Goal: Task Accomplishment & Management: Manage account settings

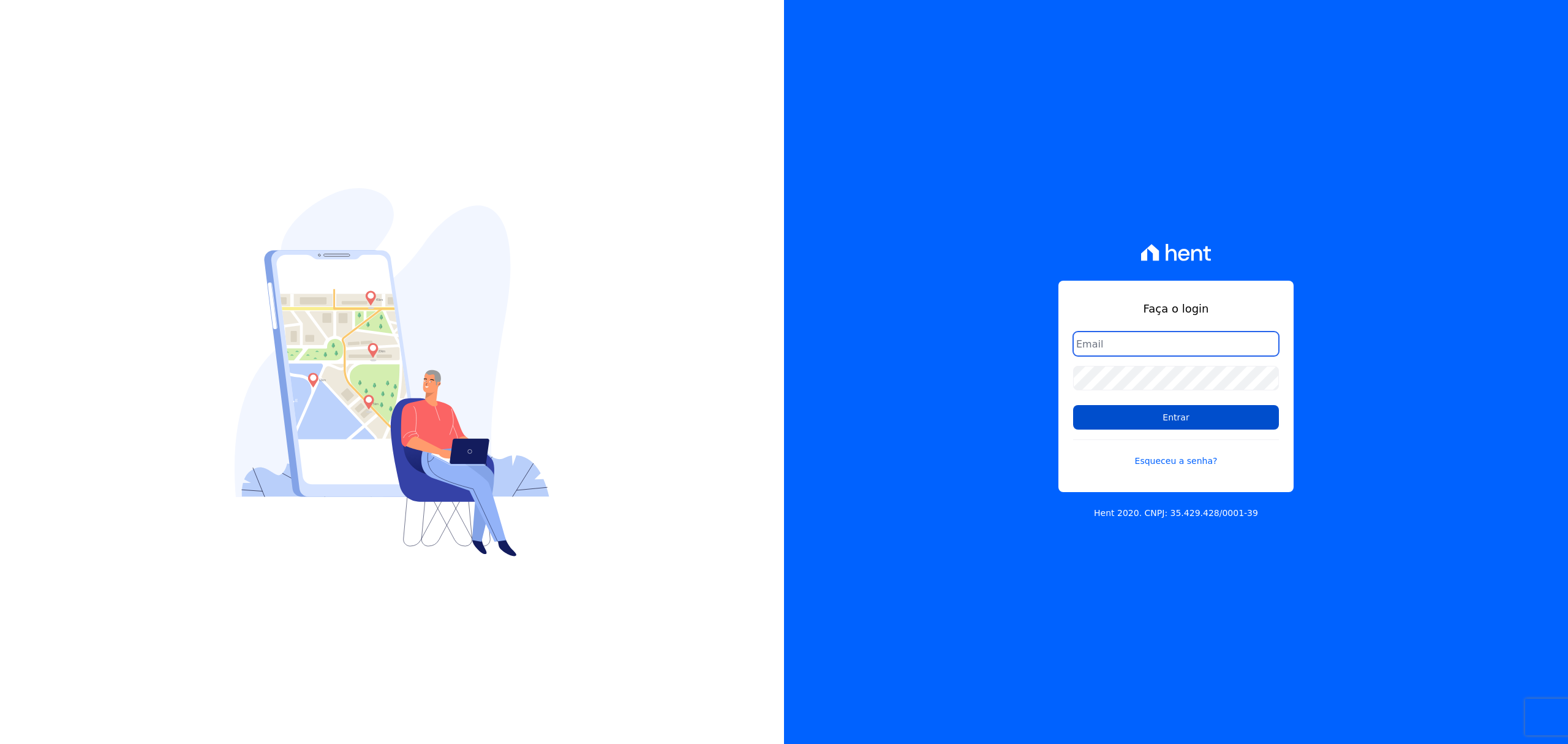
type input "[EMAIL_ADDRESS][PERSON_NAME][DOMAIN_NAME]"
click at [1144, 419] on input "Entrar" at bounding box center [1176, 417] width 206 height 24
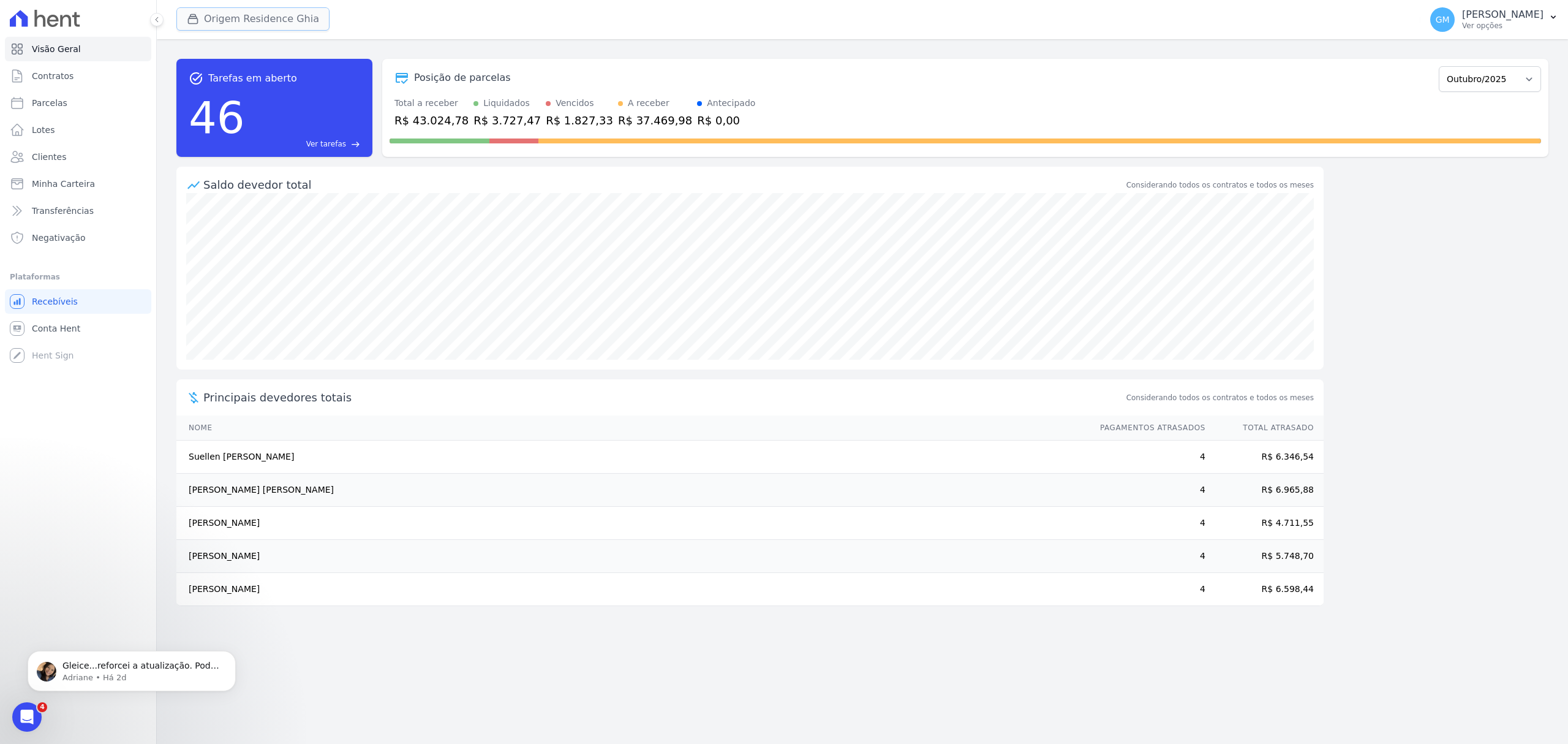
click at [224, 13] on button "Origem Residence Ghia" at bounding box center [253, 19] width 153 height 23
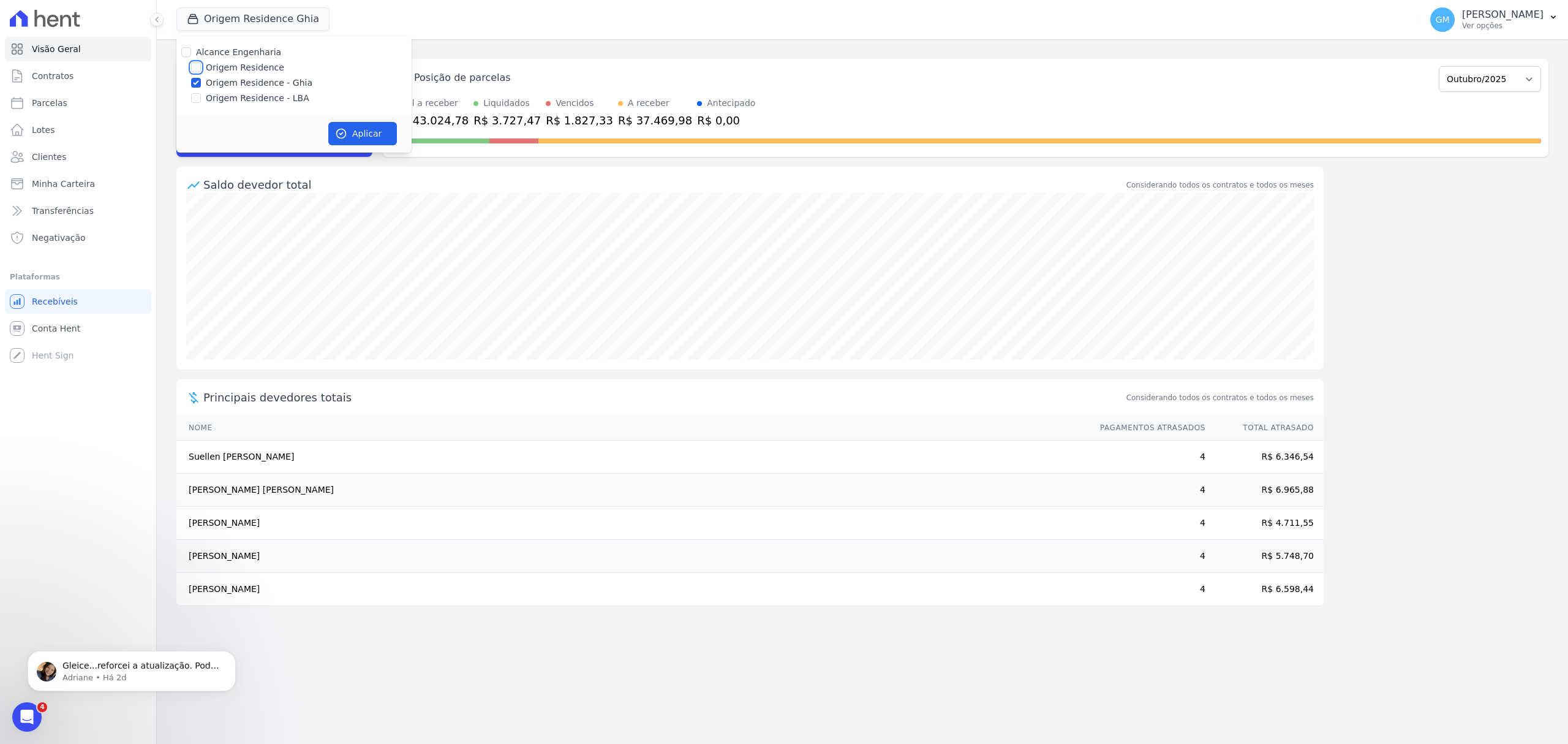
click at [199, 67] on input "Origem Residence" at bounding box center [196, 67] width 10 height 10
checkbox input "true"
click at [211, 97] on label "Origem Residence - LBA" at bounding box center [257, 98] width 103 height 13
click at [201, 97] on input "Origem Residence - LBA" at bounding box center [196, 98] width 10 height 10
checkbox input "true"
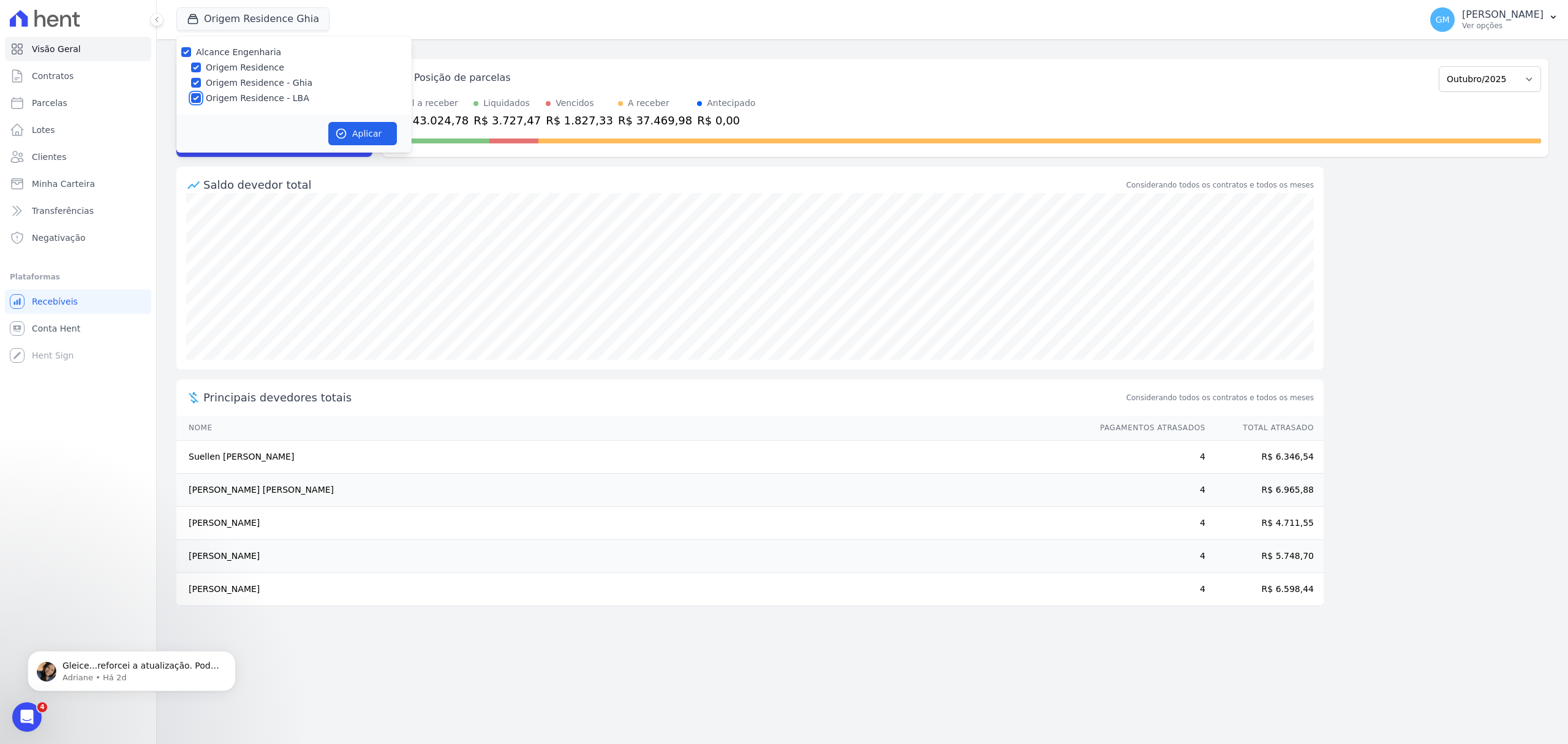
checkbox input "true"
click at [344, 130] on icon "button" at bounding box center [342, 134] width 9 height 9
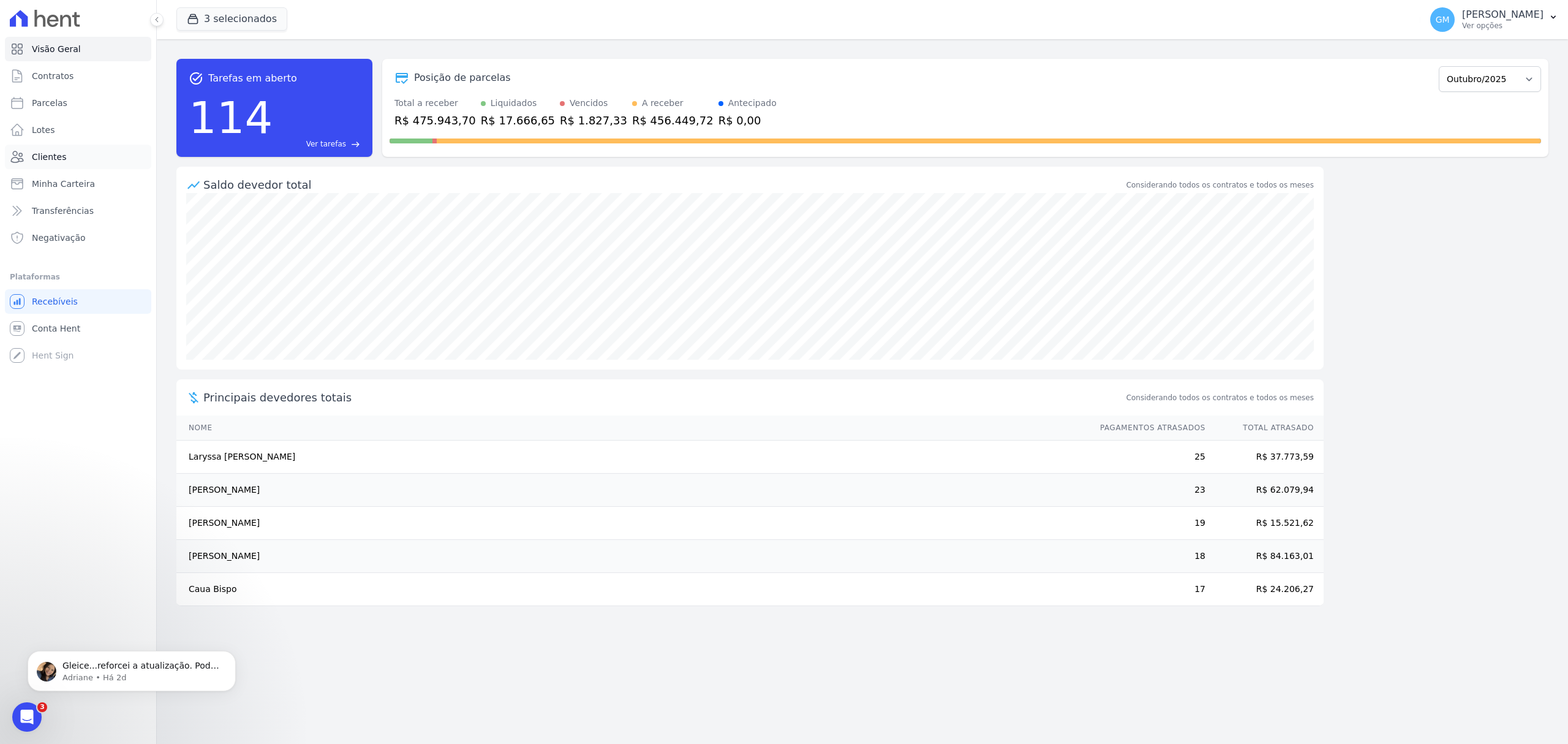
click at [88, 158] on link "Clientes" at bounding box center [78, 157] width 146 height 24
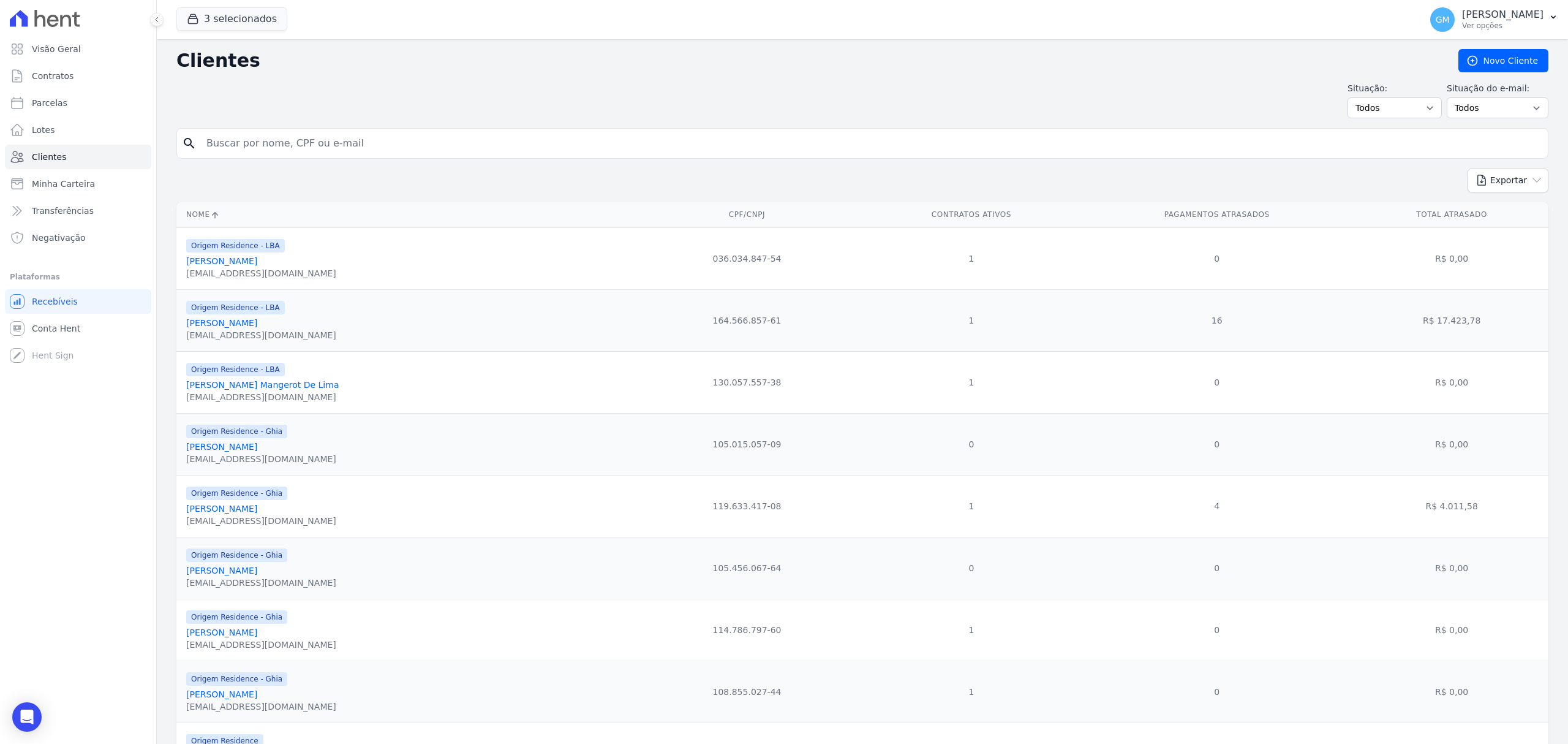
click at [277, 142] on input "search" at bounding box center [871, 143] width 1344 height 24
type input "edvaldo barbosa"
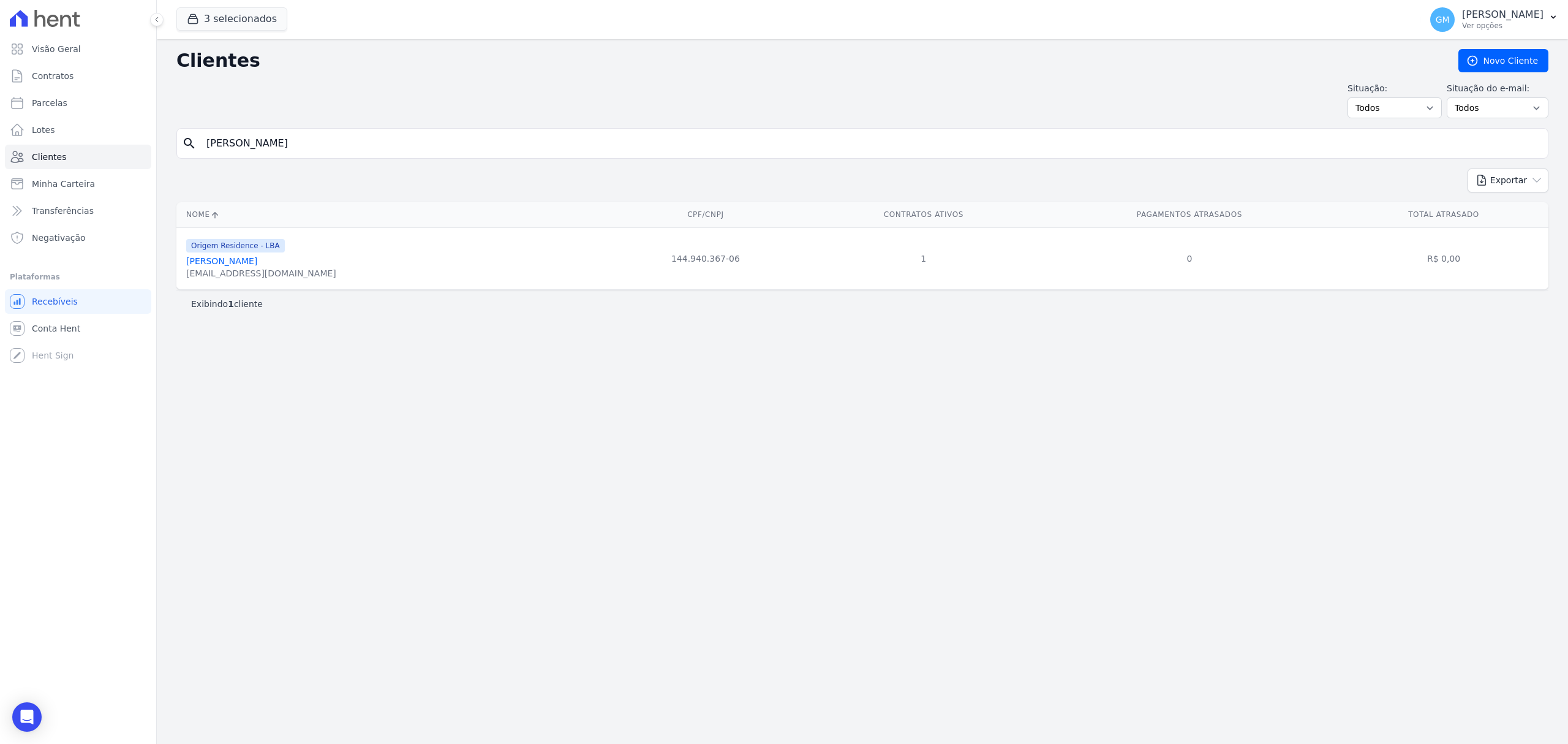
click at [285, 271] on div "edvaldobsjr@hotmail.com" at bounding box center [261, 273] width 150 height 12
click at [258, 263] on link "Edvaldo Barbosa Da Silva Junior" at bounding box center [222, 261] width 71 height 10
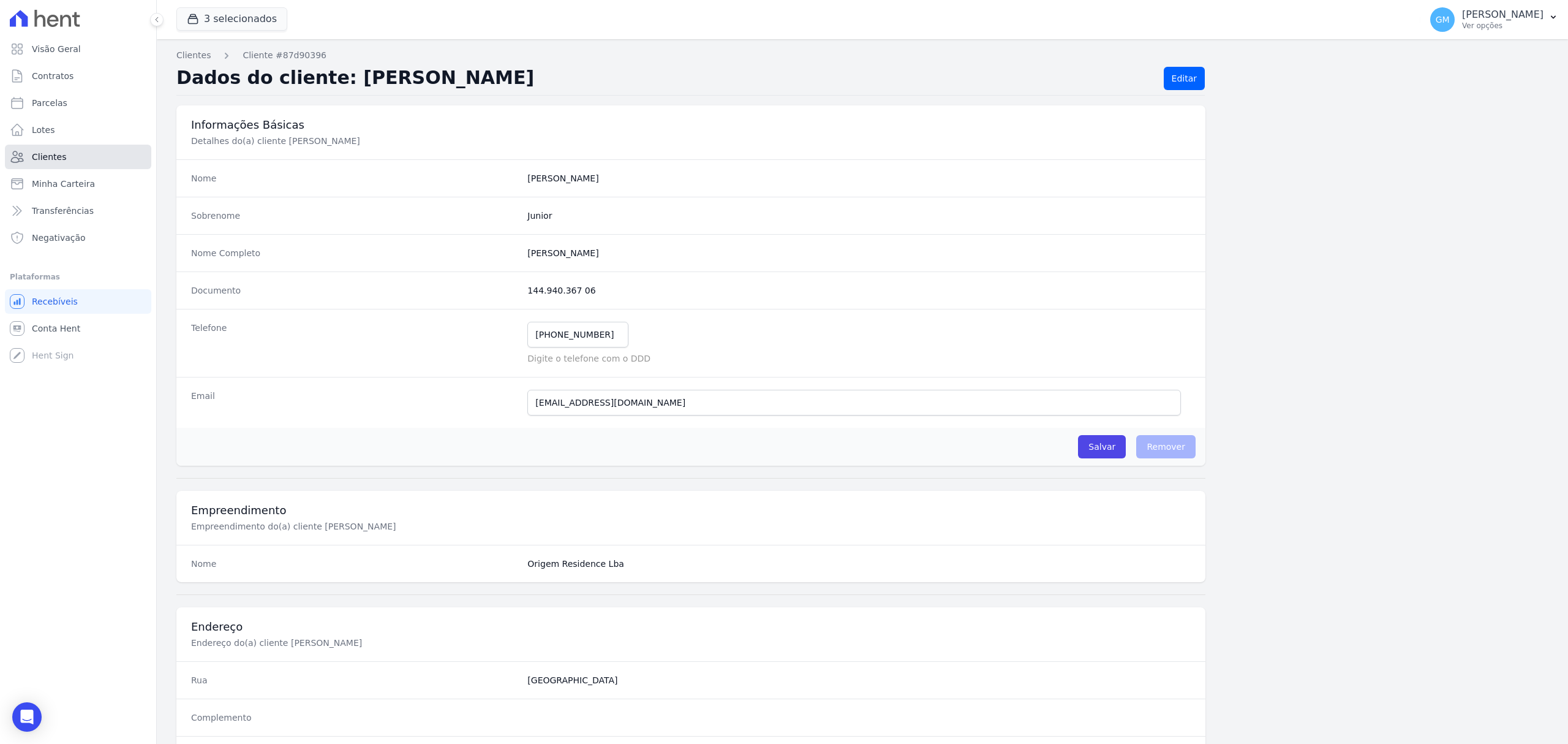
click at [96, 163] on link "Clientes" at bounding box center [78, 157] width 146 height 24
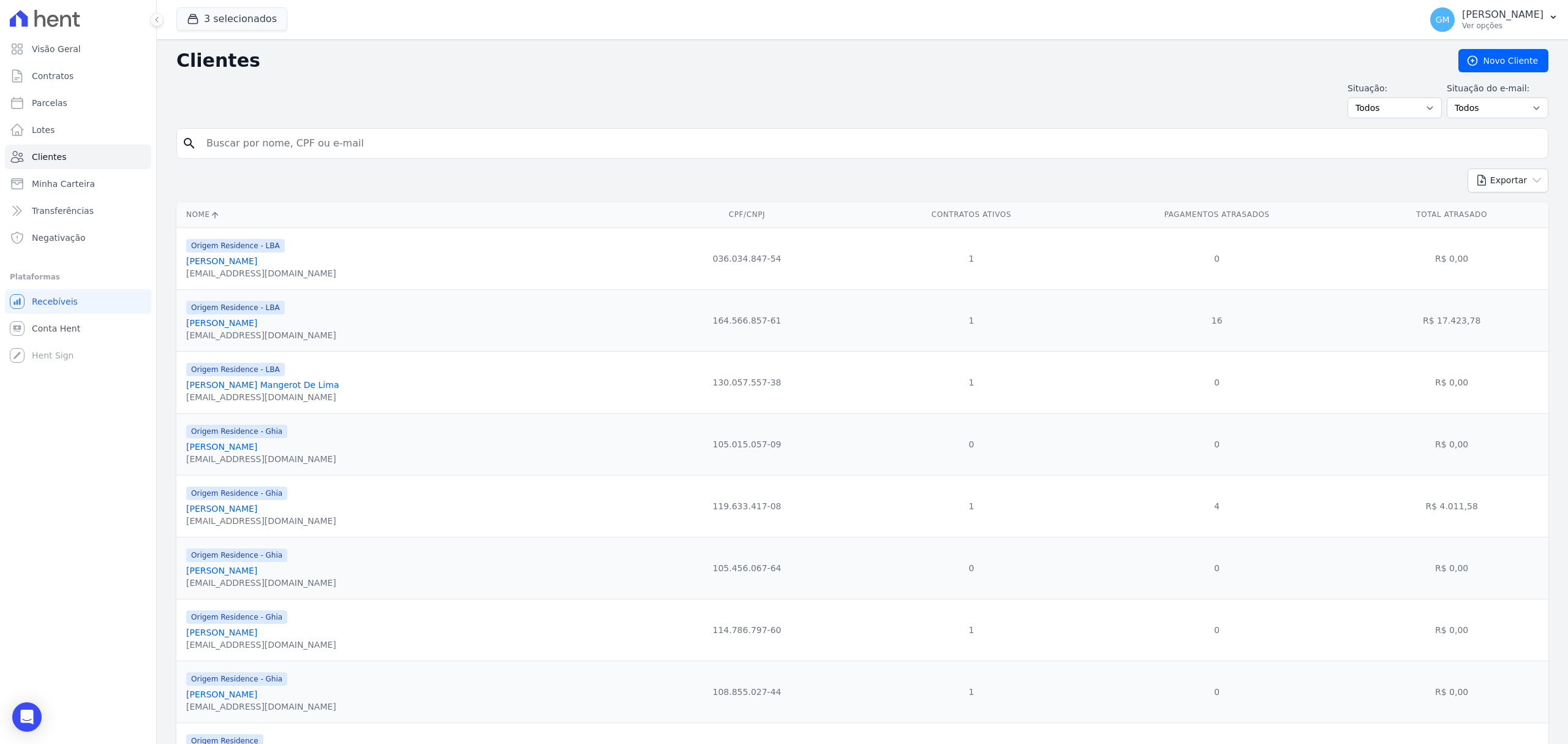
click at [302, 145] on input "search" at bounding box center [871, 143] width 1344 height 24
paste input "Natalia Helena Moreira de Souza"
type input "Natalia Helena Moreira de Souza"
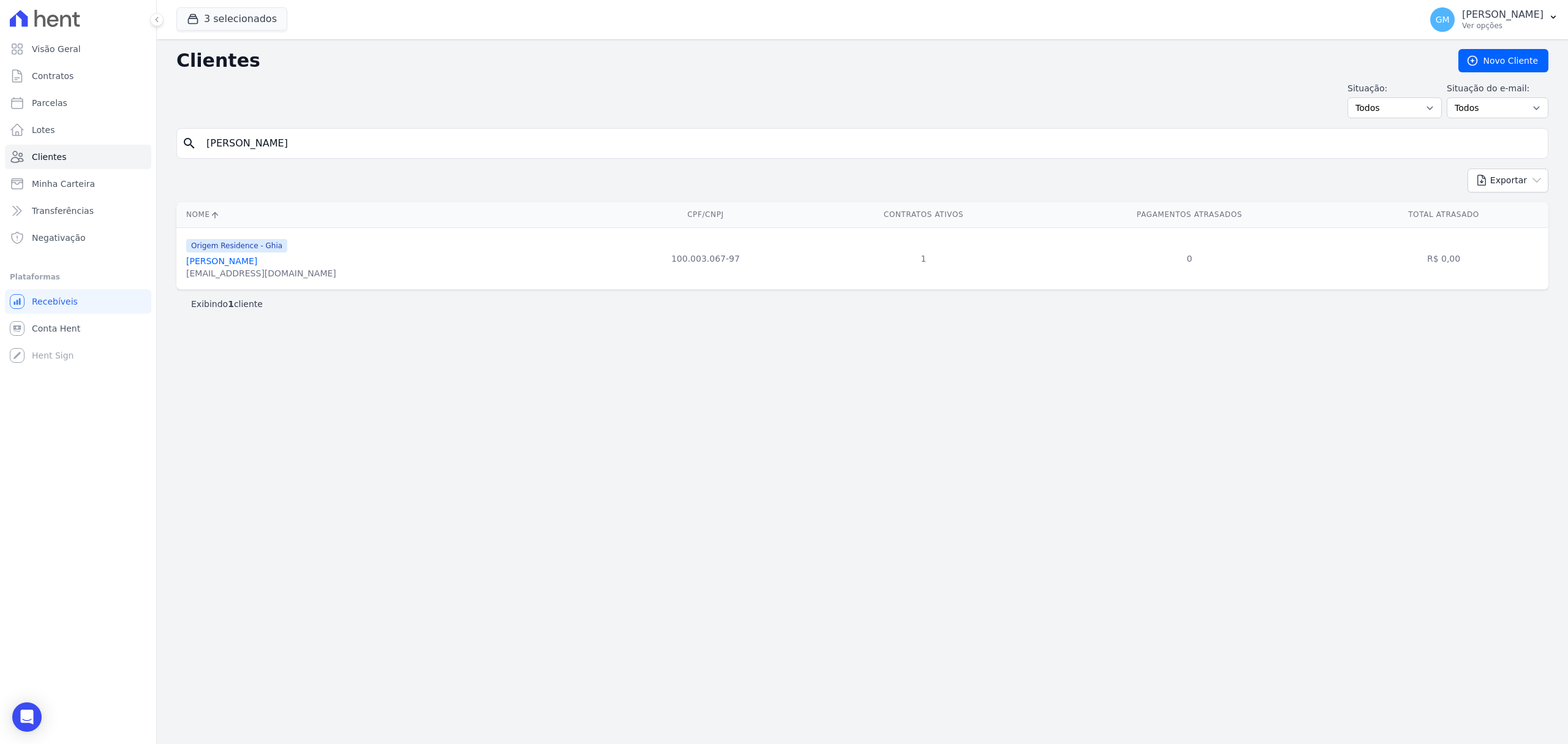
click at [258, 258] on link "Natalia Helena Moreira De Souza" at bounding box center [222, 261] width 71 height 10
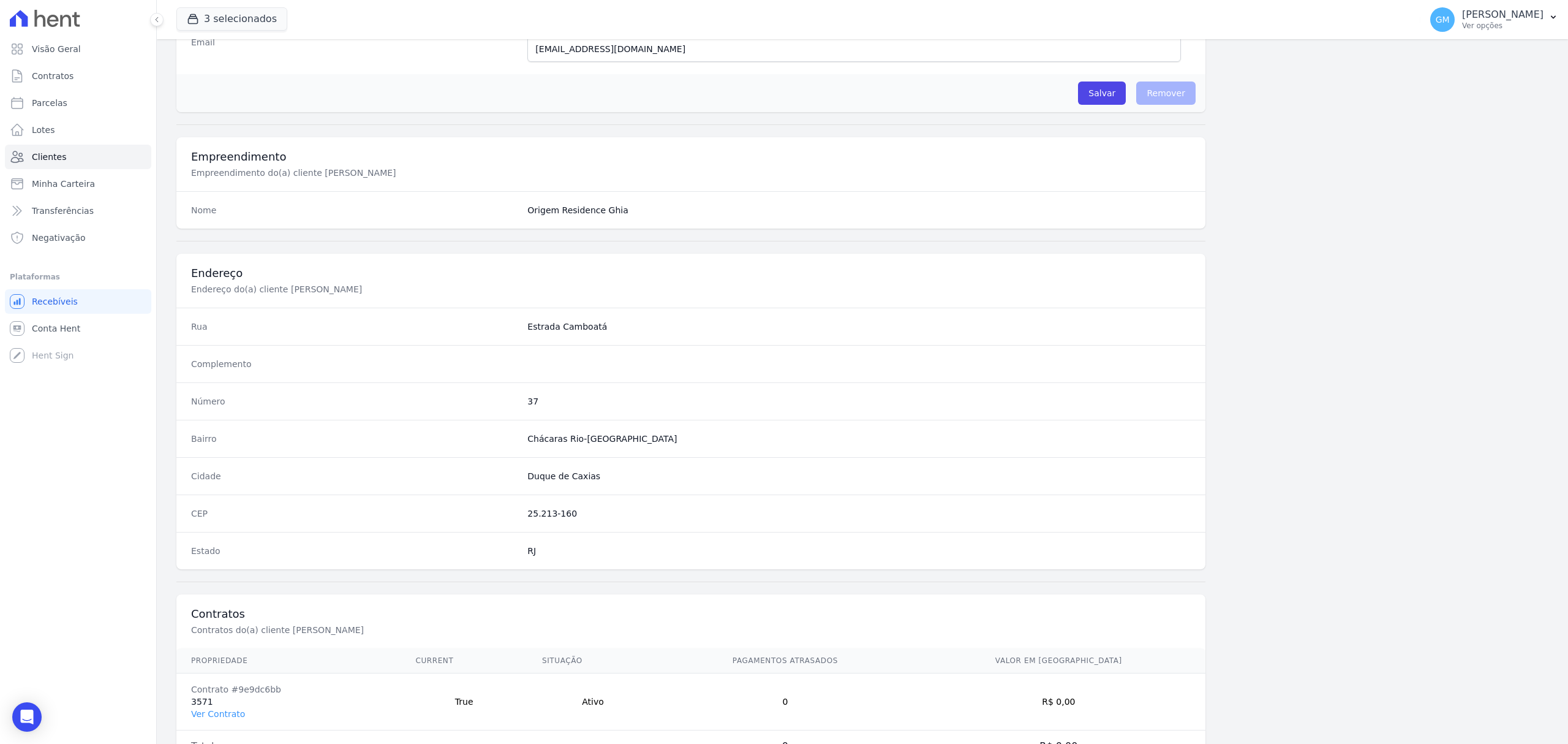
scroll to position [408, 0]
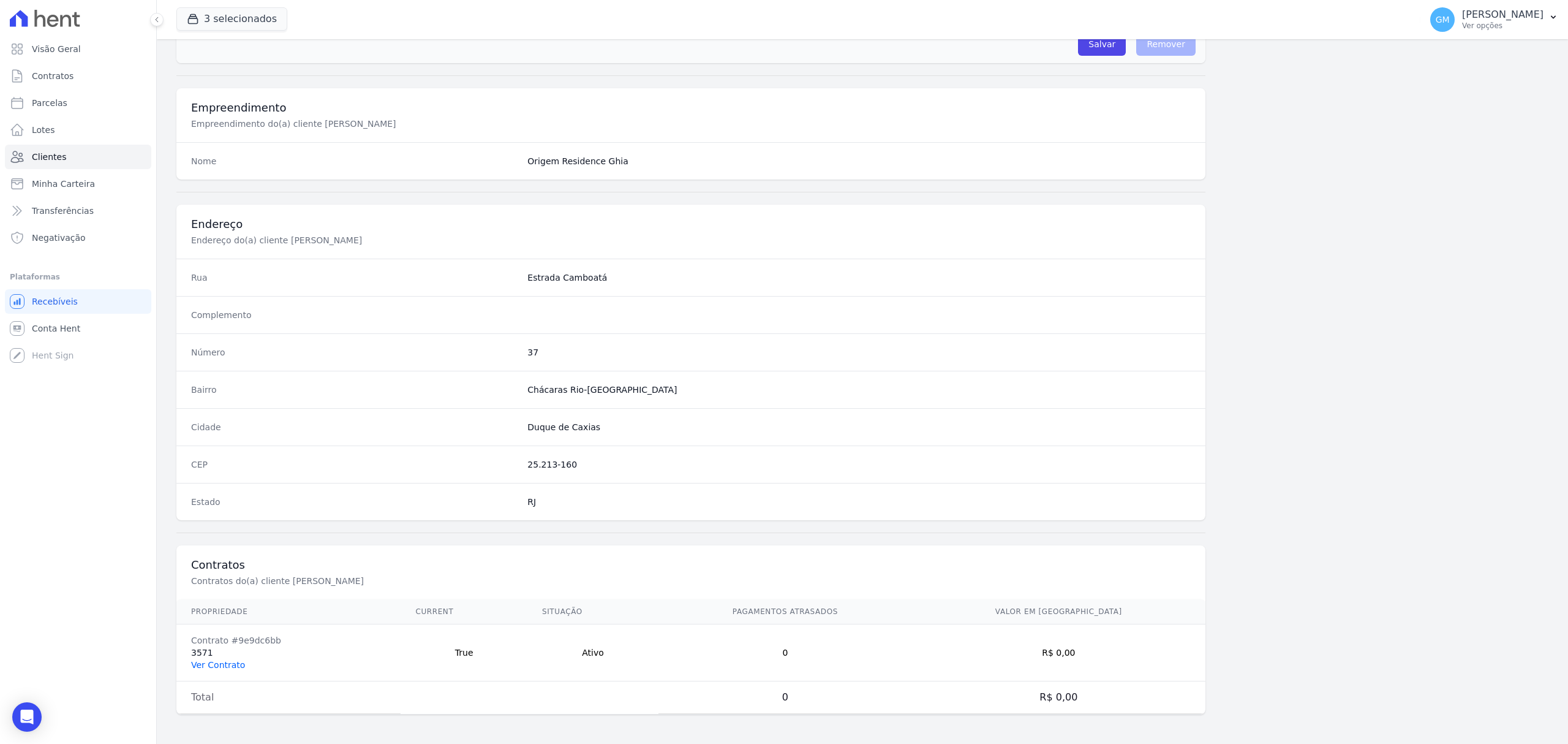
click at [229, 668] on link "Ver Contrato" at bounding box center [218, 664] width 54 height 10
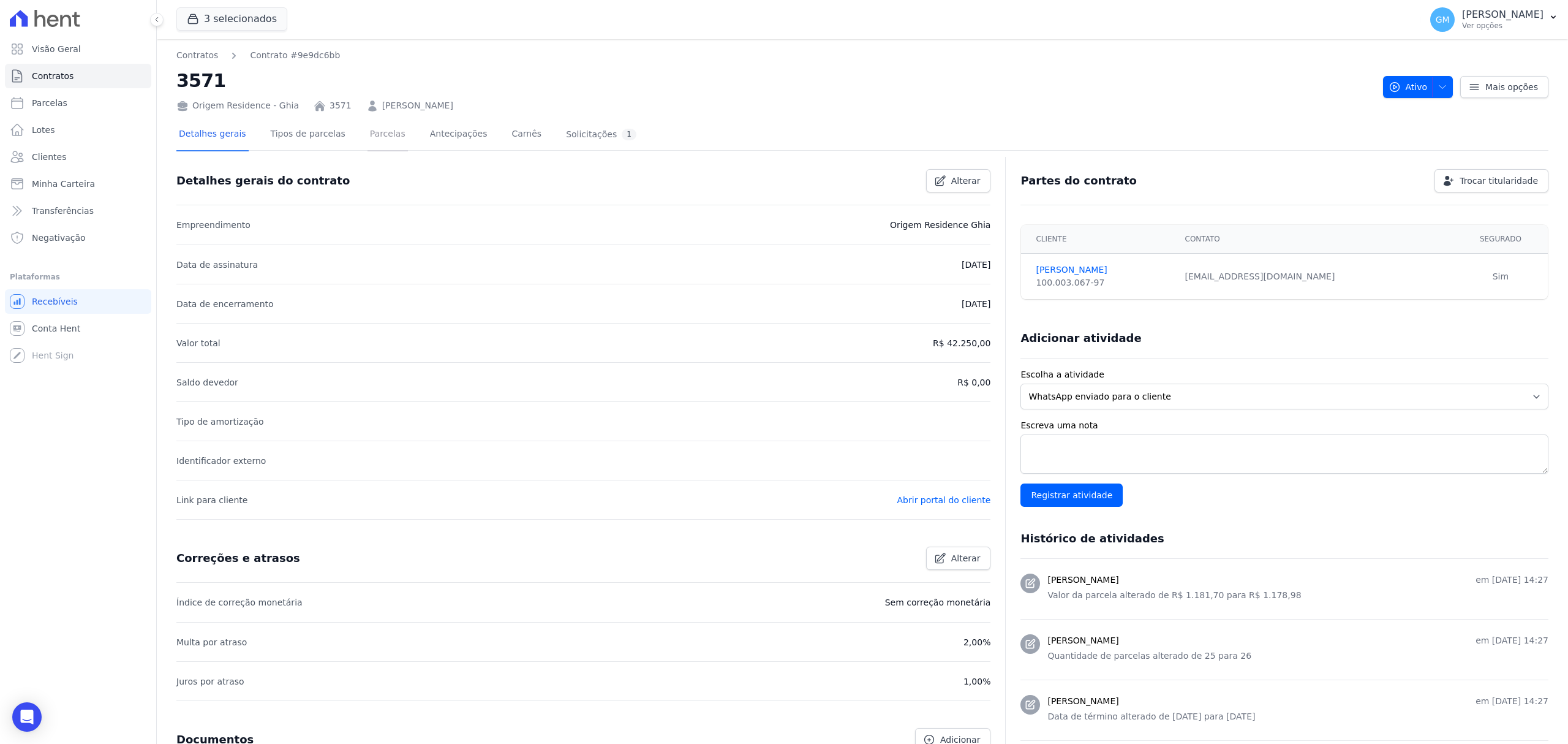
click at [371, 128] on link "Parcelas" at bounding box center [387, 135] width 40 height 33
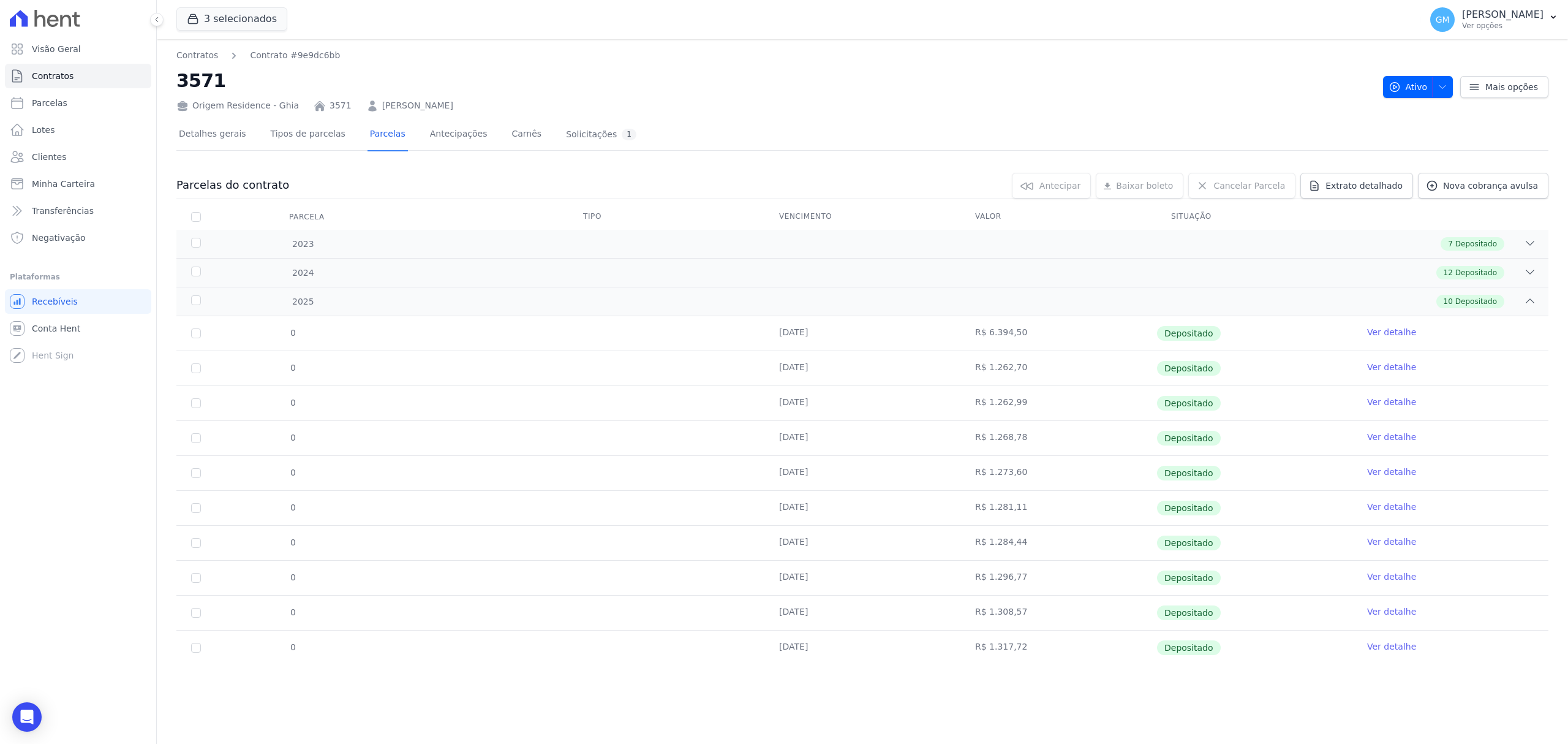
drag, startPoint x: 1391, startPoint y: 650, endPoint x: 1381, endPoint y: 641, distance: 13.5
click at [1391, 650] on link "Ver detalhe" at bounding box center [1392, 646] width 49 height 12
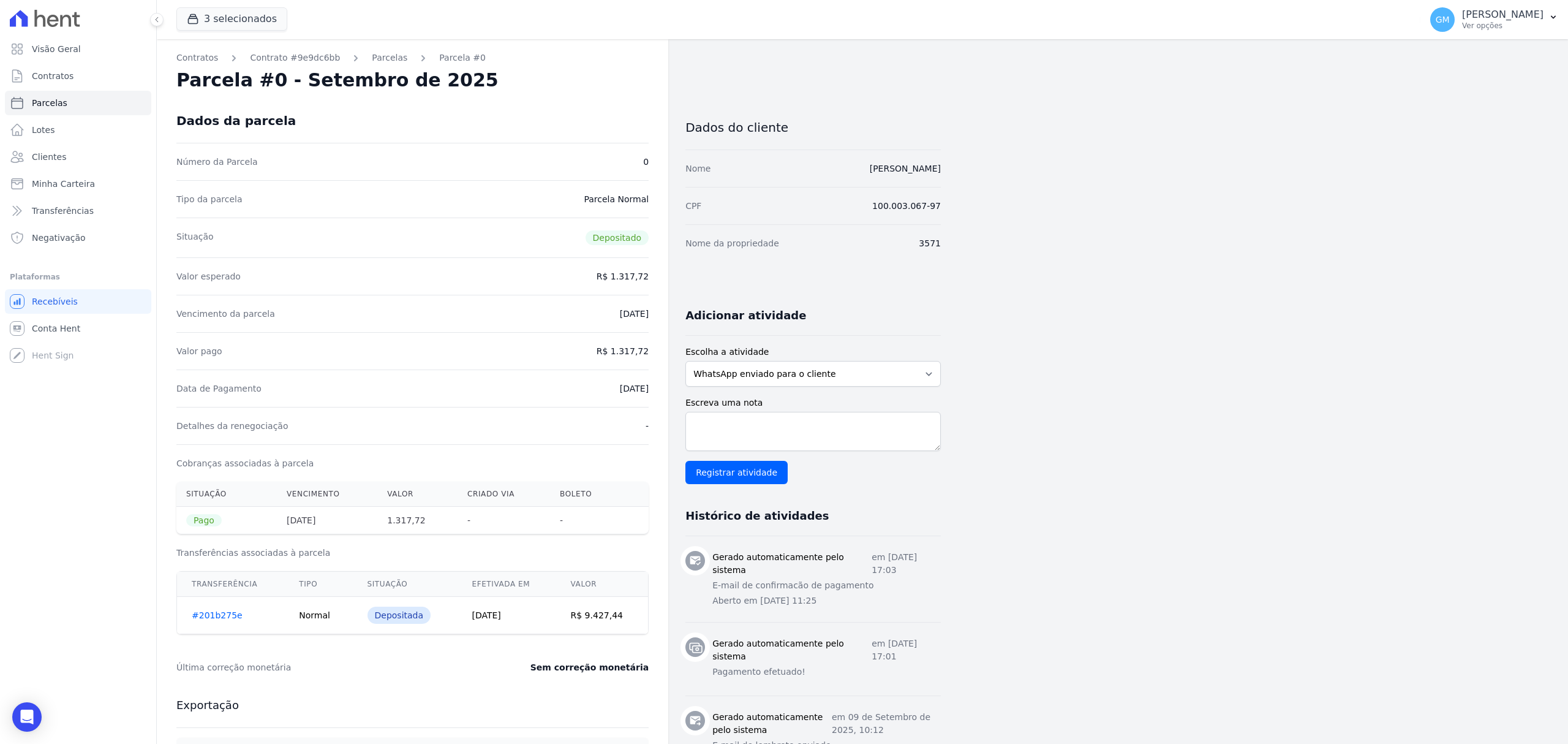
click at [177, 276] on dt "Valor esperado" at bounding box center [209, 276] width 64 height 12
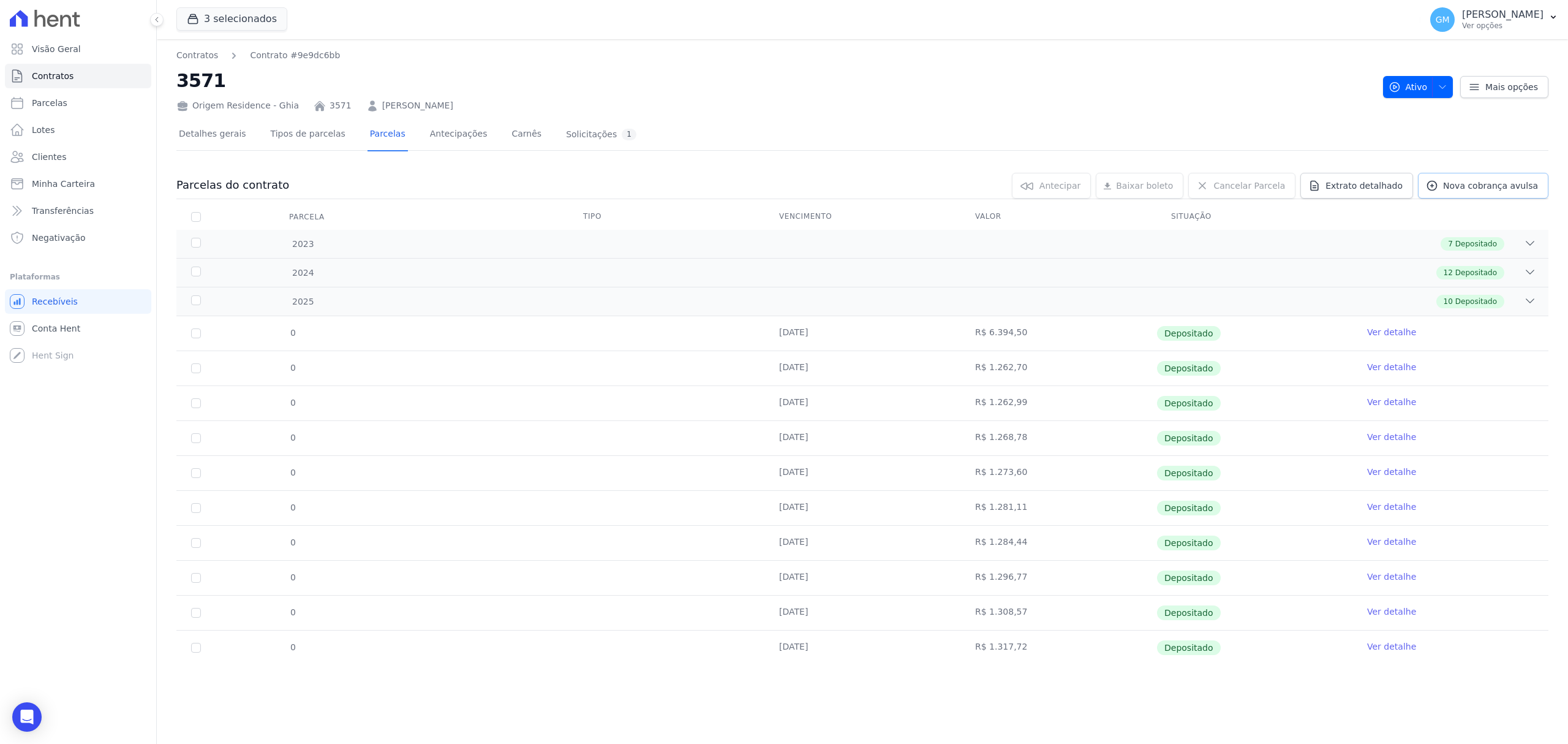
click at [1495, 190] on span "Nova cobrança avulsa" at bounding box center [1491, 185] width 95 height 12
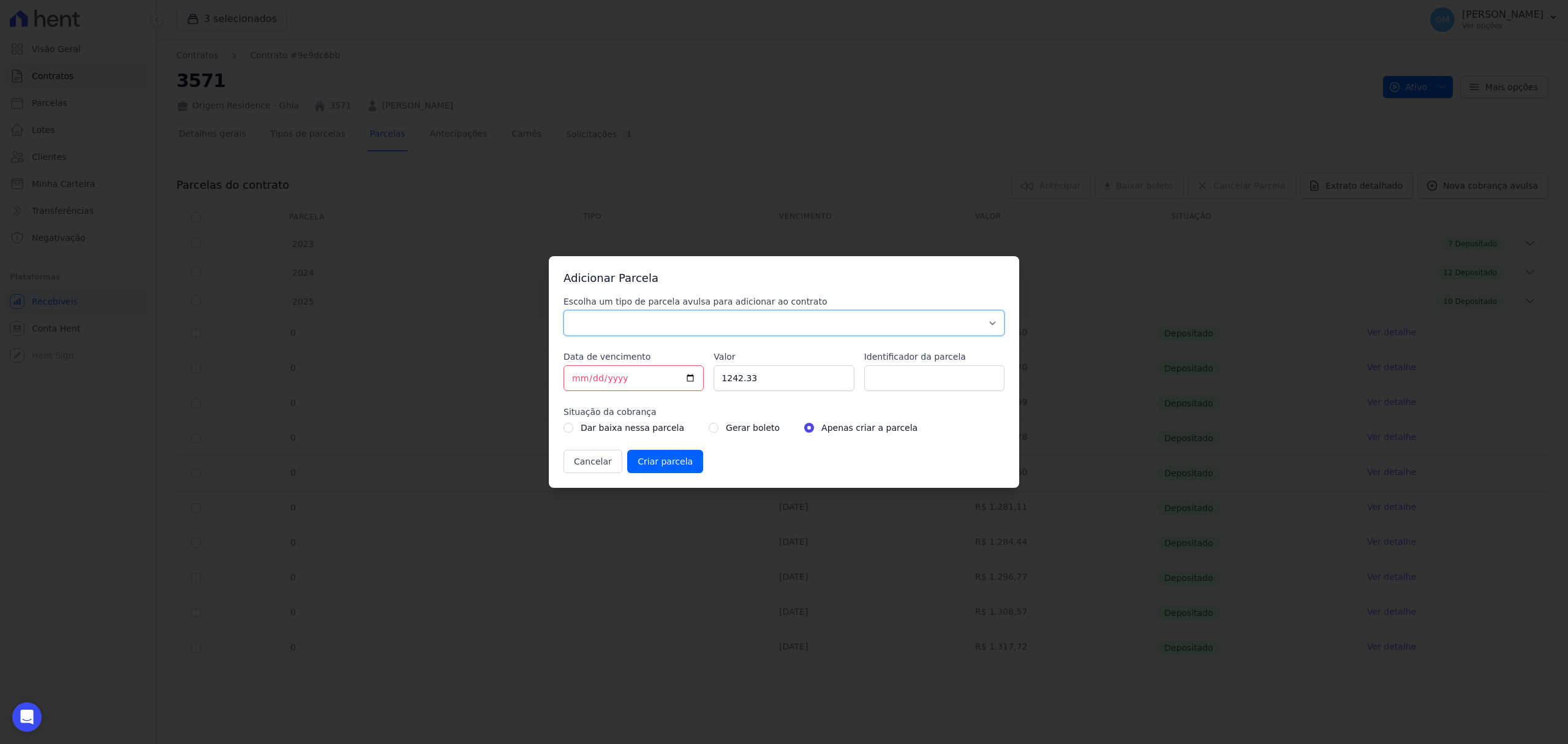
click at [741, 333] on select "Parcela Normal Sinal Caução Intercalada Chaves Pré Chaves Pós Chaves Taxas Quit…" at bounding box center [784, 323] width 441 height 26
select select "standard"
click at [563, 310] on select "Parcela Normal Sinal Caução Intercalada Chaves Pré Chaves Pós Chaves Taxas Quit…" at bounding box center [784, 323] width 441 height 26
click at [691, 378] on input "[DATE]" at bounding box center [633, 378] width 140 height 26
type input "[DATE]"
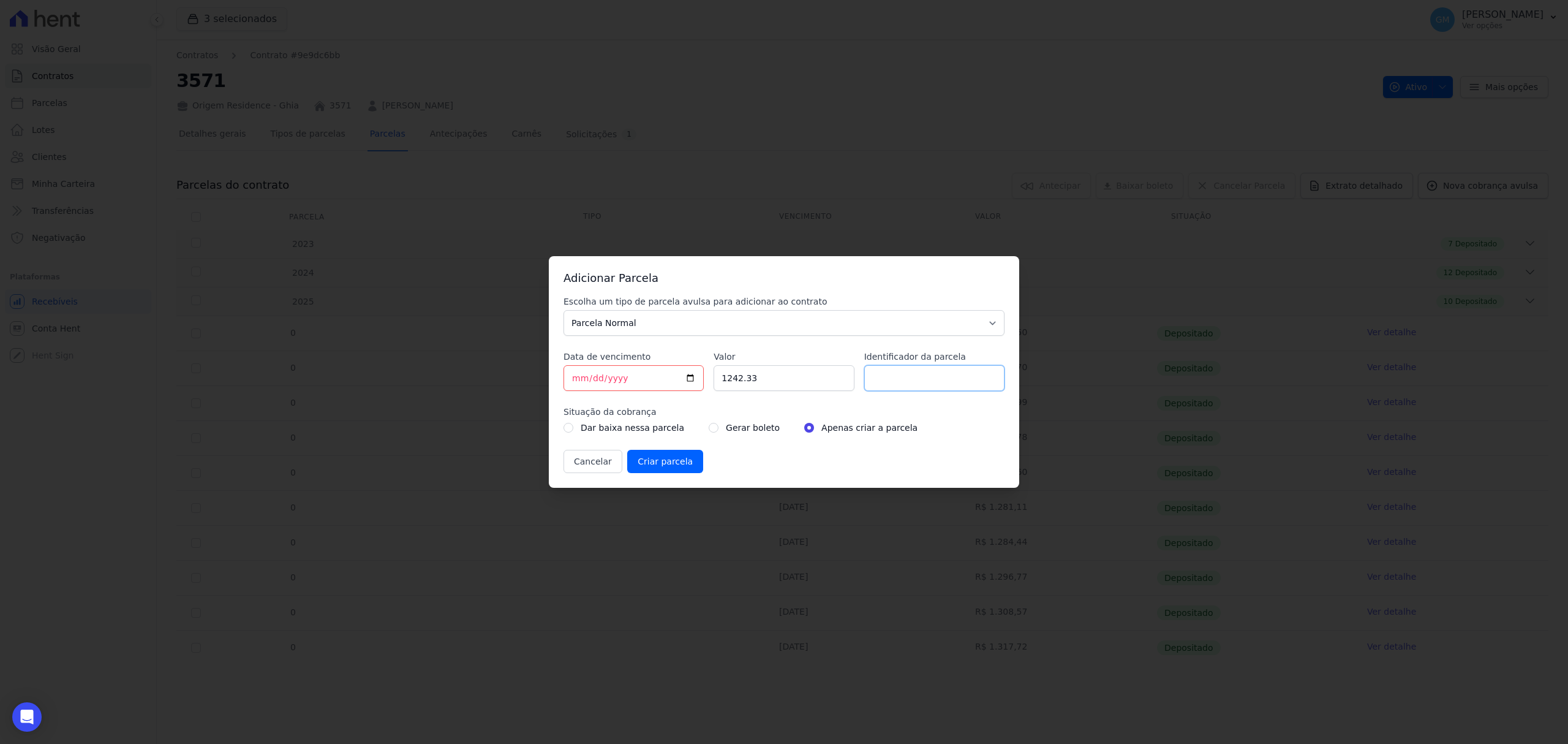
click at [895, 382] on input "Identificador da parcela" at bounding box center [935, 378] width 140 height 26
type input "Oitubro"
drag, startPoint x: 778, startPoint y: 380, endPoint x: 718, endPoint y: 380, distance: 60.0
click at [718, 380] on input "1242.33" at bounding box center [784, 378] width 140 height 26
paste input ".32048"
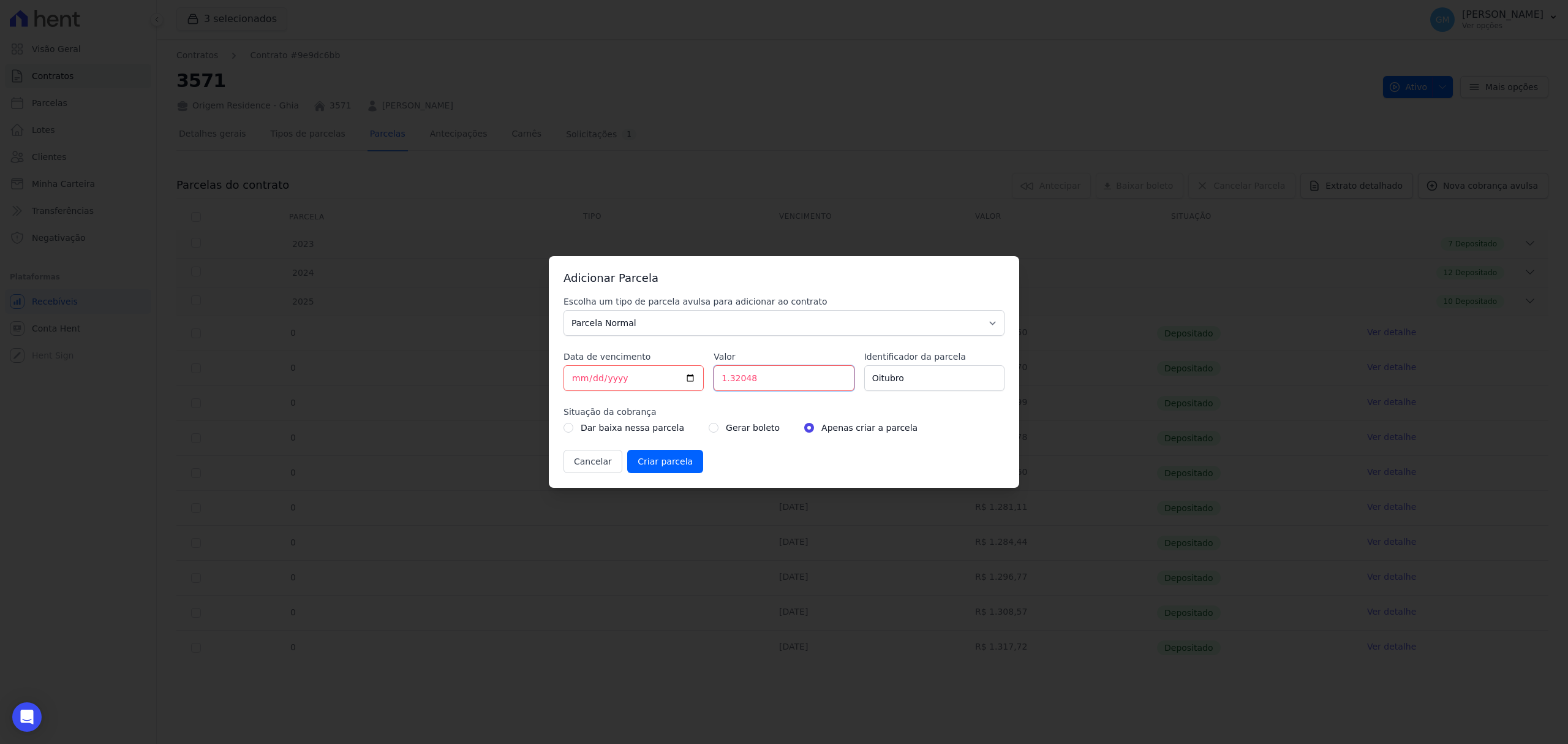
click at [730, 376] on input "1.32048" at bounding box center [784, 378] width 140 height 26
click at [738, 378] on input "132048" at bounding box center [784, 378] width 140 height 26
type input "1320.48"
click at [709, 425] on input "radio" at bounding box center [713, 427] width 10 height 10
radio input "true"
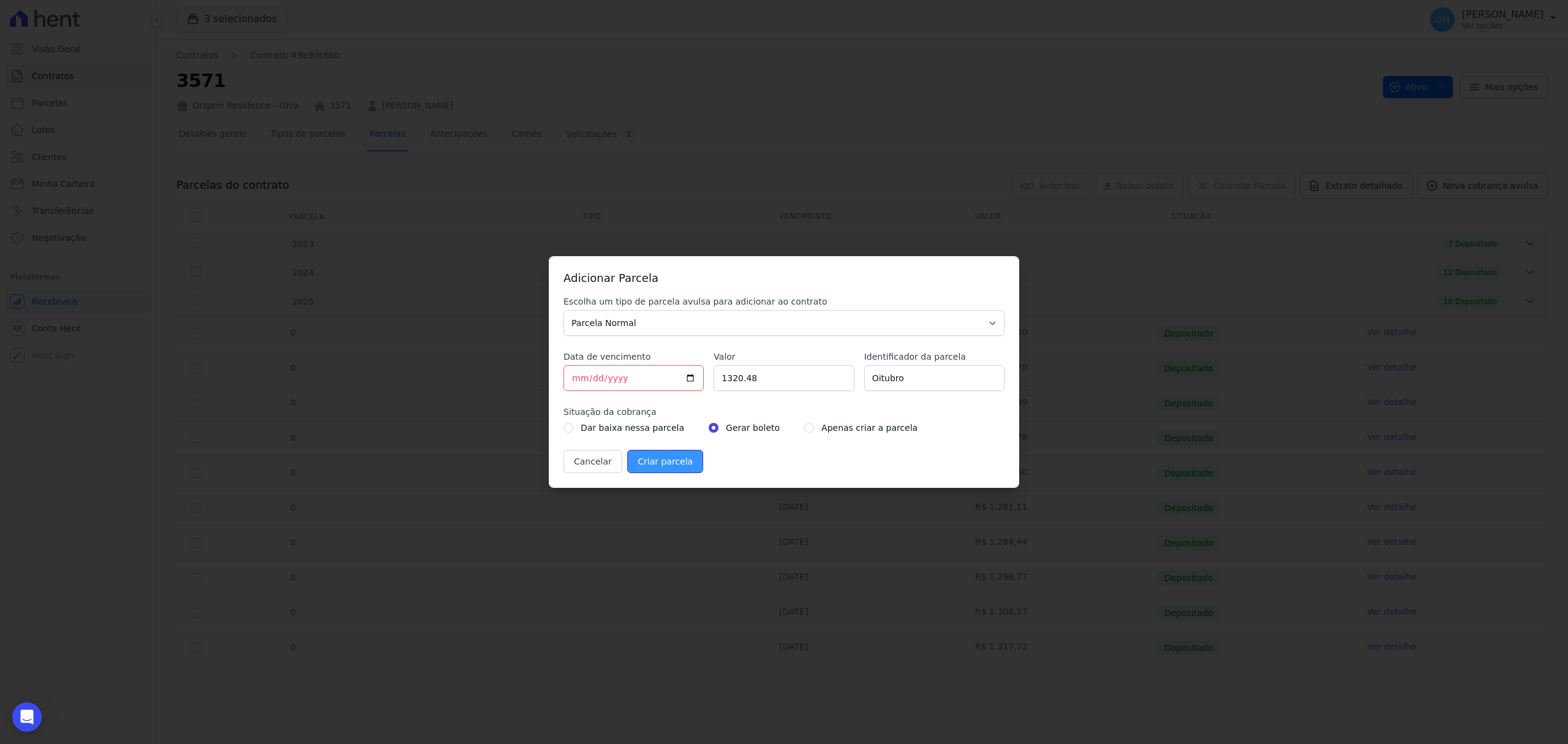
click at [673, 463] on input "Criar parcela" at bounding box center [665, 461] width 76 height 23
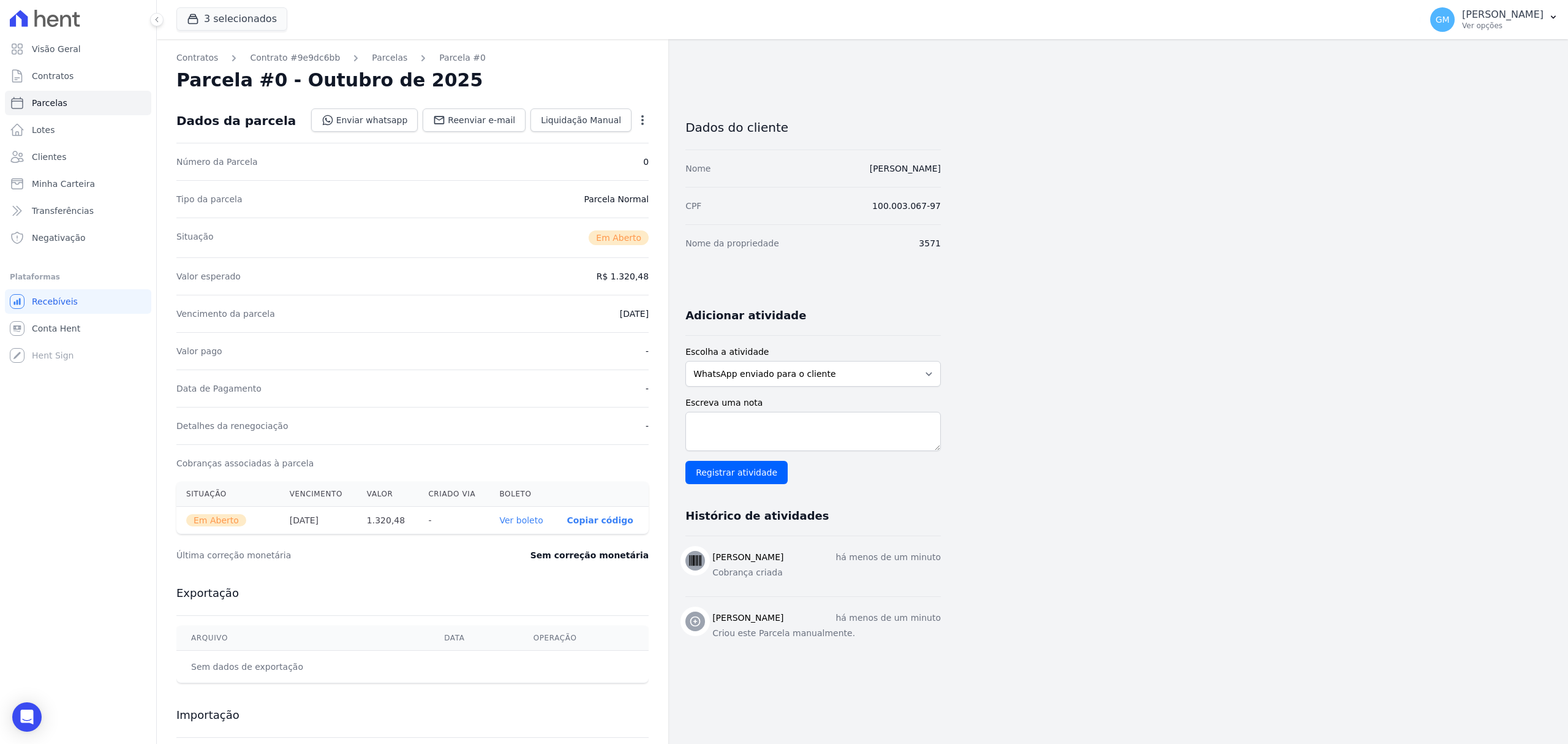
click at [510, 521] on link "Ver boleto" at bounding box center [521, 520] width 44 height 10
click at [81, 152] on link "Clientes" at bounding box center [78, 157] width 146 height 24
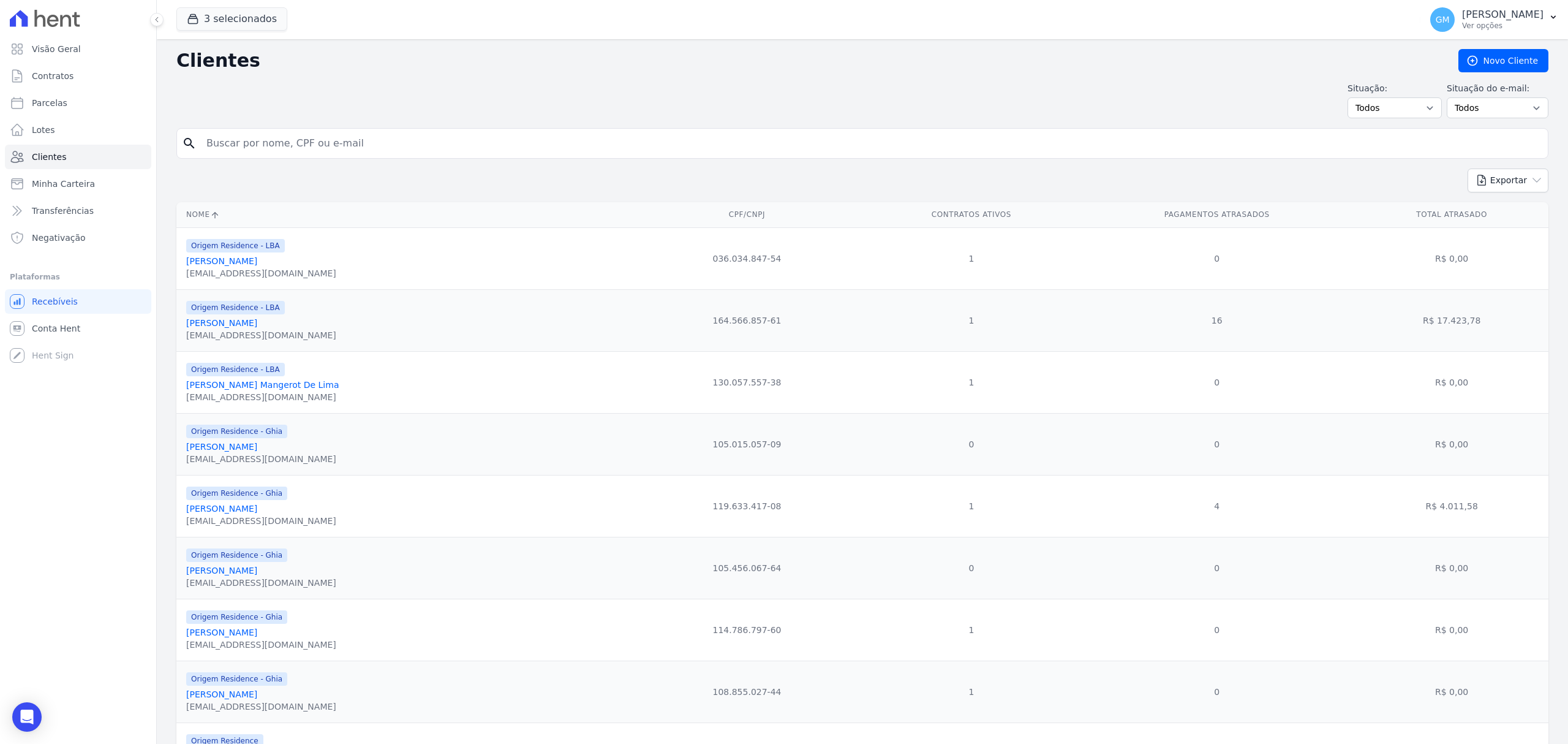
click at [311, 145] on input "search" at bounding box center [871, 143] width 1344 height 24
type input "Edvaldo Barbosa Da Silva Junior"
drag, startPoint x: 251, startPoint y: 140, endPoint x: 190, endPoint y: 140, distance: 61.0
click at [190, 140] on div "search Edvaldo Barbosa Da Silva Junior" at bounding box center [863, 143] width 1372 height 31
click at [421, 140] on input "Edvaldo Barbosa Da Silva Junior" at bounding box center [871, 143] width 1344 height 24
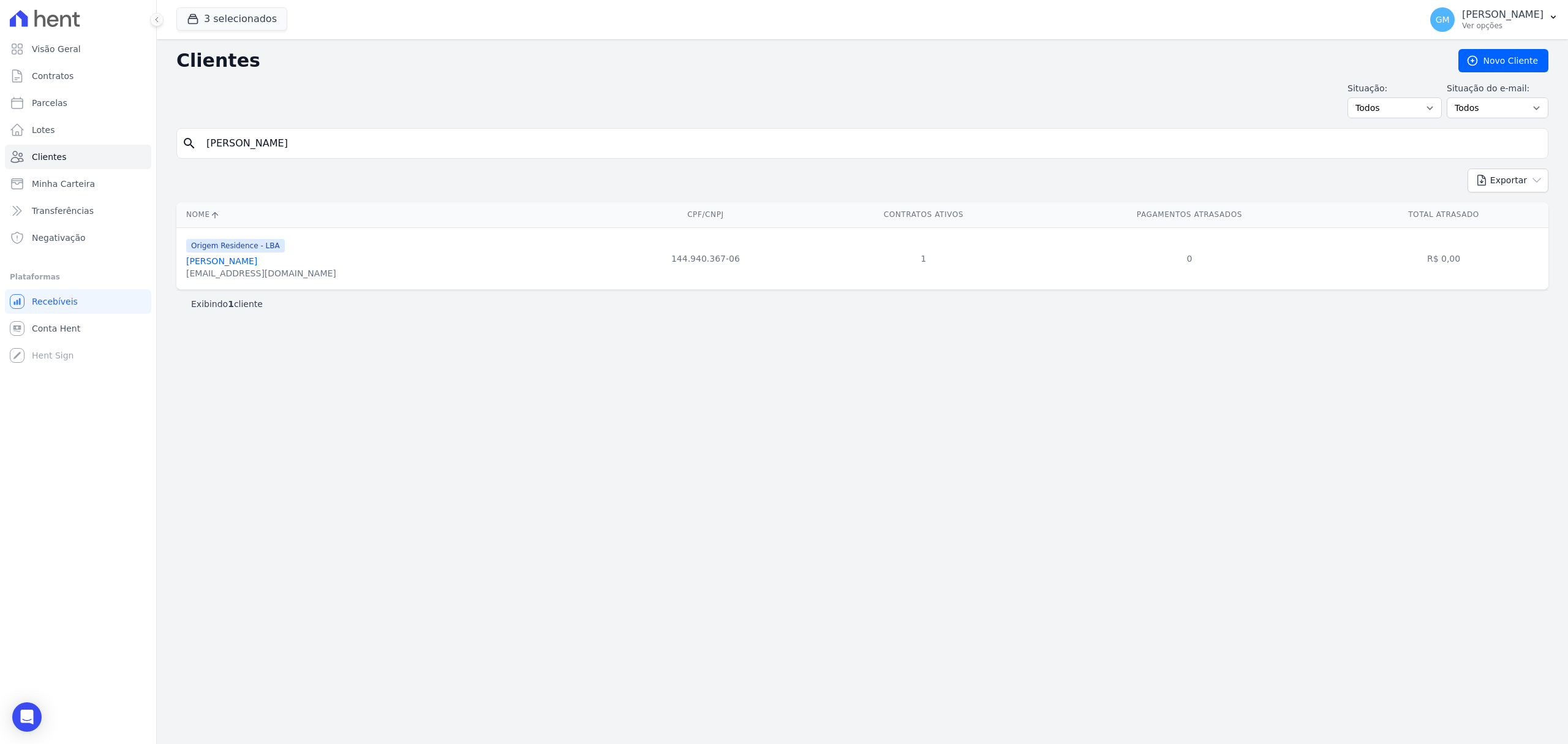
click at [258, 266] on link "Edvaldo Barbosa Da Silva Junior" at bounding box center [222, 261] width 71 height 10
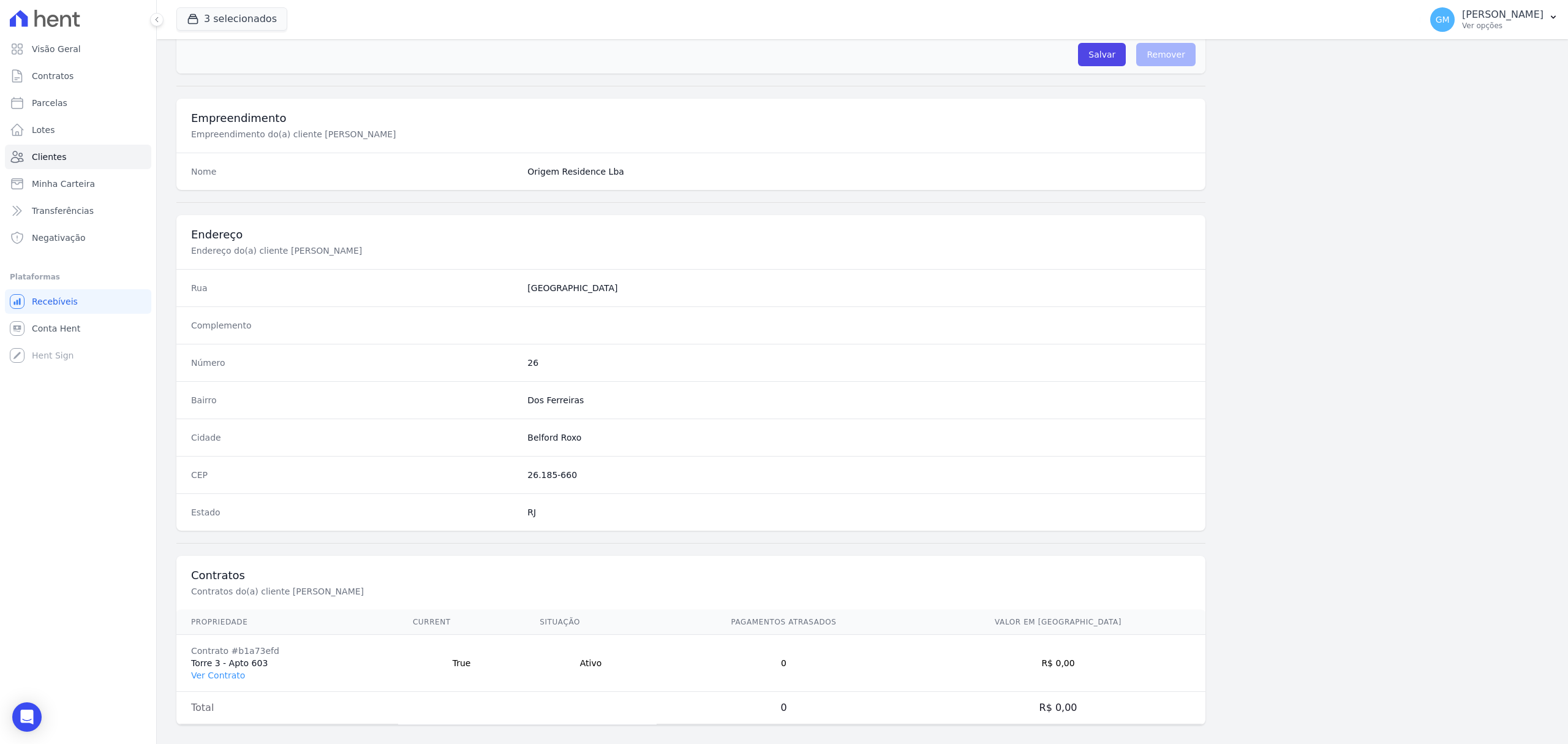
scroll to position [408, 0]
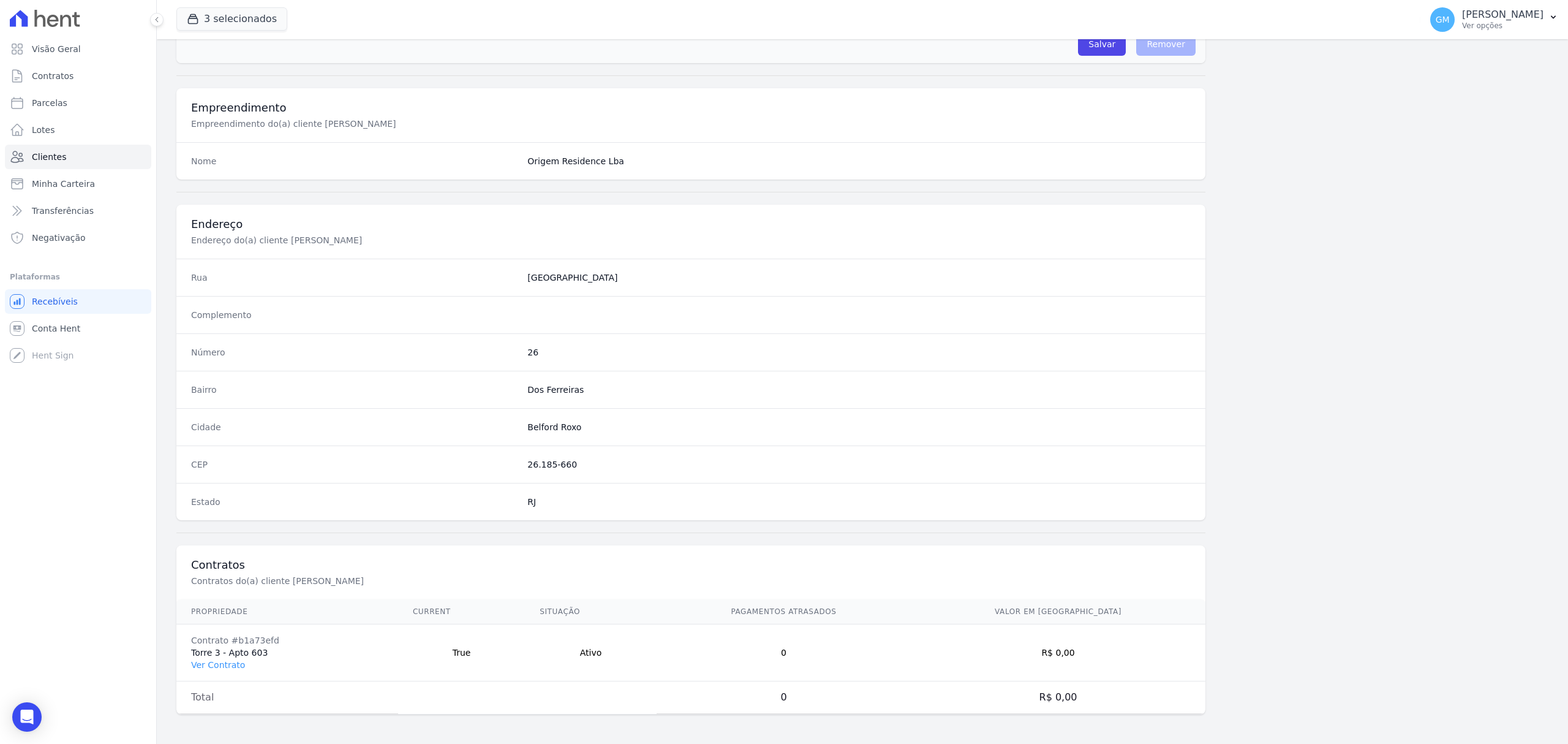
click at [241, 662] on td "Contrato #b1a73efd Torre 3 - Apto 603 Ver Contrato" at bounding box center [287, 653] width 222 height 57
click at [234, 662] on link "Ver Contrato" at bounding box center [218, 664] width 54 height 10
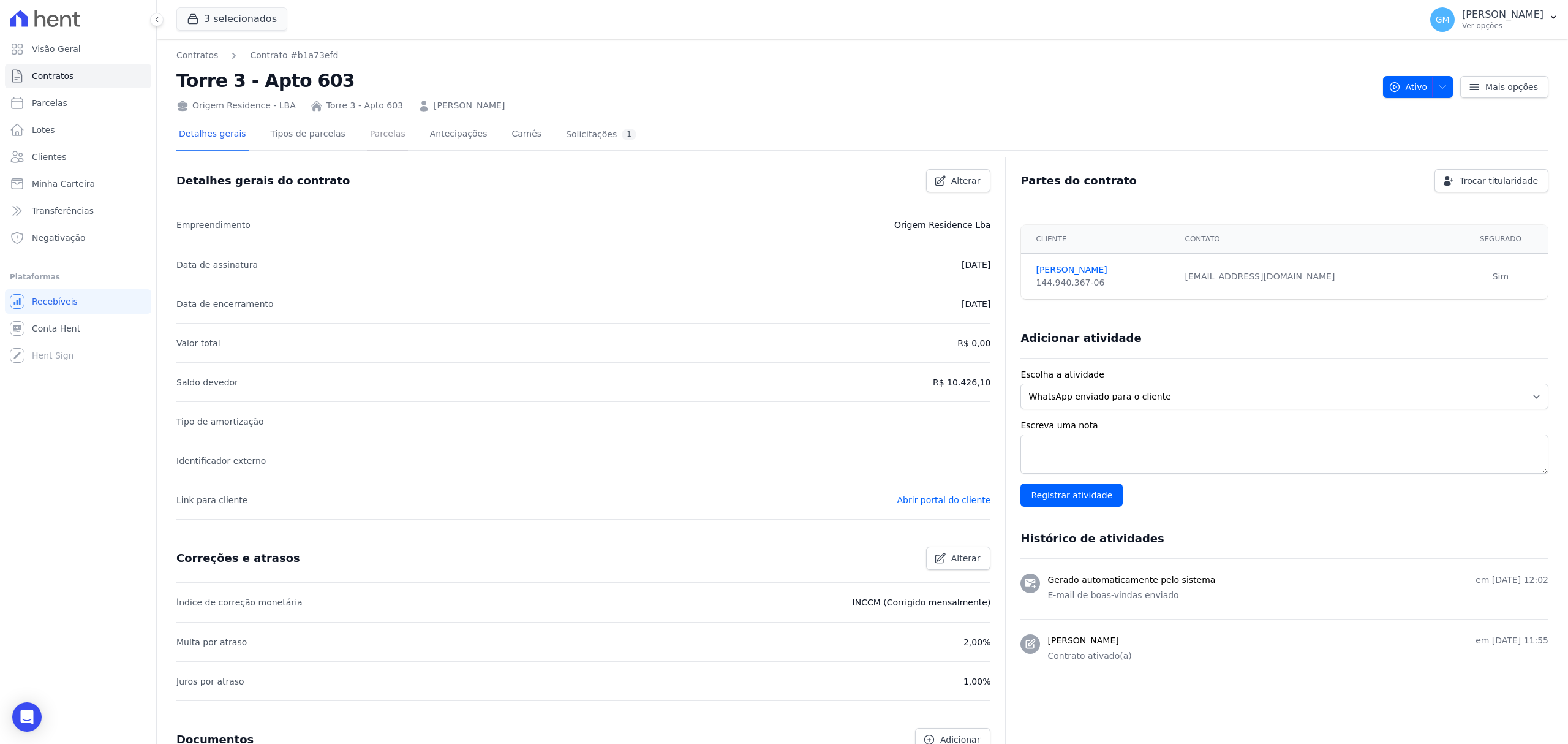
click at [380, 133] on link "Parcelas" at bounding box center [387, 135] width 40 height 33
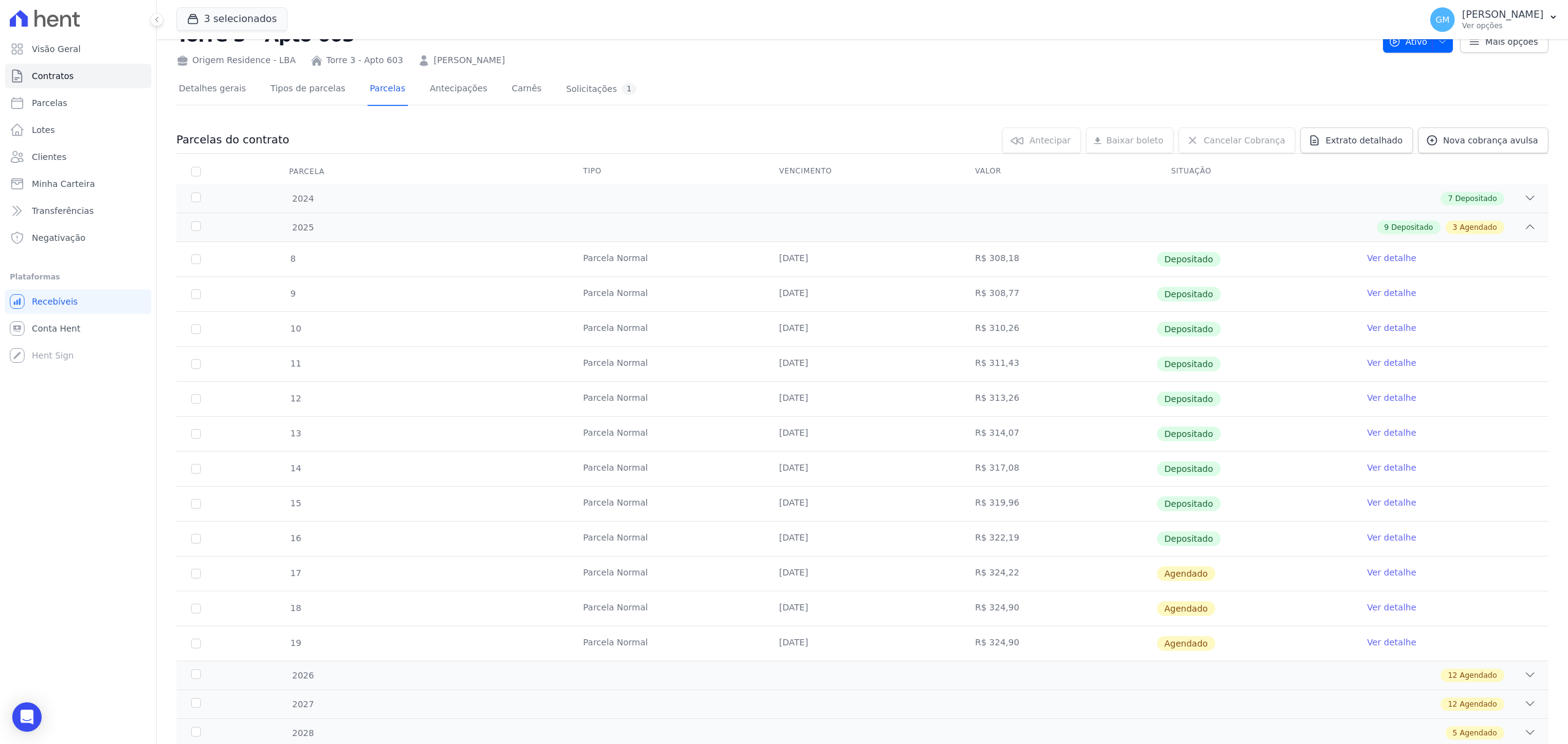
scroll to position [88, 0]
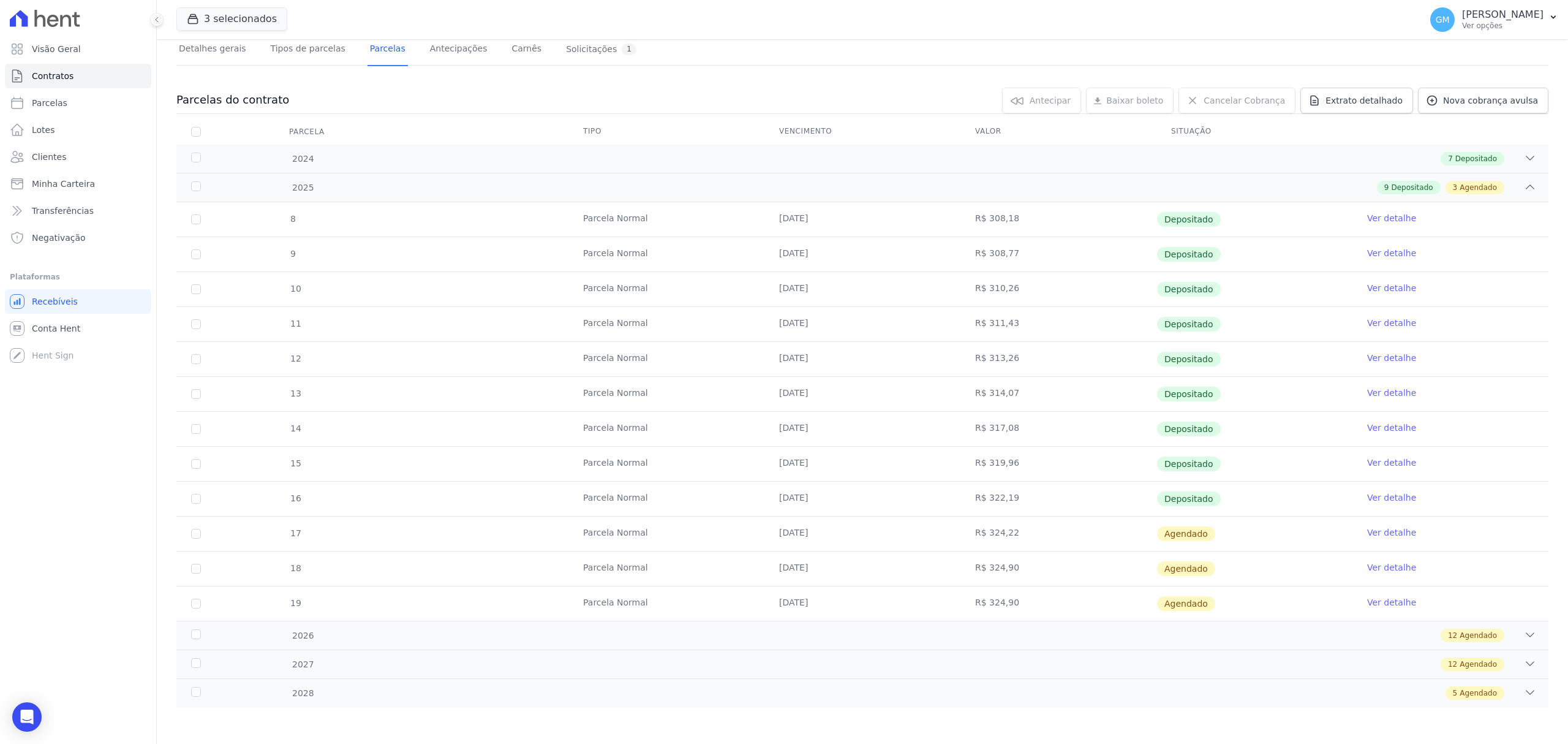
drag, startPoint x: 1380, startPoint y: 493, endPoint x: 1275, endPoint y: 520, distance: 108.4
click at [1380, 493] on link "Ver detalhe" at bounding box center [1392, 497] width 49 height 12
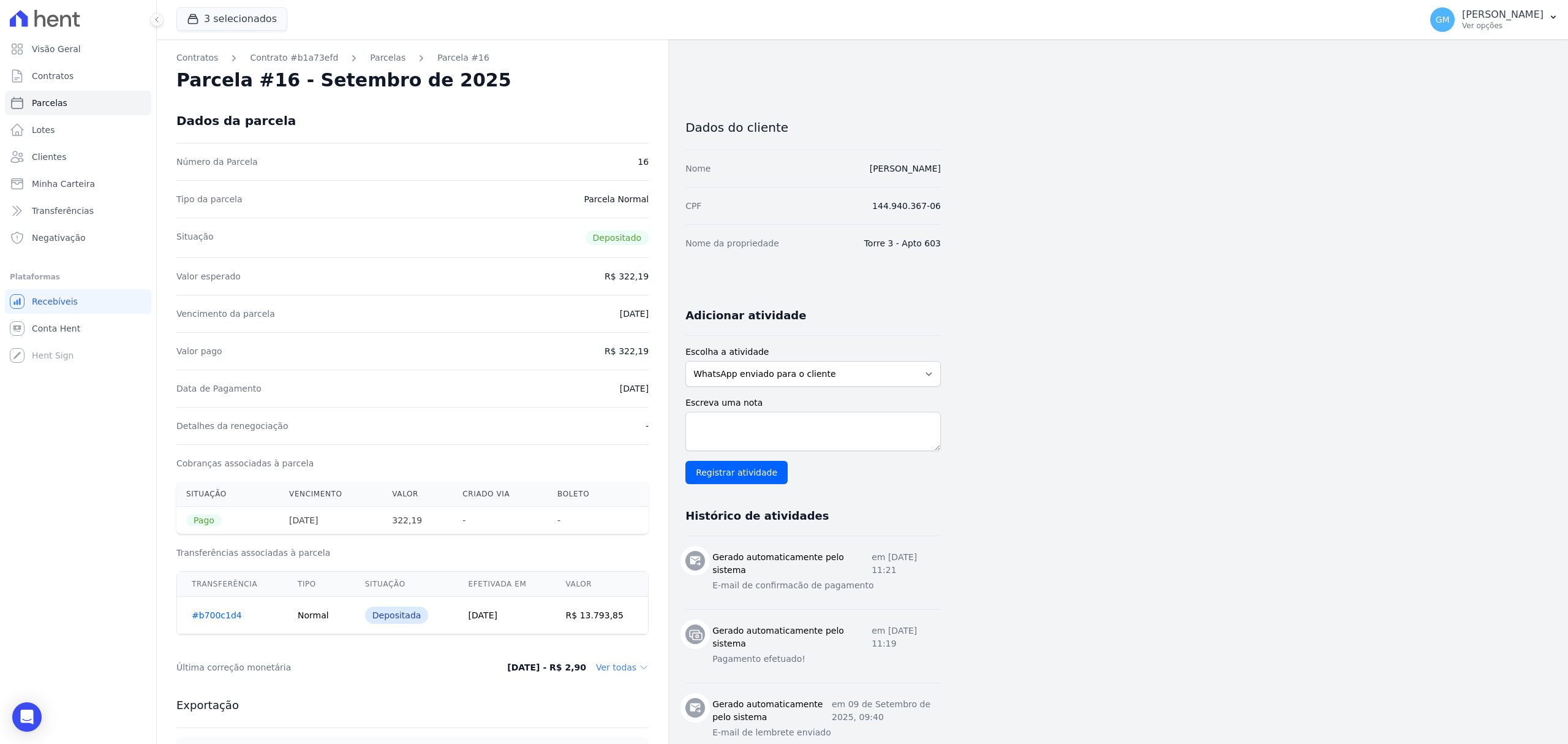
drag, startPoint x: 953, startPoint y: 164, endPoint x: 805, endPoint y: 169, distance: 148.1
click at [805, 169] on div "Contratos Contrato #b1a73efd Parcelas Parcela #16 Parcela #16 - Setembro de 202…" at bounding box center [852, 684] width 1392 height 1289
copy link "Edvaldo Barbosa da Silva Junior"
click at [109, 158] on link "Clientes" at bounding box center [78, 157] width 146 height 24
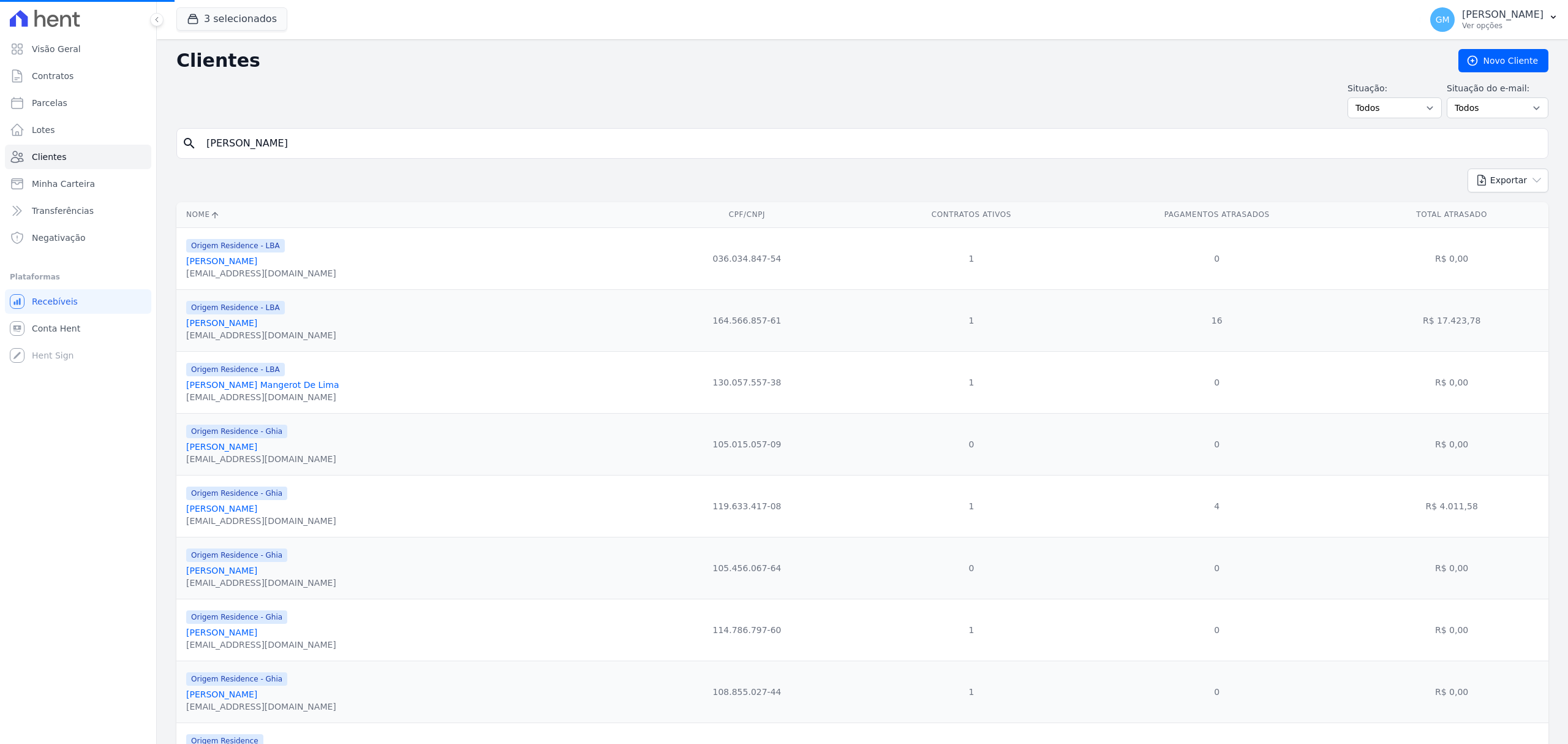
click at [349, 150] on input "Edvaldo Barbosa Da Silva Junior" at bounding box center [871, 143] width 1344 height 24
click at [349, 150] on input "search" at bounding box center [871, 143] width 1344 height 24
paste input "Edvaldo Barbosa da Silva Junior"
type input "Edvaldo Barbosa da Silva Junior"
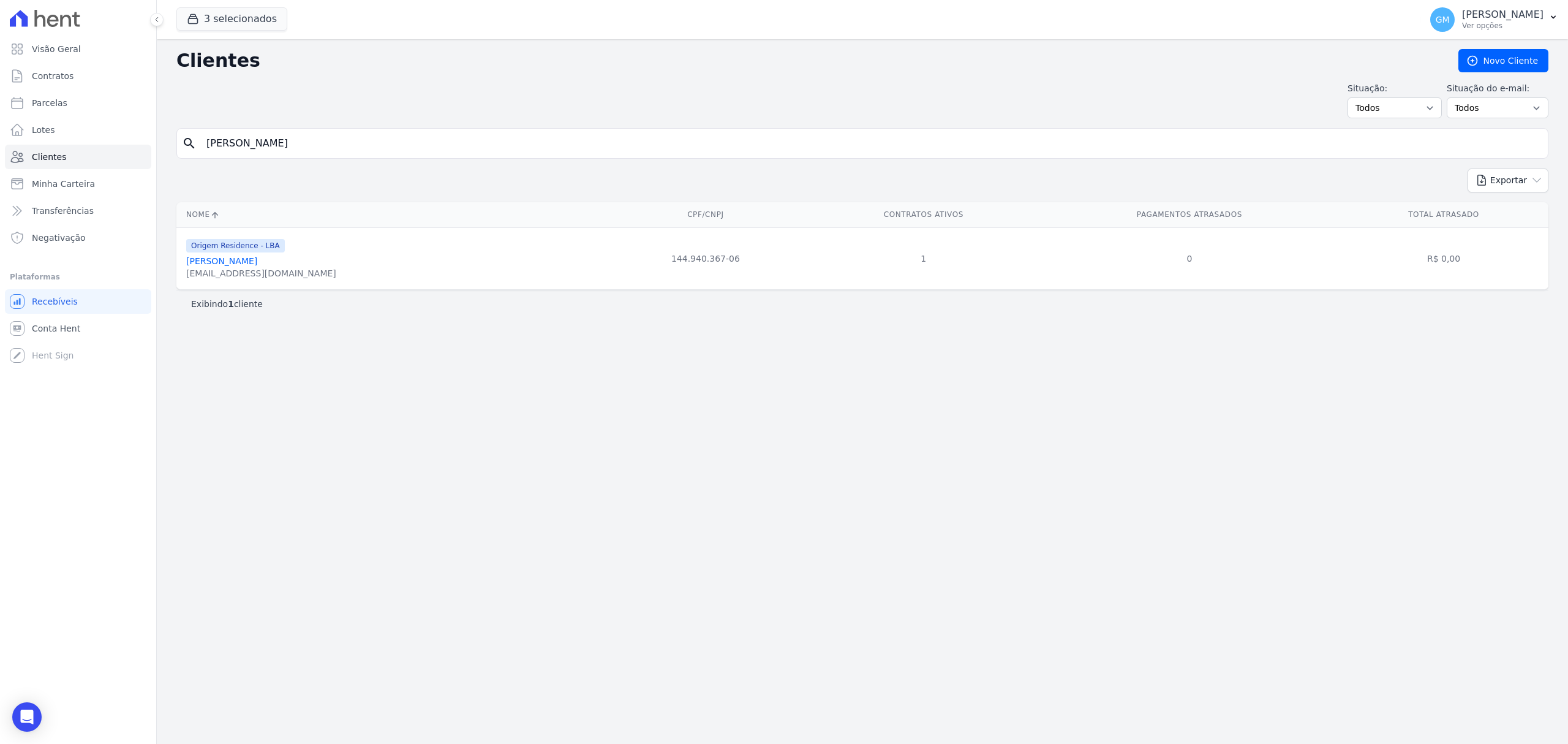
click at [258, 266] on link "Edvaldo Barbosa Da Silva Junior" at bounding box center [222, 261] width 71 height 10
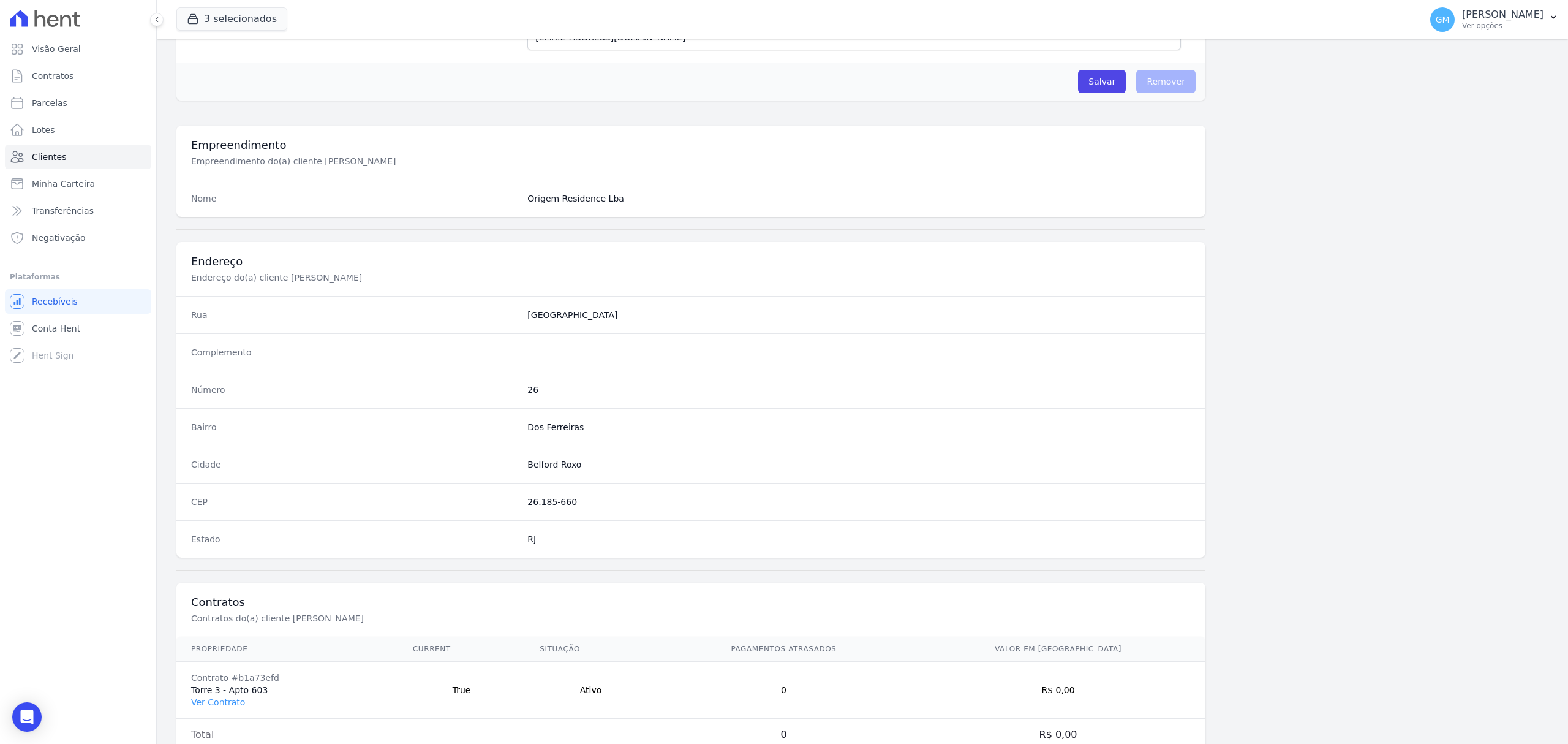
scroll to position [408, 0]
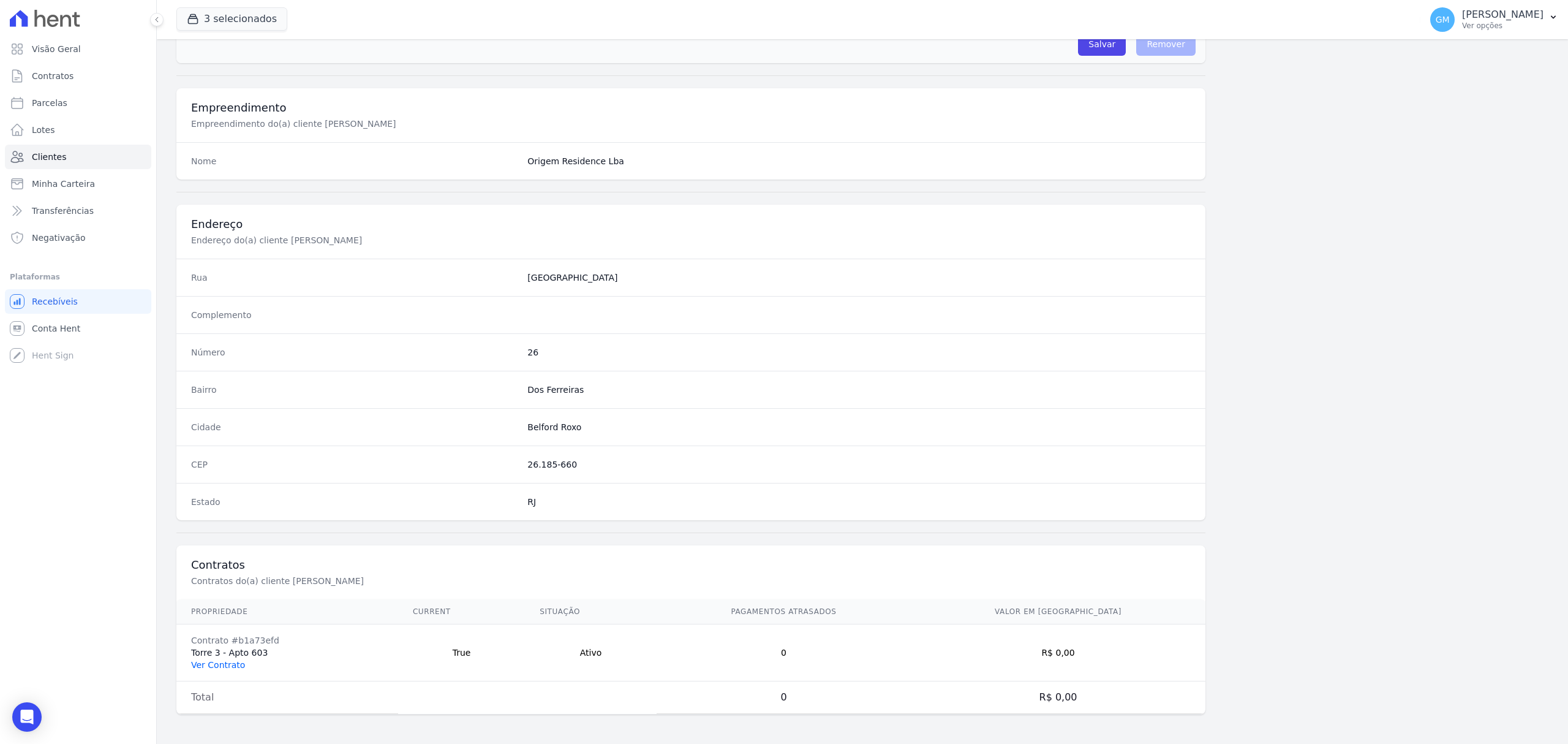
click at [229, 668] on link "Ver Contrato" at bounding box center [218, 664] width 54 height 10
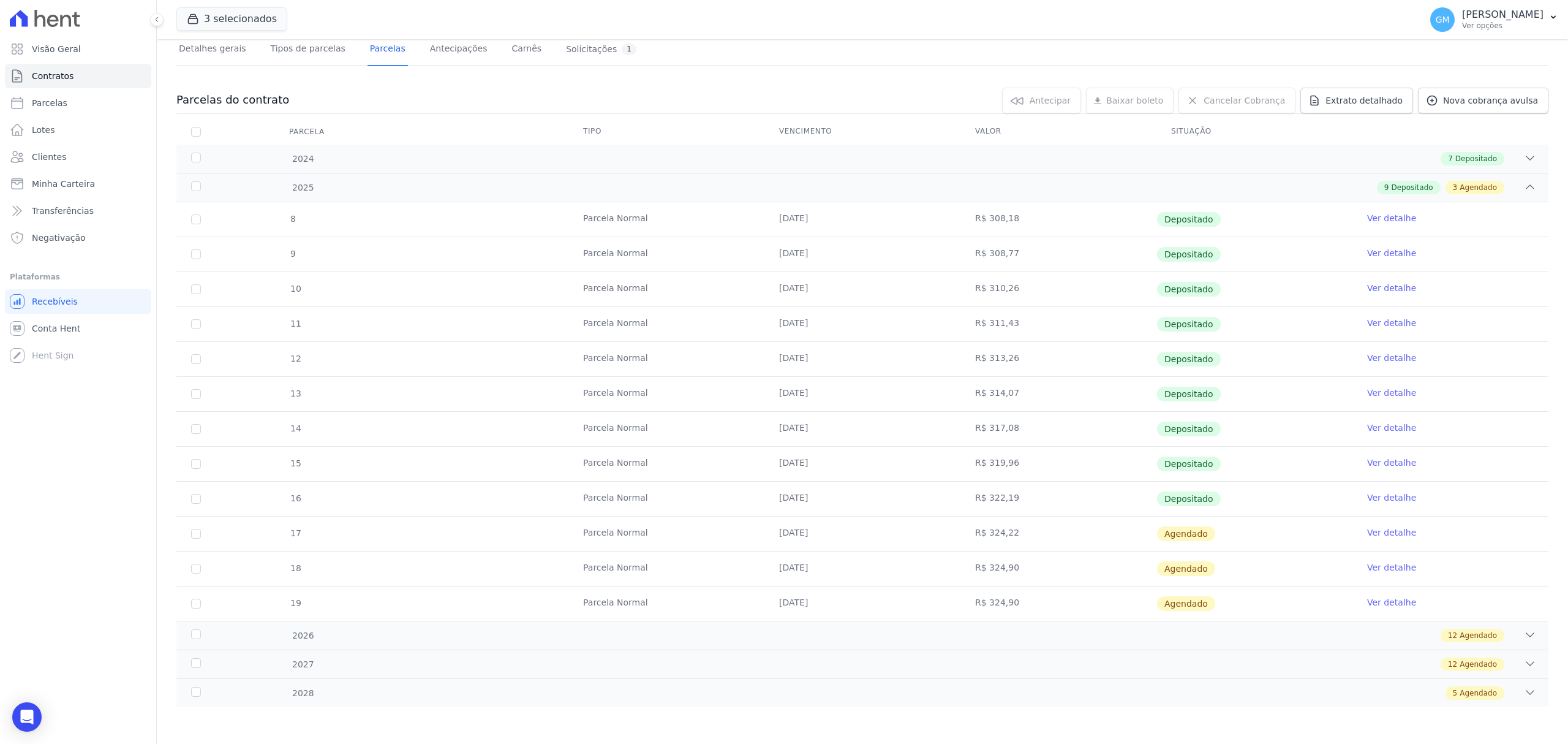
scroll to position [88, 0]
click at [1382, 504] on td "Ver detalhe" at bounding box center [1450, 499] width 196 height 34
click at [1381, 496] on link "Ver detalhe" at bounding box center [1392, 497] width 49 height 12
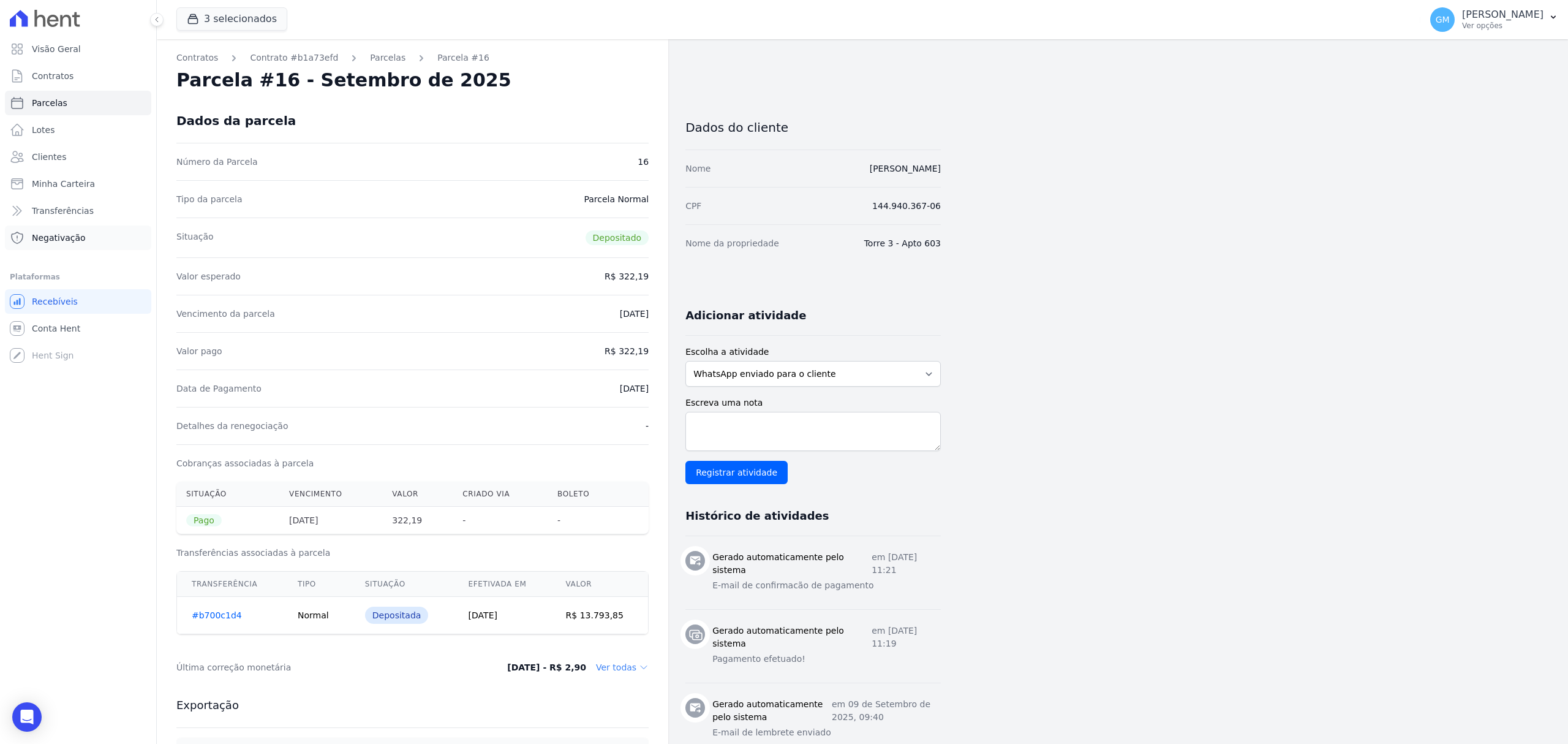
click at [146, 233] on link "Negativação" at bounding box center [78, 238] width 146 height 24
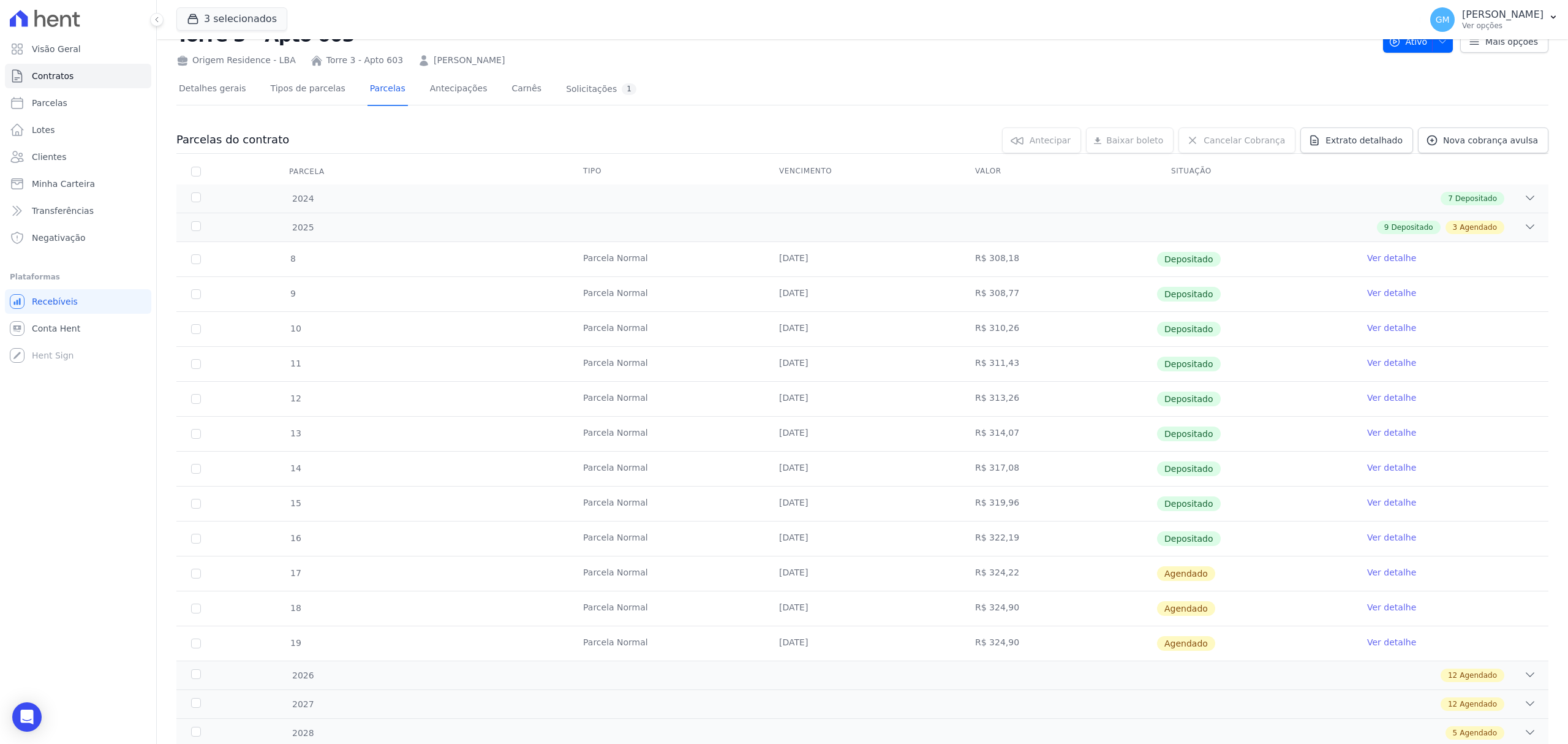
scroll to position [88, 0]
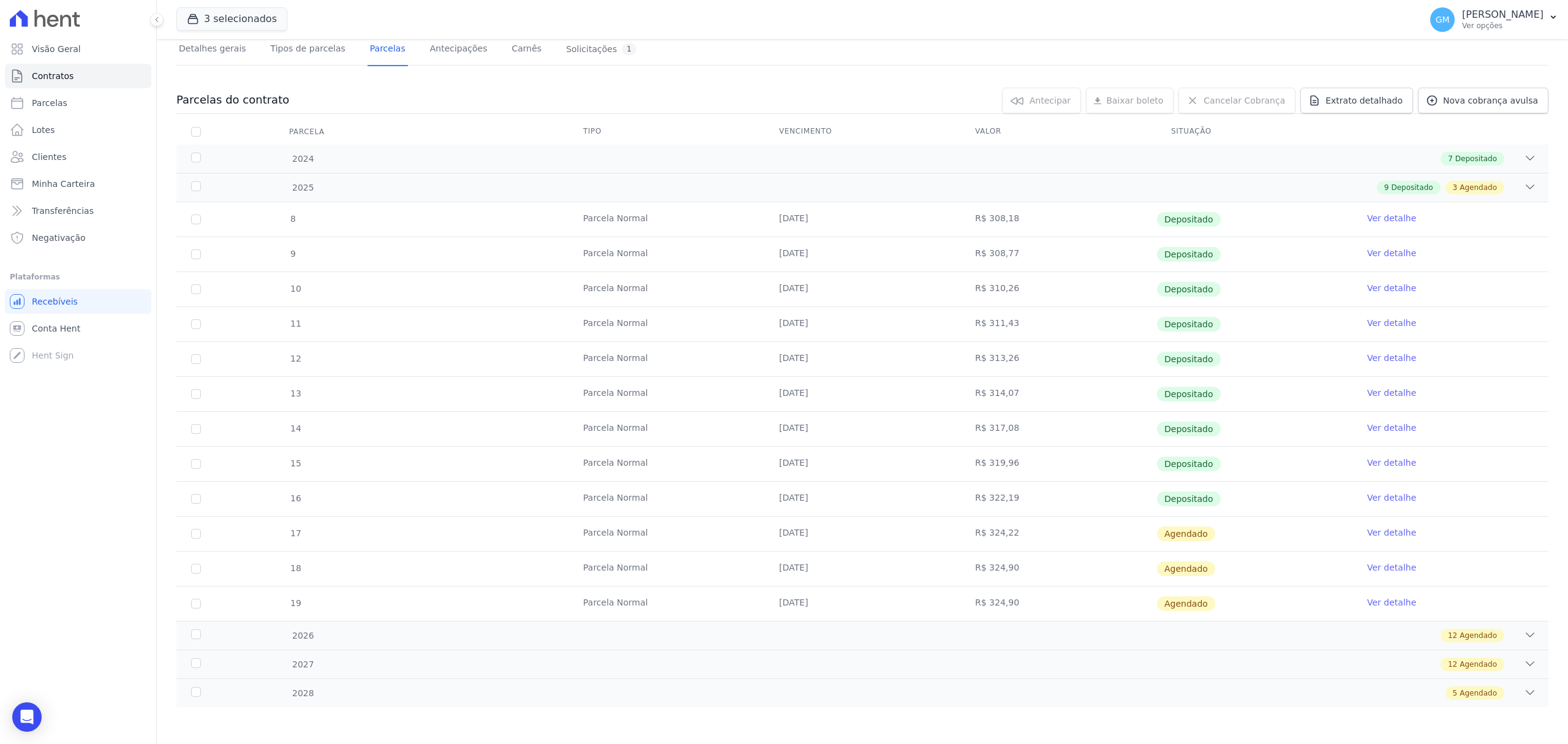
click at [1396, 532] on link "Ver detalhe" at bounding box center [1392, 532] width 49 height 12
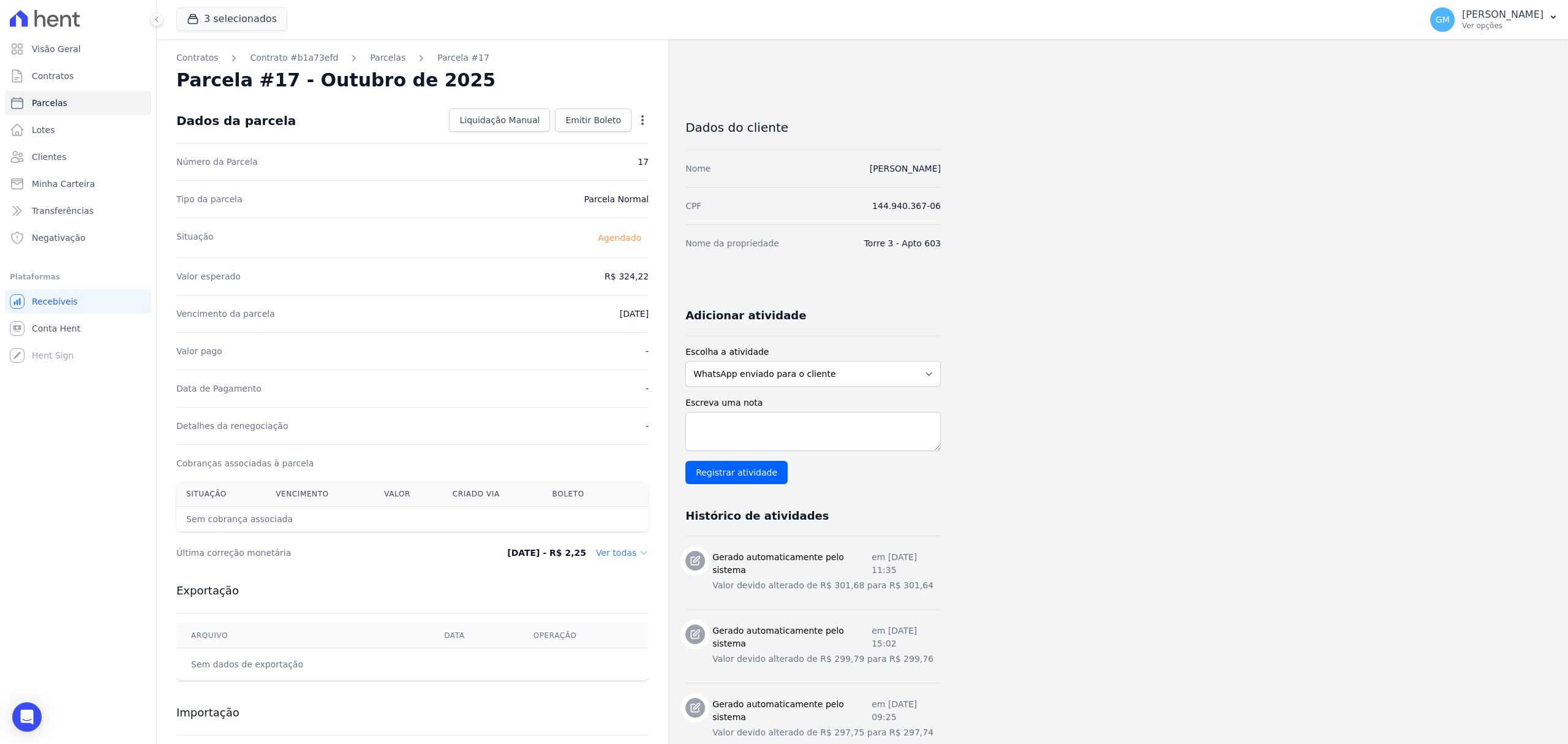
click at [643, 116] on icon "button" at bounding box center [642, 120] width 3 height 10
click at [589, 134] on link "Alterar" at bounding box center [590, 136] width 108 height 22
drag, startPoint x: 626, startPoint y: 274, endPoint x: 639, endPoint y: 275, distance: 13.0
click at [639, 275] on input "324.22" at bounding box center [590, 275] width 118 height 26
paste input "2.86"
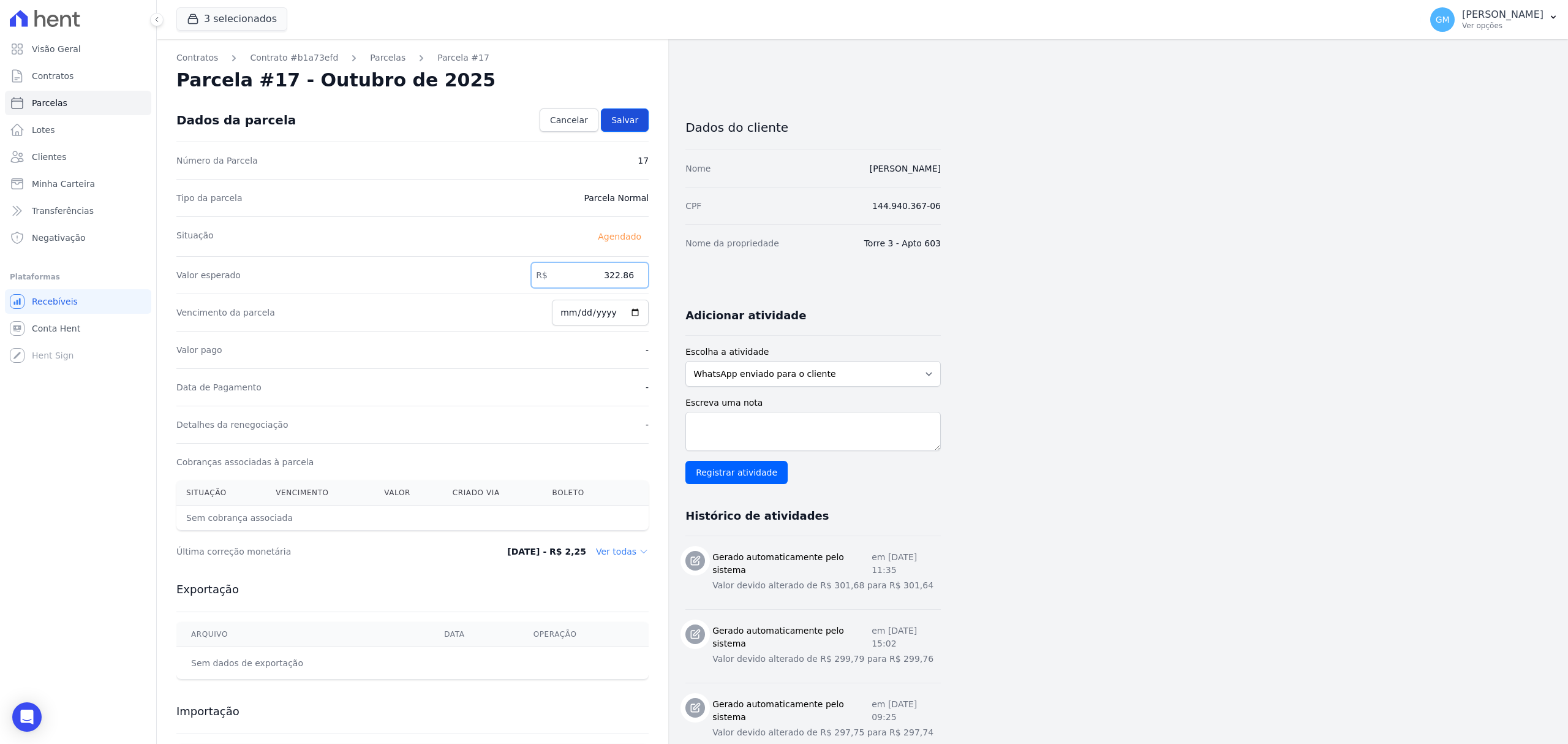
type input "322.86"
click at [632, 121] on span "Salvar" at bounding box center [625, 120] width 27 height 12
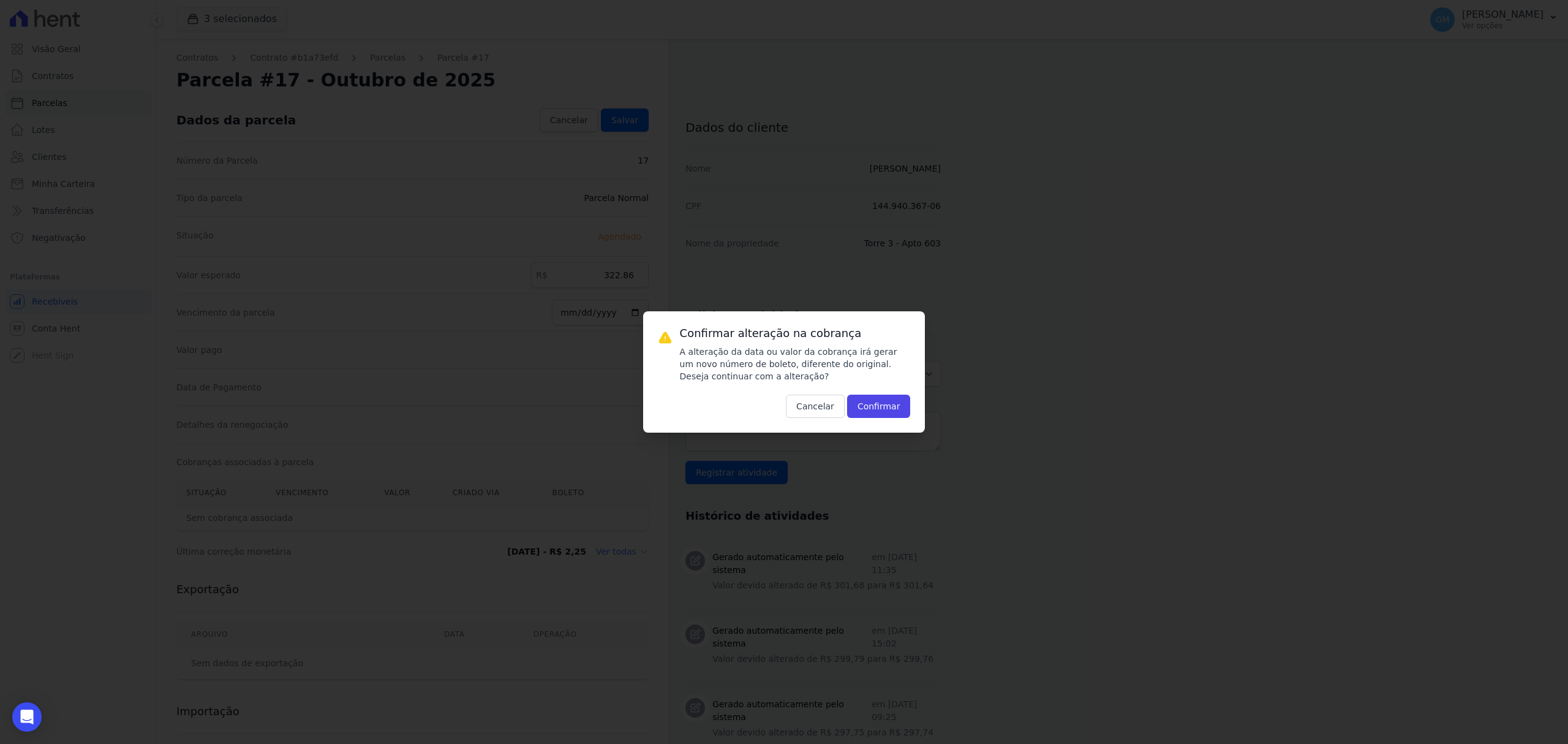
click at [888, 393] on div "Confirmar alteração na cobrança A alteração da data ou valor da cobrança irá ge…" at bounding box center [796, 371] width 231 height 92
click at [892, 401] on button "Confirmar" at bounding box center [879, 406] width 64 height 23
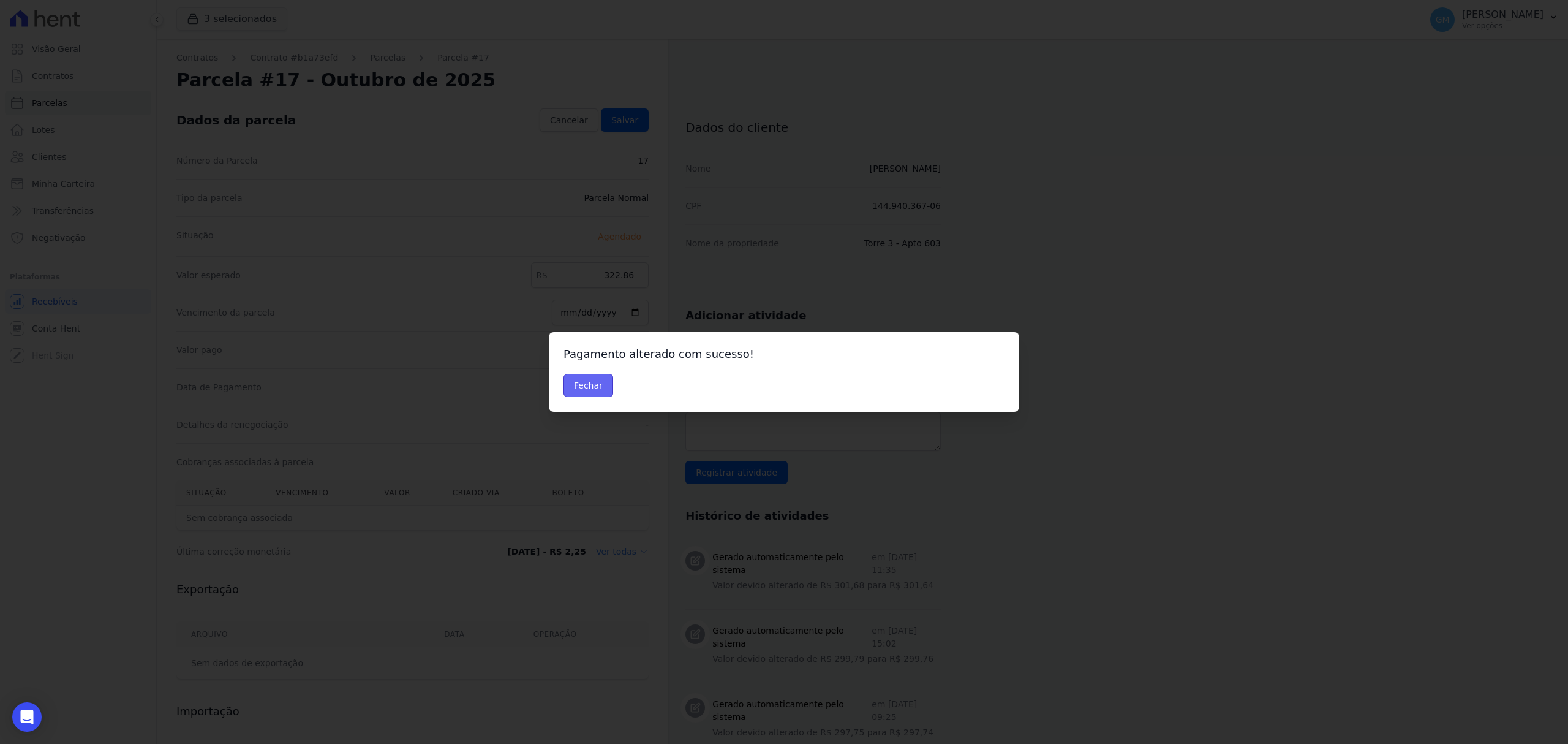
click at [575, 383] on button "Fechar" at bounding box center [588, 385] width 49 height 23
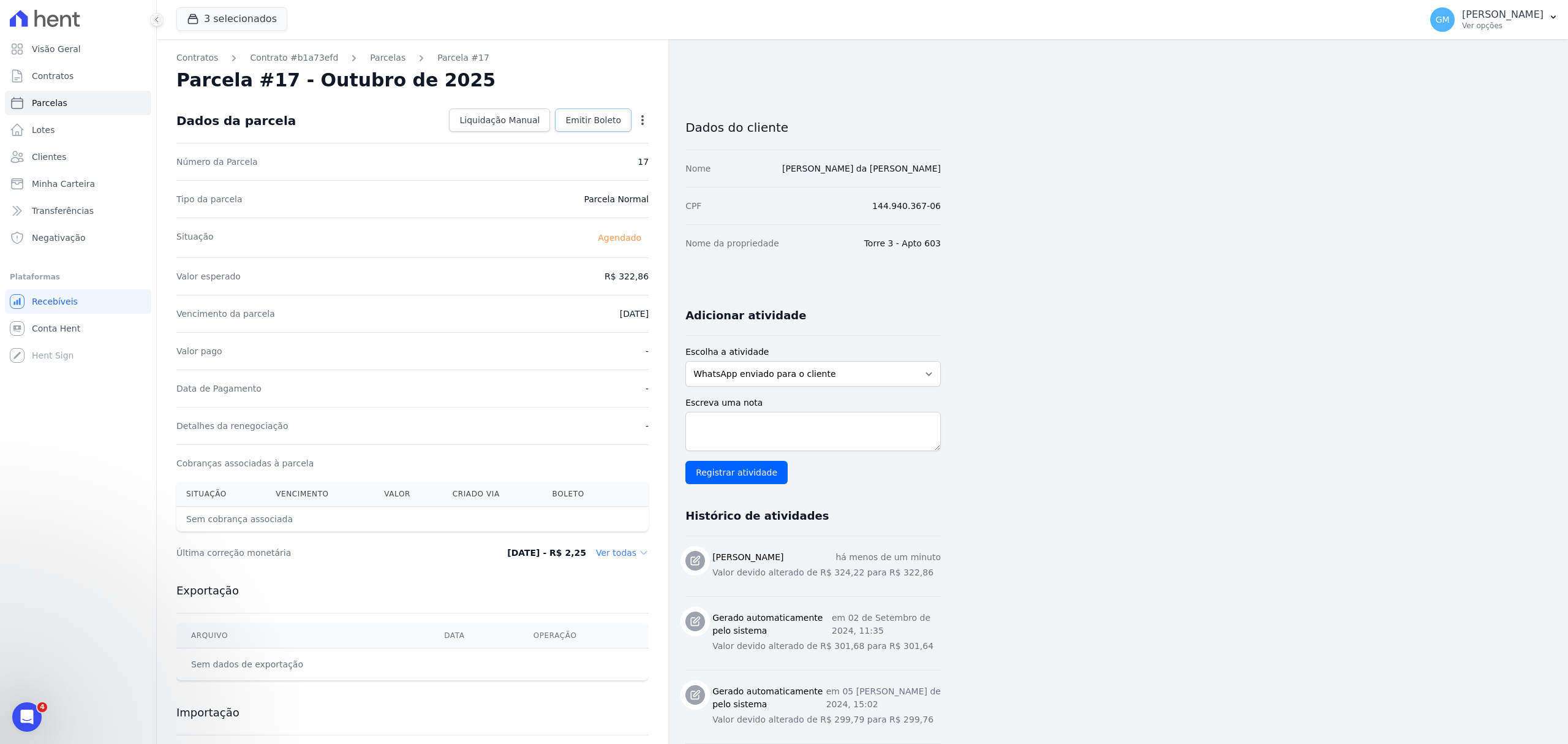
click at [601, 127] on link "Emitir Boleto" at bounding box center [593, 120] width 76 height 23
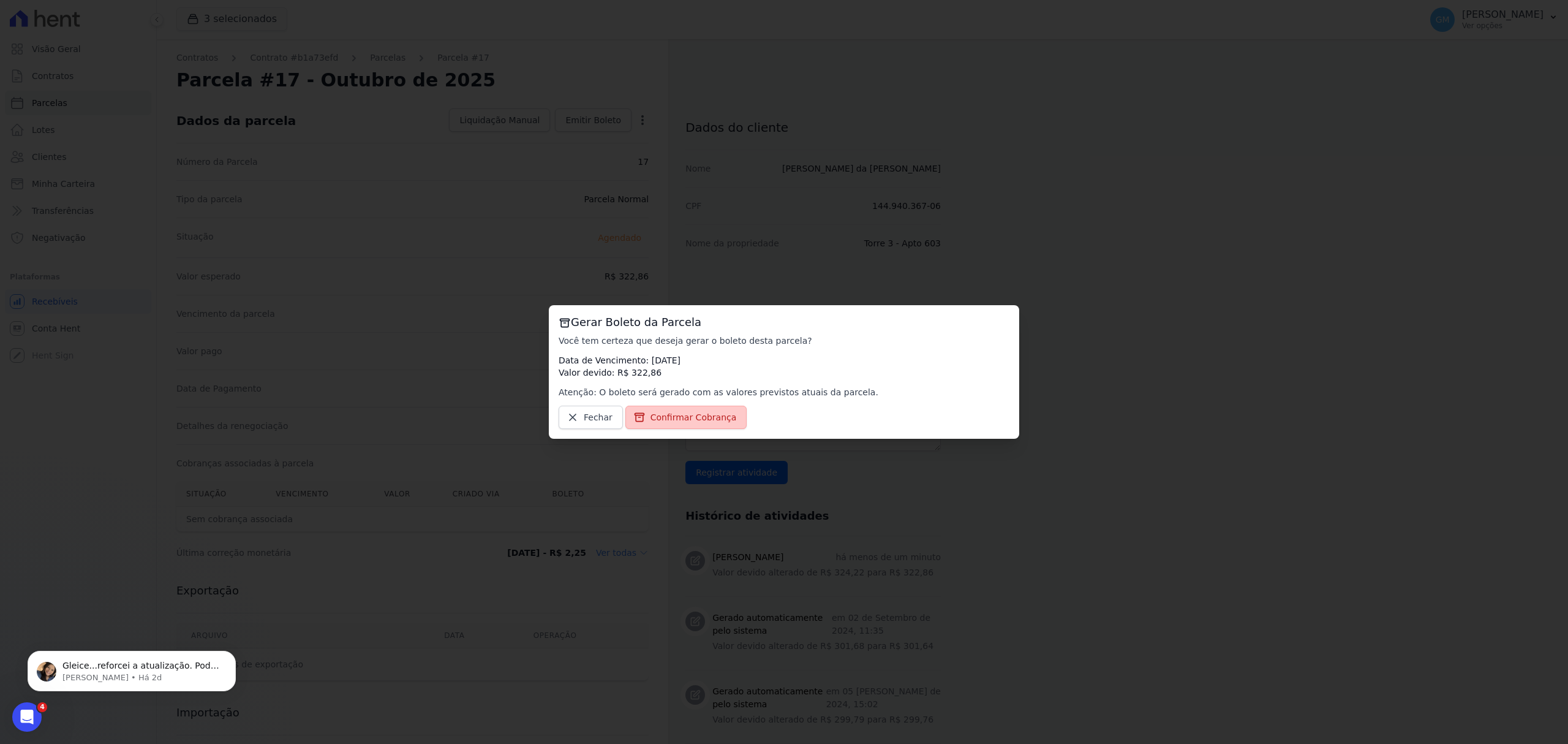
click at [664, 413] on span "Confirmar Cobrança" at bounding box center [694, 417] width 86 height 12
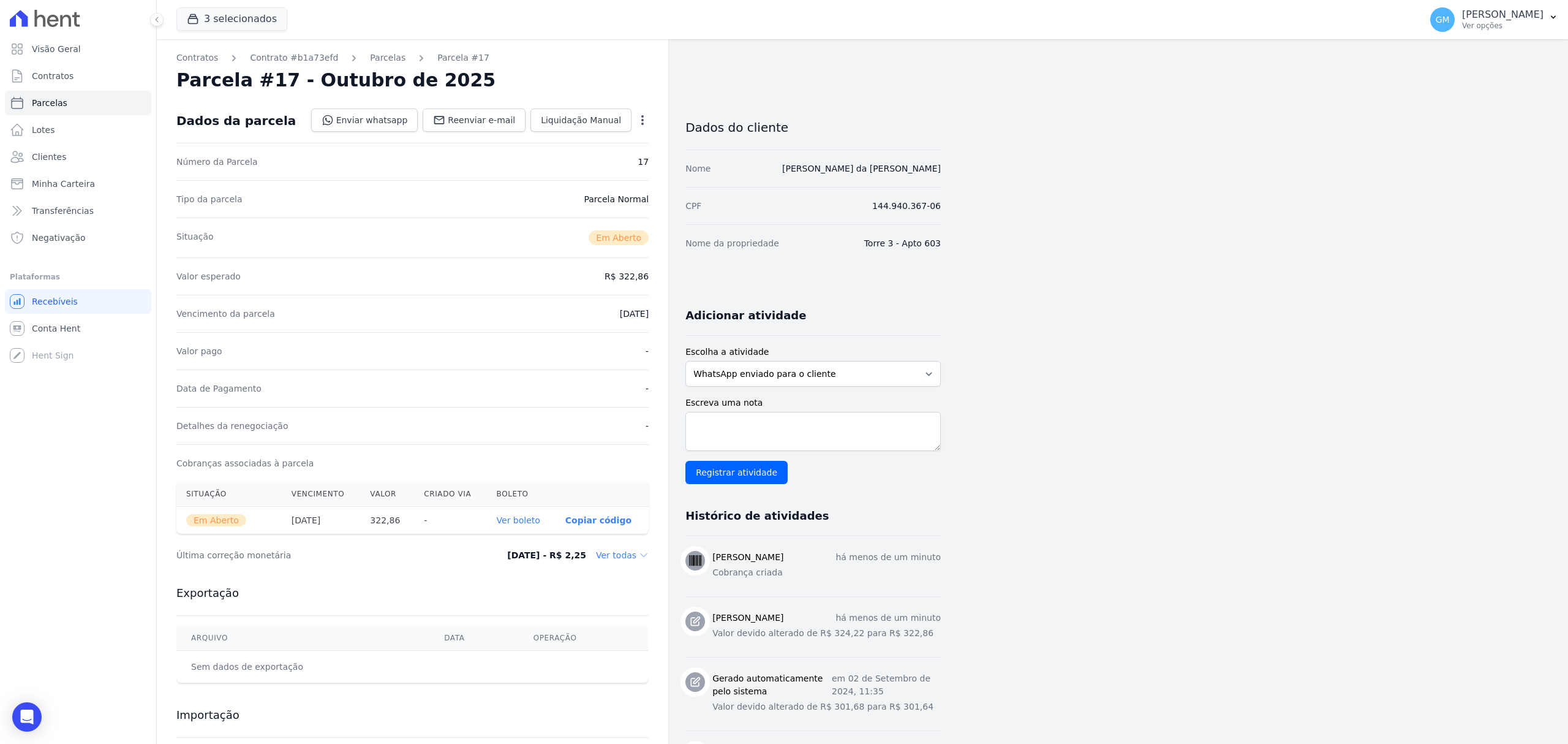
click at [524, 518] on link "Ver boleto" at bounding box center [518, 520] width 44 height 10
click at [69, 155] on link "Clientes" at bounding box center [78, 157] width 146 height 24
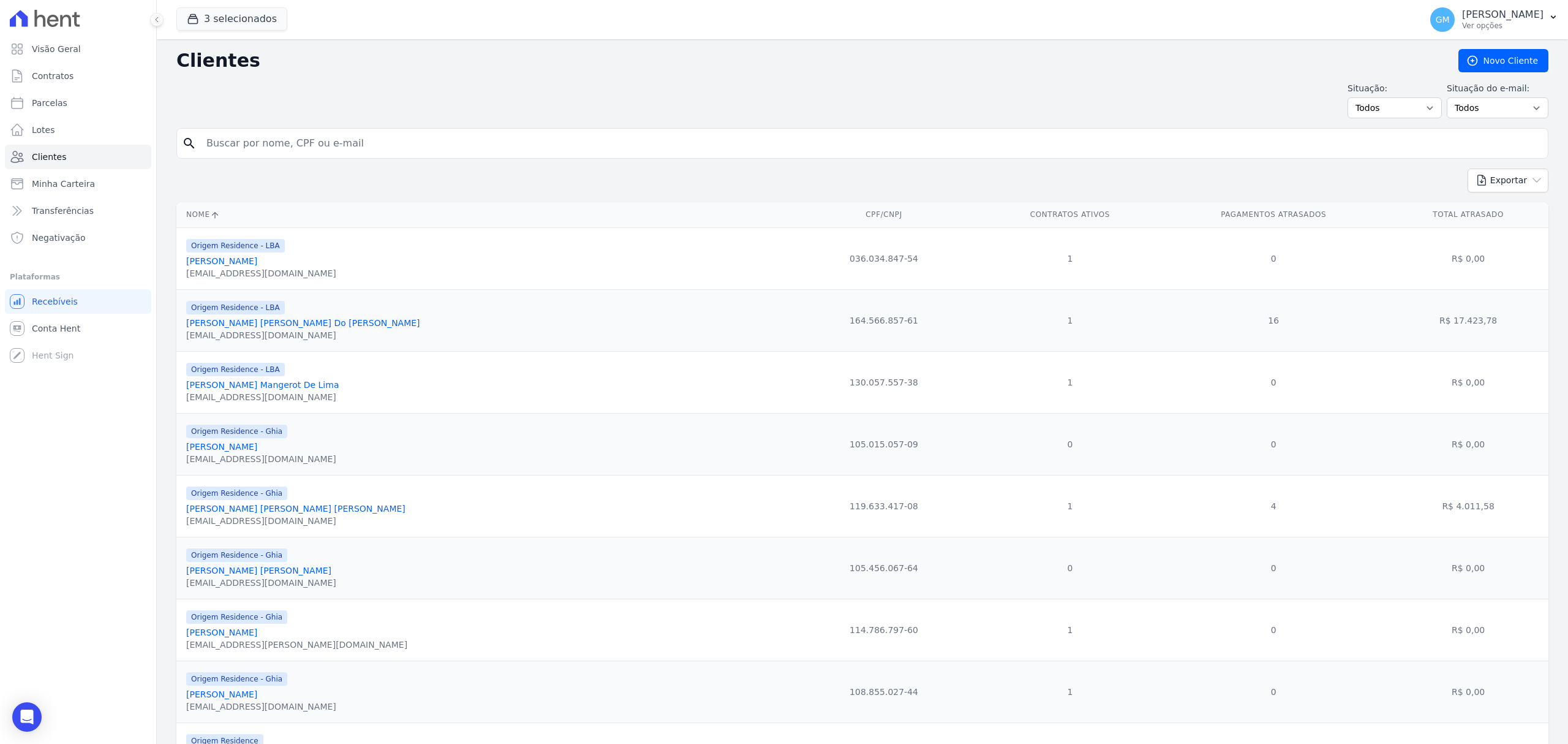
click at [299, 140] on input "search" at bounding box center [871, 143] width 1344 height 24
type input "Taynara Jeronimo Fernandes de Souza"
drag, startPoint x: 391, startPoint y: 150, endPoint x: 206, endPoint y: 140, distance: 185.3
click at [206, 140] on input "Taynara Jeronimo Fernandes de Souza" at bounding box center [871, 143] width 1344 height 24
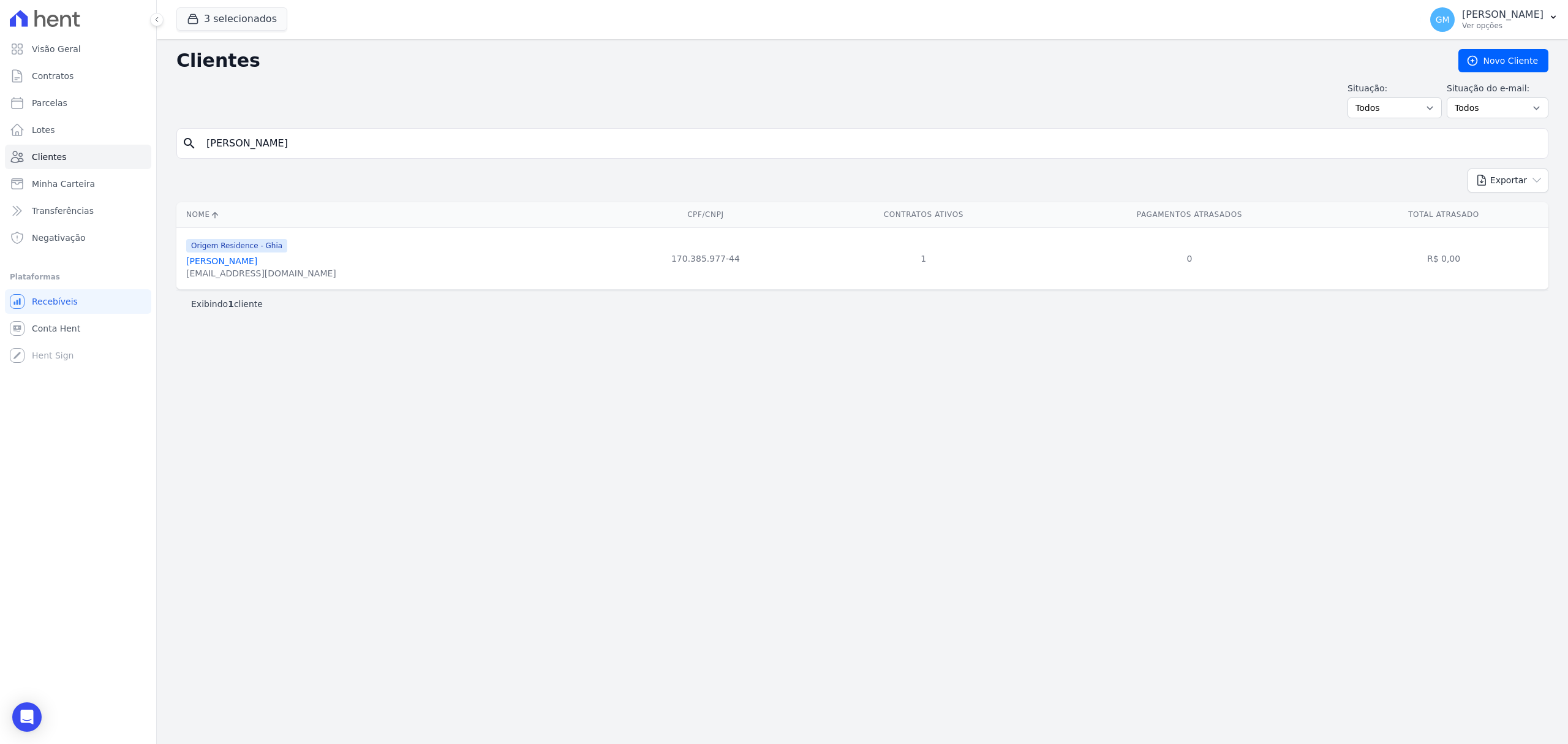
click at [258, 265] on link "Taynara Jeronimo Fernandes De Souza" at bounding box center [222, 261] width 71 height 10
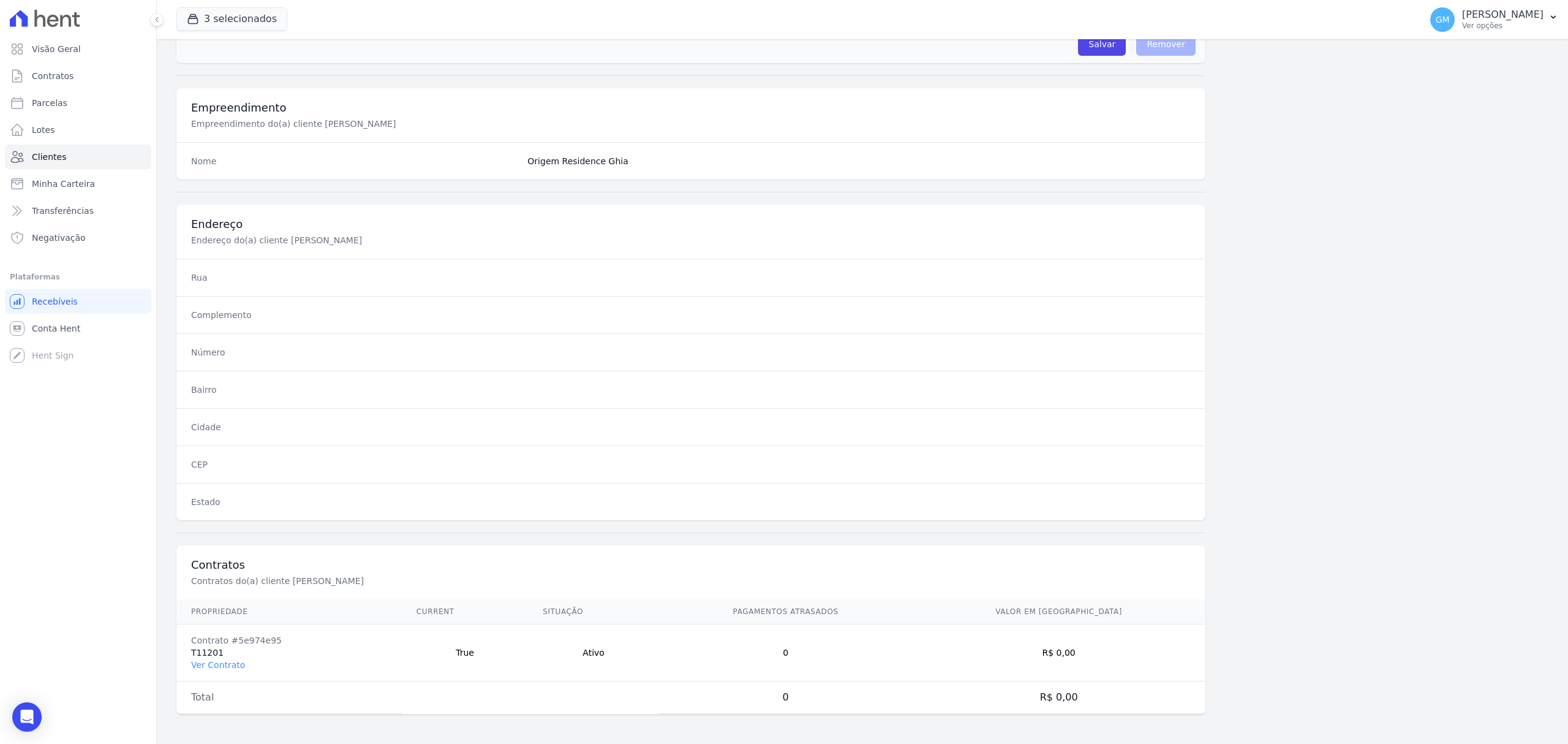
scroll to position [408, 0]
click at [231, 663] on link "Ver Contrato" at bounding box center [218, 664] width 54 height 10
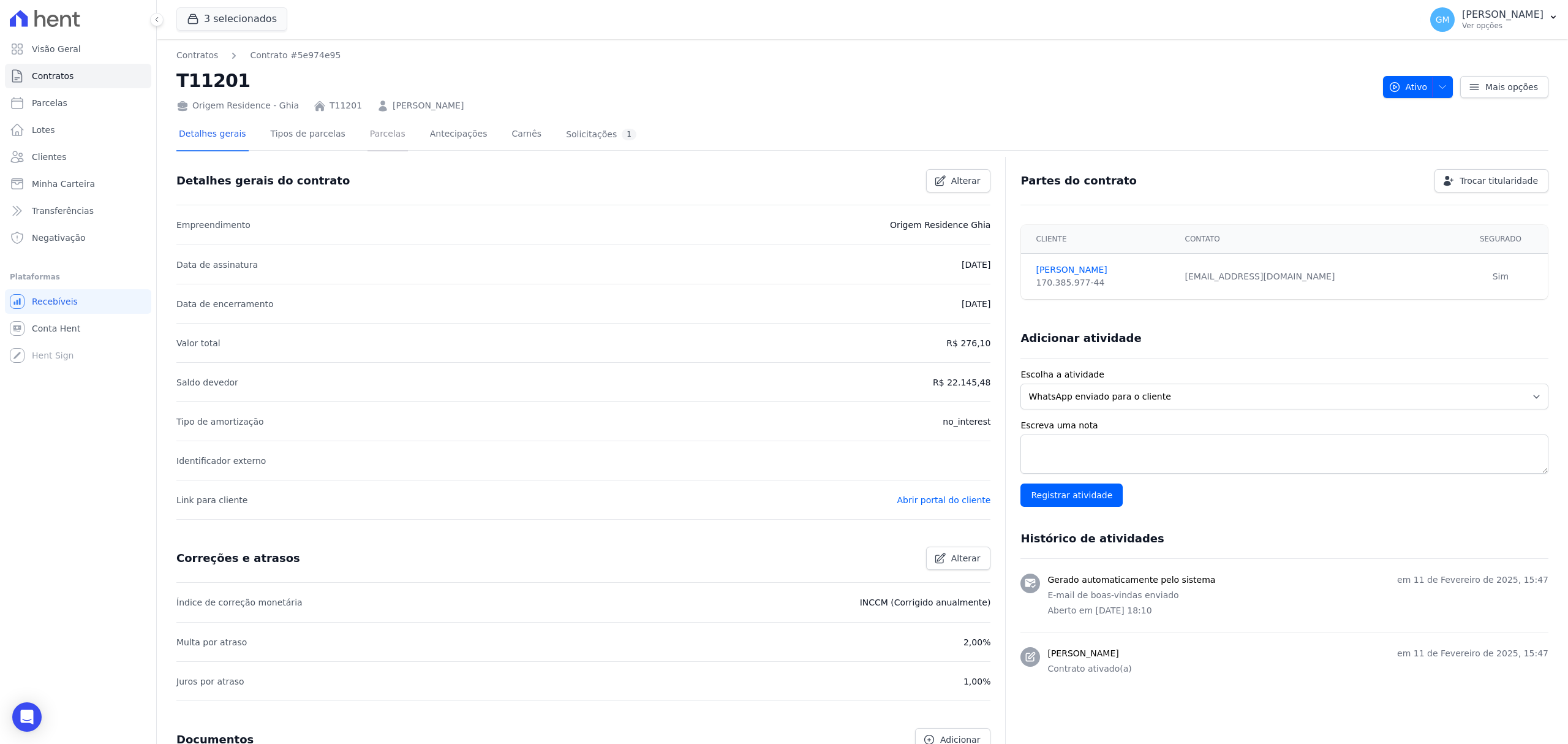
click at [368, 141] on link "Parcelas" at bounding box center [387, 135] width 40 height 33
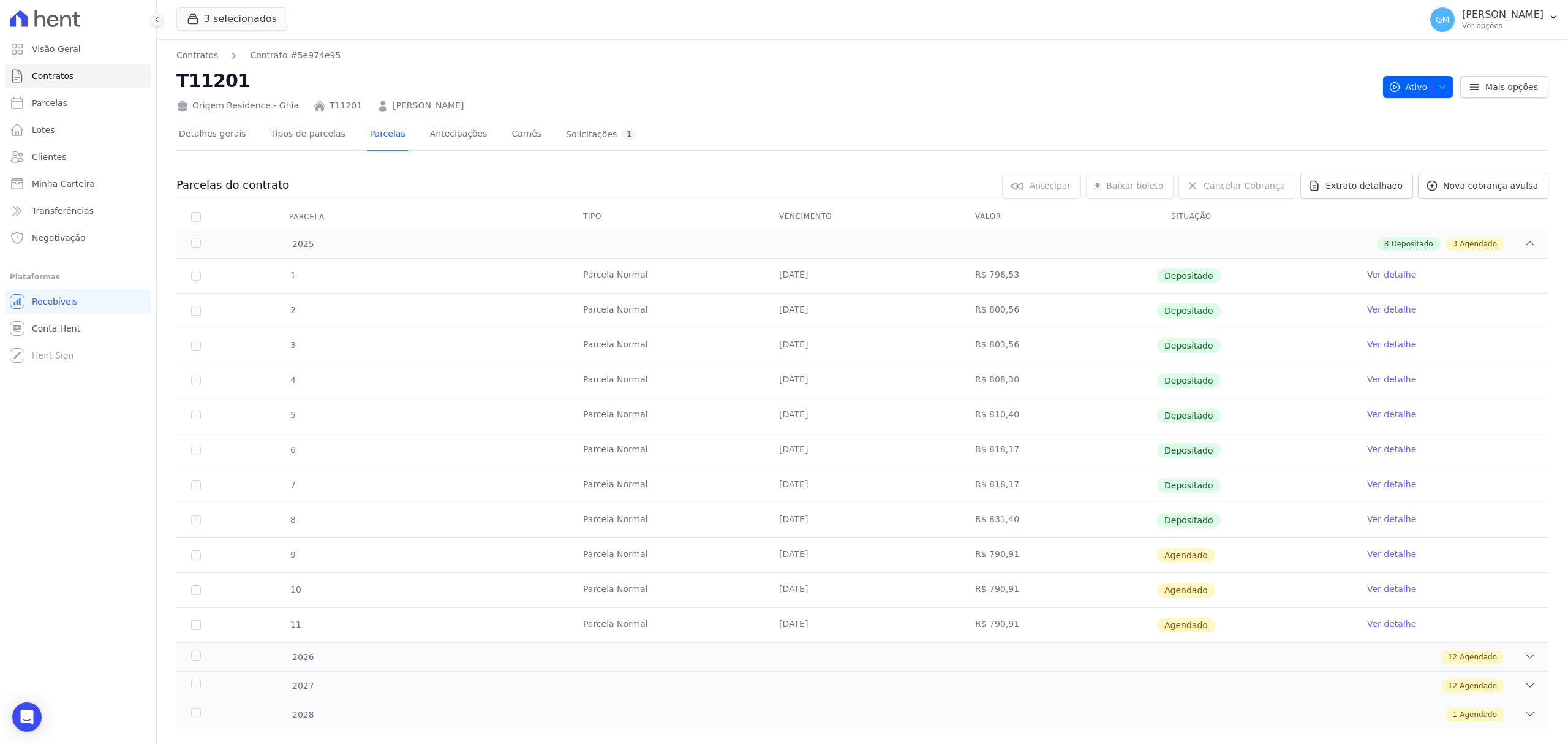
click at [1387, 522] on link "Ver detalhe" at bounding box center [1392, 518] width 49 height 12
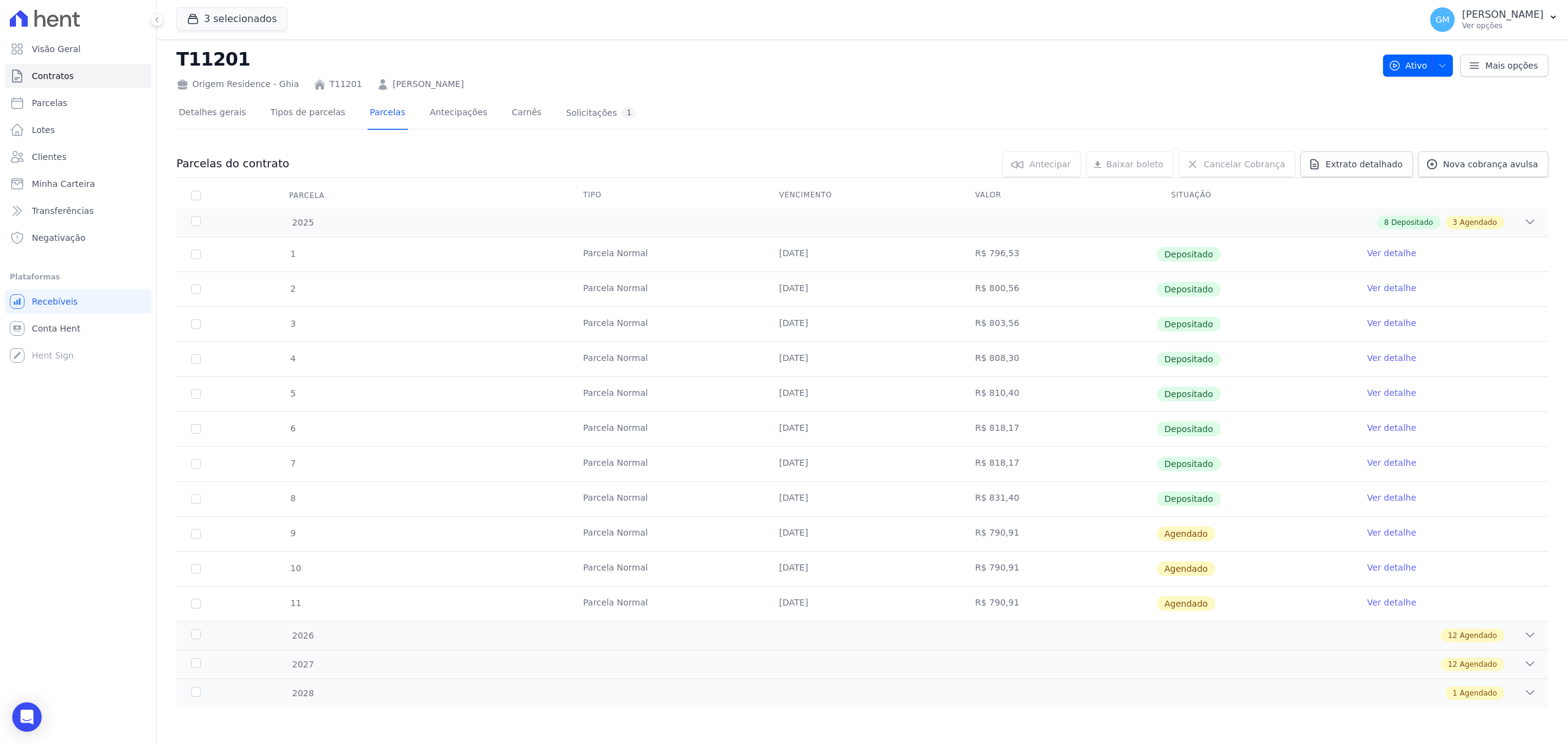
click at [1370, 486] on td "Ver detalhe" at bounding box center [1450, 499] width 196 height 34
click at [1373, 492] on link "Ver detalhe" at bounding box center [1392, 497] width 49 height 12
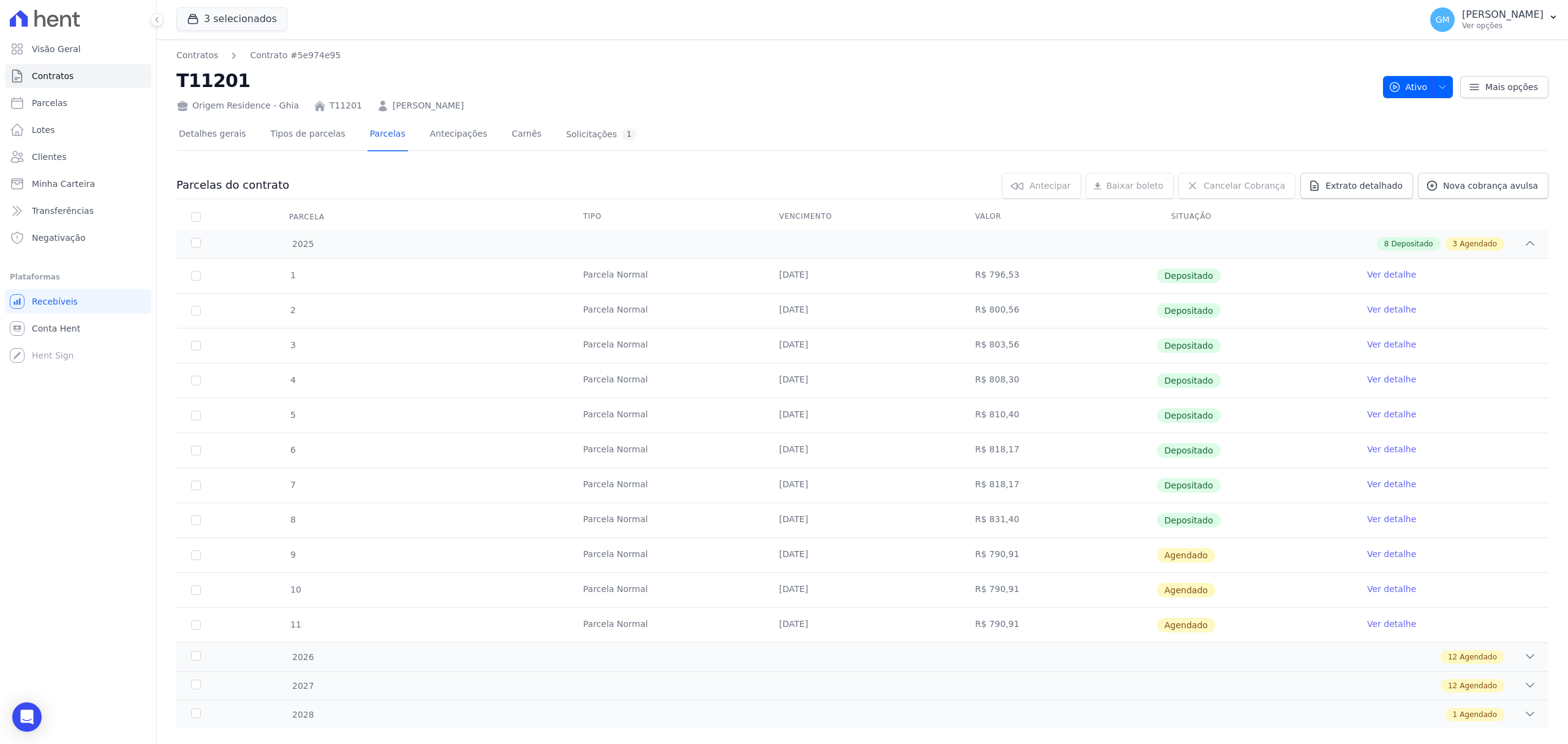
click at [1379, 559] on link "Ver detalhe" at bounding box center [1392, 554] width 49 height 12
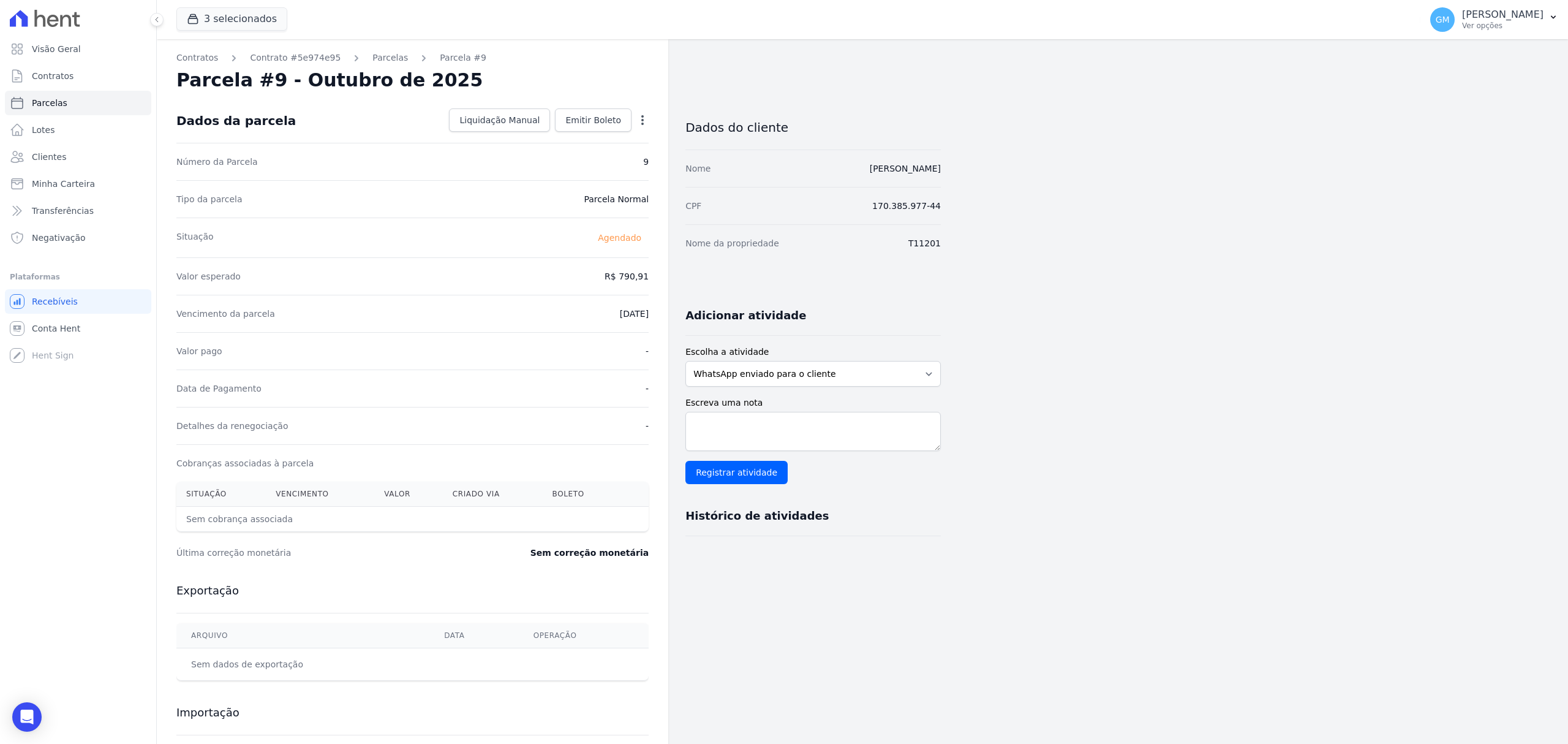
click at [643, 116] on icon "button" at bounding box center [642, 120] width 3 height 10
click at [579, 134] on link "Alterar" at bounding box center [590, 136] width 108 height 22
drag, startPoint x: 594, startPoint y: 276, endPoint x: 656, endPoint y: 279, distance: 62.1
click at [656, 279] on div "Contratos Contrato #5e974e95 Parcelas Parcela #9 Parcela #9 - Outubro de 2025 C…" at bounding box center [412, 432] width 511 height 786
paste input "833.14"
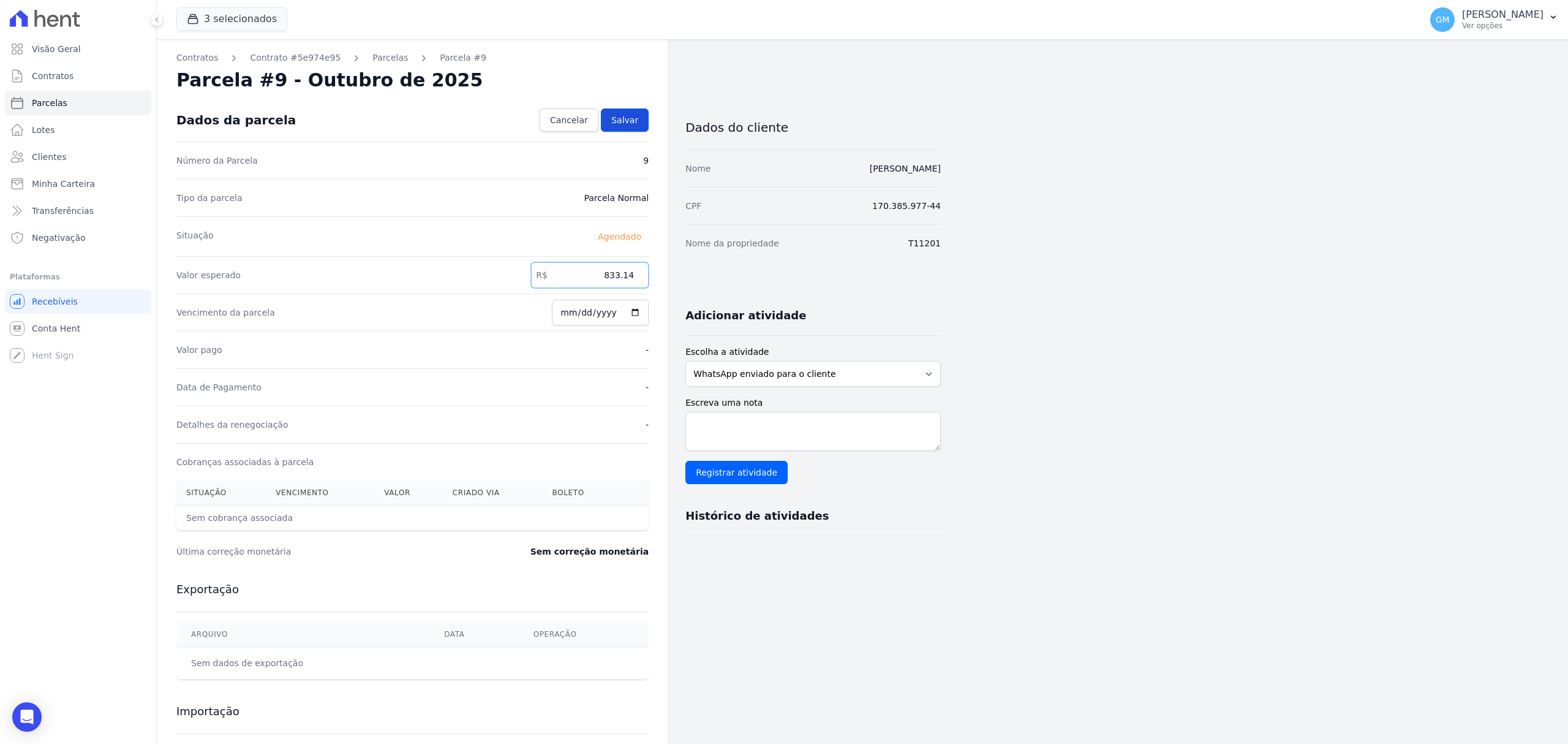
type input "833.14"
click at [614, 111] on link "Salvar" at bounding box center [625, 120] width 48 height 23
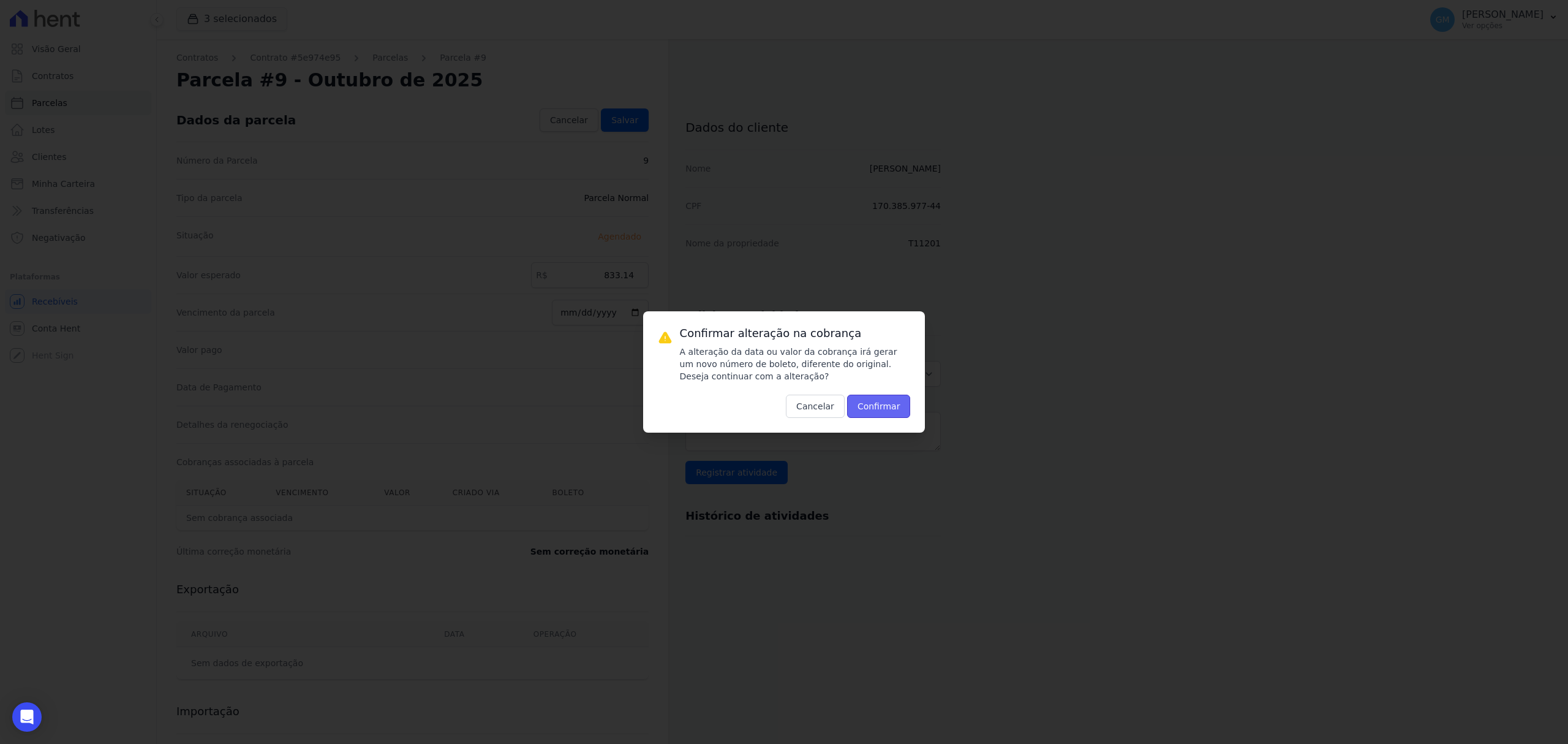
click at [861, 403] on button "Confirmar" at bounding box center [879, 406] width 64 height 23
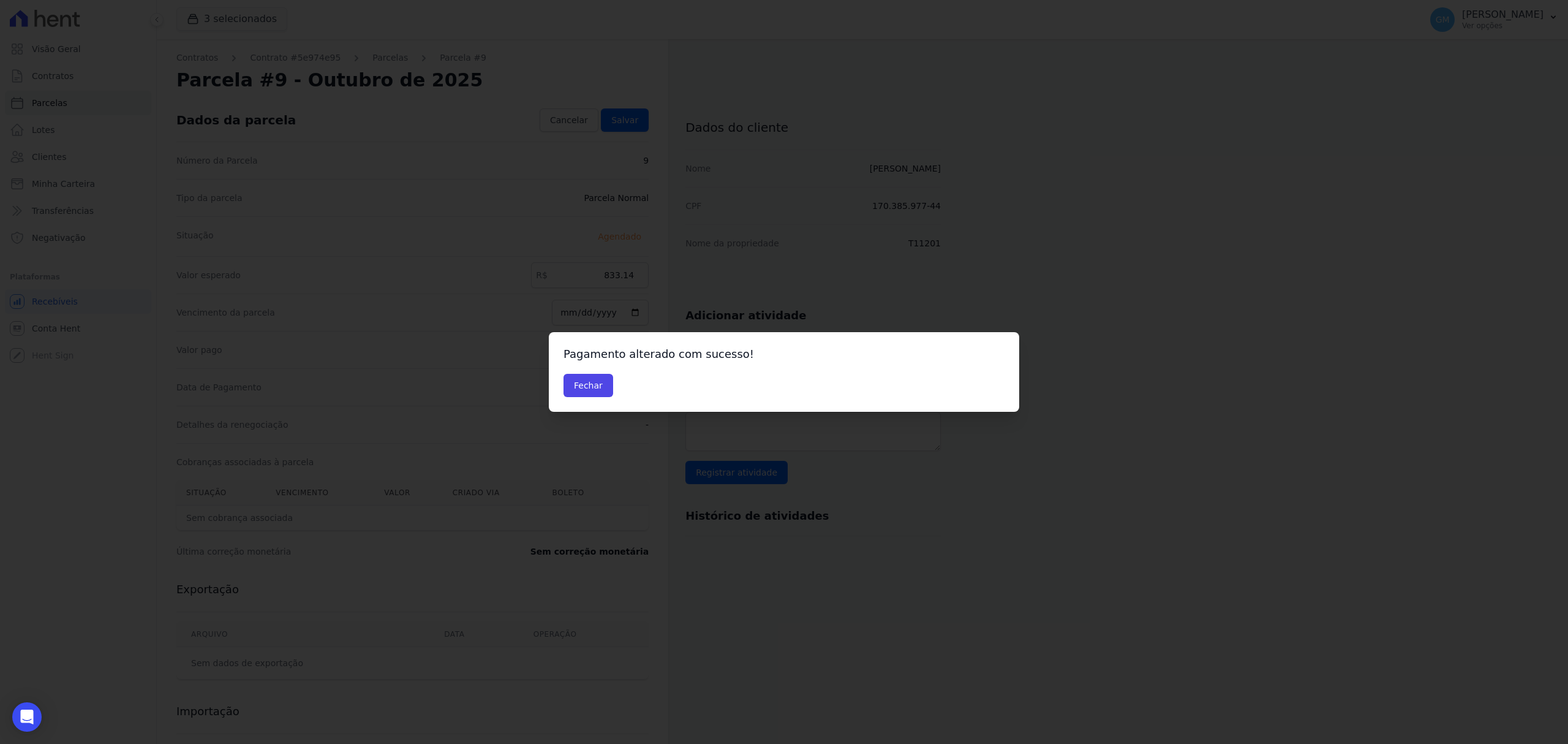
click at [578, 371] on div "Pagamento alterado com sucesso! Fechar" at bounding box center [784, 372] width 470 height 80
click at [578, 382] on button "Fechar" at bounding box center [588, 385] width 49 height 23
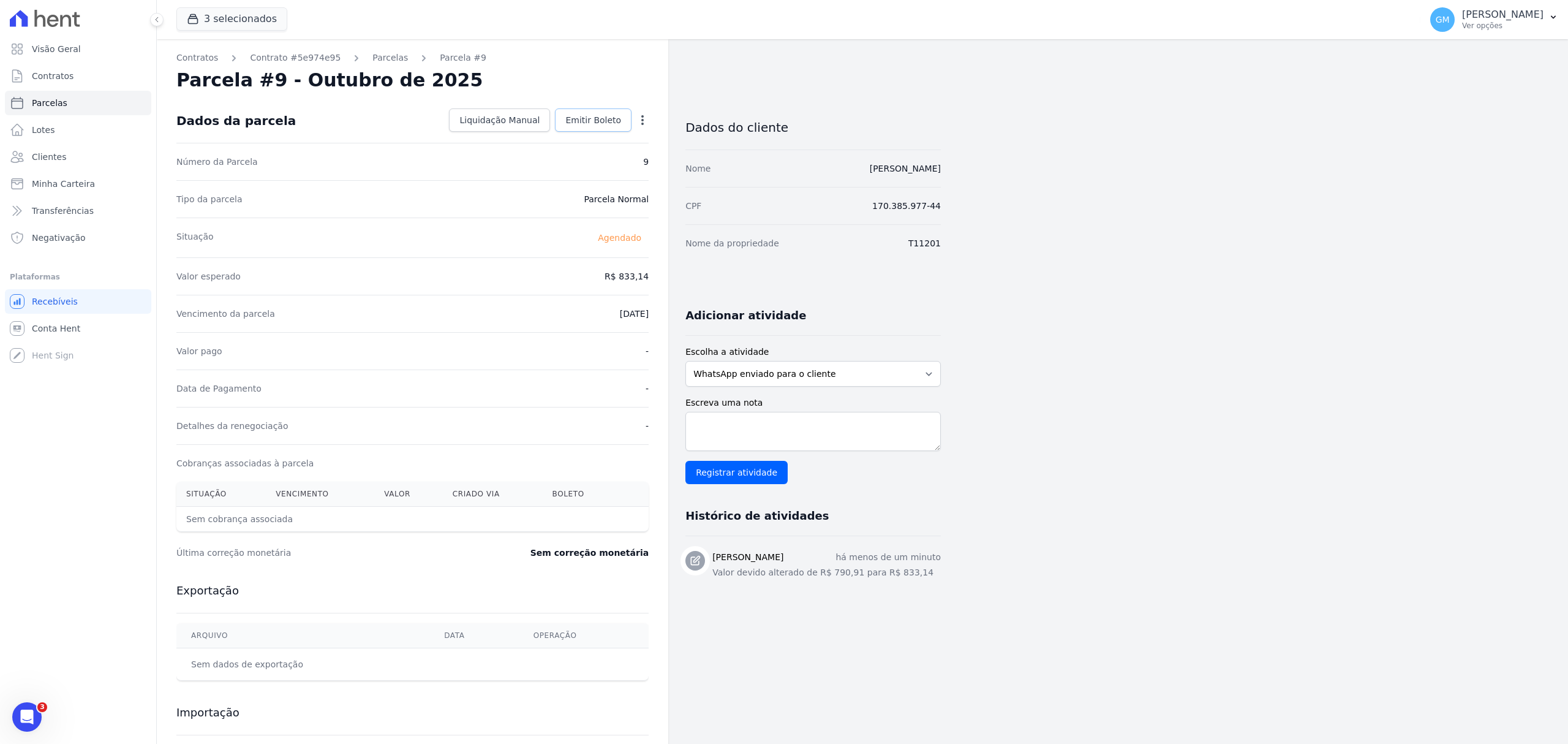
click at [612, 116] on span "Emitir Boleto" at bounding box center [593, 120] width 56 height 12
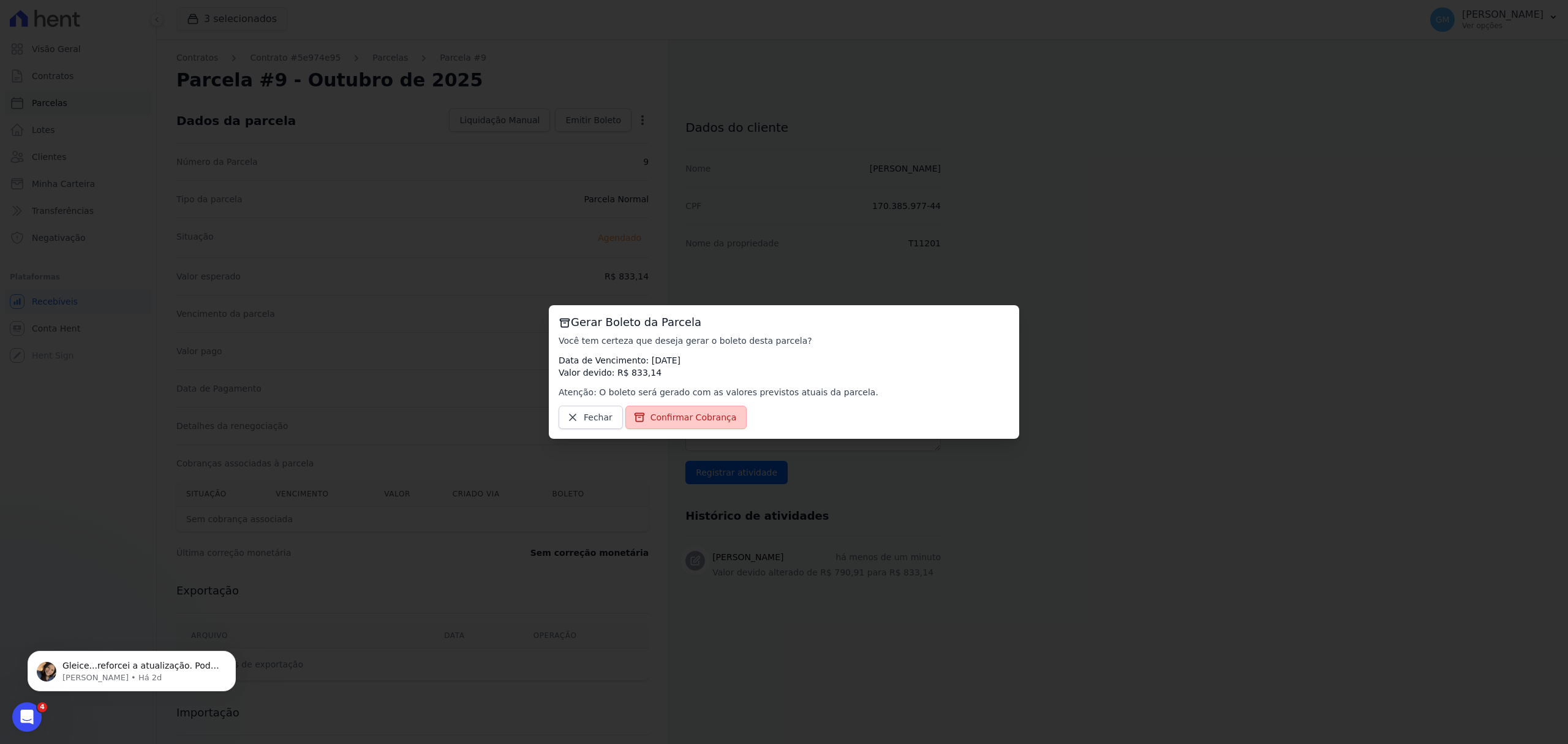
click at [687, 416] on span "Confirmar Cobrança" at bounding box center [694, 417] width 86 height 12
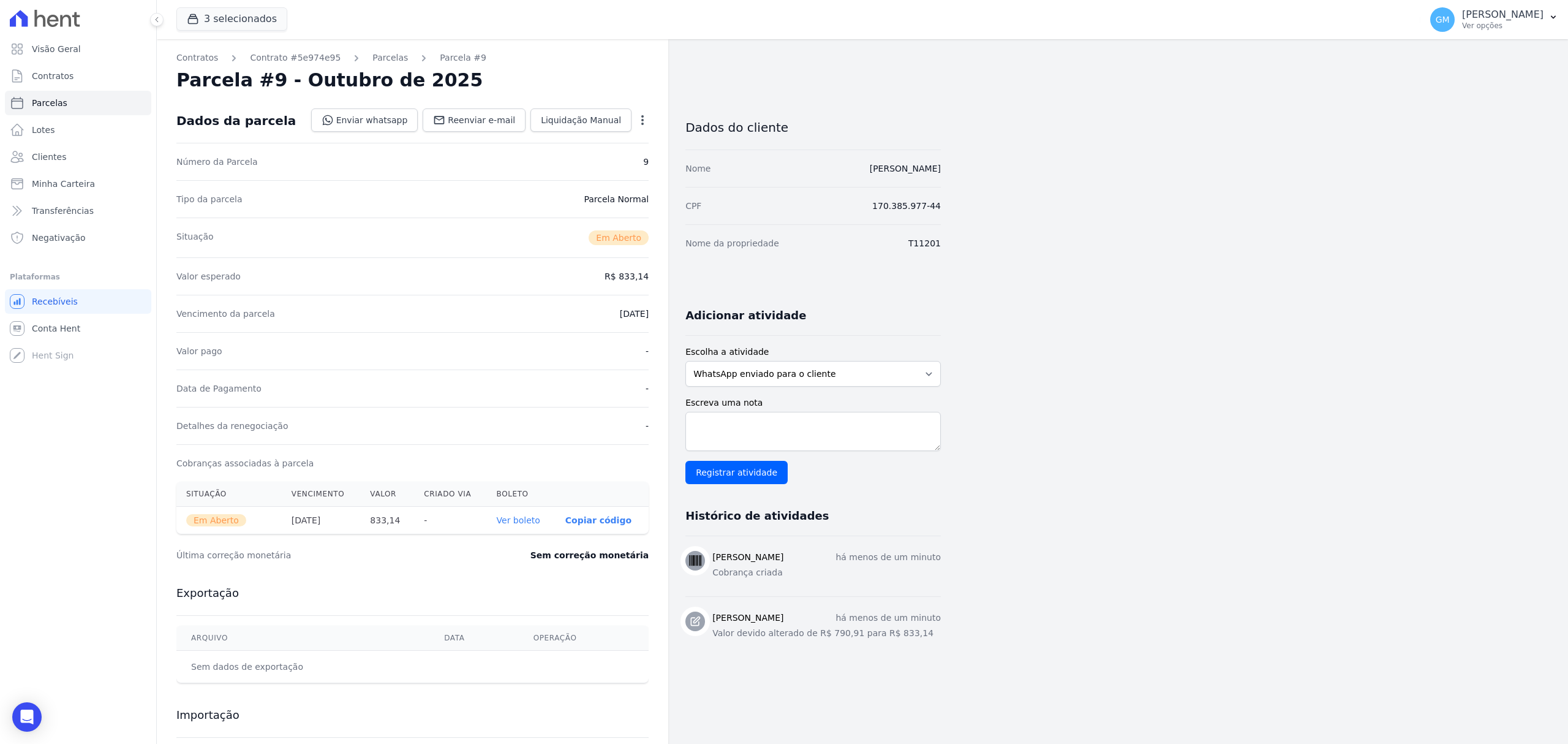
click at [523, 521] on link "Ver boleto" at bounding box center [518, 520] width 44 height 10
click at [85, 162] on link "Clientes" at bounding box center [78, 157] width 146 height 24
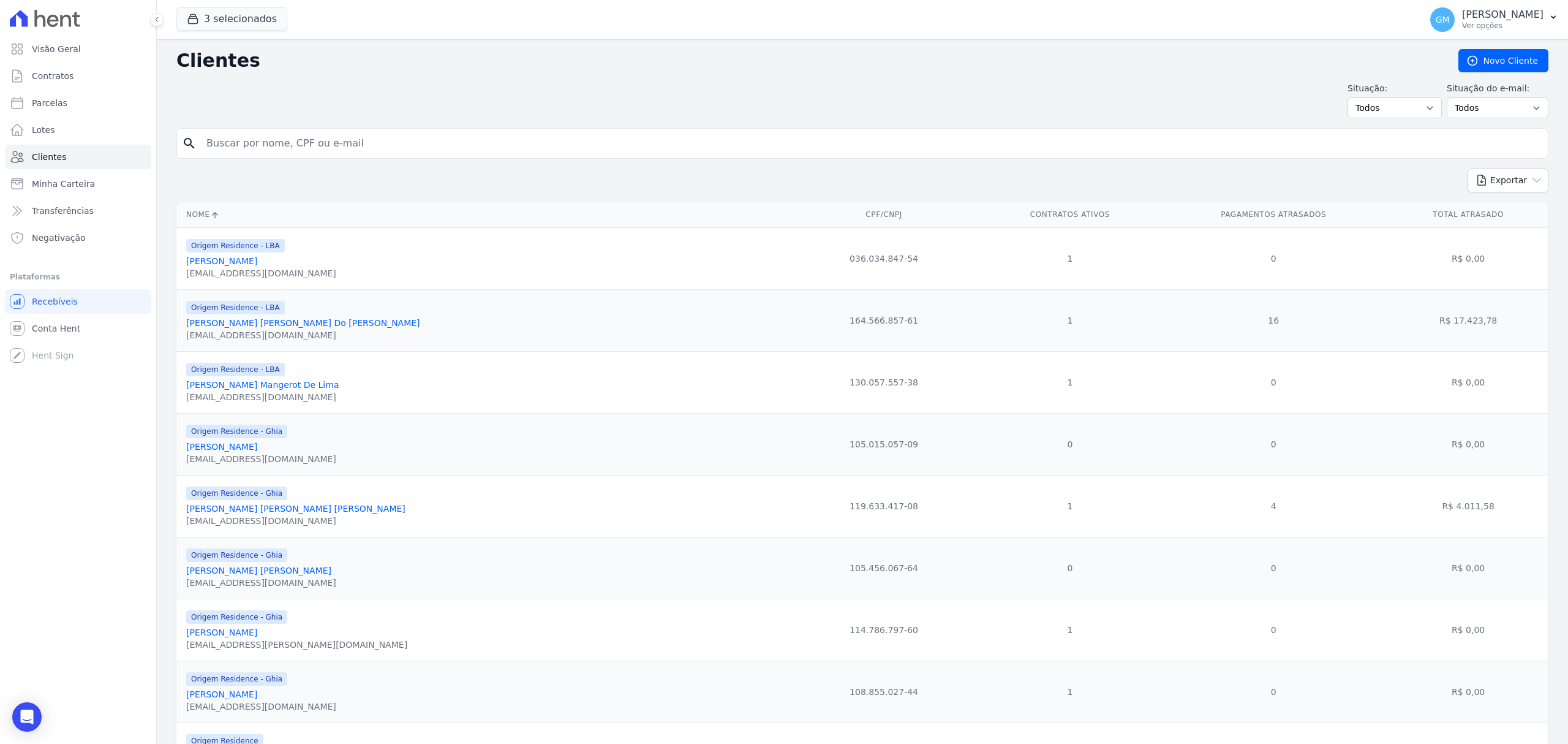
click at [251, 157] on div "search" at bounding box center [863, 143] width 1372 height 31
click at [244, 150] on input "search" at bounding box center [871, 143] width 1344 height 24
paste input "Washington André Freitas de Souza"
type input "Washington André Freitas de Souza"
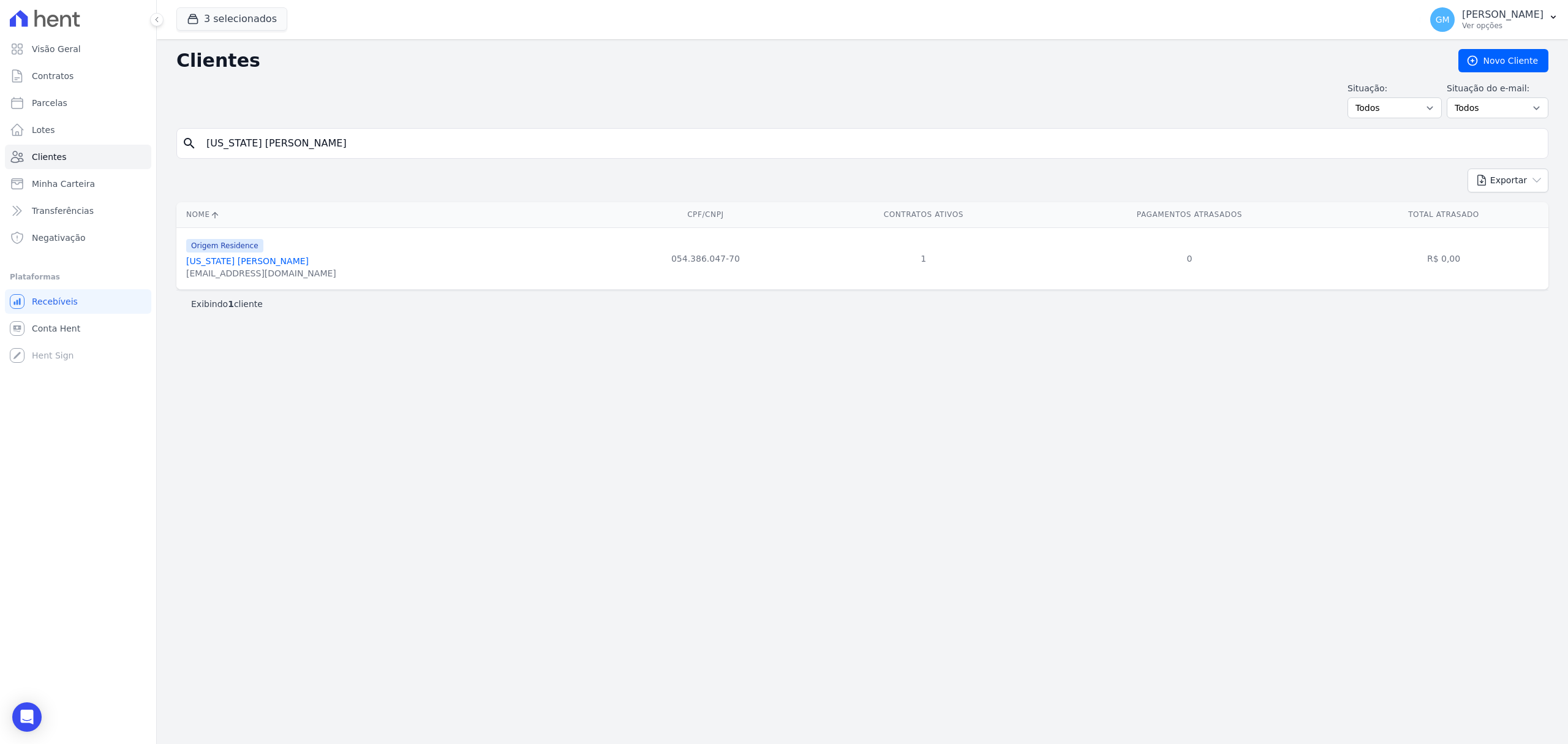
click at [293, 265] on link "Washington Andre Freitas De Souza" at bounding box center [247, 261] width 123 height 10
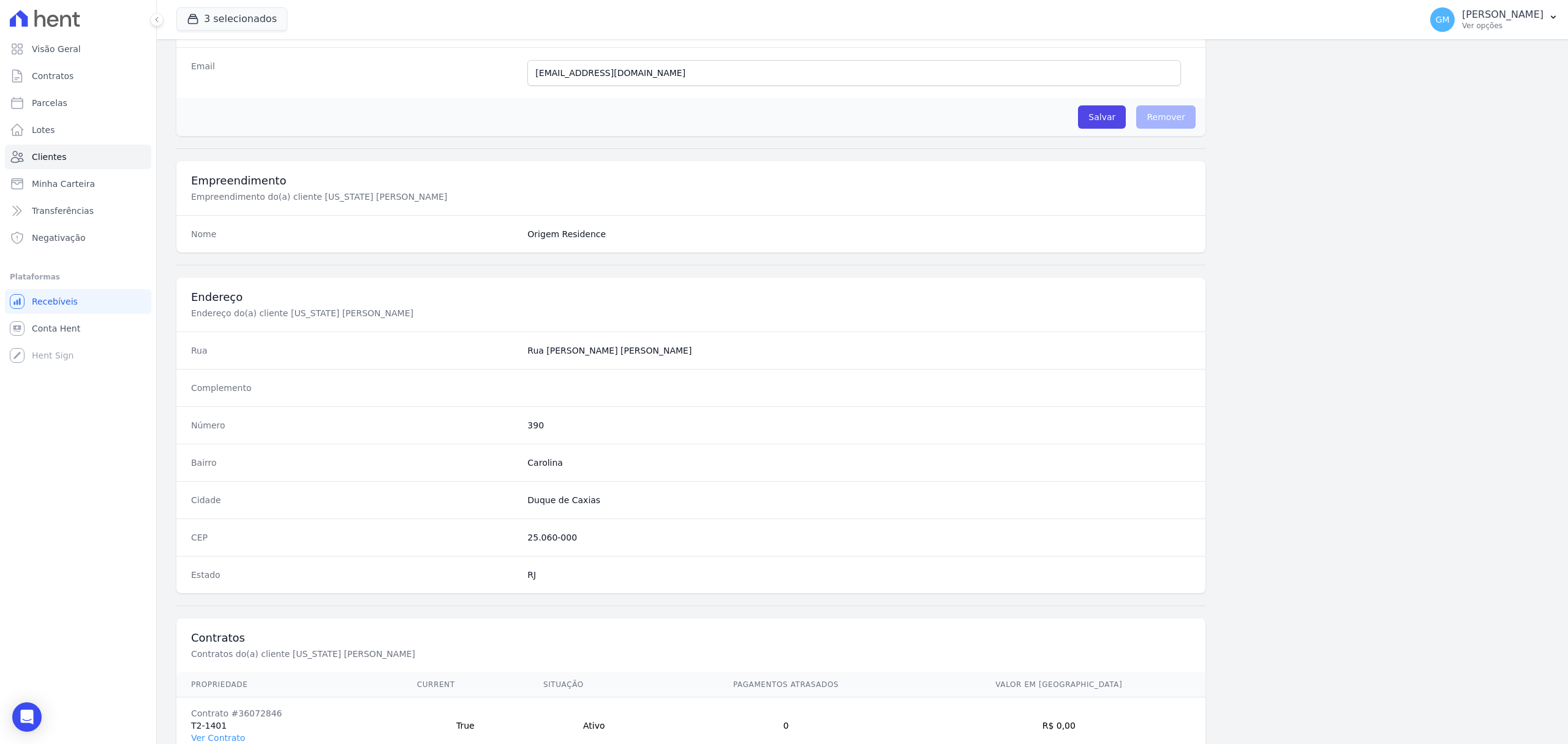
scroll to position [408, 0]
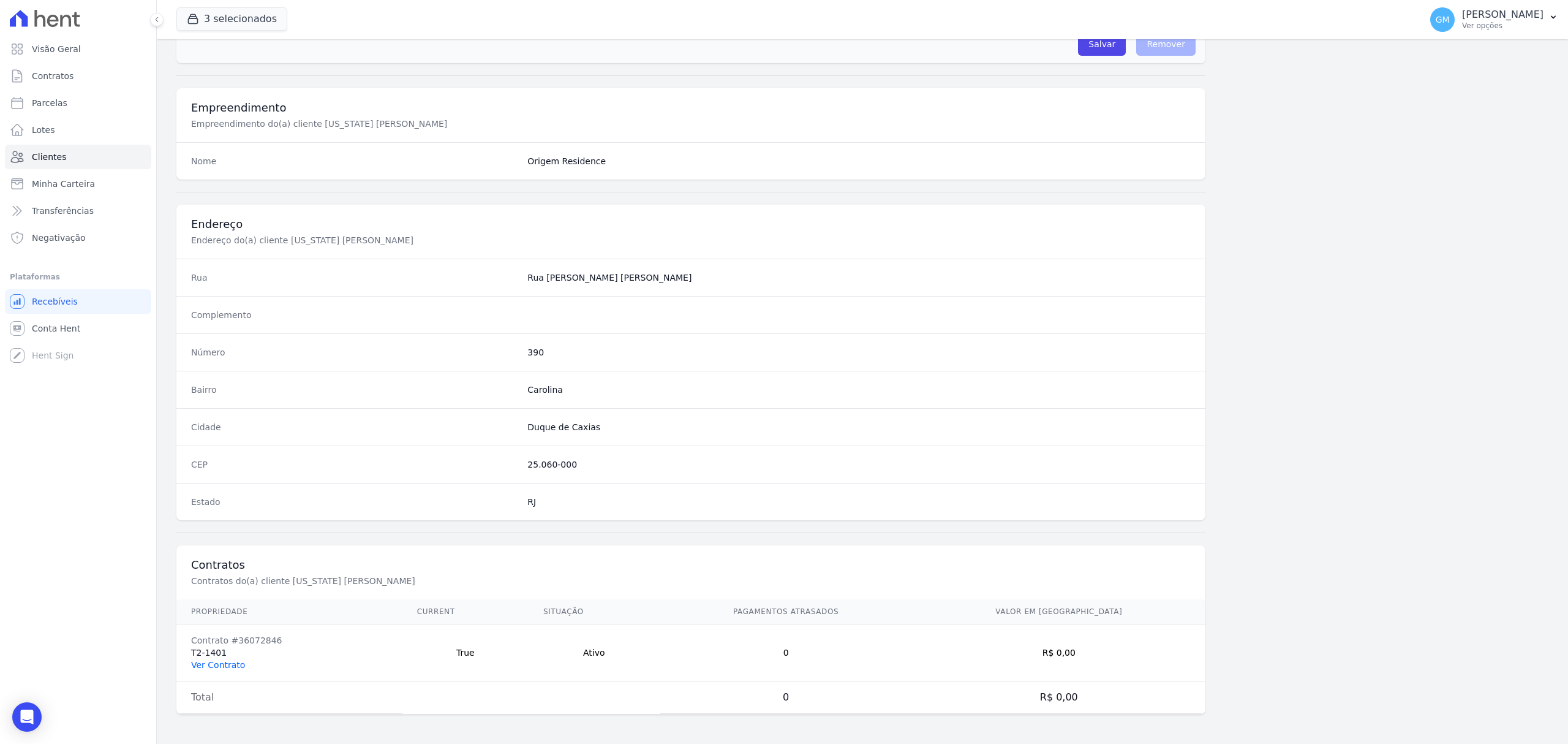
click at [236, 665] on link "Ver Contrato" at bounding box center [218, 664] width 54 height 10
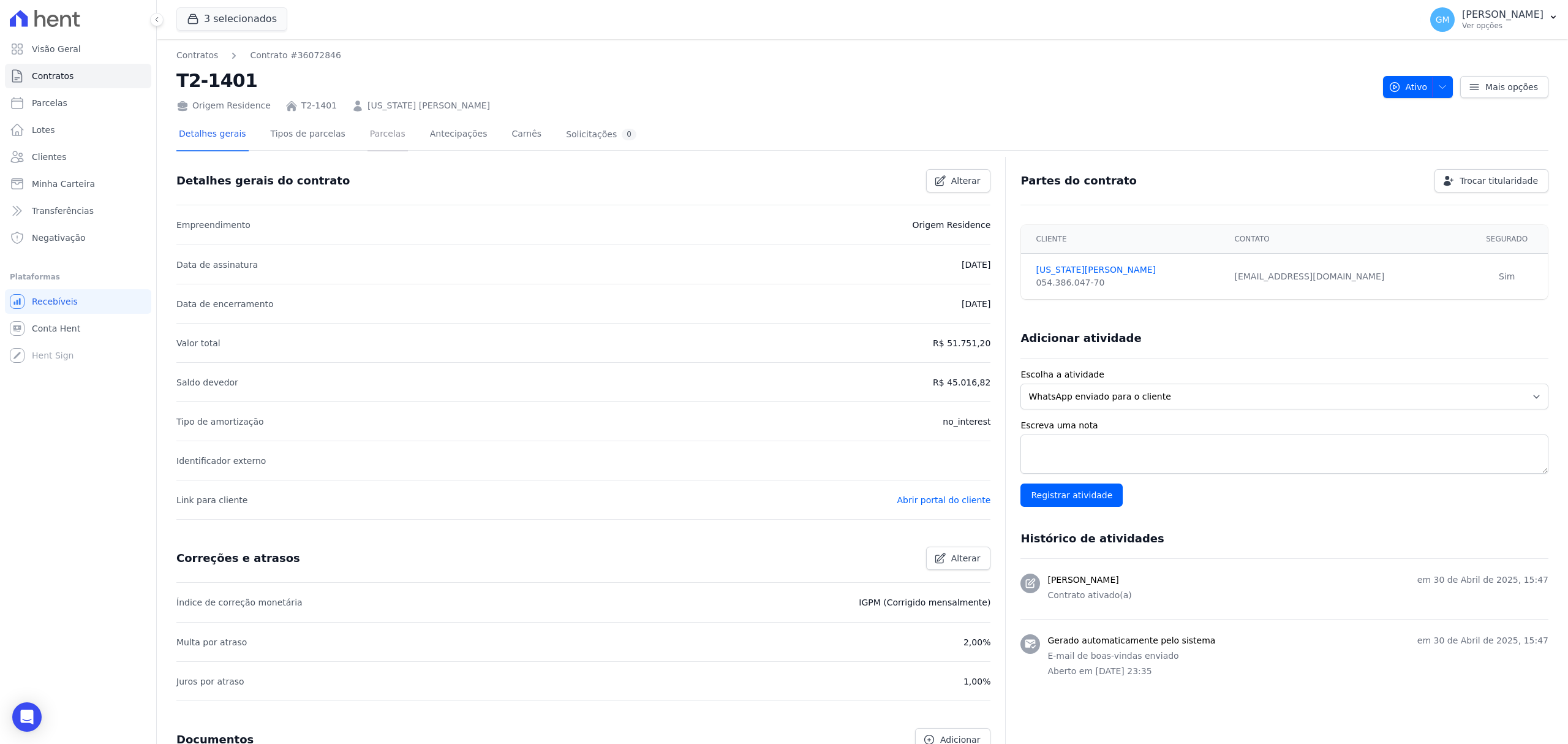
click at [385, 140] on link "Parcelas" at bounding box center [387, 135] width 40 height 33
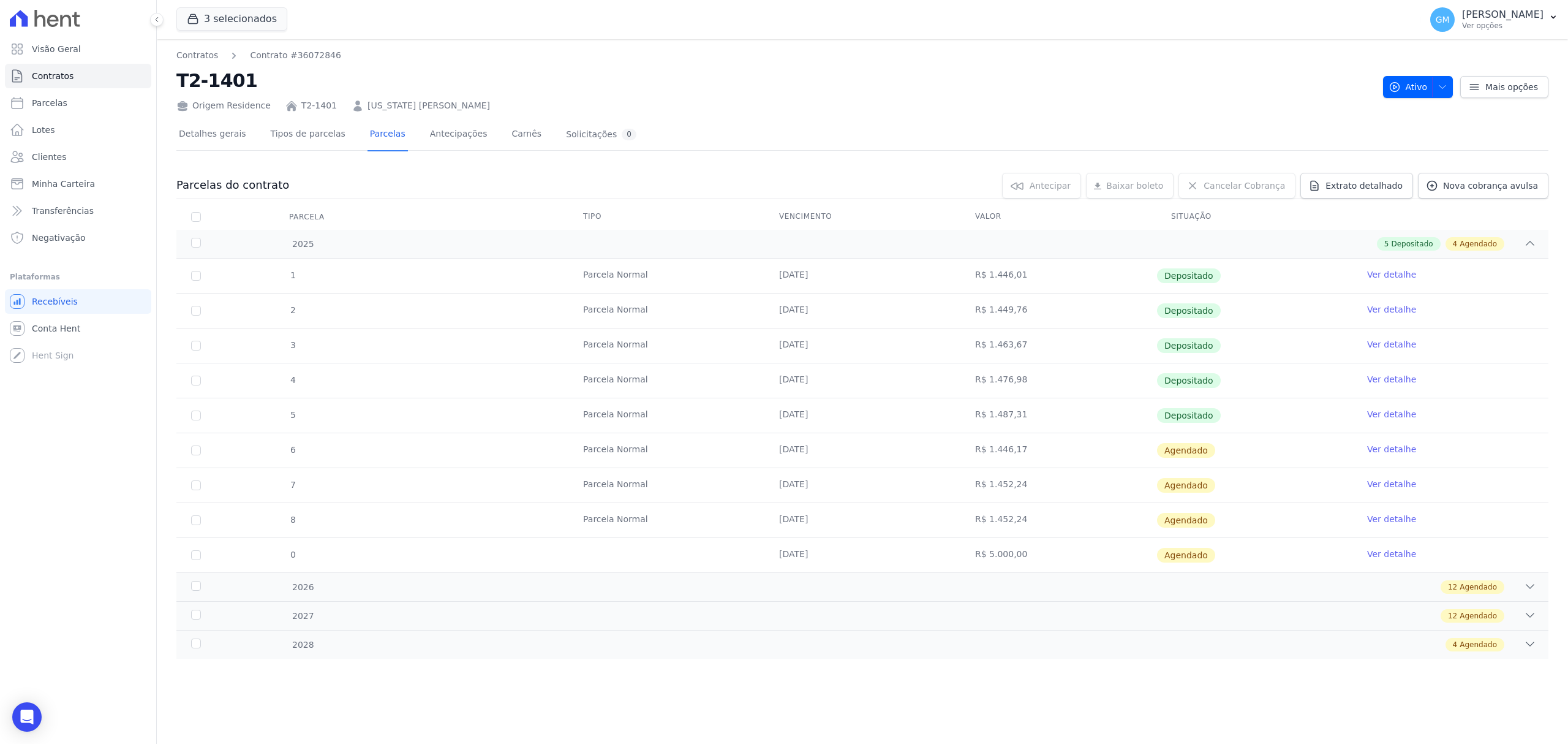
click at [1399, 412] on link "Ver detalhe" at bounding box center [1392, 414] width 49 height 12
click at [1399, 450] on link "Ver detalhe" at bounding box center [1392, 448] width 49 height 12
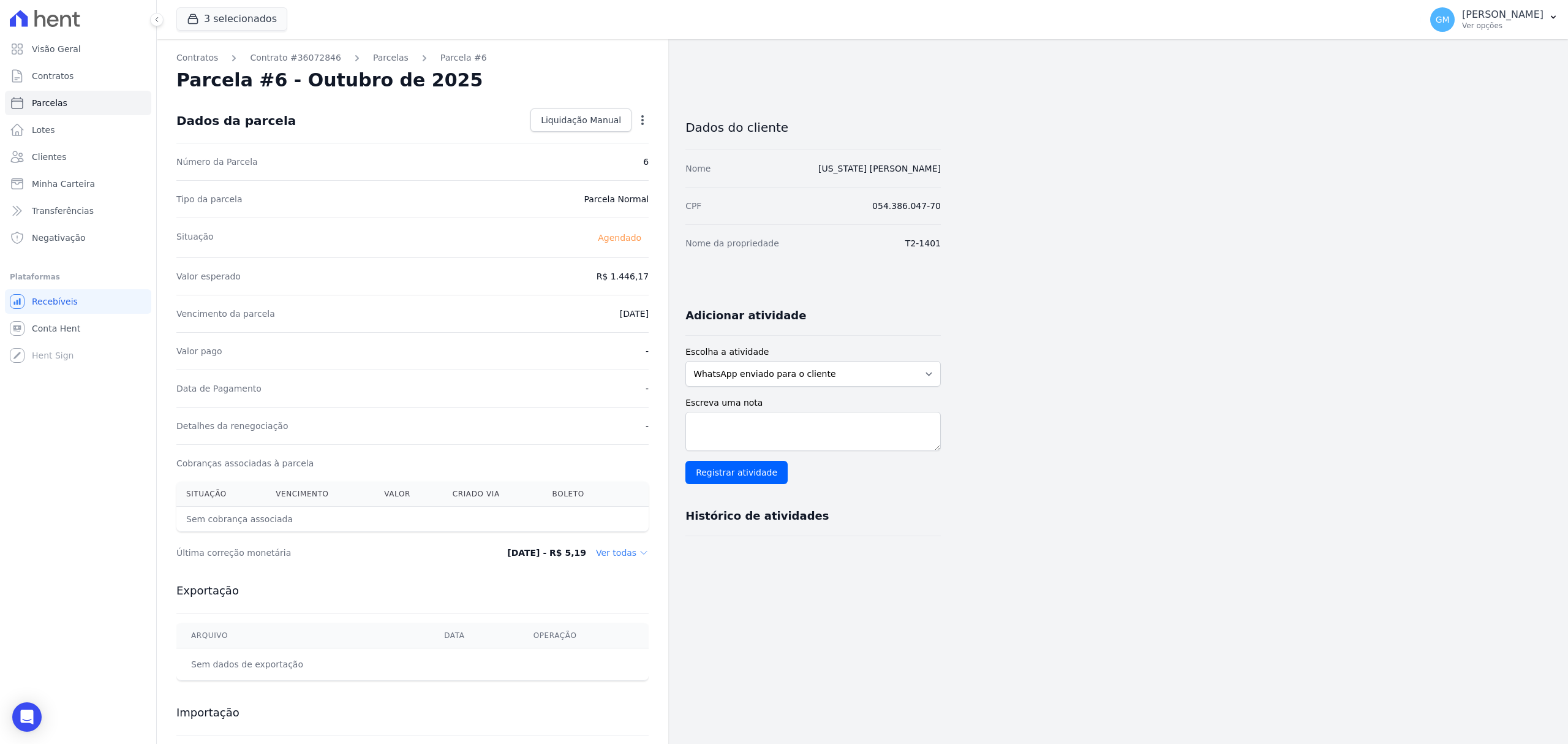
click at [645, 116] on icon "button" at bounding box center [642, 120] width 12 height 12
click at [572, 135] on link "Alterar" at bounding box center [590, 136] width 108 height 22
click at [655, 272] on div "Contratos Contrato #36072846 Parcelas Parcela #6 Parcela #6 - Outubro de 2025 C…" at bounding box center [412, 432] width 511 height 786
paste input ".49043"
click at [608, 272] on input "1.49043" at bounding box center [590, 275] width 118 height 26
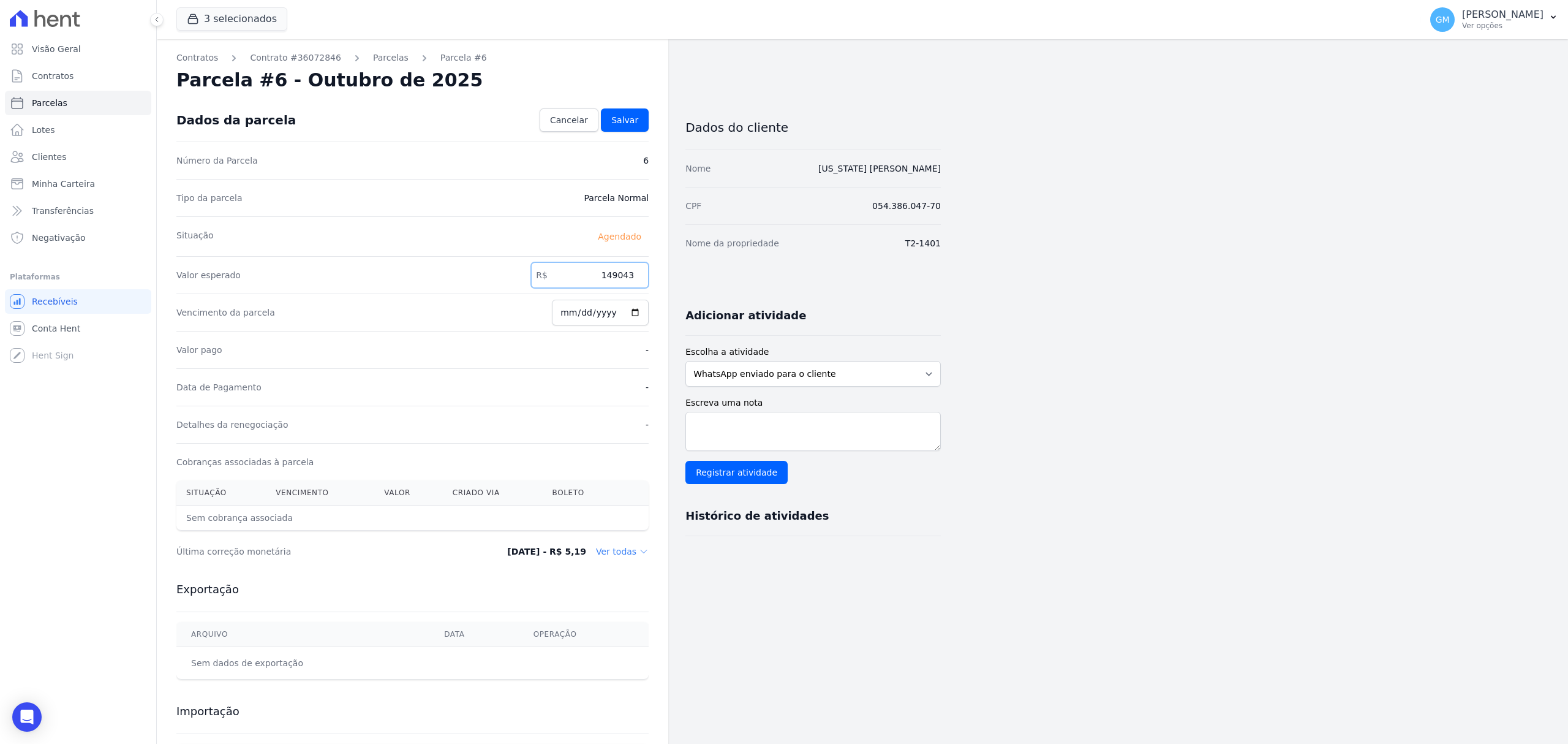
click at [626, 283] on input "149043" at bounding box center [590, 275] width 118 height 26
type input "1490.43"
click at [638, 312] on input "2025-10-05" at bounding box center [600, 312] width 97 height 26
type input "[DATE]"
click at [631, 123] on span "Salvar" at bounding box center [625, 120] width 27 height 12
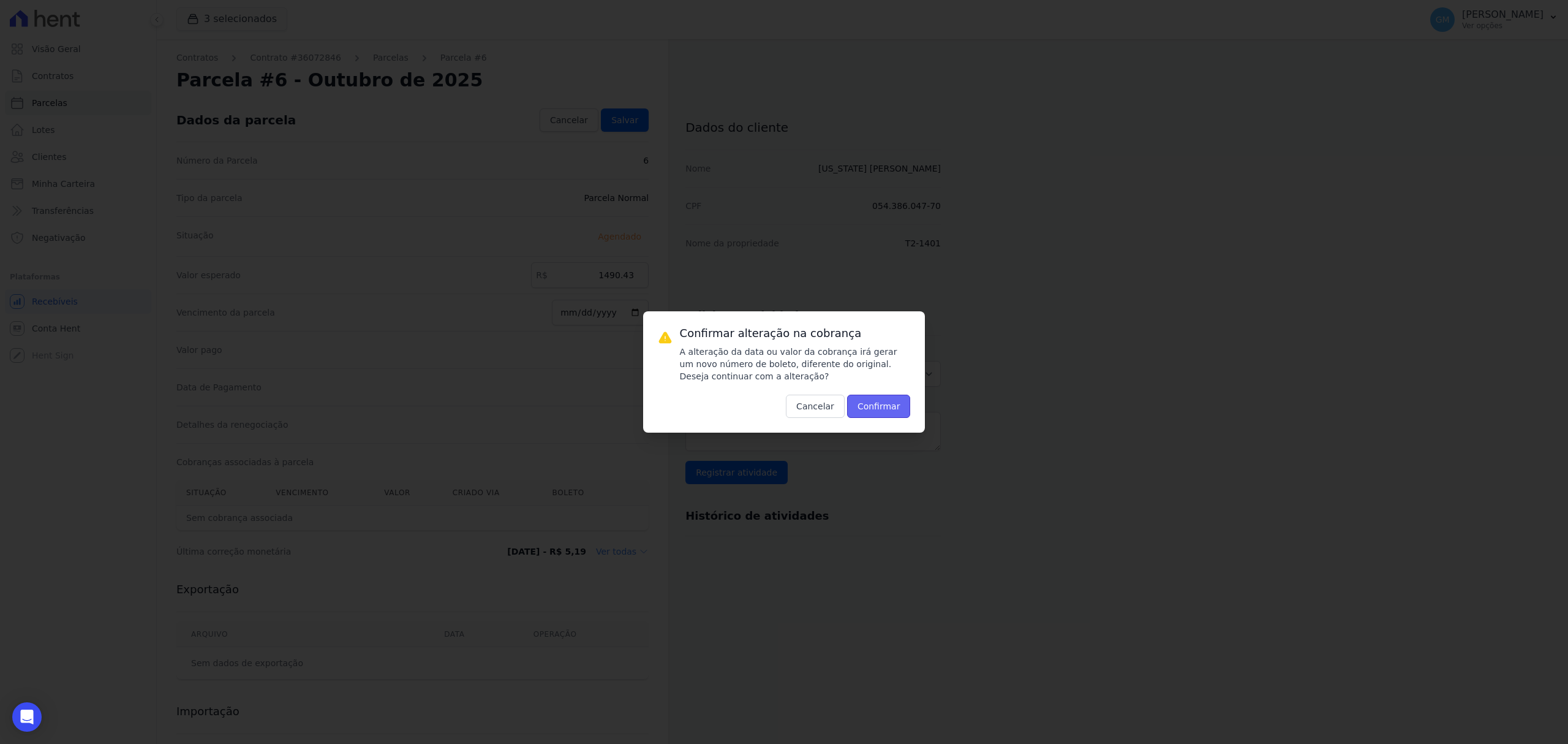
click at [875, 407] on button "Confirmar" at bounding box center [879, 406] width 64 height 23
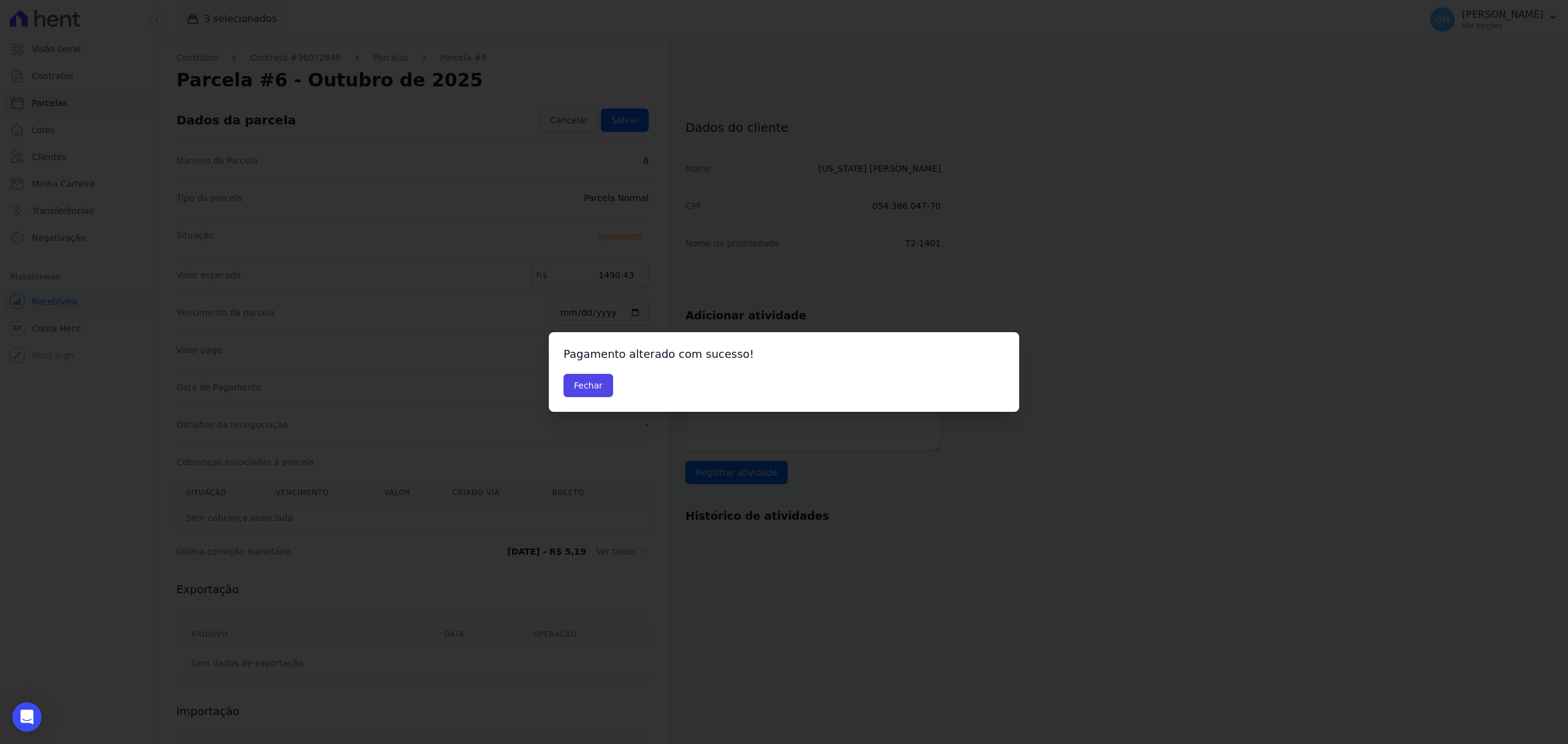
click at [586, 402] on div "Pagamento alterado com sucesso! Fechar" at bounding box center [784, 372] width 470 height 80
click at [588, 384] on button "Fechar" at bounding box center [588, 385] width 49 height 23
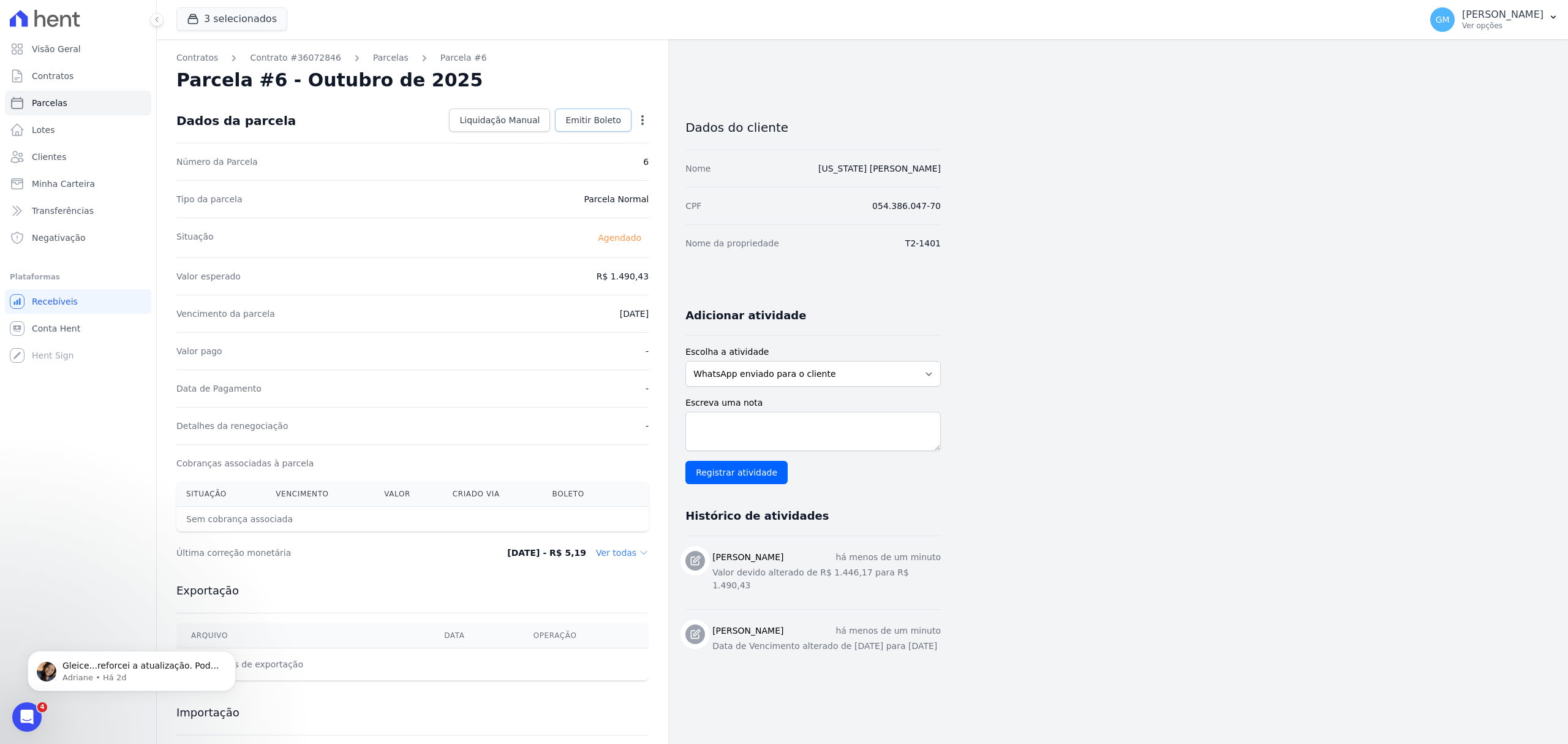
drag, startPoint x: 576, startPoint y: 94, endPoint x: 594, endPoint y: 115, distance: 27.7
click at [576, 94] on div "Contratos Contrato #36072846 [GEOGRAPHIC_DATA] Parcela #6 [GEOGRAPHIC_DATA] #6 …" at bounding box center [412, 433] width 511 height 788
click at [598, 120] on span "Emitir Boleto" at bounding box center [593, 120] width 56 height 12
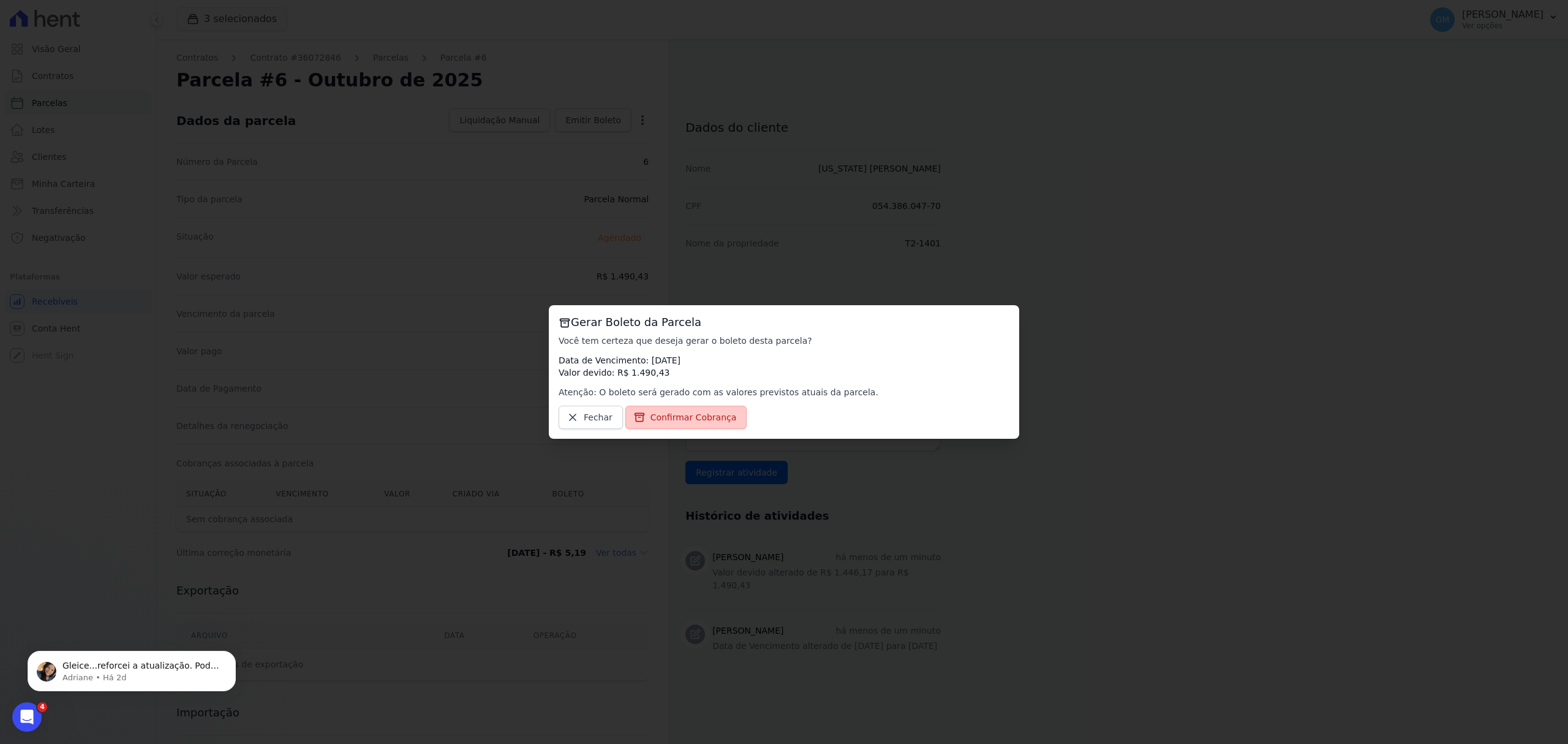
click at [709, 420] on span "Confirmar Cobrança" at bounding box center [694, 417] width 86 height 12
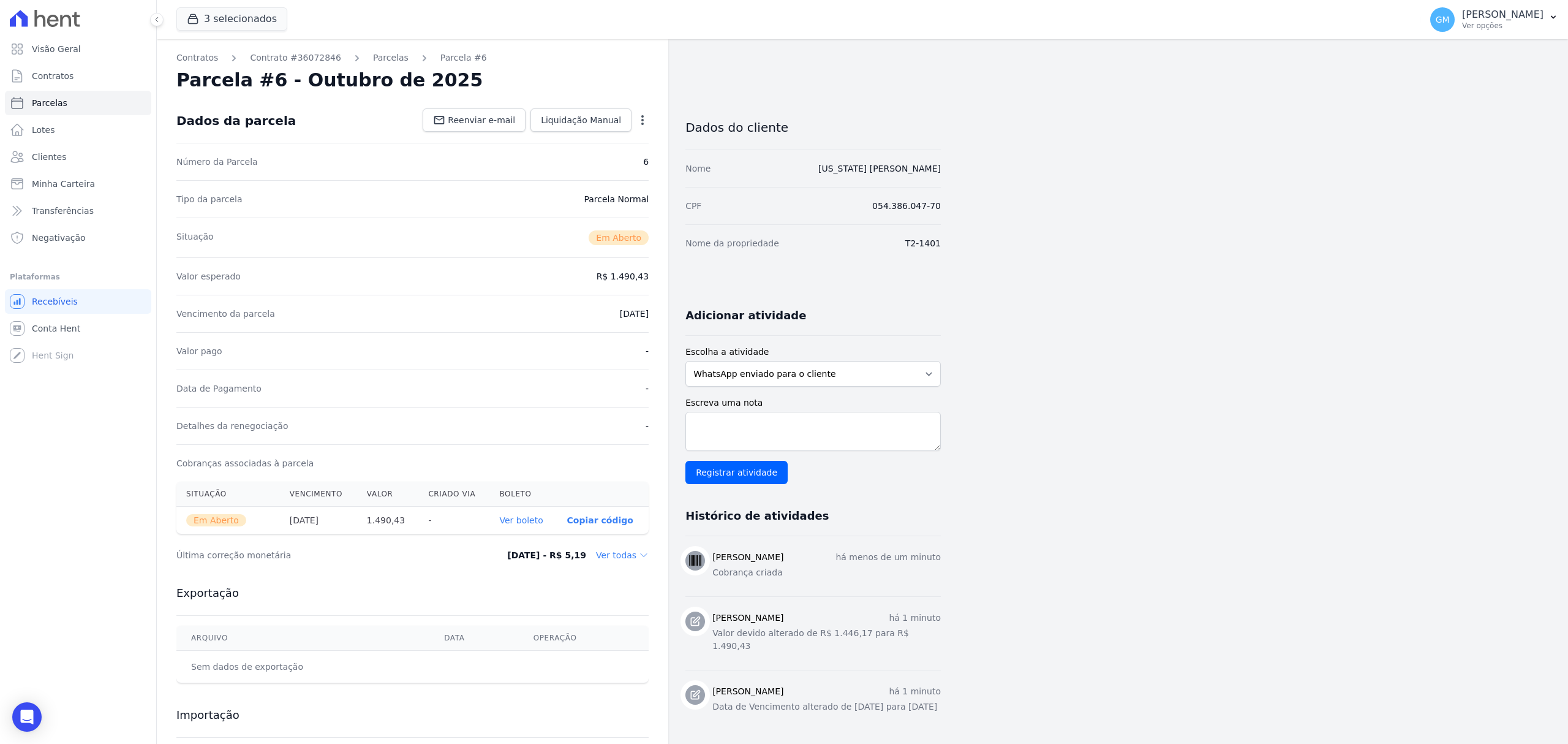
click at [537, 525] on link "Ver boleto" at bounding box center [521, 520] width 44 height 10
click at [96, 157] on link "Clientes" at bounding box center [78, 157] width 146 height 24
click at [69, 153] on link "Clientes" at bounding box center [78, 157] width 146 height 24
click at [74, 157] on link "Clientes" at bounding box center [78, 157] width 146 height 24
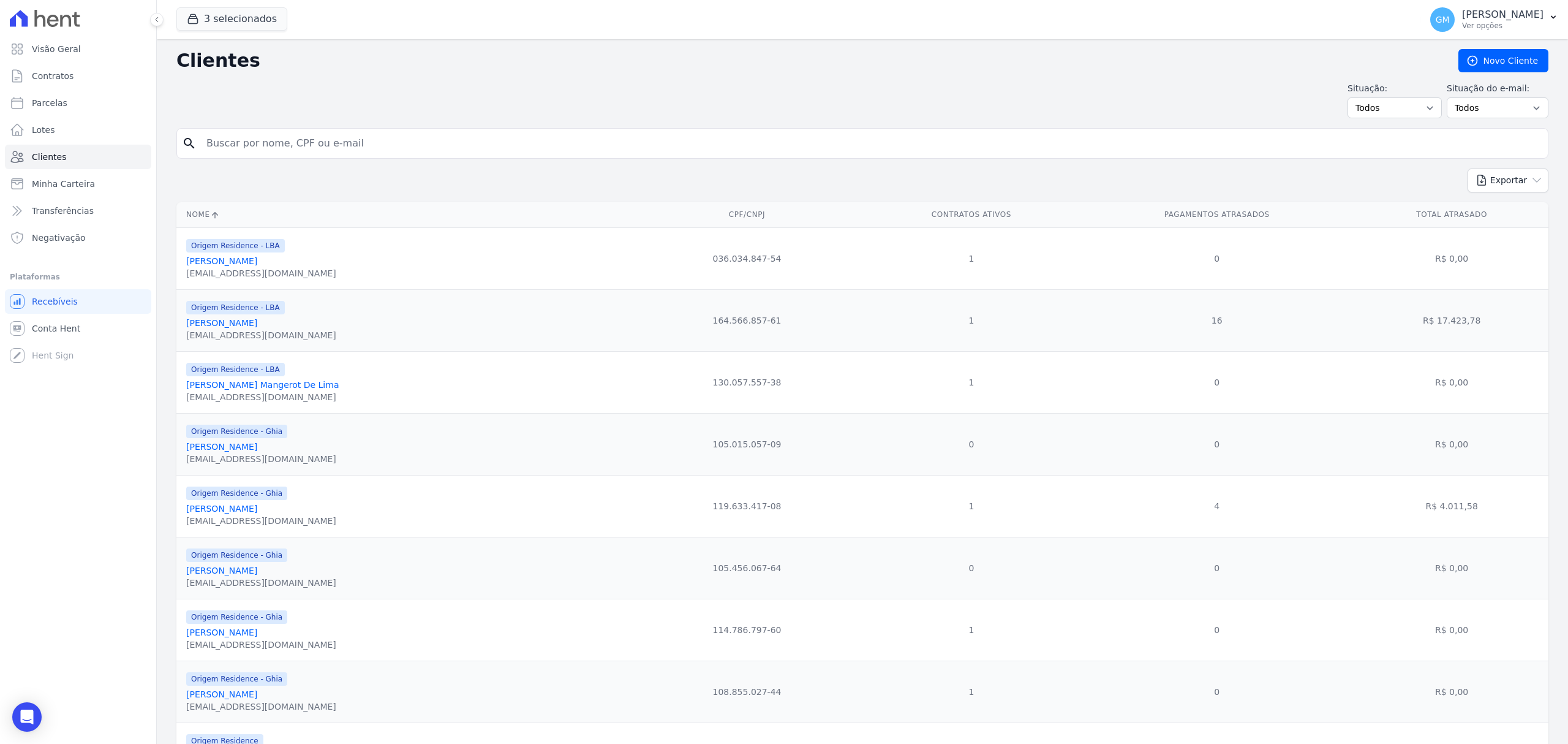
click at [258, 148] on input "search" at bounding box center [871, 143] width 1344 height 24
type input "neres"
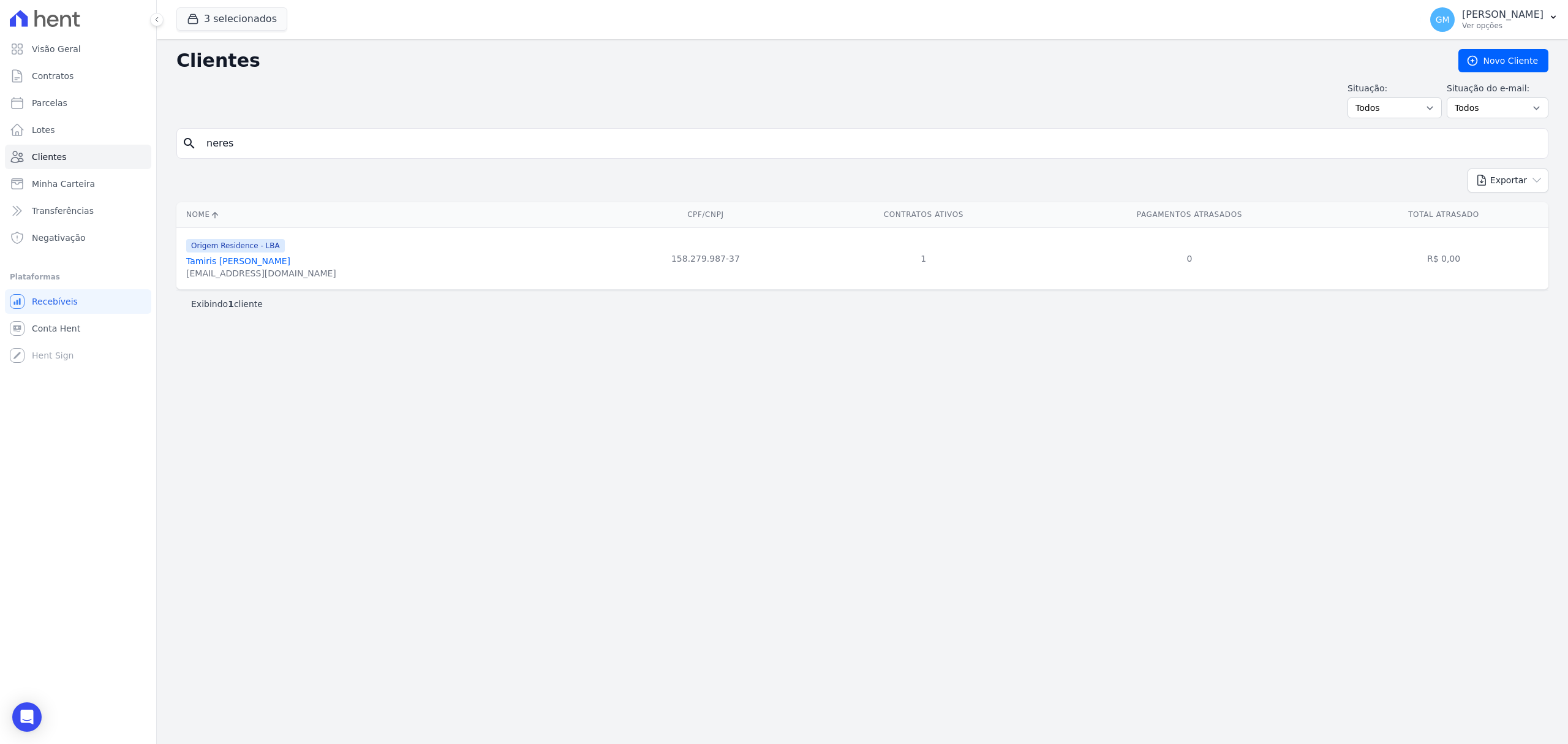
click at [251, 265] on link "Tamiris Neres Ribeiro" at bounding box center [238, 261] width 104 height 10
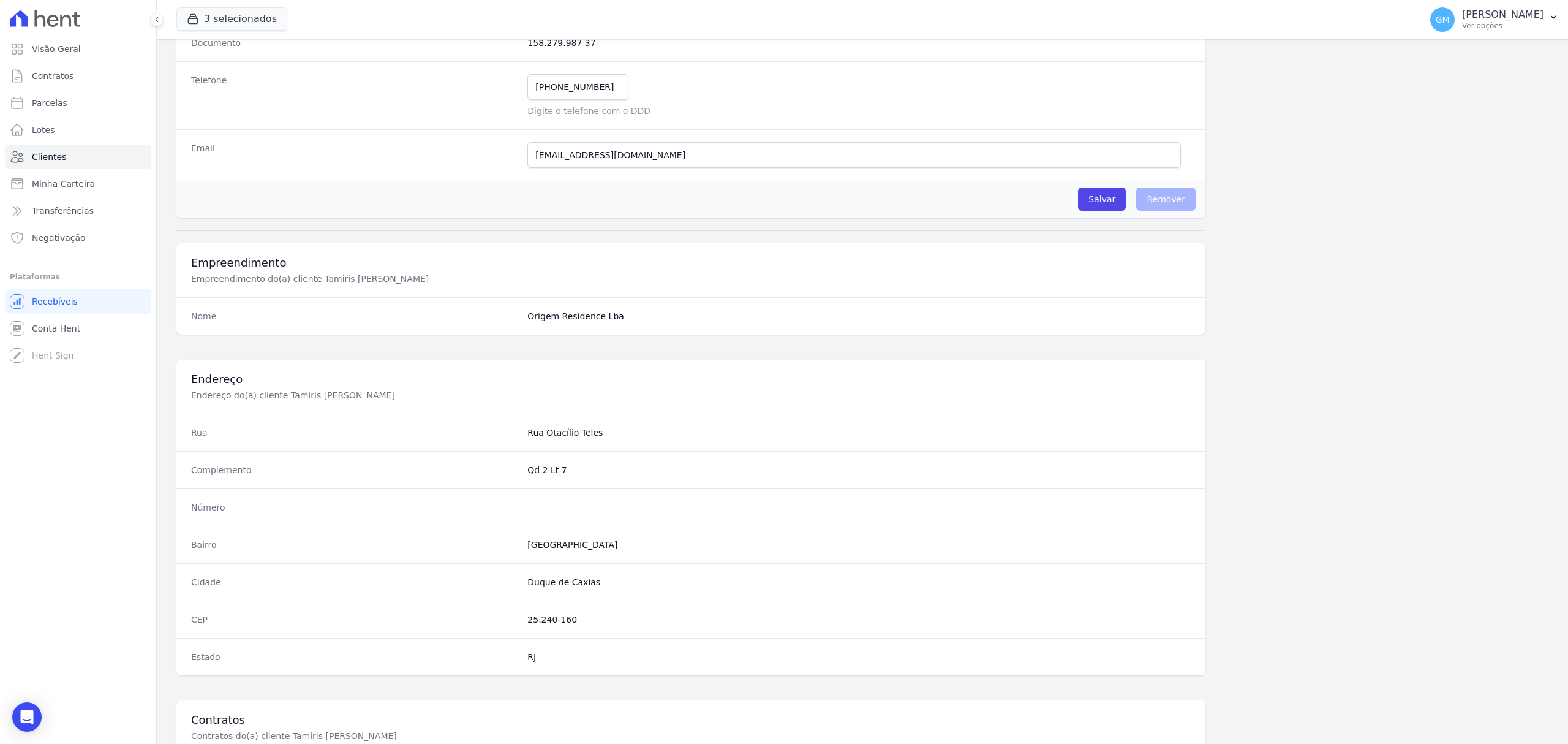
scroll to position [408, 0]
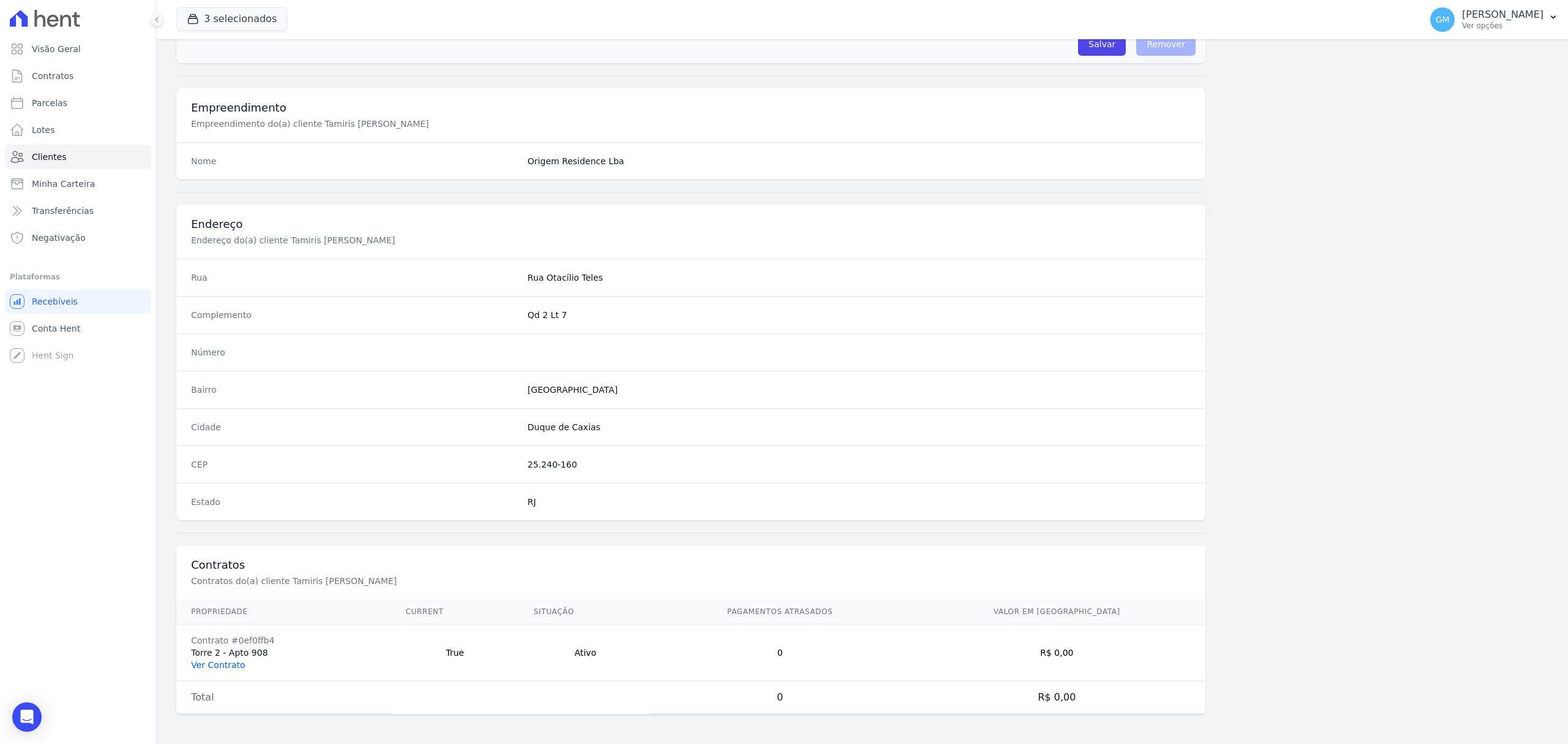
click at [218, 660] on link "Ver Contrato" at bounding box center [218, 664] width 54 height 10
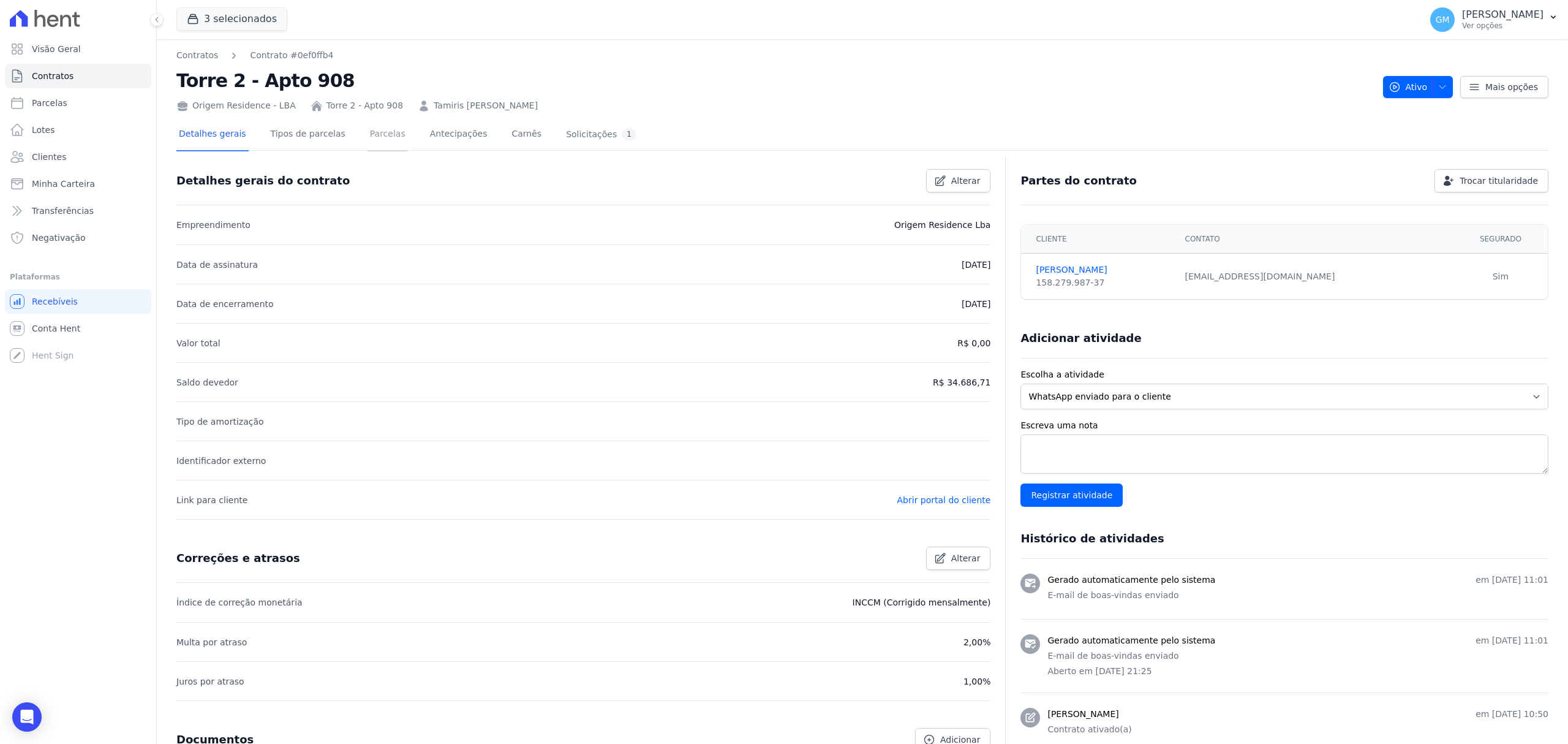
click at [375, 136] on link "Parcelas" at bounding box center [387, 135] width 40 height 33
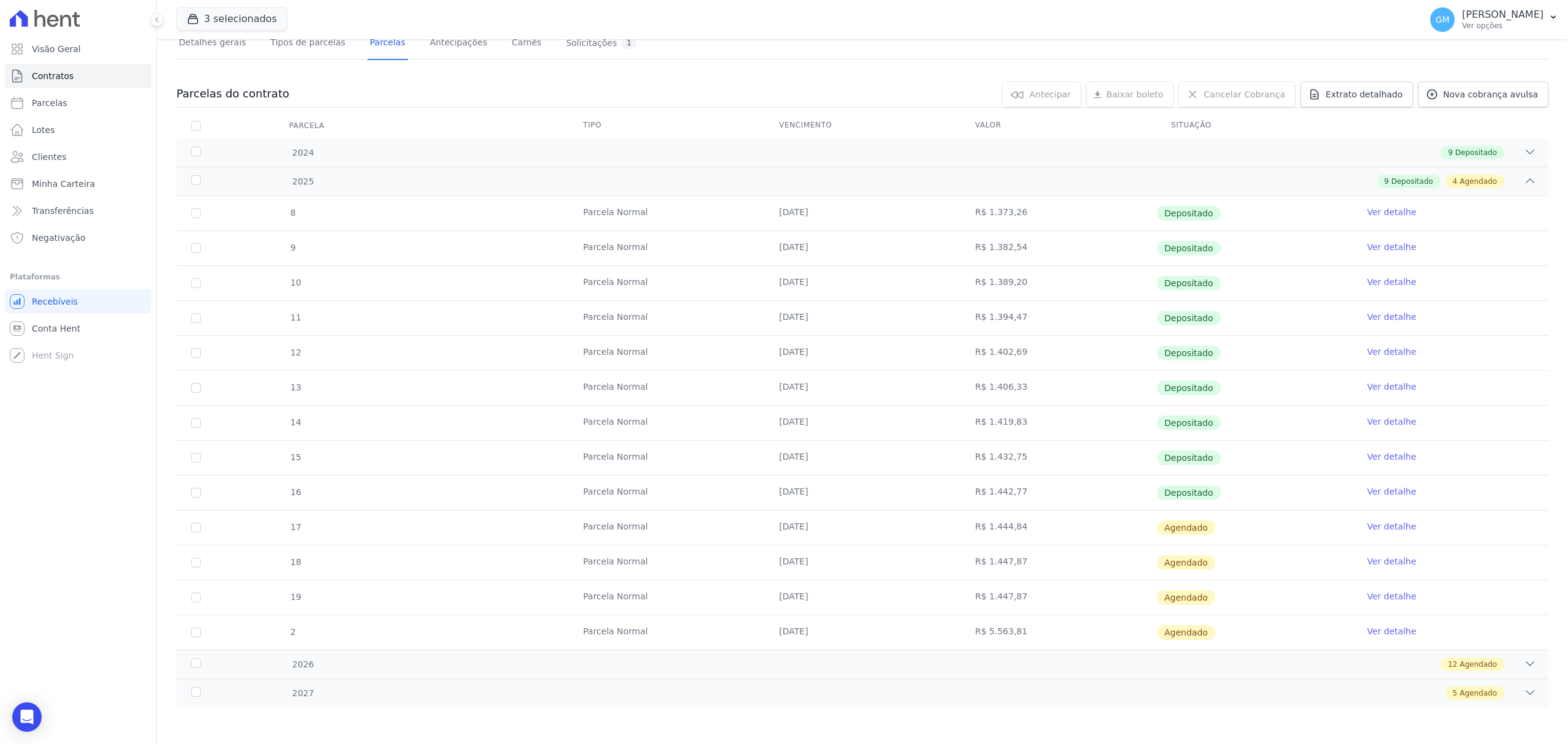
scroll to position [94, 0]
drag, startPoint x: 1365, startPoint y: 485, endPoint x: 1343, endPoint y: 485, distance: 22.0
click at [1368, 485] on link "Ver detalhe" at bounding box center [1392, 491] width 49 height 12
click at [1391, 488] on link "Ver detalhe" at bounding box center [1392, 491] width 49 height 12
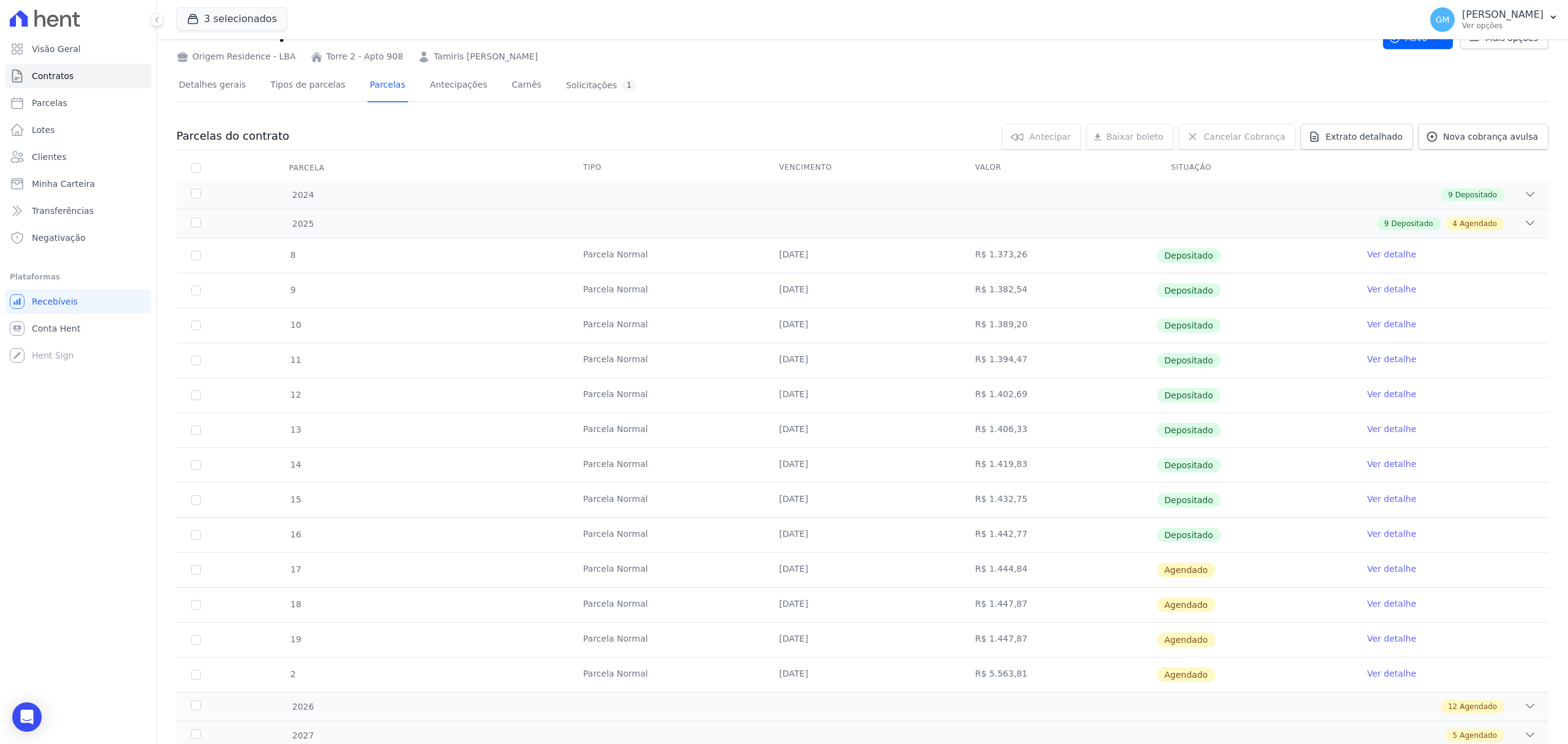
scroll to position [94, 0]
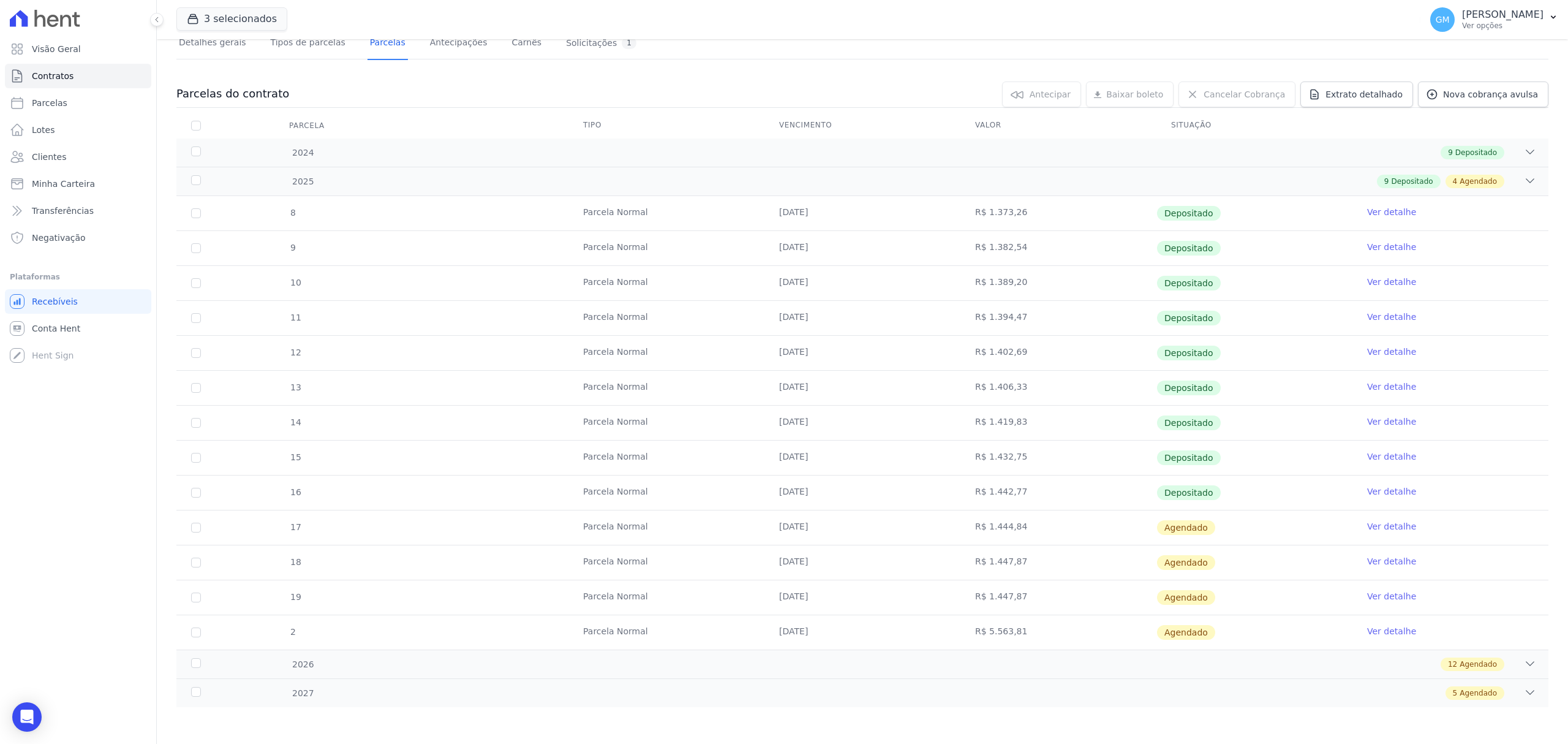
click at [1375, 517] on td "Ver detalhe" at bounding box center [1450, 527] width 196 height 34
click at [1375, 523] on link "Ver detalhe" at bounding box center [1392, 526] width 49 height 12
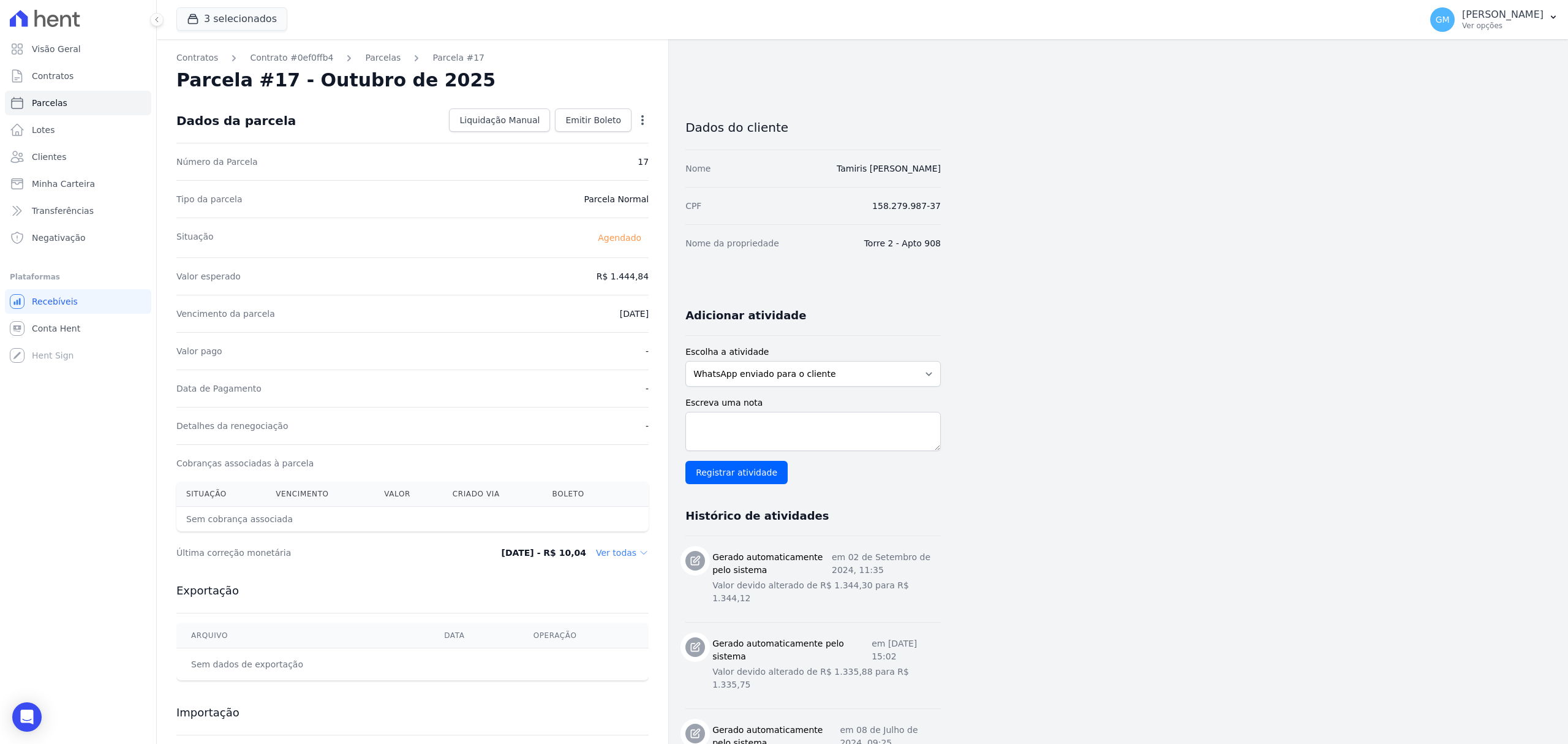
click at [647, 116] on icon "button" at bounding box center [642, 120] width 12 height 12
click at [610, 137] on link "Alterar" at bounding box center [590, 136] width 108 height 22
drag, startPoint x: 601, startPoint y: 266, endPoint x: 653, endPoint y: 273, distance: 52.5
click at [653, 273] on div "Contratos Contrato #0ef0ffb4 Parcelas Parcela #17 Parcela #17 - Outubro de 2025…" at bounding box center [412, 502] width 511 height 925
paste input ".44579"
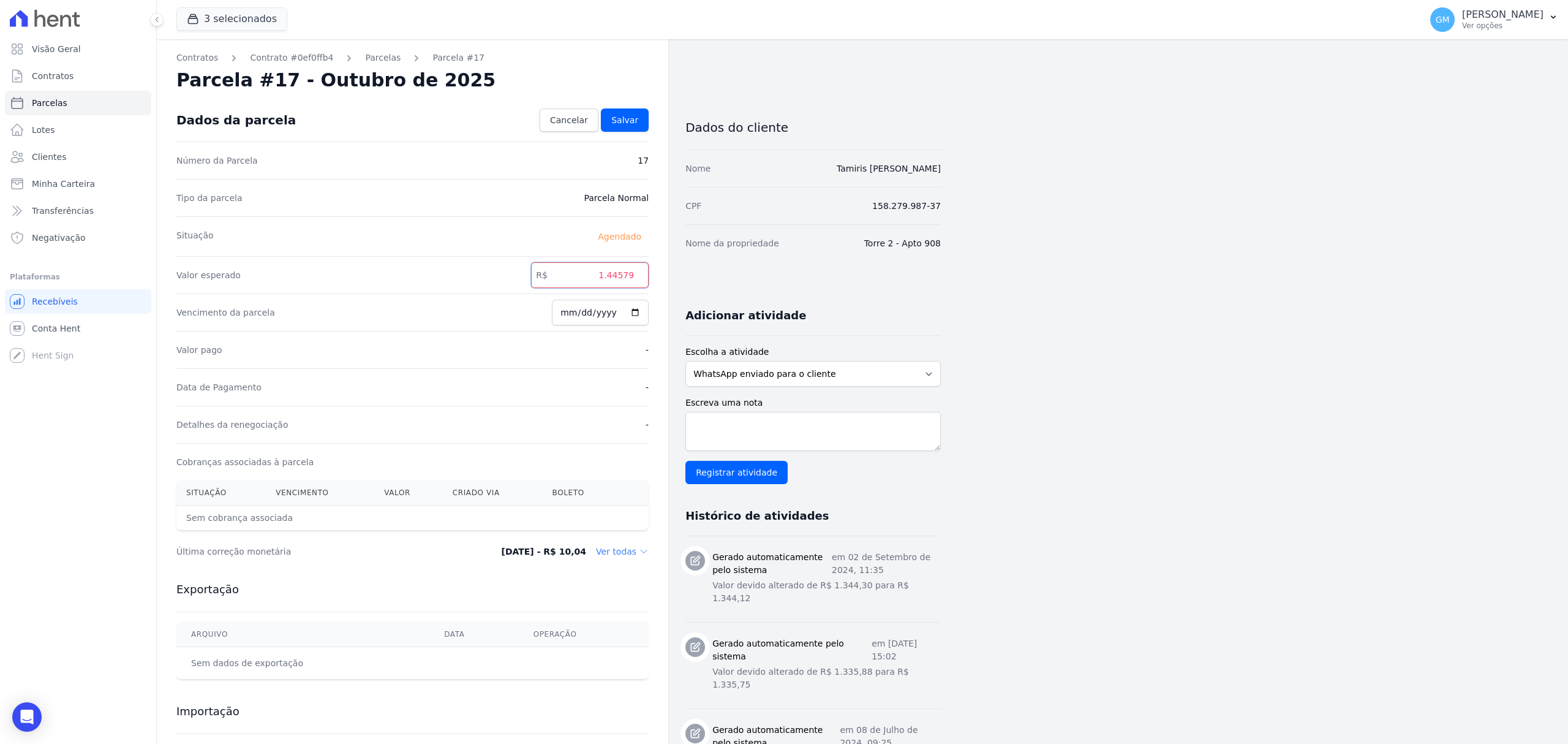
click at [612, 278] on input "1.44579" at bounding box center [590, 275] width 118 height 26
click at [622, 278] on input "144579" at bounding box center [590, 275] width 118 height 26
type input "1445.79"
click at [611, 139] on div "Dados da parcela Cancelar Salvar" at bounding box center [412, 120] width 472 height 43
click at [618, 123] on span "Salvar" at bounding box center [625, 120] width 27 height 12
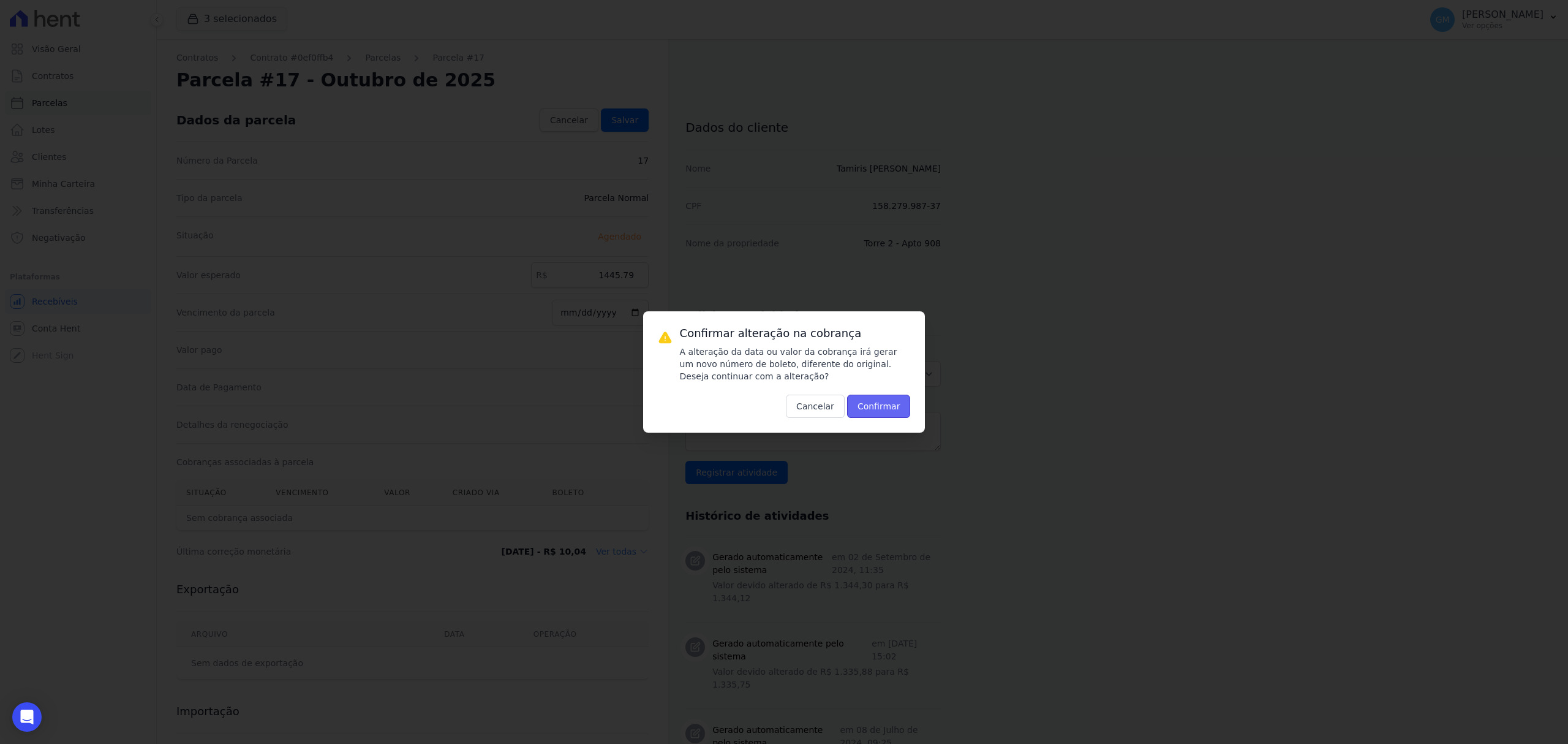
click at [890, 403] on button "Confirmar" at bounding box center [879, 406] width 64 height 23
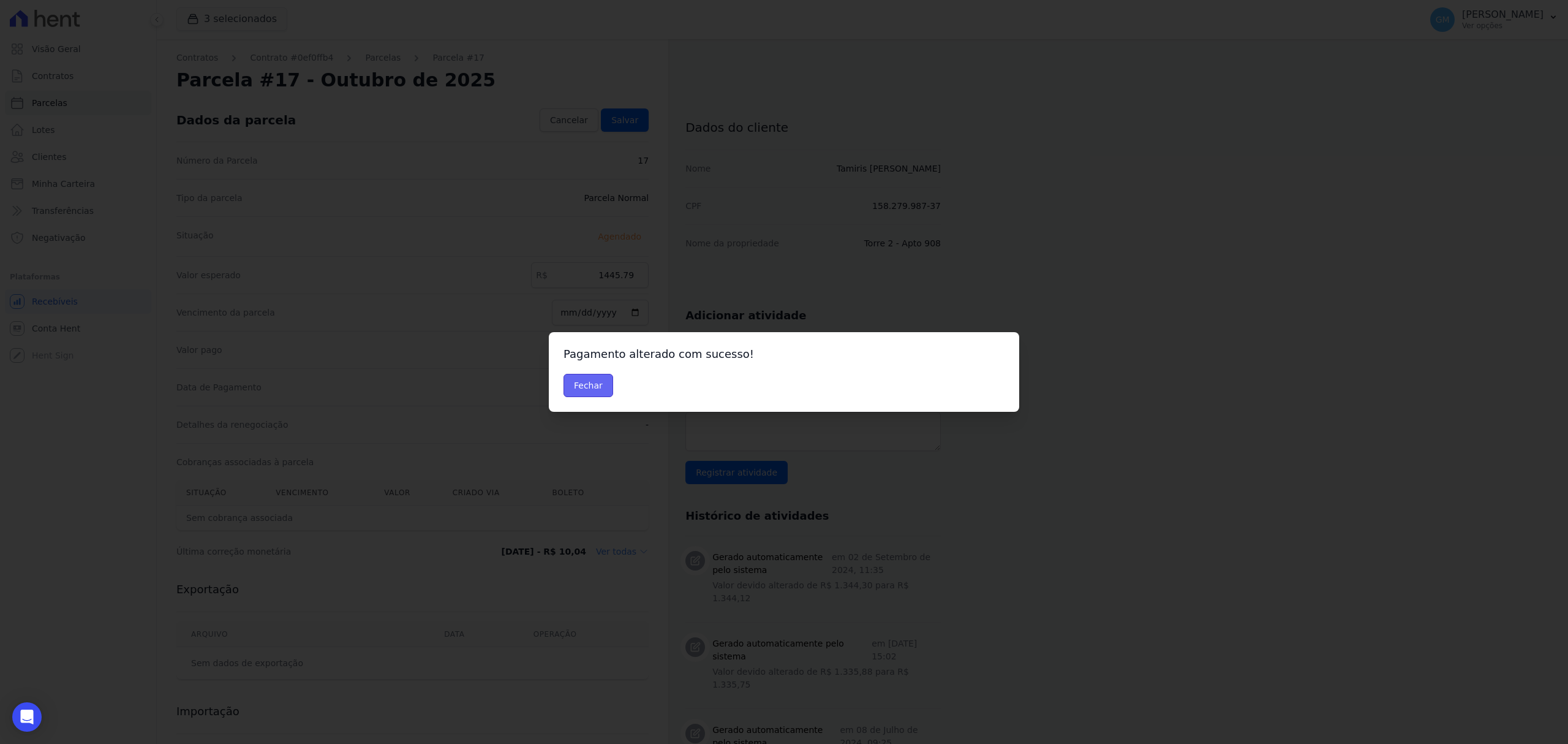
click at [585, 384] on button "Fechar" at bounding box center [588, 385] width 49 height 23
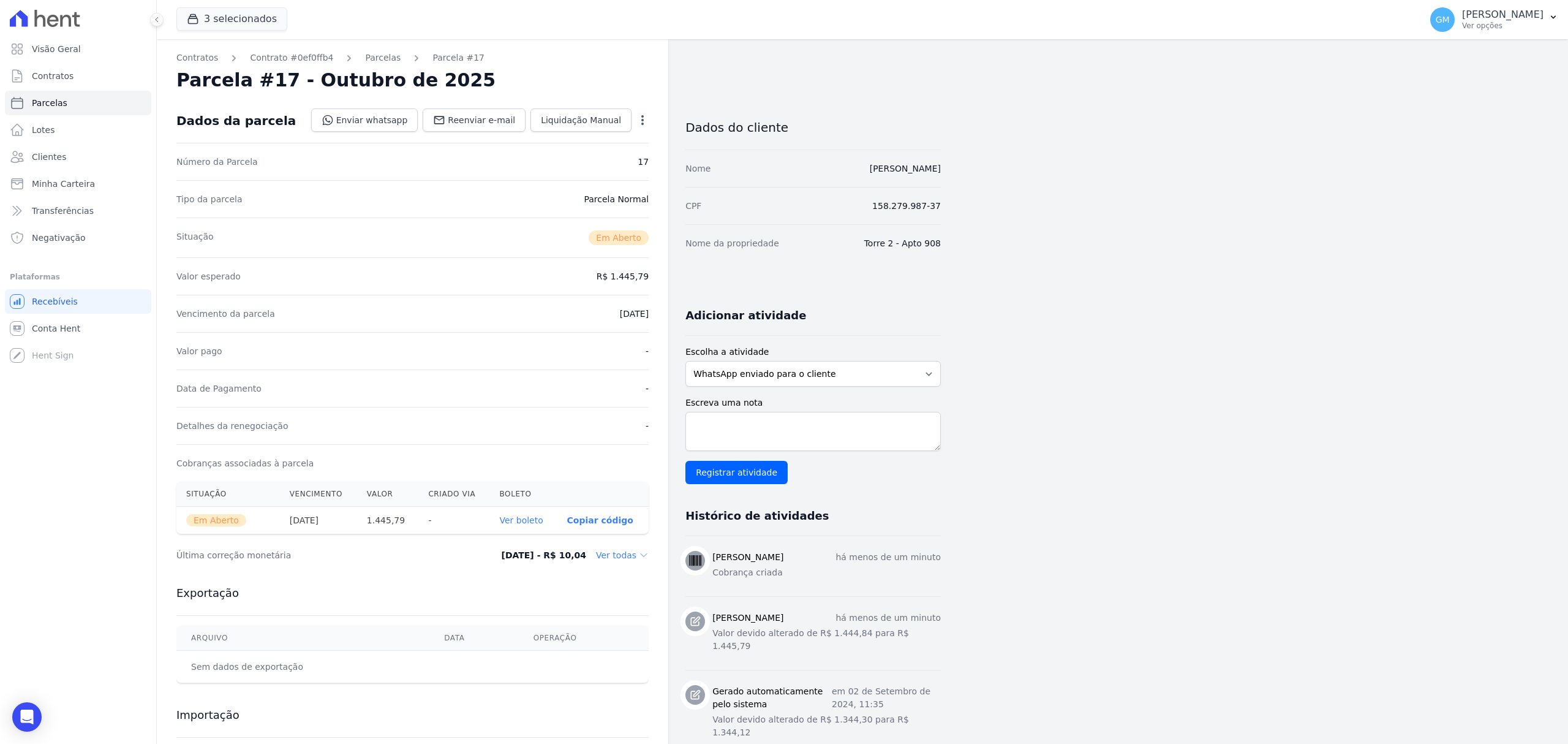
click at [537, 517] on link "Ver boleto" at bounding box center [521, 520] width 44 height 10
click at [76, 143] on ul "Visão Geral Contratos Parcelas Lotes Clientes Minha Carteira Transferências Neg…" at bounding box center [78, 143] width 146 height 213
click at [60, 155] on span "Clientes" at bounding box center [49, 157] width 34 height 12
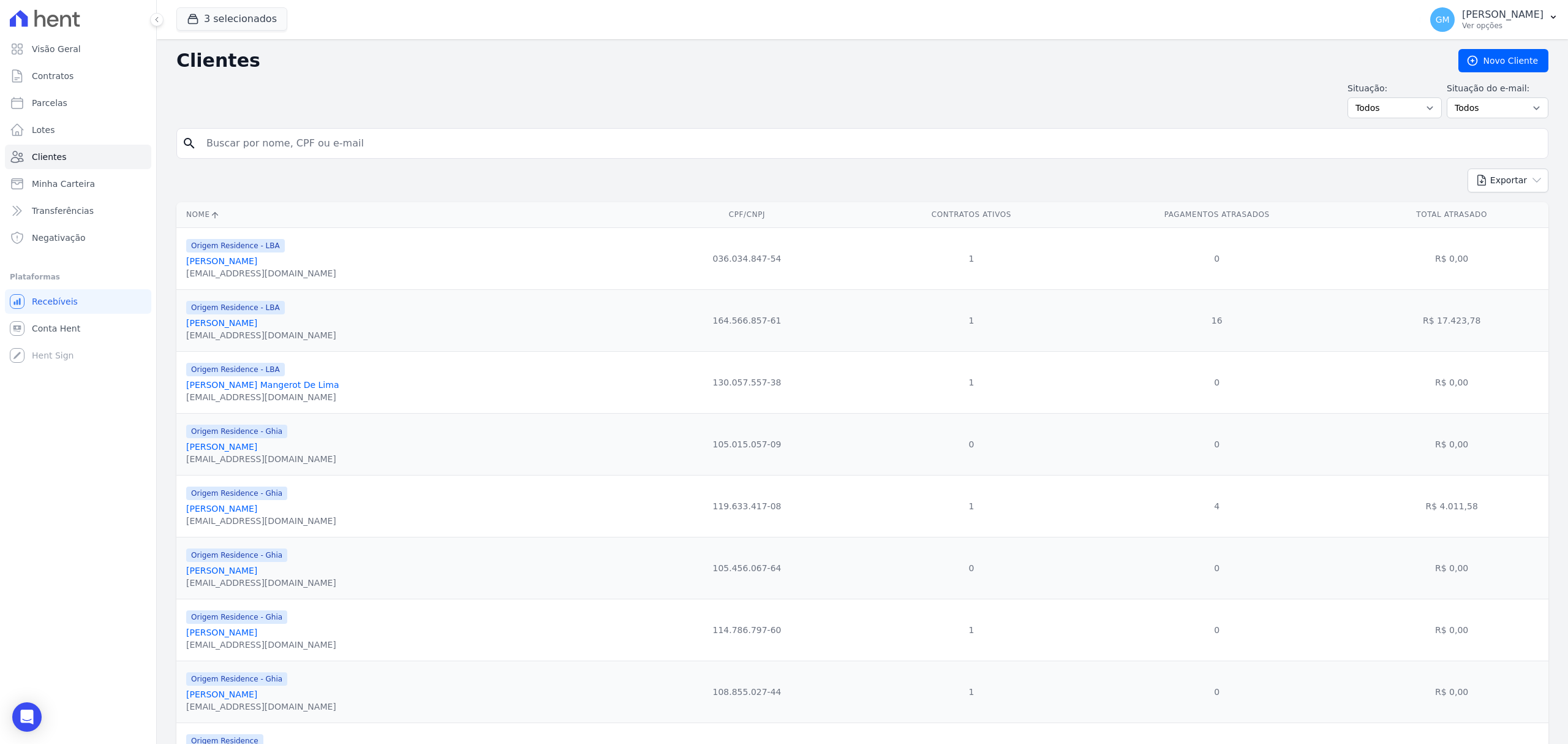
click at [265, 150] on input "search" at bounding box center [871, 143] width 1344 height 24
drag, startPoint x: 380, startPoint y: 150, endPoint x: 184, endPoint y: 163, distance: 196.4
click at [184, 163] on form "search Marcus Vinicius de Melo da Silva" at bounding box center [863, 148] width 1372 height 40
paste input "aso não consiga contato com o corretor, pedimos que nos avise para que possamos…"
type input "aso não consiga contato com o corretor, pedimos que nos avise para que possamos…"
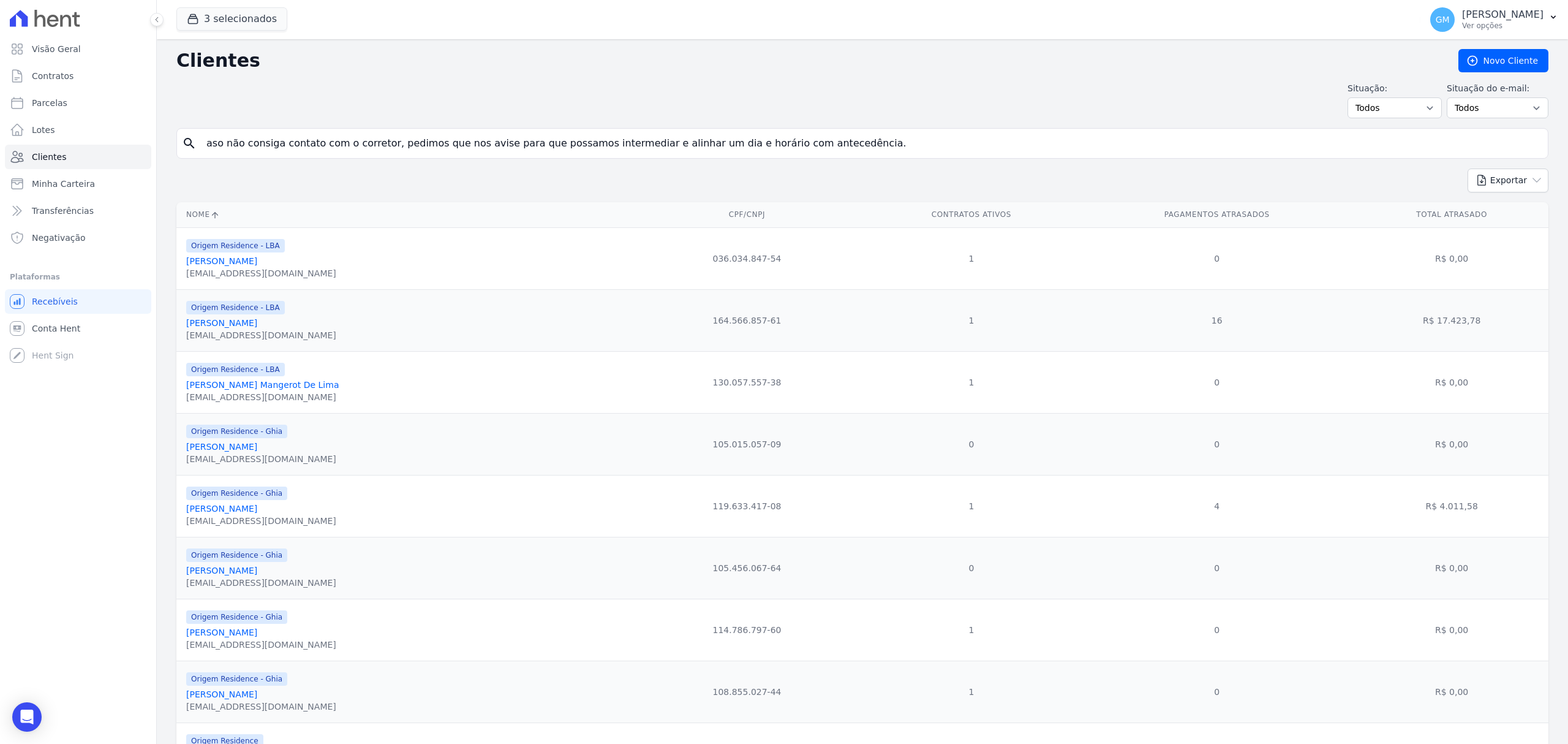
click at [226, 148] on input "aso não consiga contato com o corretor, pedimos que nos avise para que possamos…" at bounding box center [871, 143] width 1344 height 24
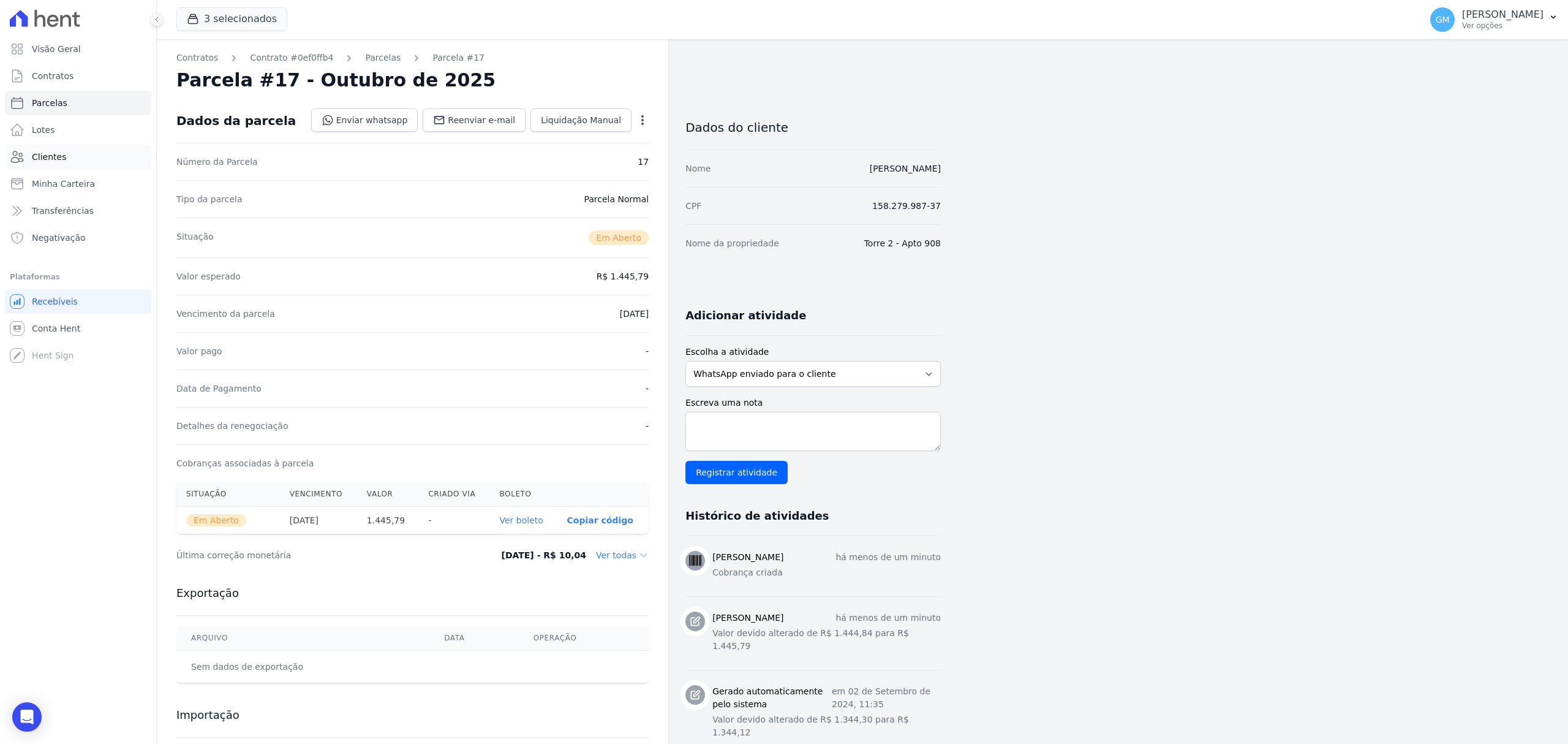
click at [70, 150] on link "Clientes" at bounding box center [78, 157] width 146 height 24
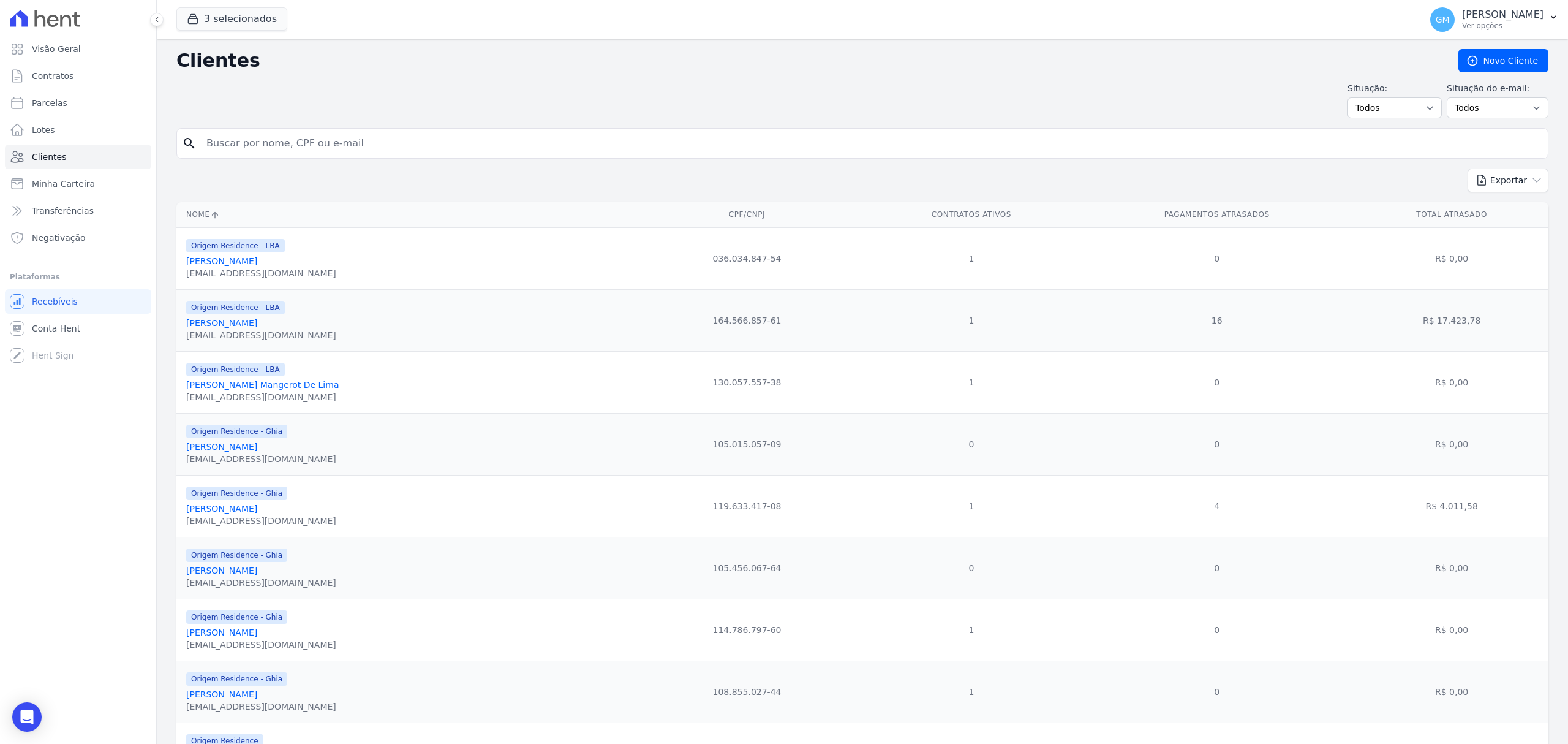
click at [249, 136] on input "search" at bounding box center [871, 143] width 1344 height 24
type input "[PERSON_NAME] [PERSON_NAME] [PERSON_NAME]"
drag, startPoint x: 378, startPoint y: 154, endPoint x: 208, endPoint y: 153, distance: 170.0
click at [208, 153] on input "[PERSON_NAME] [PERSON_NAME] [PERSON_NAME]" at bounding box center [871, 143] width 1344 height 24
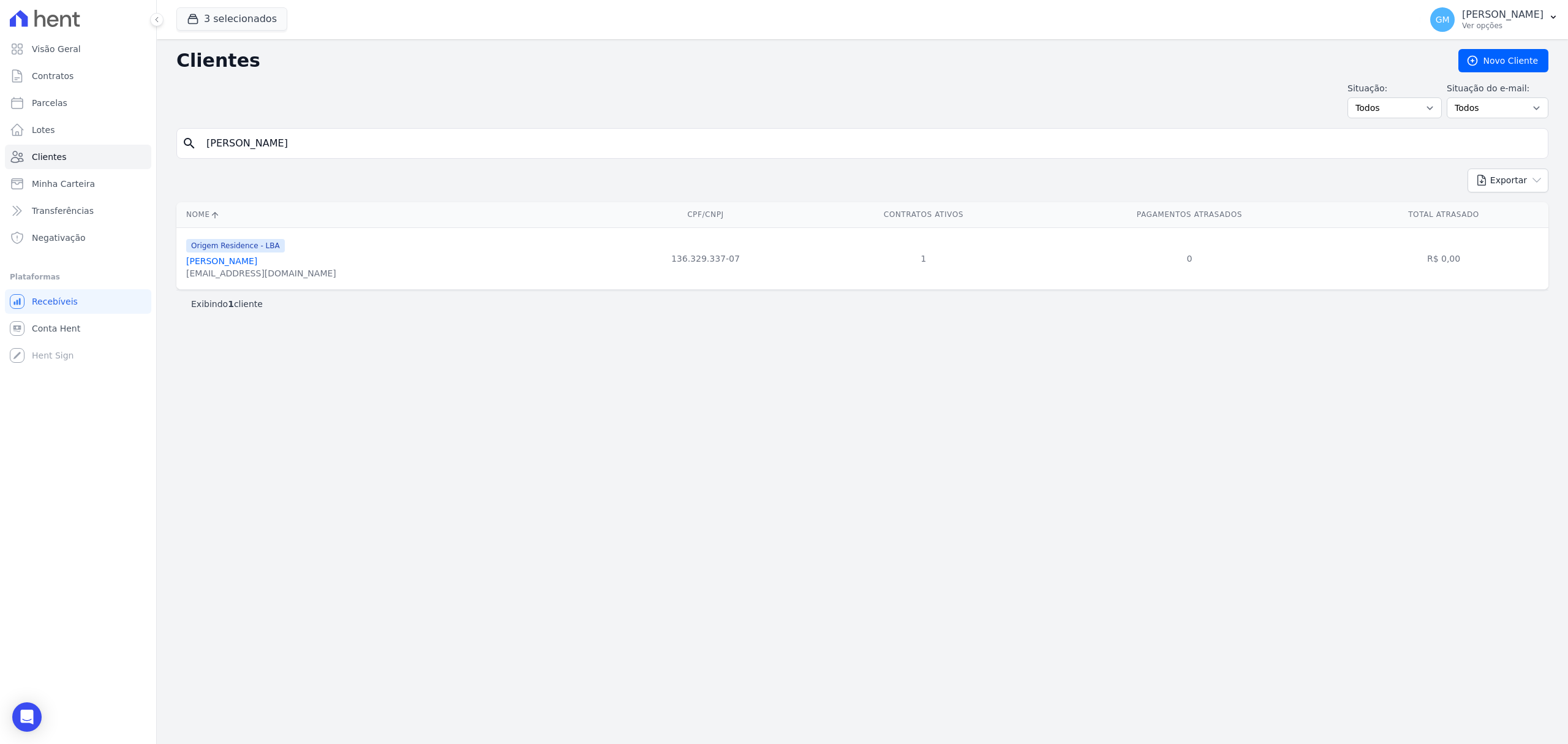
click at [258, 265] on link "Marcus Vinicius De Melo Da Silva" at bounding box center [222, 261] width 71 height 10
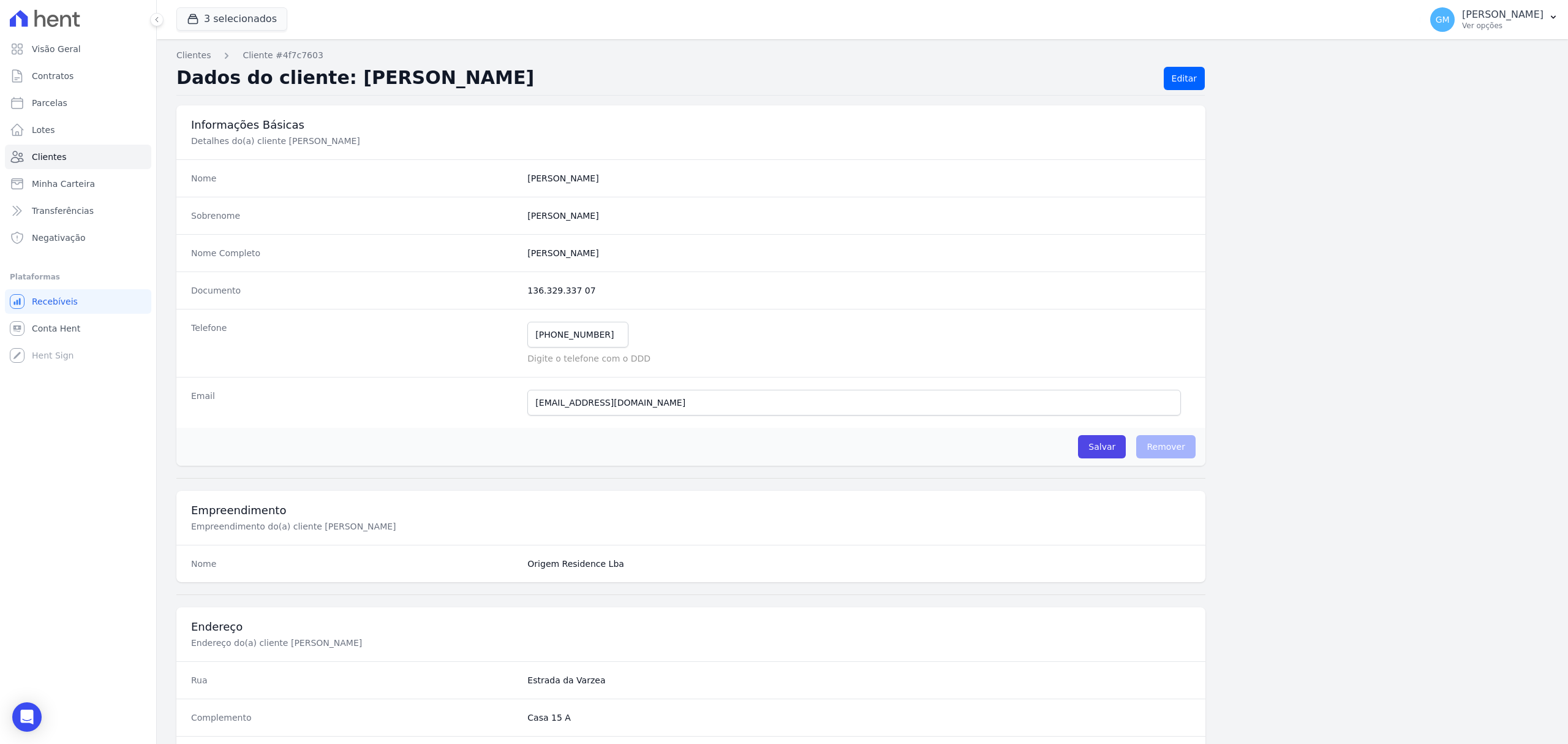
scroll to position [408, 0]
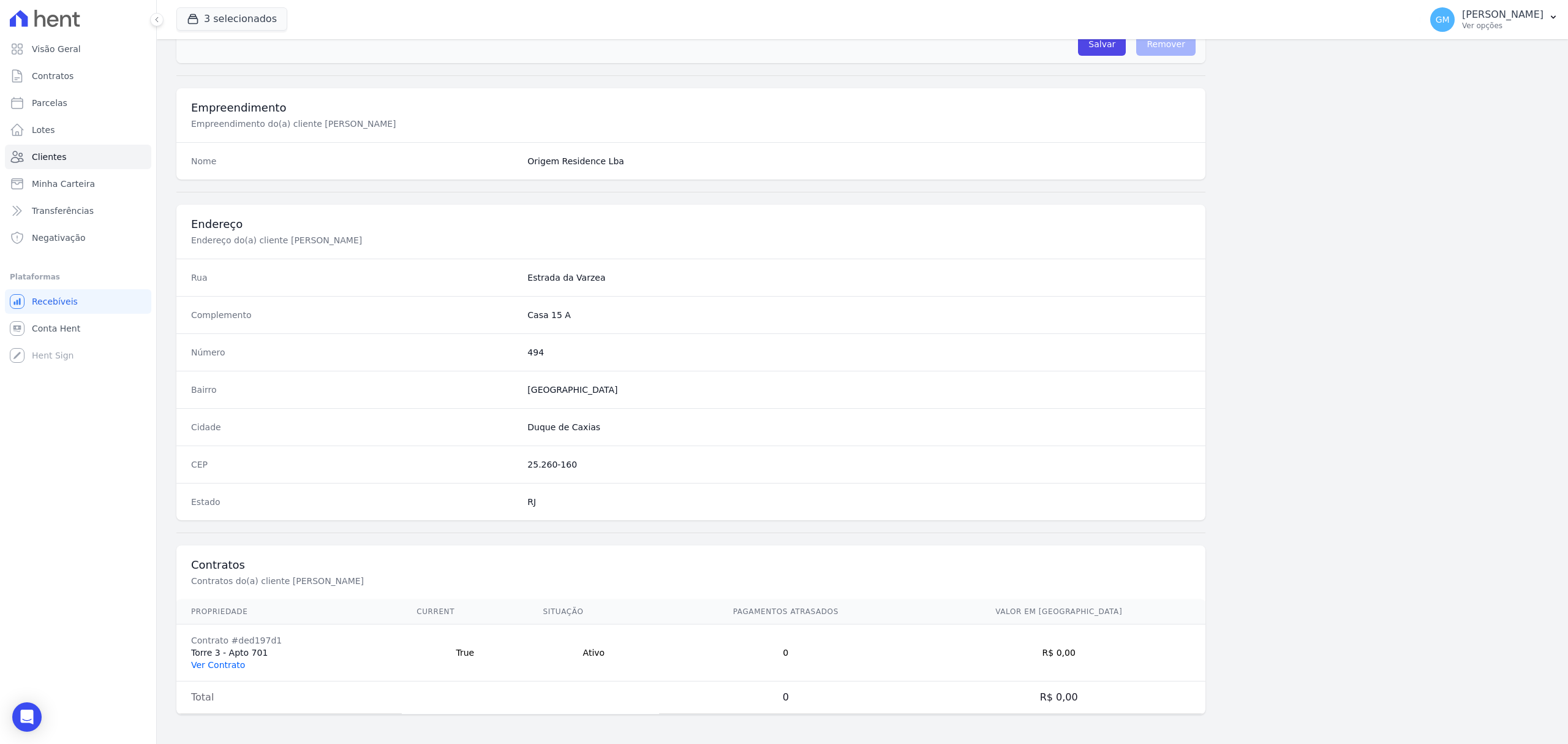
click at [234, 660] on link "Ver Contrato" at bounding box center [218, 664] width 54 height 10
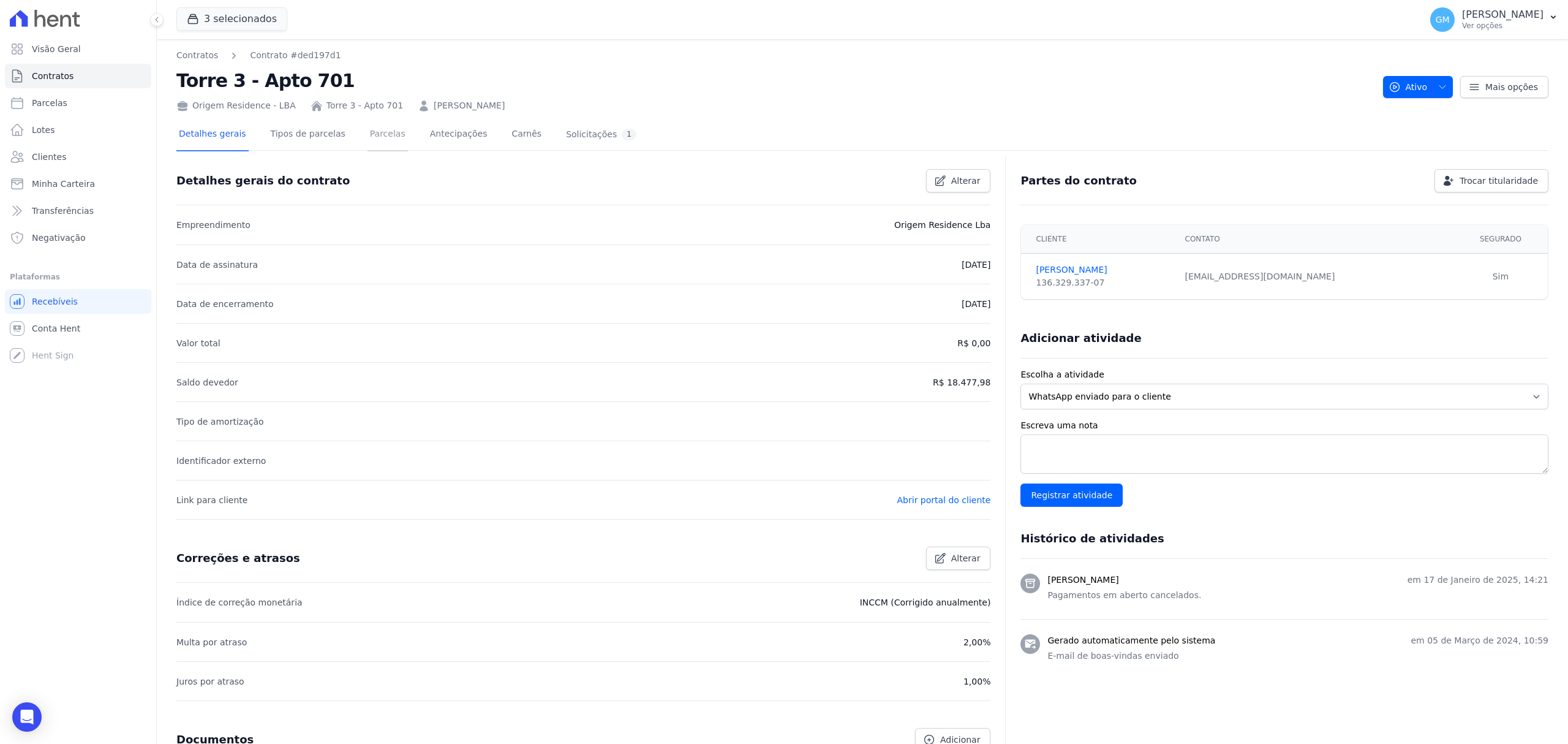
click at [367, 143] on link "Parcelas" at bounding box center [387, 135] width 40 height 33
click at [381, 126] on link "Parcelas" at bounding box center [387, 135] width 40 height 33
click at [367, 125] on link "Parcelas" at bounding box center [387, 135] width 40 height 33
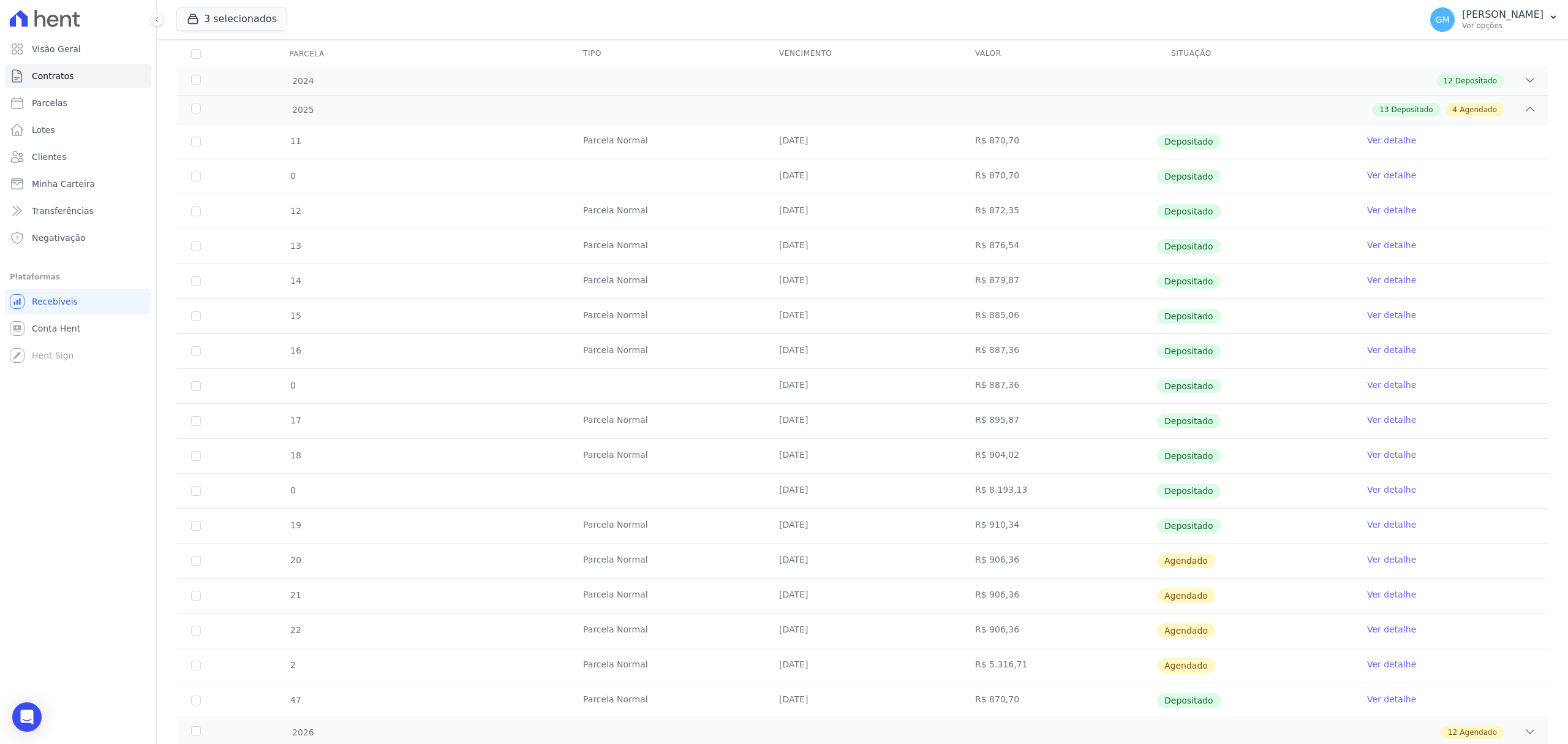
scroll to position [235, 0]
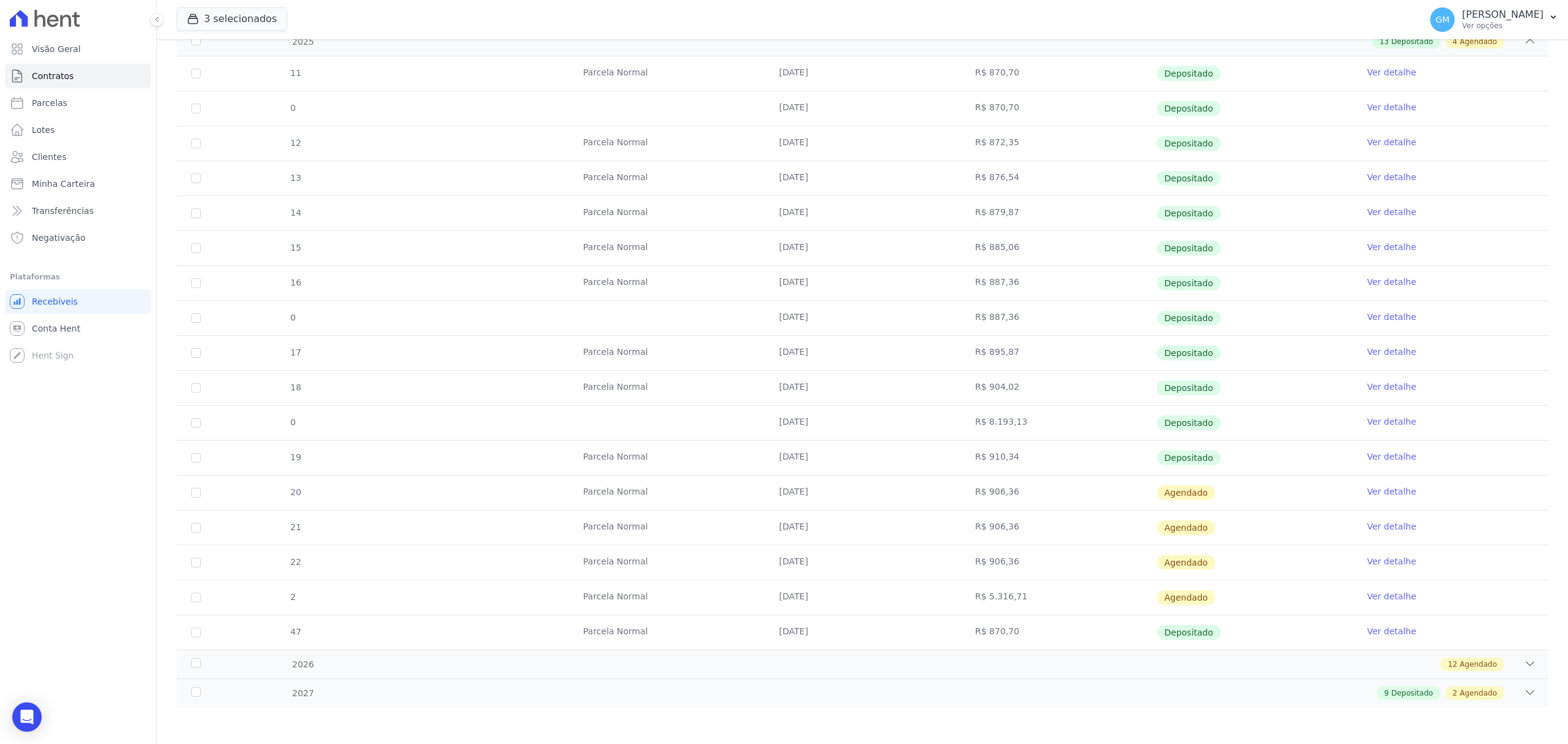
click at [1370, 417] on link "Ver detalhe" at bounding box center [1392, 421] width 49 height 12
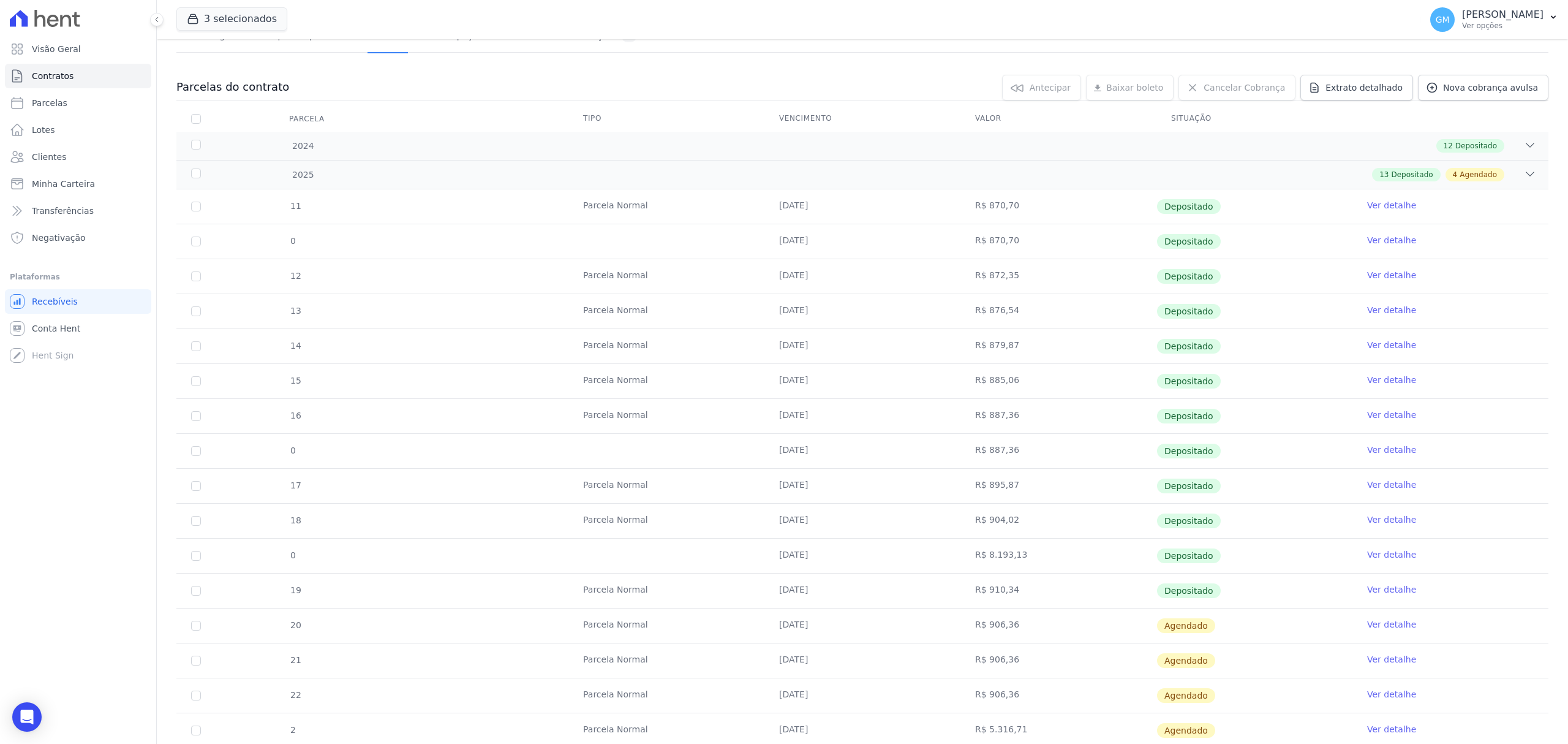
scroll to position [235, 0]
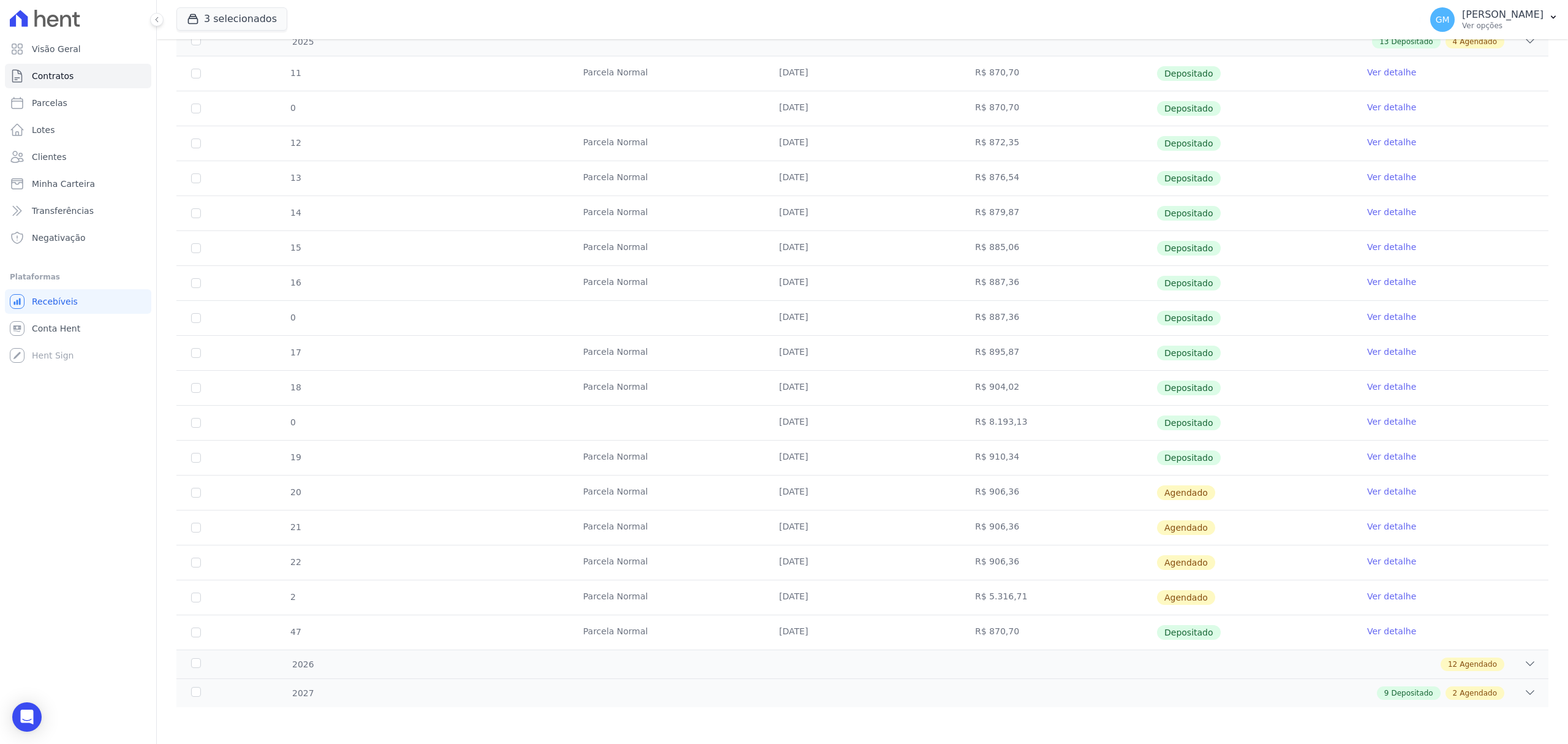
click at [1460, 651] on div "11 Parcela Normal 20/01/2025 R$ 870,70 Depositado Ver detalhe 0 20/01/2025 R$ 8…" at bounding box center [862, 353] width 1411 height 603
click at [1460, 655] on div "2026 12 Agendado" at bounding box center [863, 664] width 1372 height 29
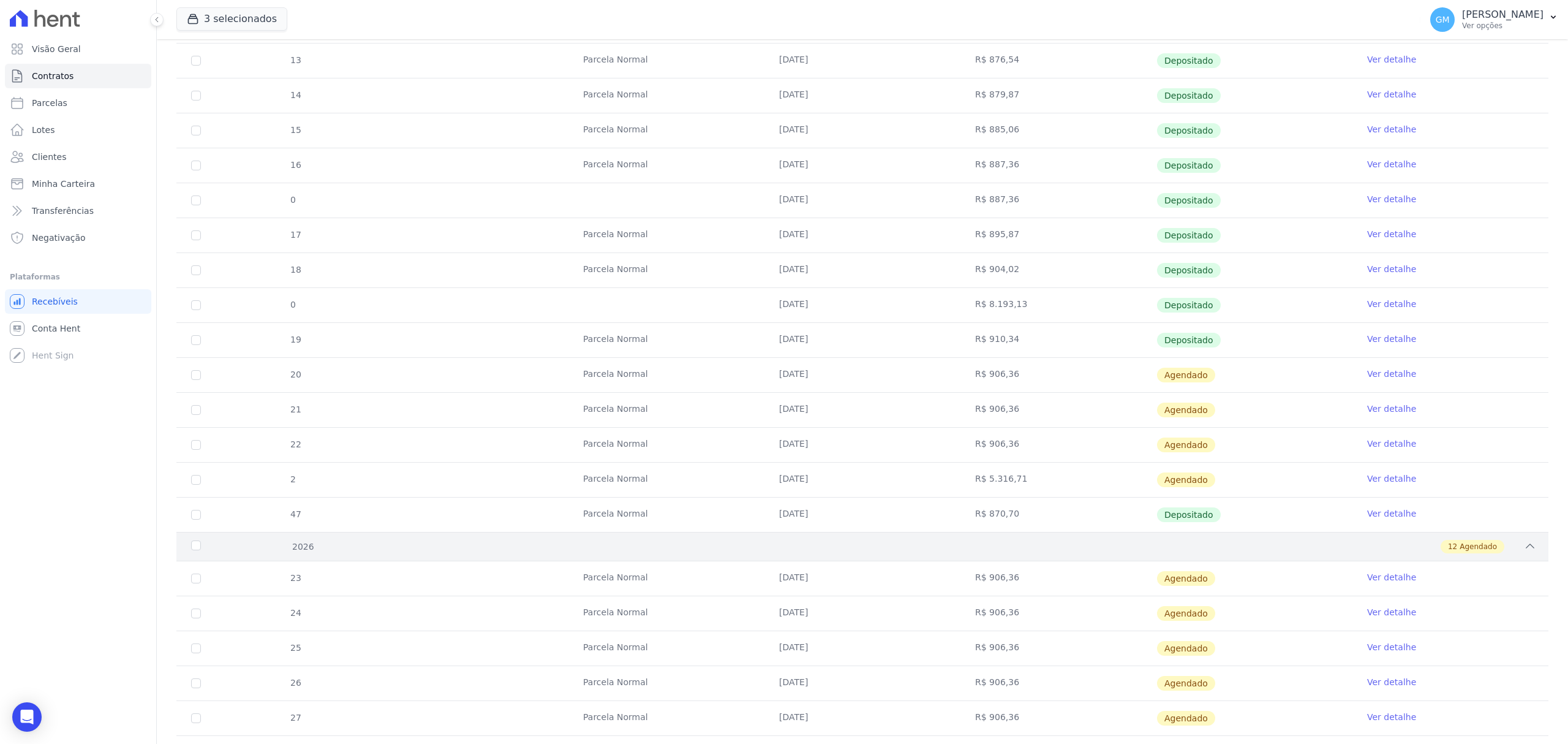
scroll to position [643, 0]
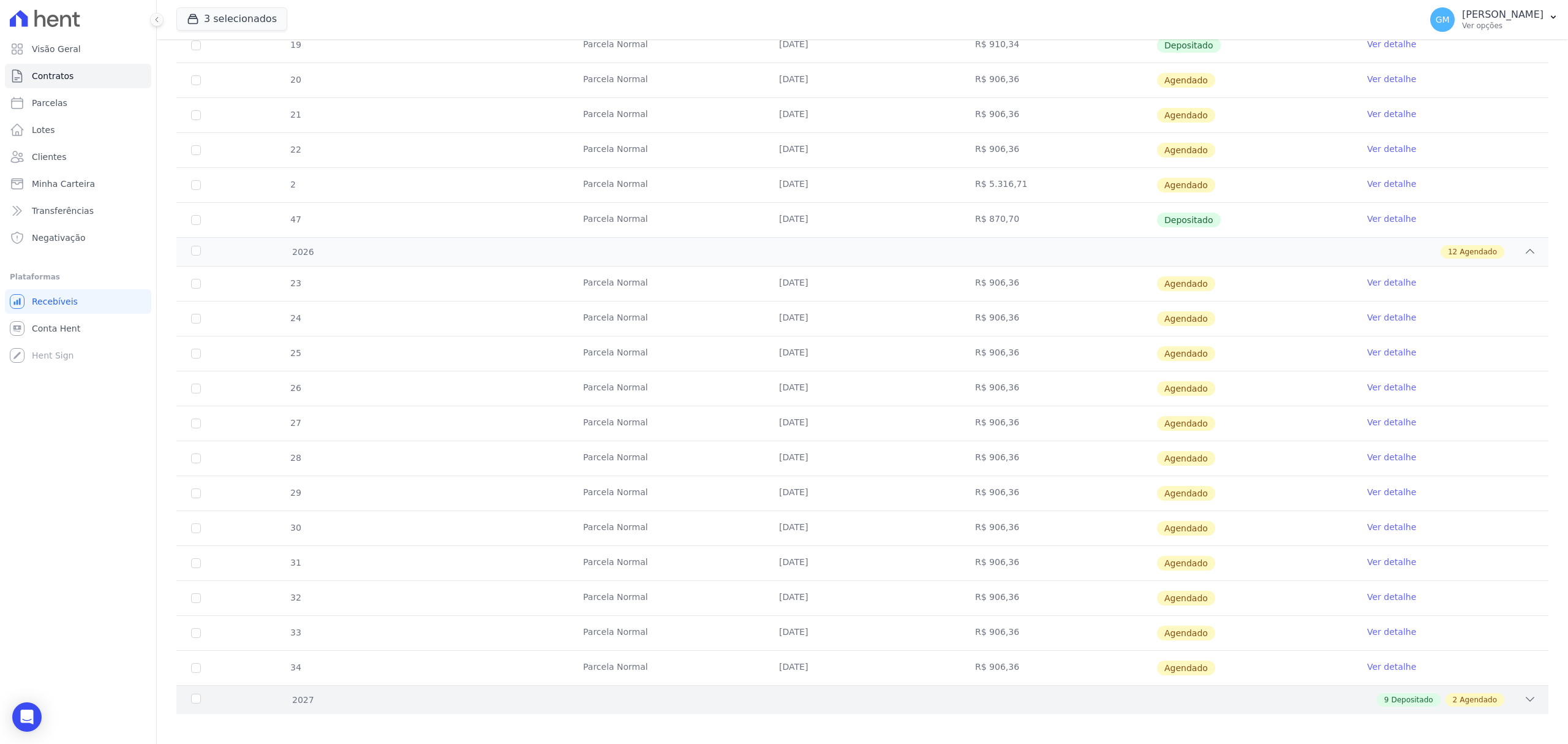
click at [1415, 705] on span "Depositado" at bounding box center [1412, 699] width 42 height 11
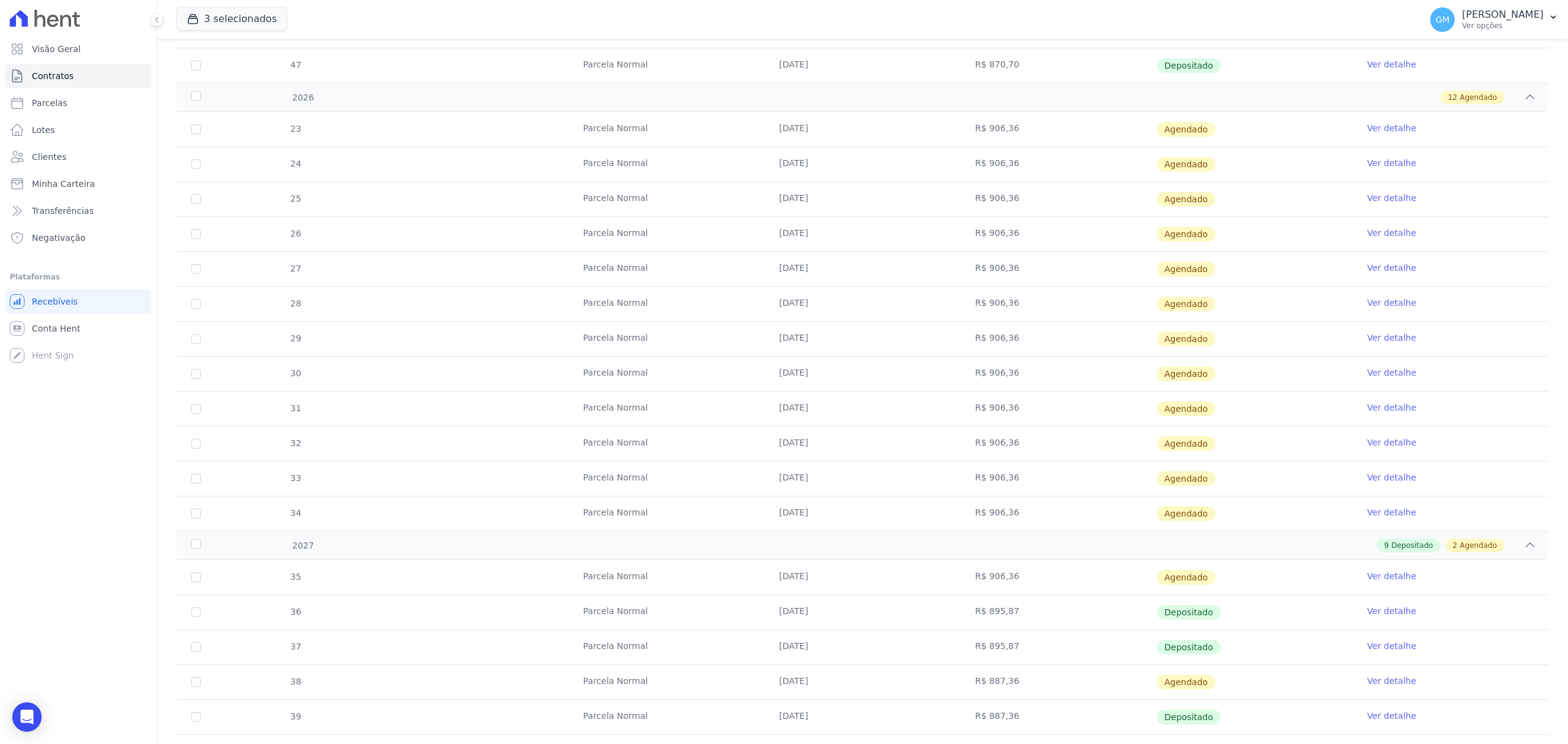
scroll to position [471, 0]
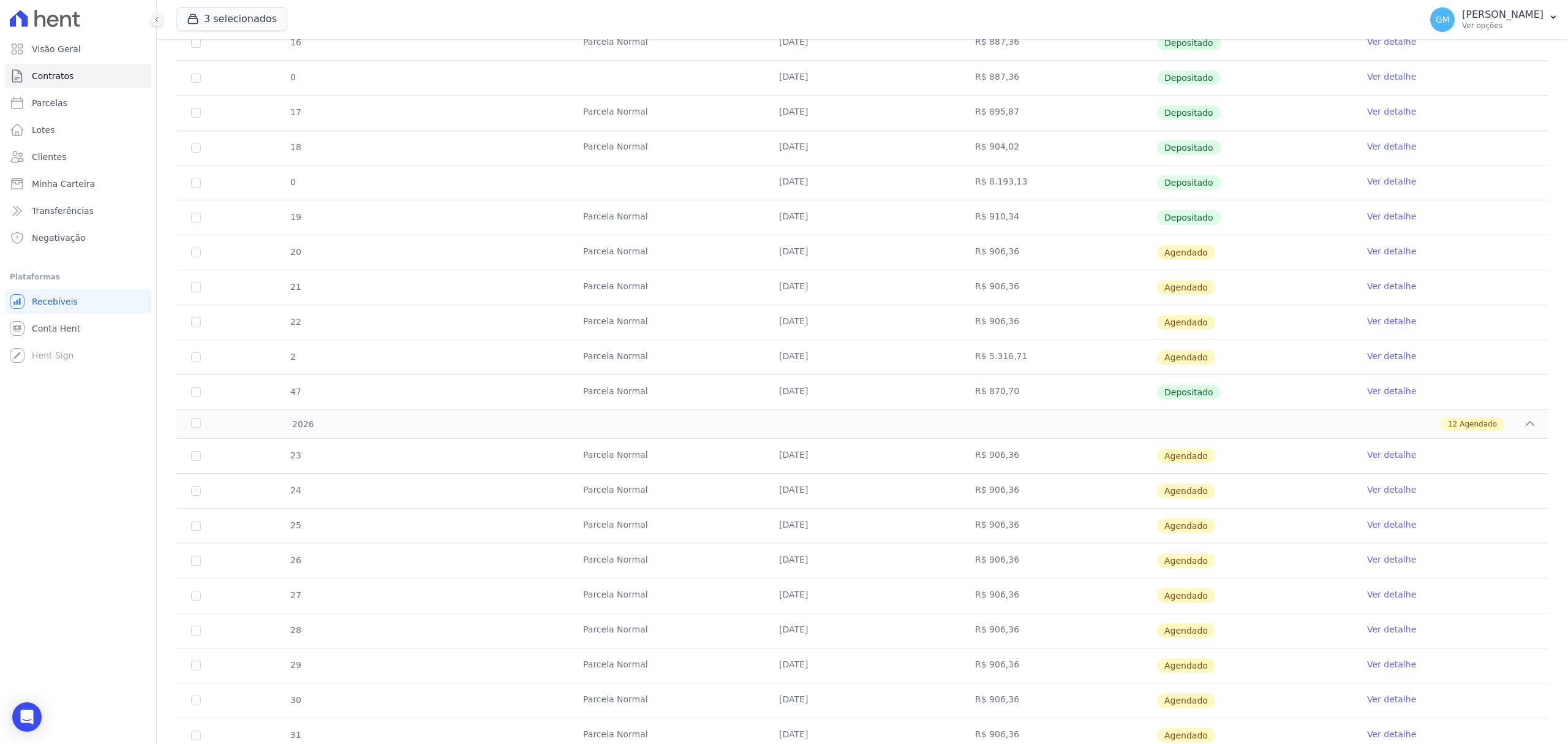
click at [1391, 216] on link "Ver detalhe" at bounding box center [1392, 216] width 49 height 12
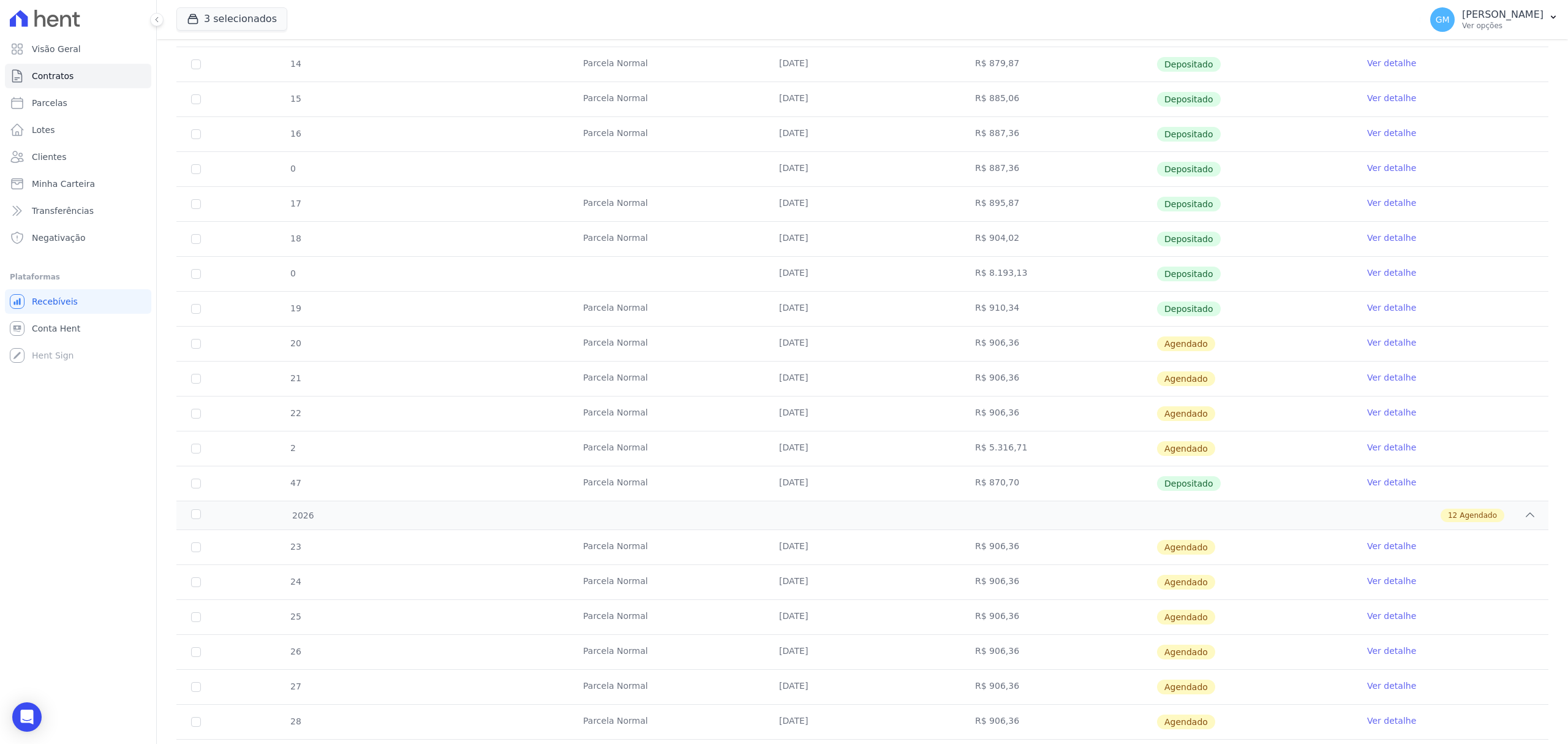
scroll to position [408, 0]
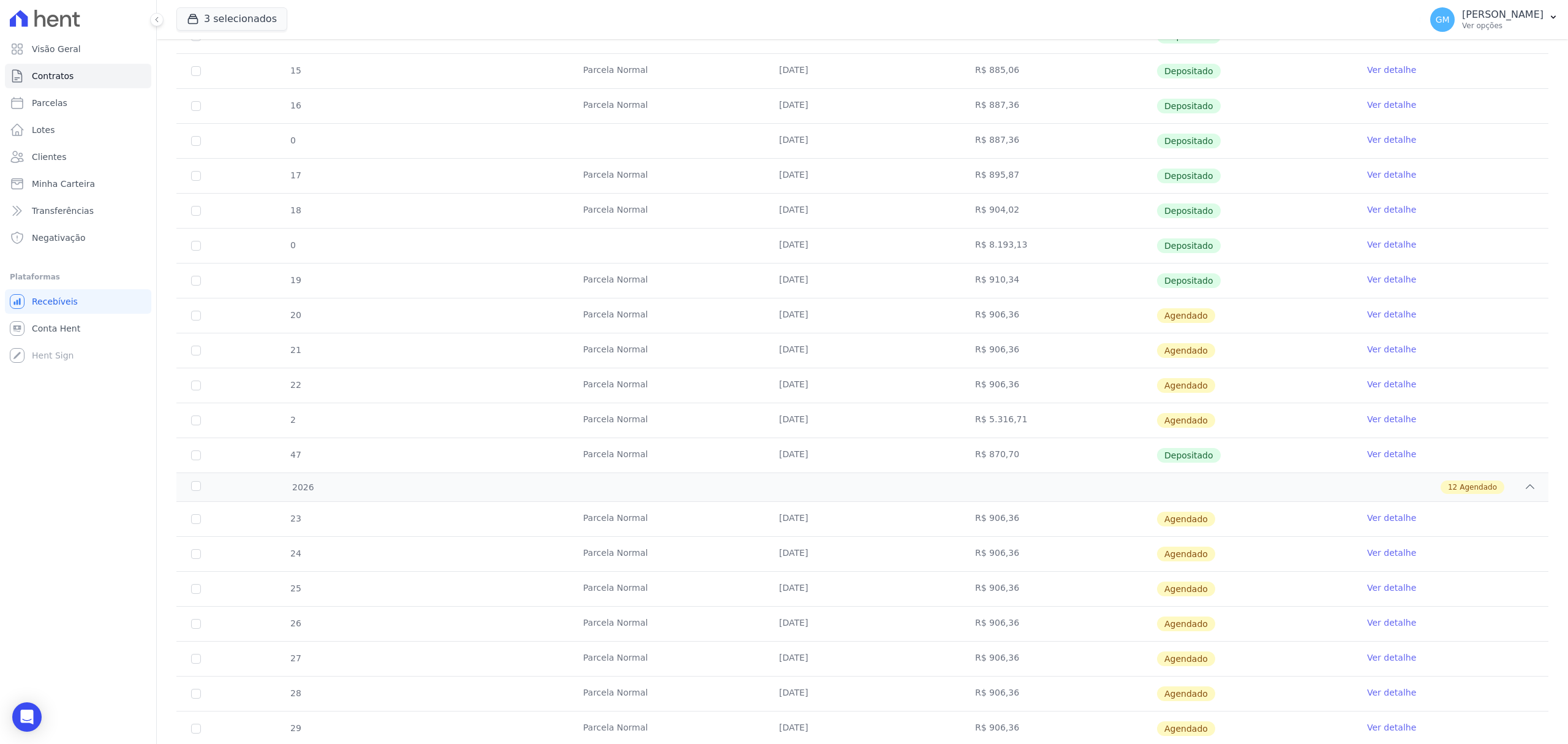
click at [1372, 625] on link "Ver detalhe" at bounding box center [1392, 622] width 49 height 12
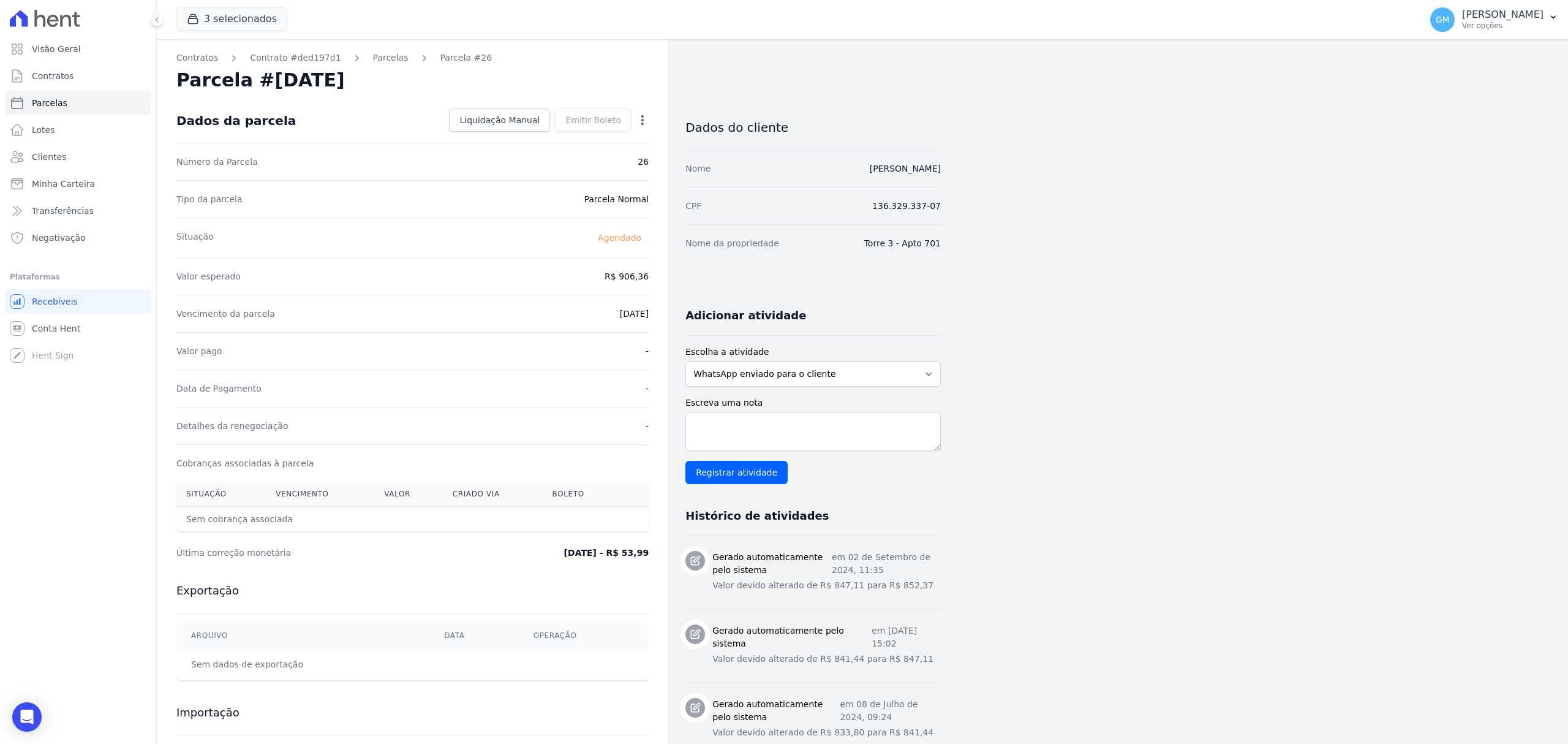
click at [640, 115] on icon "button" at bounding box center [642, 120] width 12 height 12
click at [585, 133] on link "Alterar" at bounding box center [590, 136] width 108 height 22
drag, startPoint x: 605, startPoint y: 270, endPoint x: 687, endPoint y: 280, distance: 82.6
click at [687, 280] on div "Contratos Contrato #ded197d1 Parcelas Parcela #26 Parcela #26 - Abril de 2026 C…" at bounding box center [549, 549] width 784 height 1021
paste input "12.25"
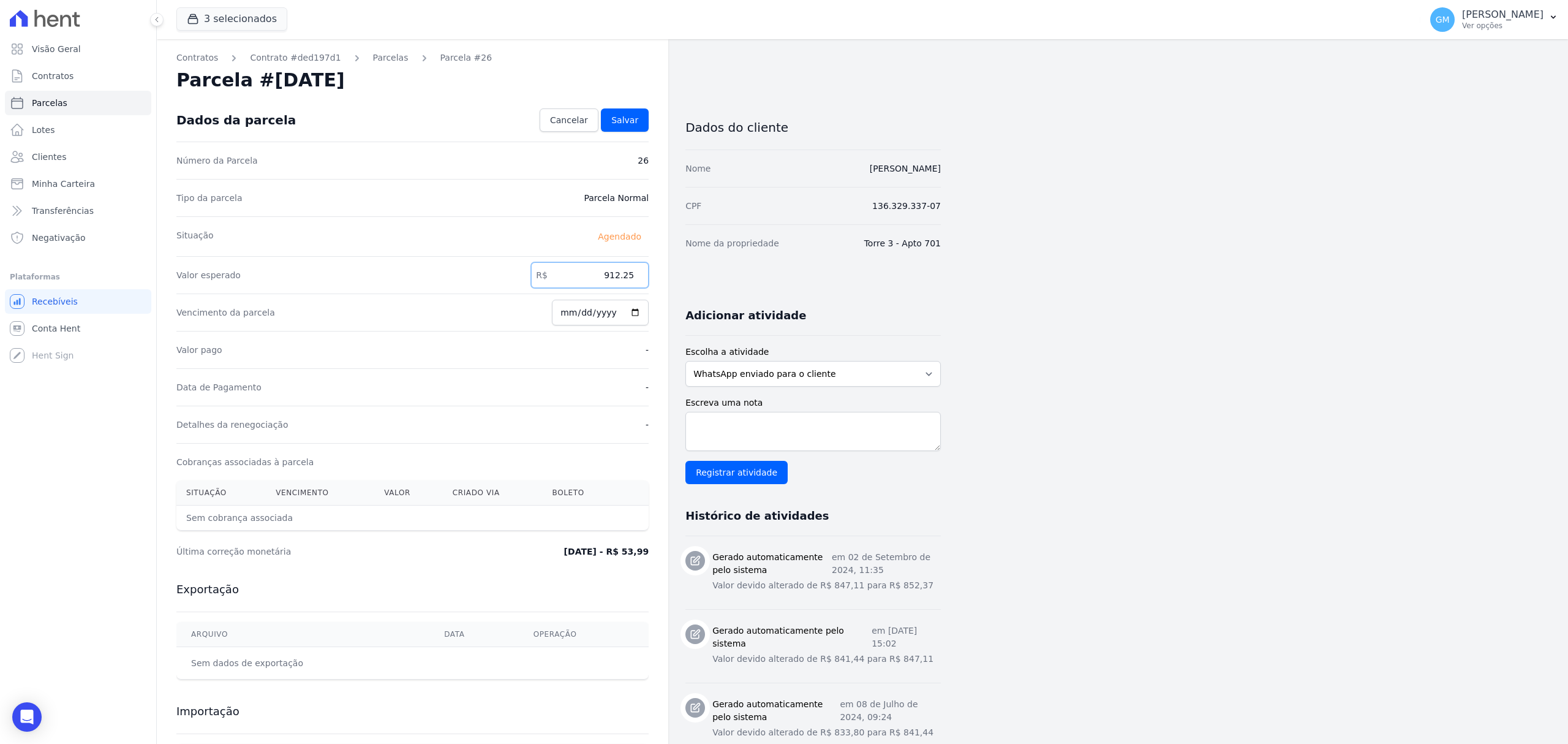
type input "912.25"
click at [633, 125] on span "Salvar" at bounding box center [625, 120] width 27 height 12
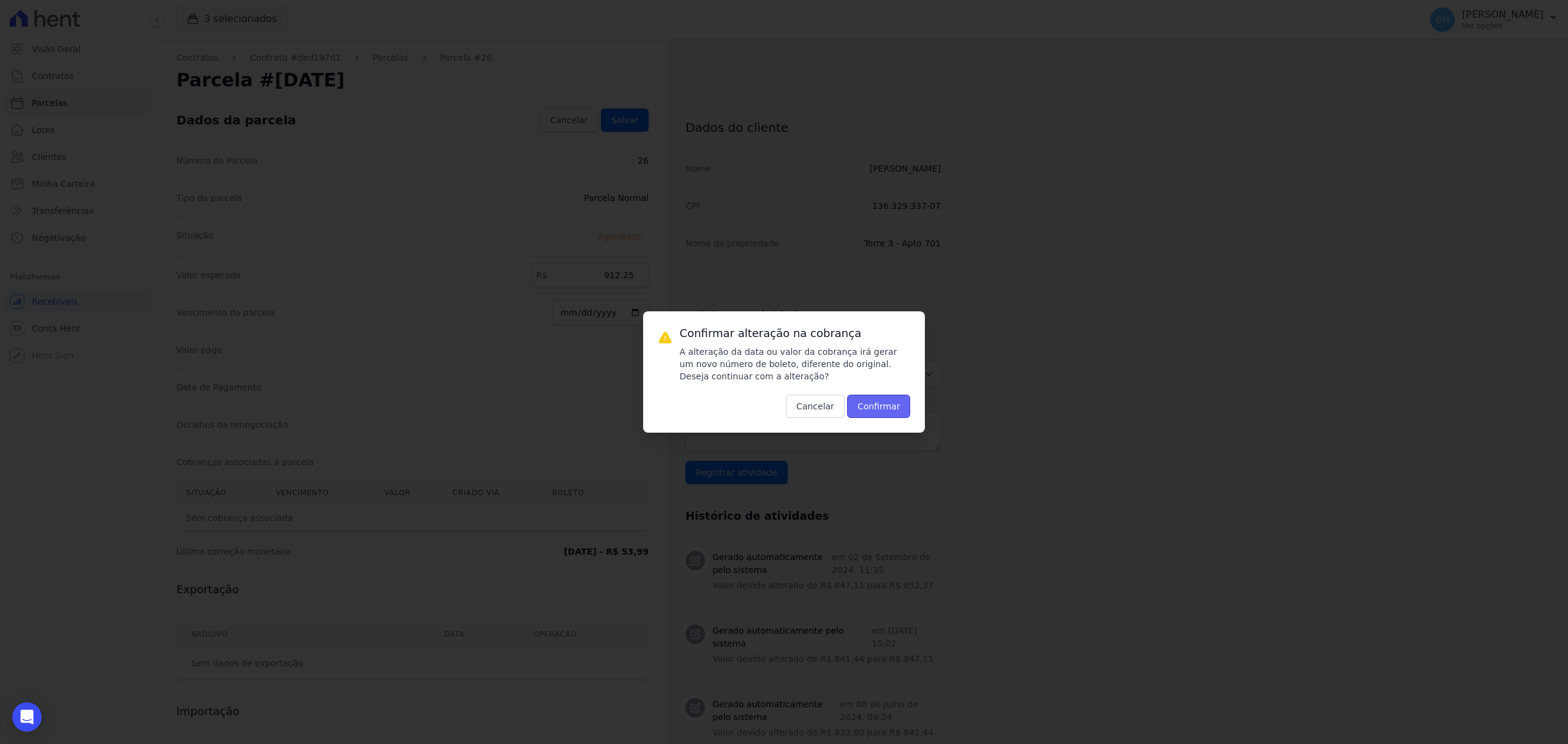
click at [879, 402] on button "Confirmar" at bounding box center [879, 406] width 64 height 23
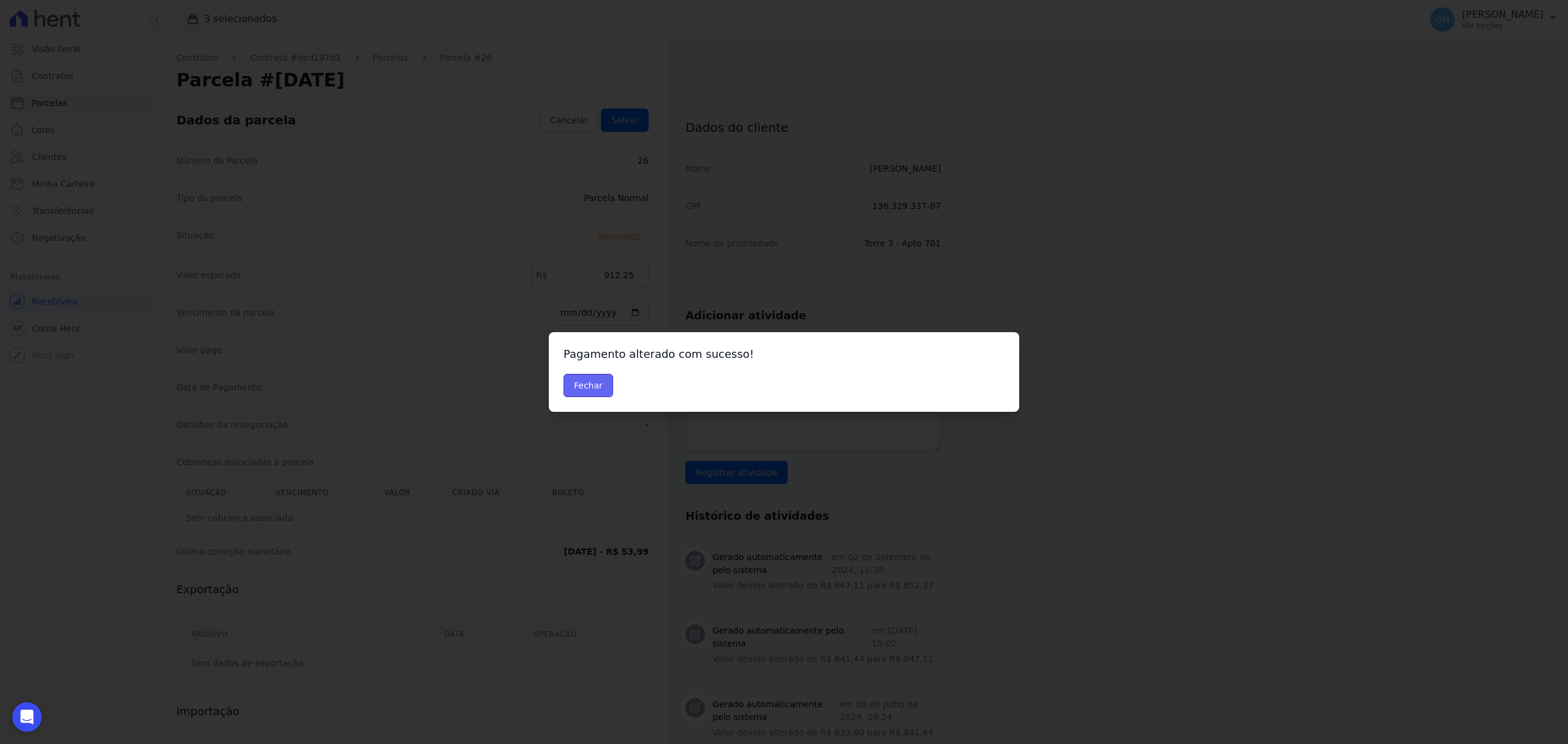
click at [586, 389] on button "Fechar" at bounding box center [588, 385] width 49 height 23
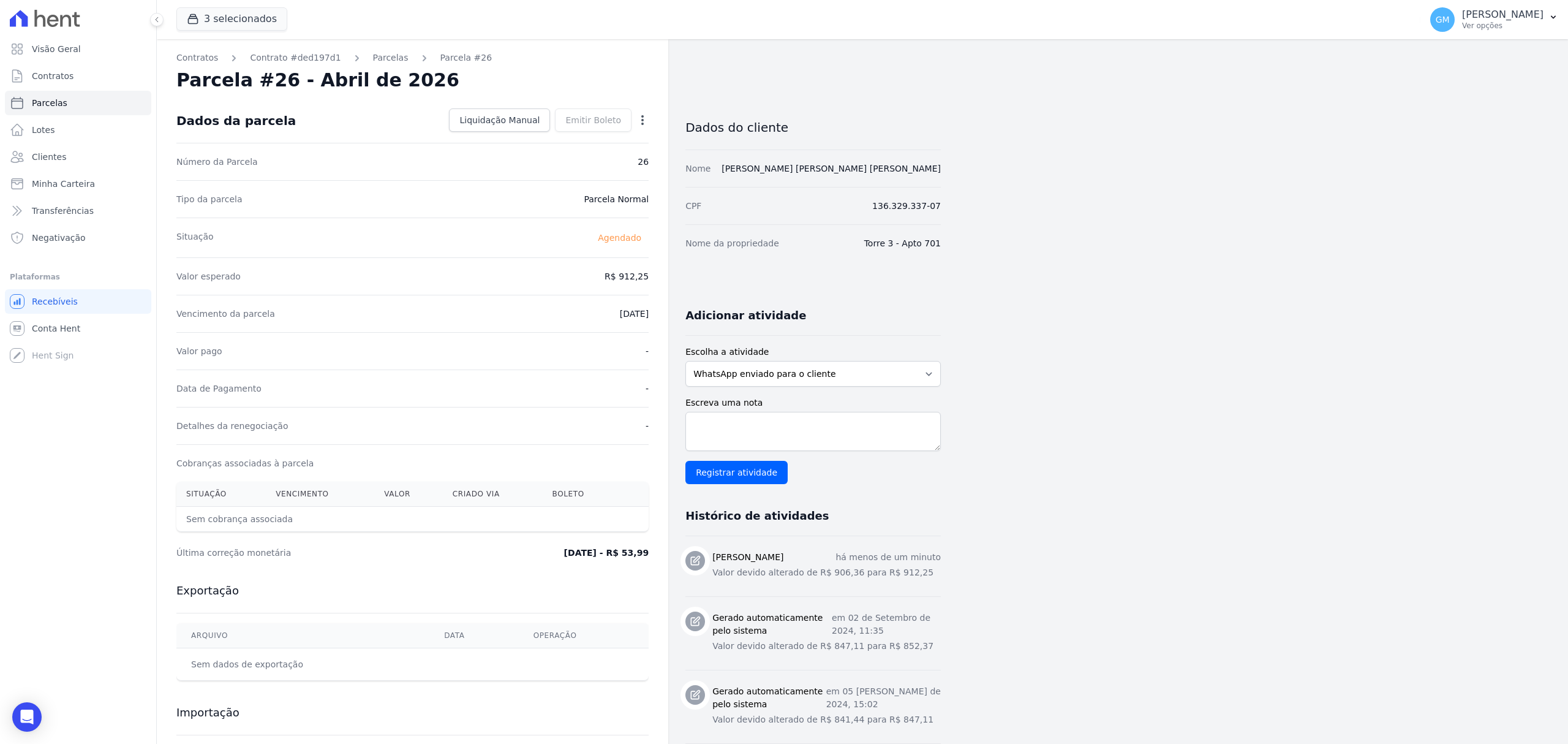
click at [639, 118] on icon "button" at bounding box center [642, 120] width 12 height 12
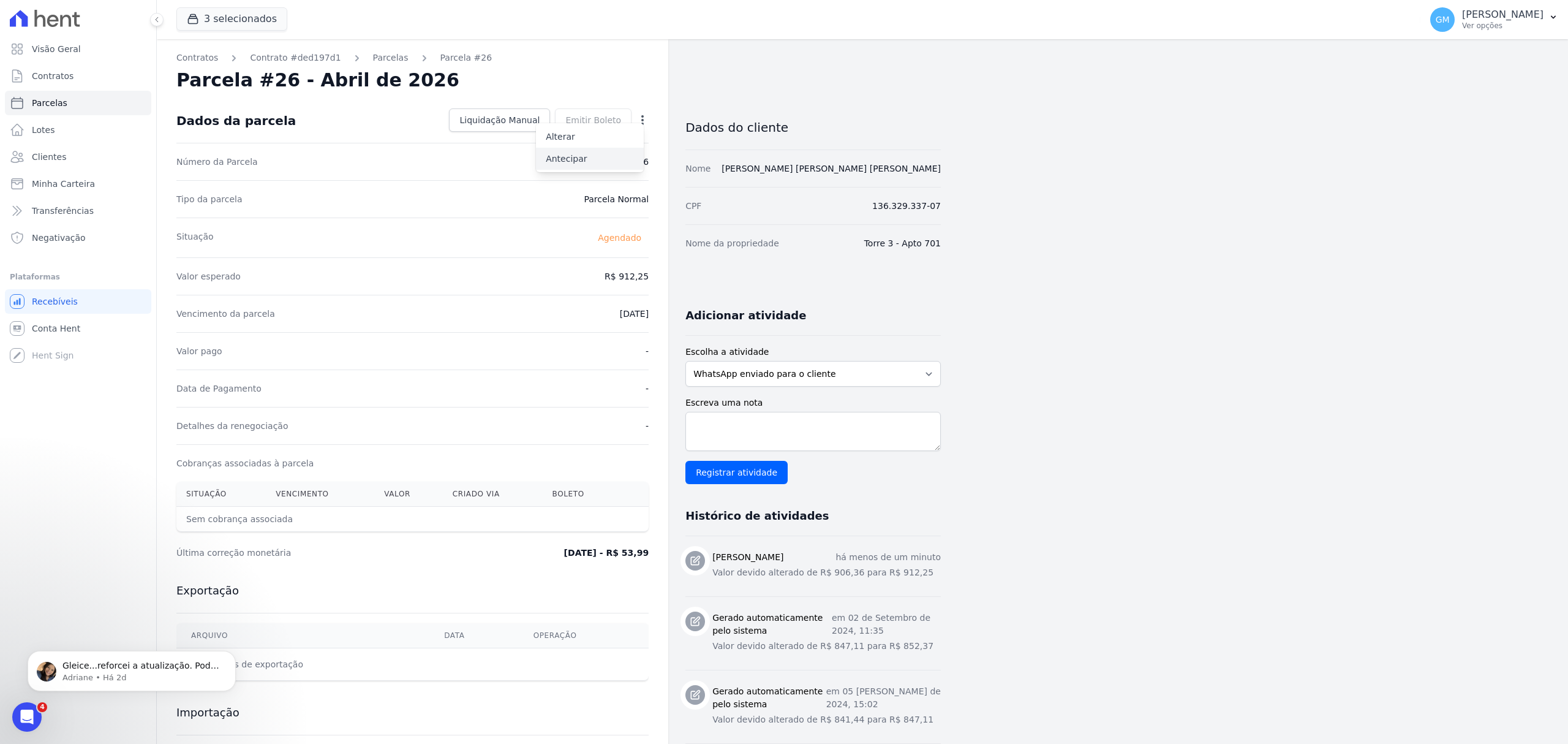
click at [544, 155] on link "Antecipar" at bounding box center [590, 159] width 108 height 22
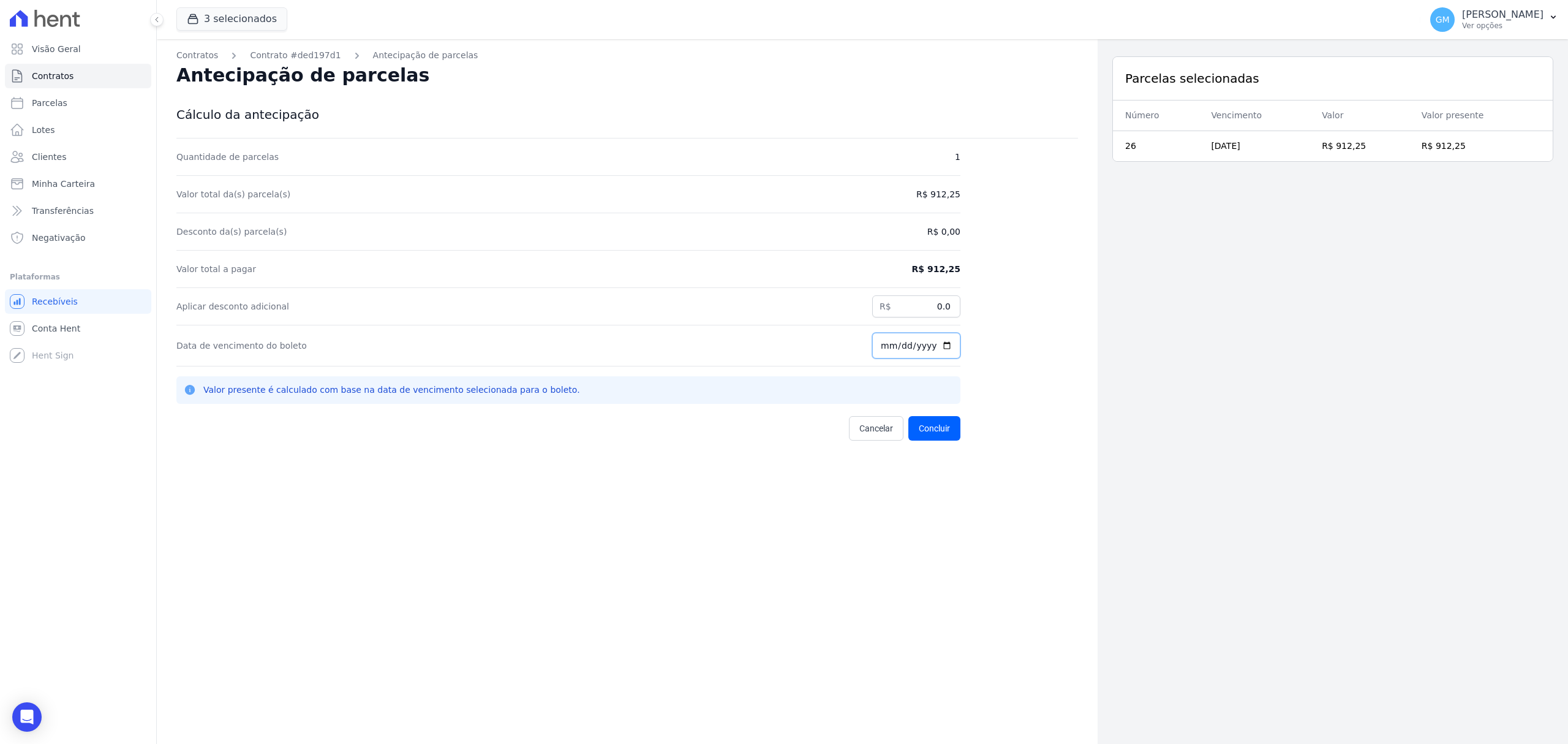
click at [947, 346] on input "[DATE]" at bounding box center [916, 346] width 88 height 26
type input "[DATE]"
click at [934, 430] on button "Concluir" at bounding box center [934, 429] width 52 height 24
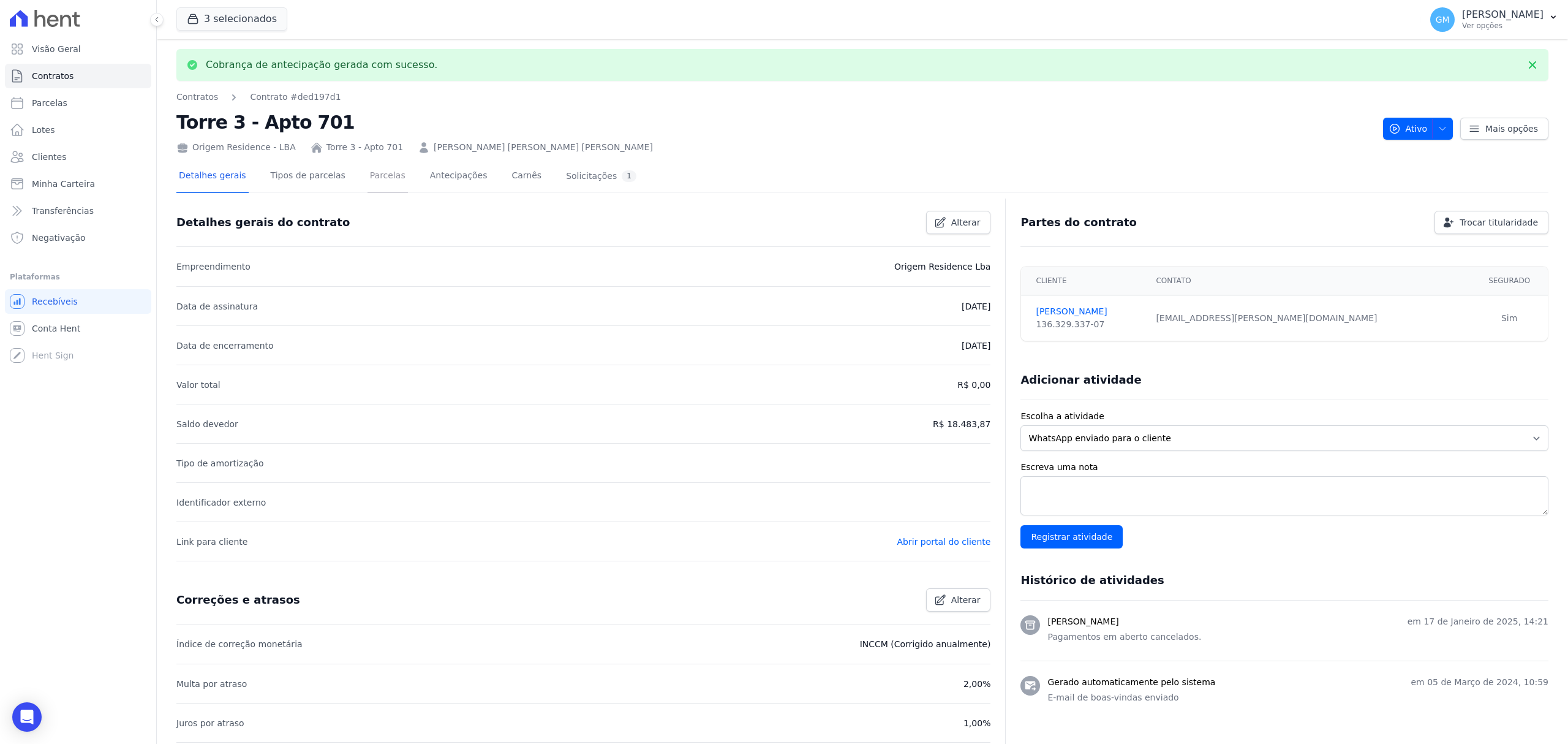
click at [371, 186] on link "Parcelas" at bounding box center [387, 177] width 40 height 33
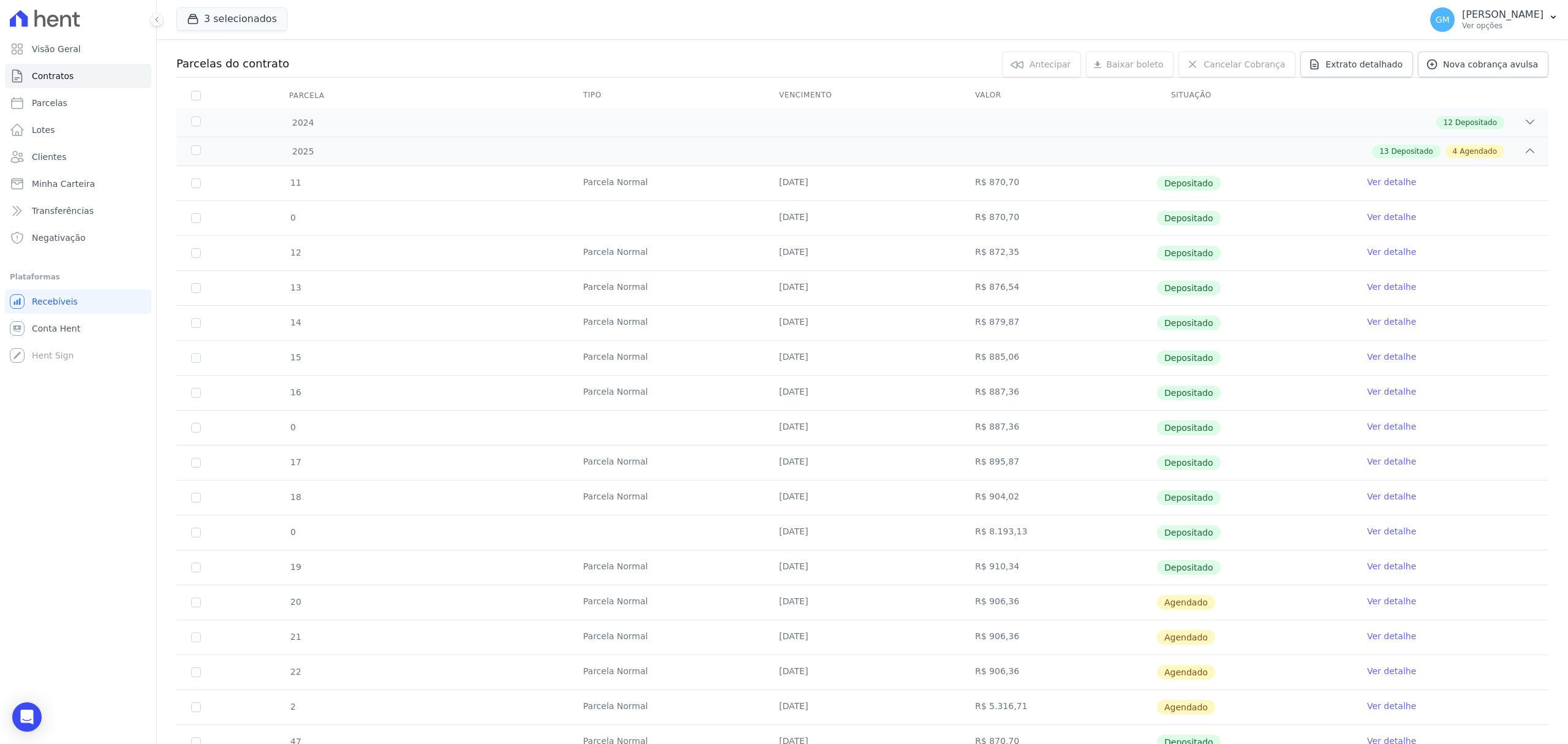
scroll to position [235, 0]
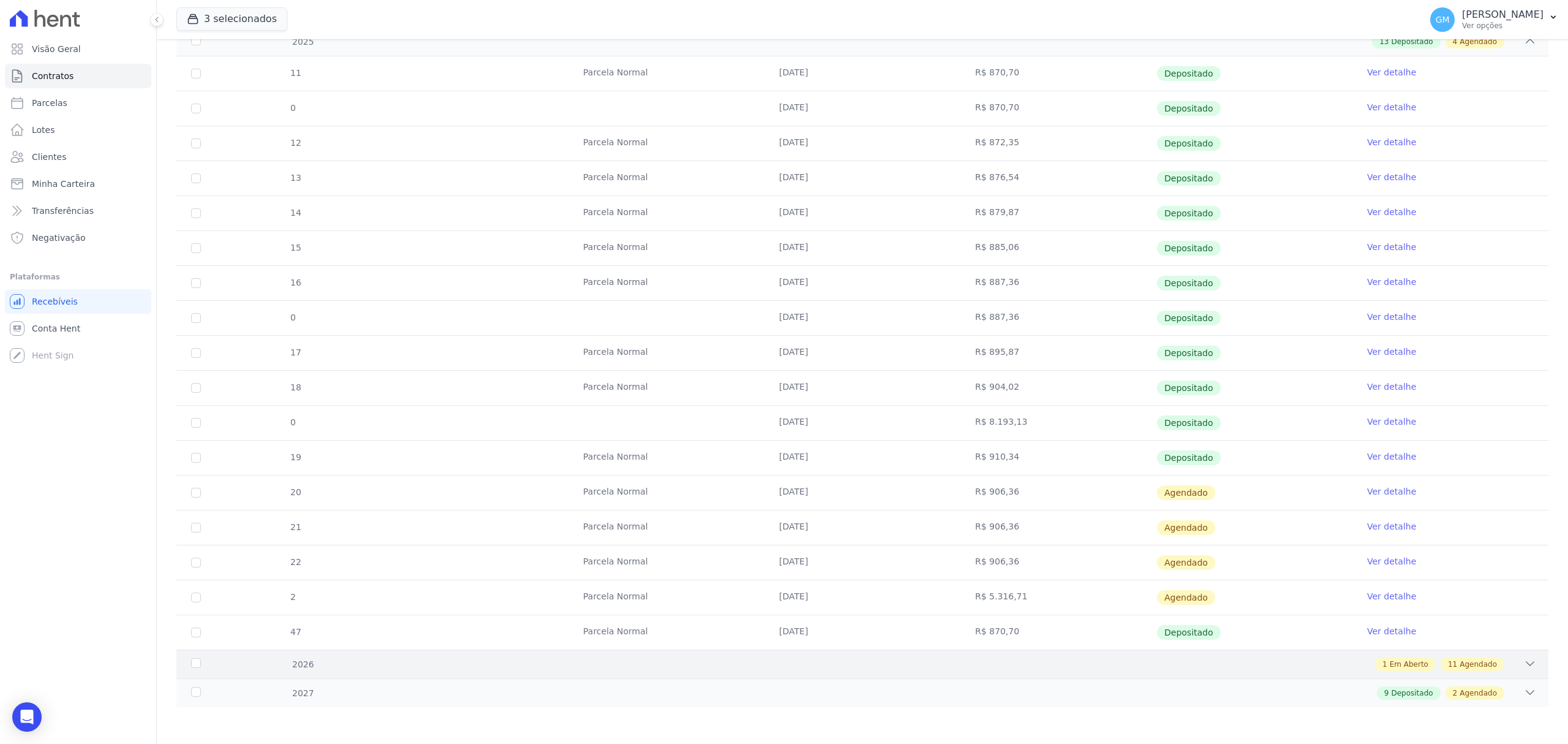
click at [1417, 660] on span "Em Aberto" at bounding box center [1409, 664] width 39 height 11
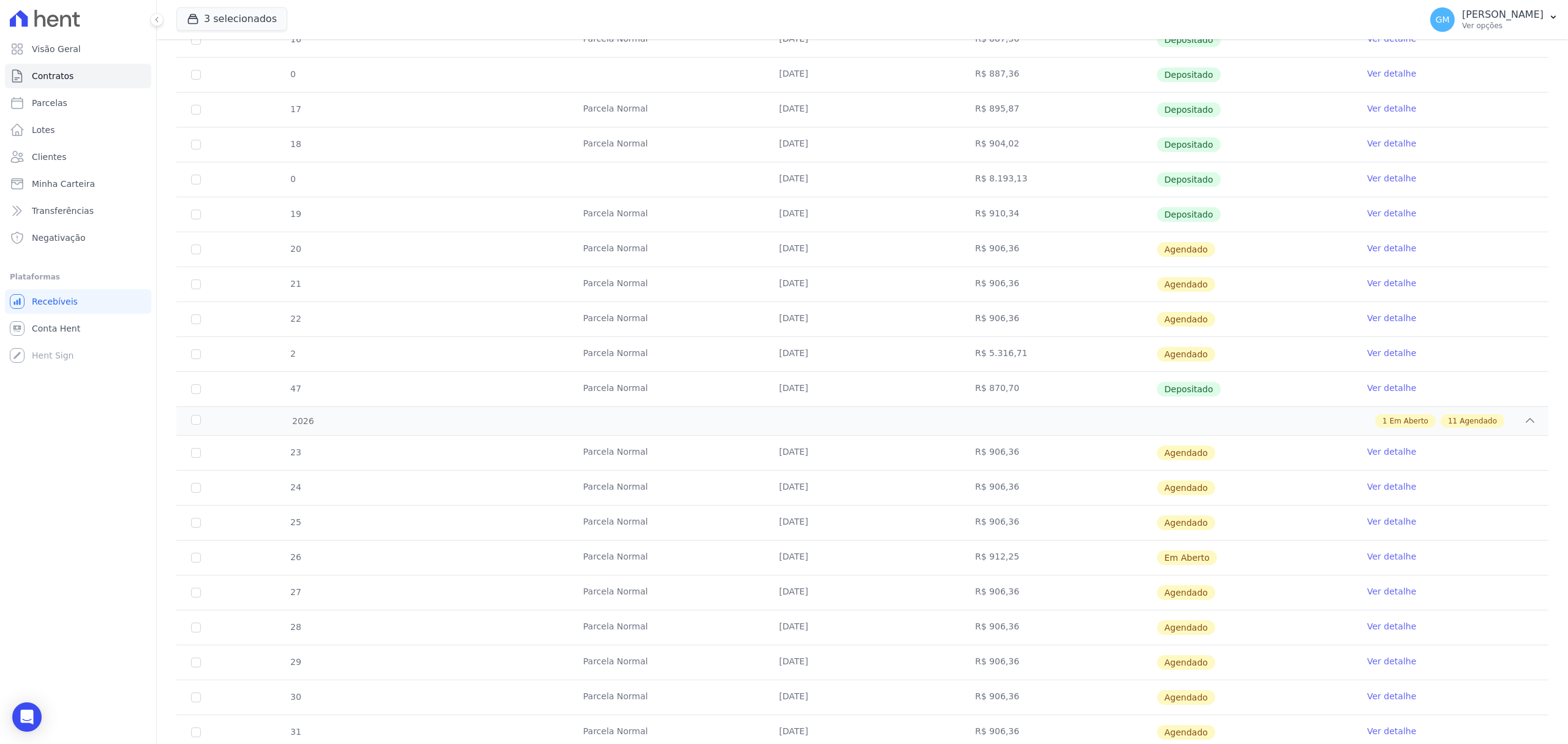
scroll to position [643, 0]
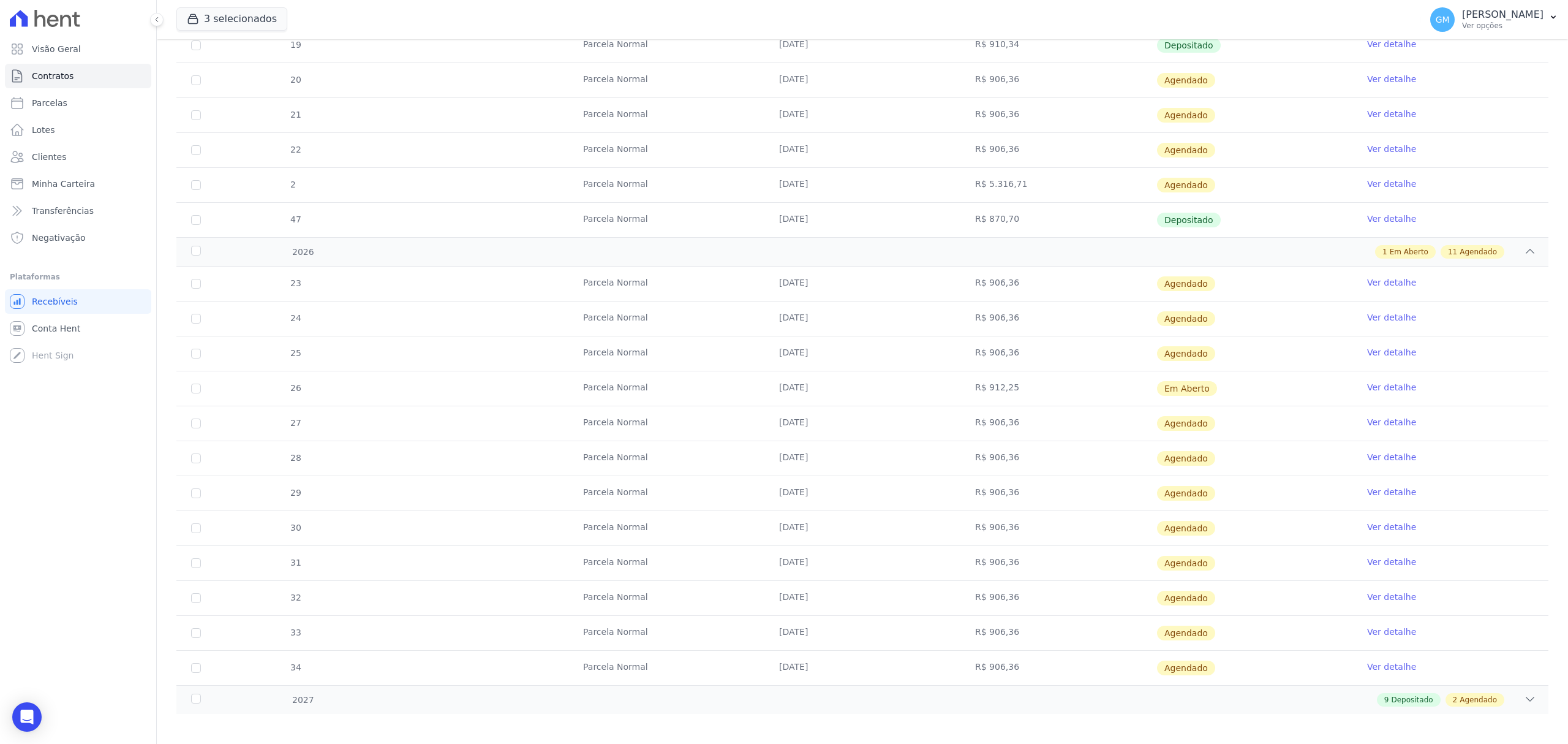
drag, startPoint x: 1201, startPoint y: 393, endPoint x: 682, endPoint y: 396, distance: 519.0
click at [682, 396] on tr "26 [GEOGRAPHIC_DATA] [DATE] R$ 912,25 Em [GEOGRAPHIC_DATA] Ver detalhe" at bounding box center [863, 388] width 1372 height 35
click at [1368, 391] on link "Ver detalhe" at bounding box center [1392, 387] width 49 height 12
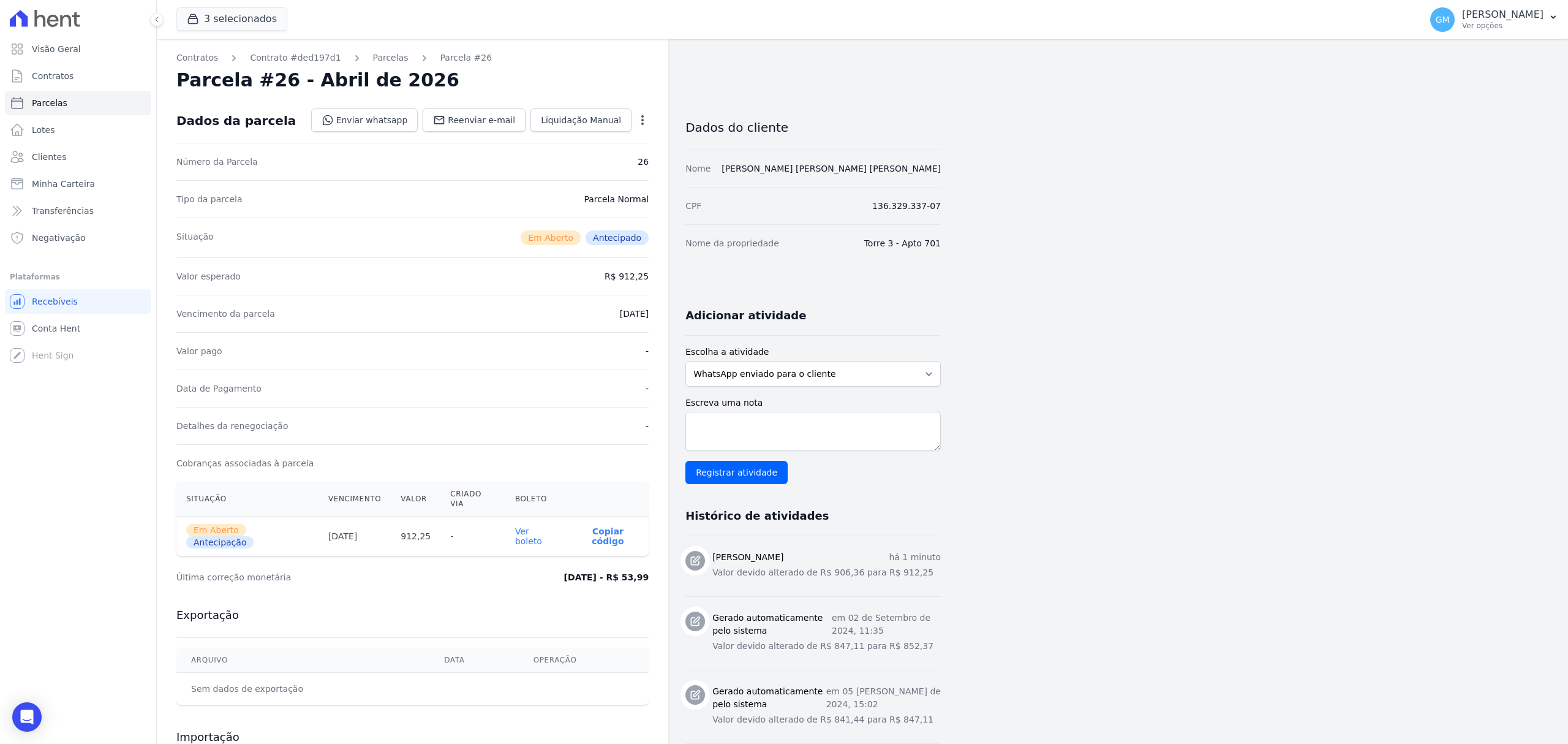
click at [542, 526] on link "Ver boleto" at bounding box center [529, 536] width 27 height 20
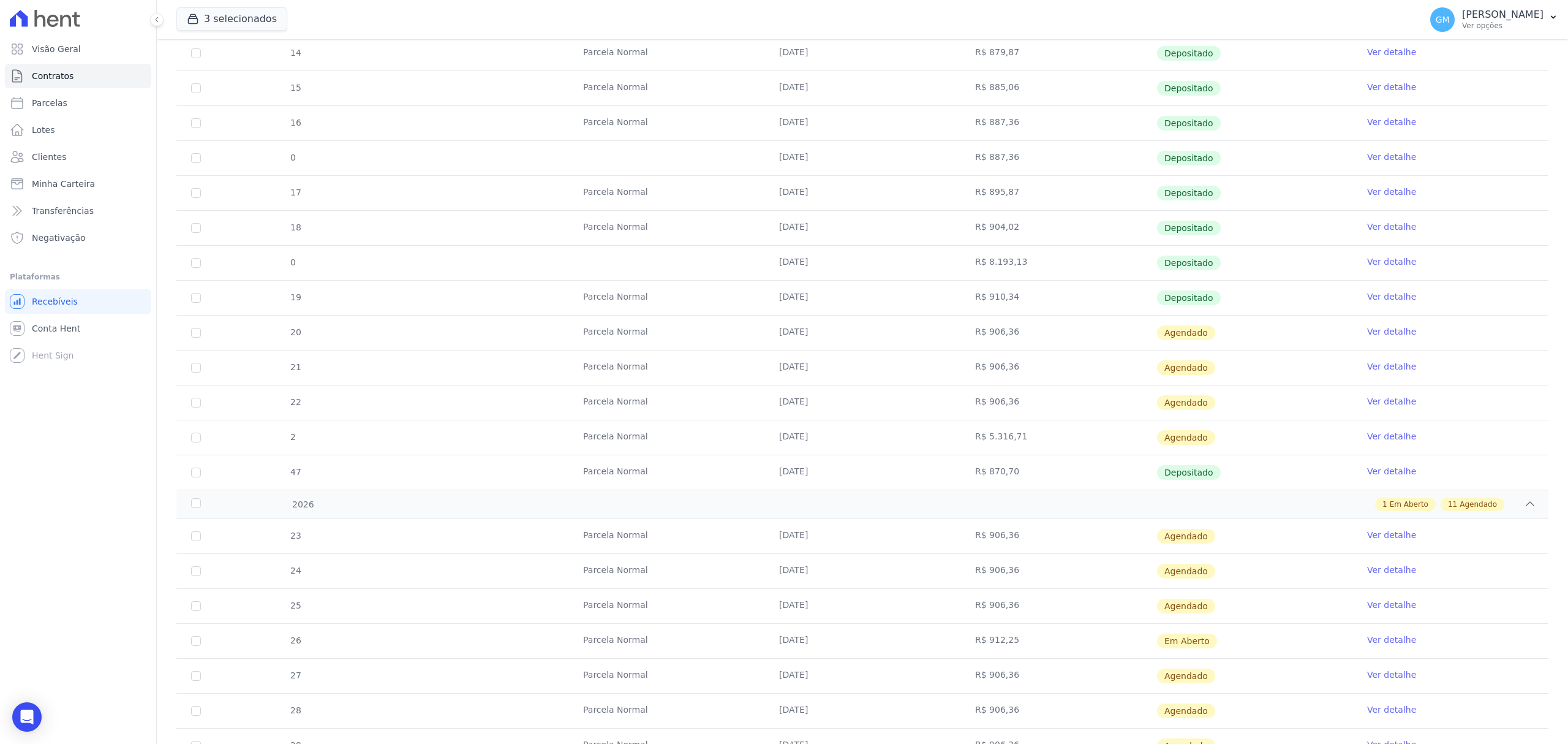
scroll to position [572, 0]
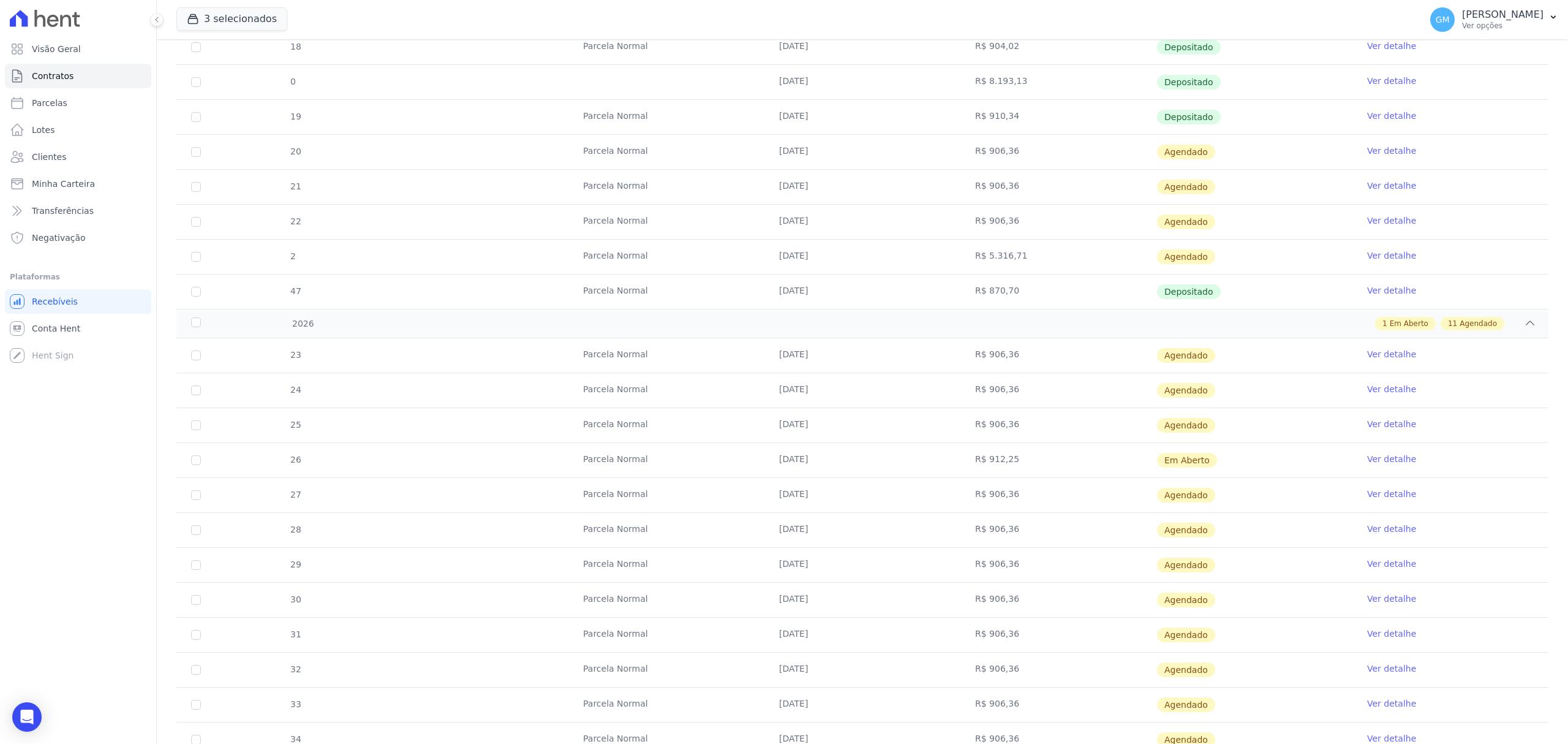
click at [1398, 423] on link "Ver detalhe" at bounding box center [1392, 423] width 49 height 12
click at [1372, 427] on link "Ver detalhe" at bounding box center [1392, 423] width 49 height 12
click at [1385, 430] on link "Ver detalhe" at bounding box center [1392, 423] width 49 height 12
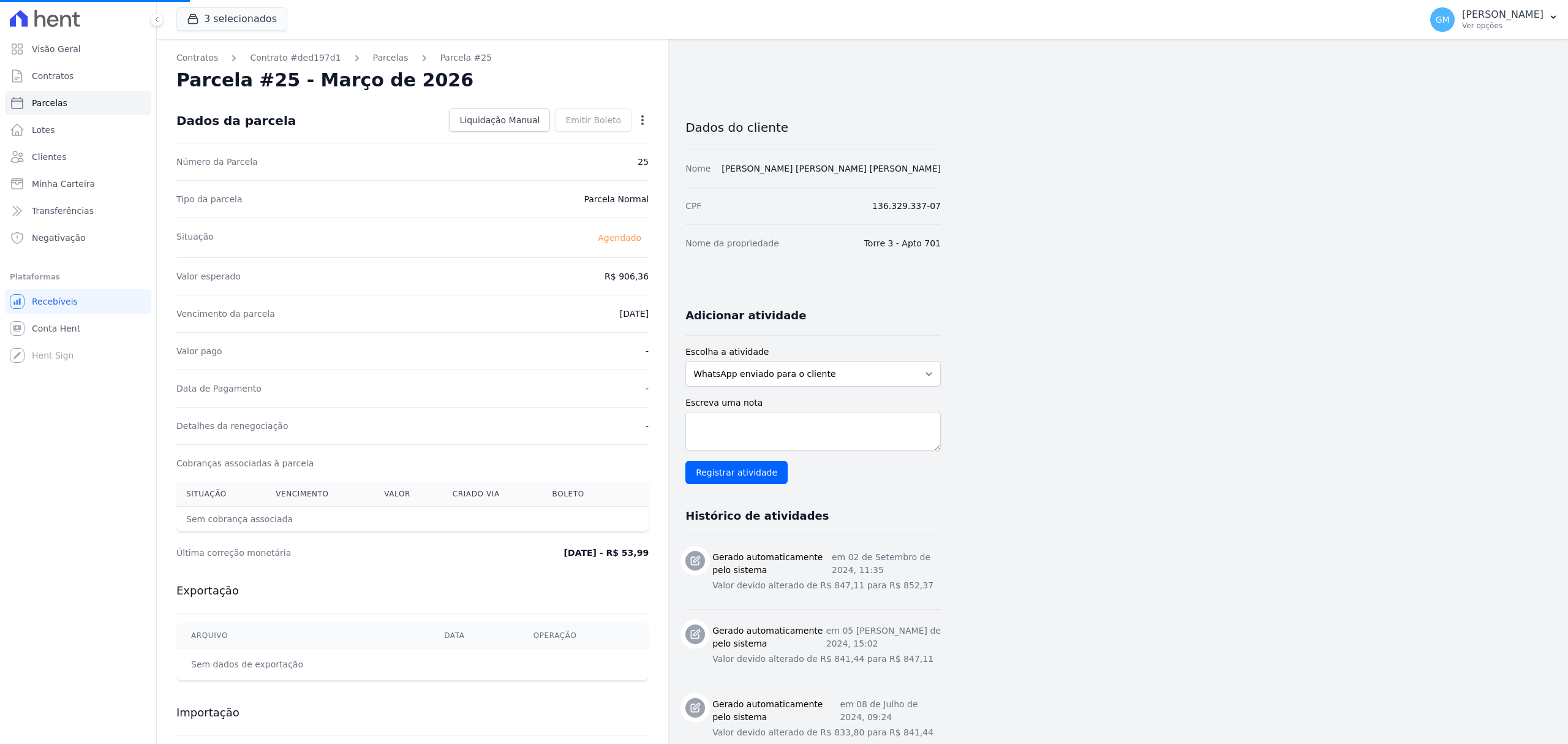
click at [632, 115] on div "Open options Alterar [GEOGRAPHIC_DATA]" at bounding box center [640, 121] width 17 height 21
click at [637, 115] on icon "button" at bounding box center [642, 120] width 12 height 12
click at [640, 123] on icon "button" at bounding box center [642, 120] width 12 height 12
click at [571, 139] on link "Alterar" at bounding box center [590, 136] width 108 height 22
drag, startPoint x: 594, startPoint y: 270, endPoint x: 667, endPoint y: 269, distance: 73.0
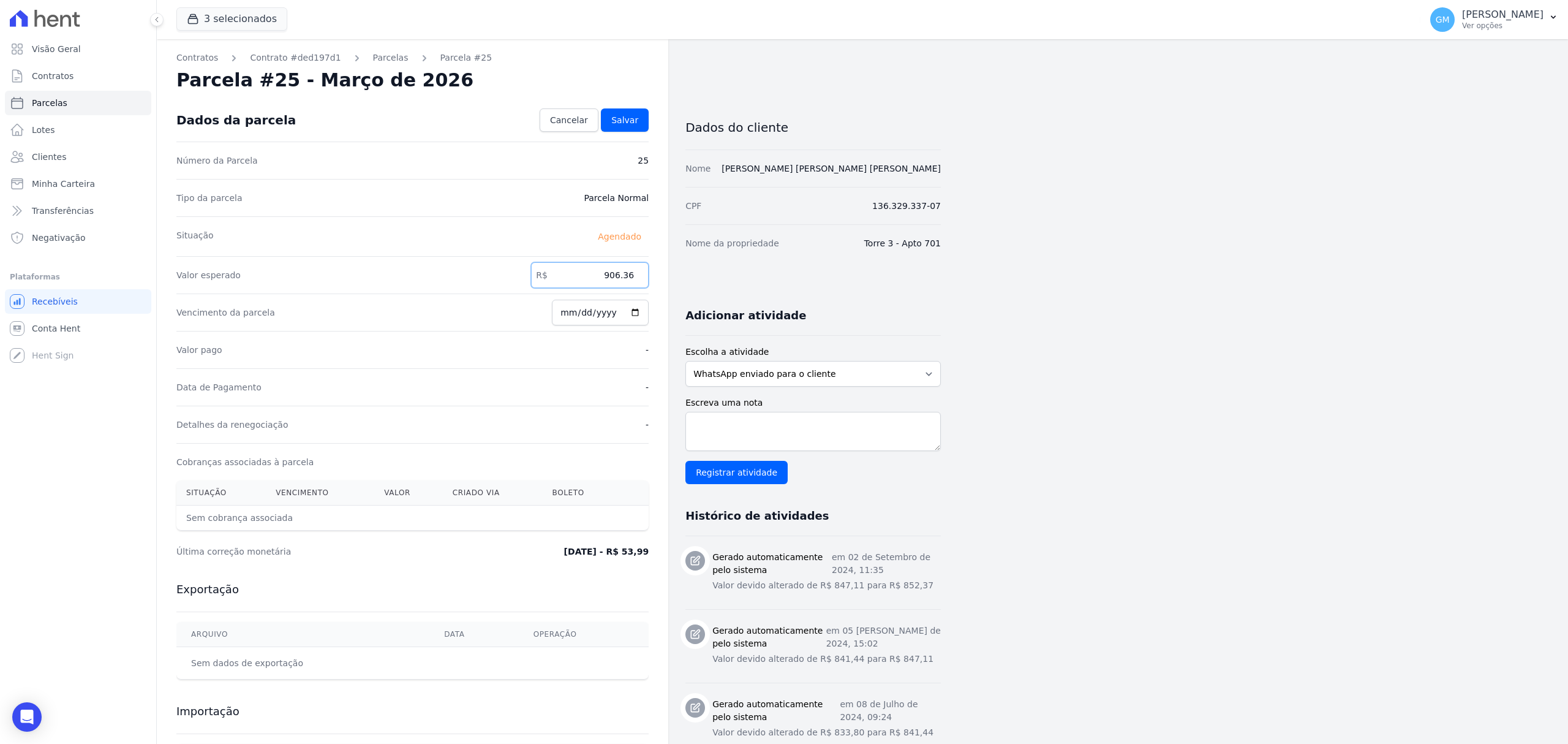
click at [667, 269] on div "Contratos Contrato #ded197d1 [GEOGRAPHIC_DATA] Parcela #25 [GEOGRAPHIC_DATA] #2…" at bounding box center [412, 549] width 511 height 1021
paste input "12.25"
type input "912.25"
click at [640, 115] on link "Salvar" at bounding box center [625, 120] width 48 height 23
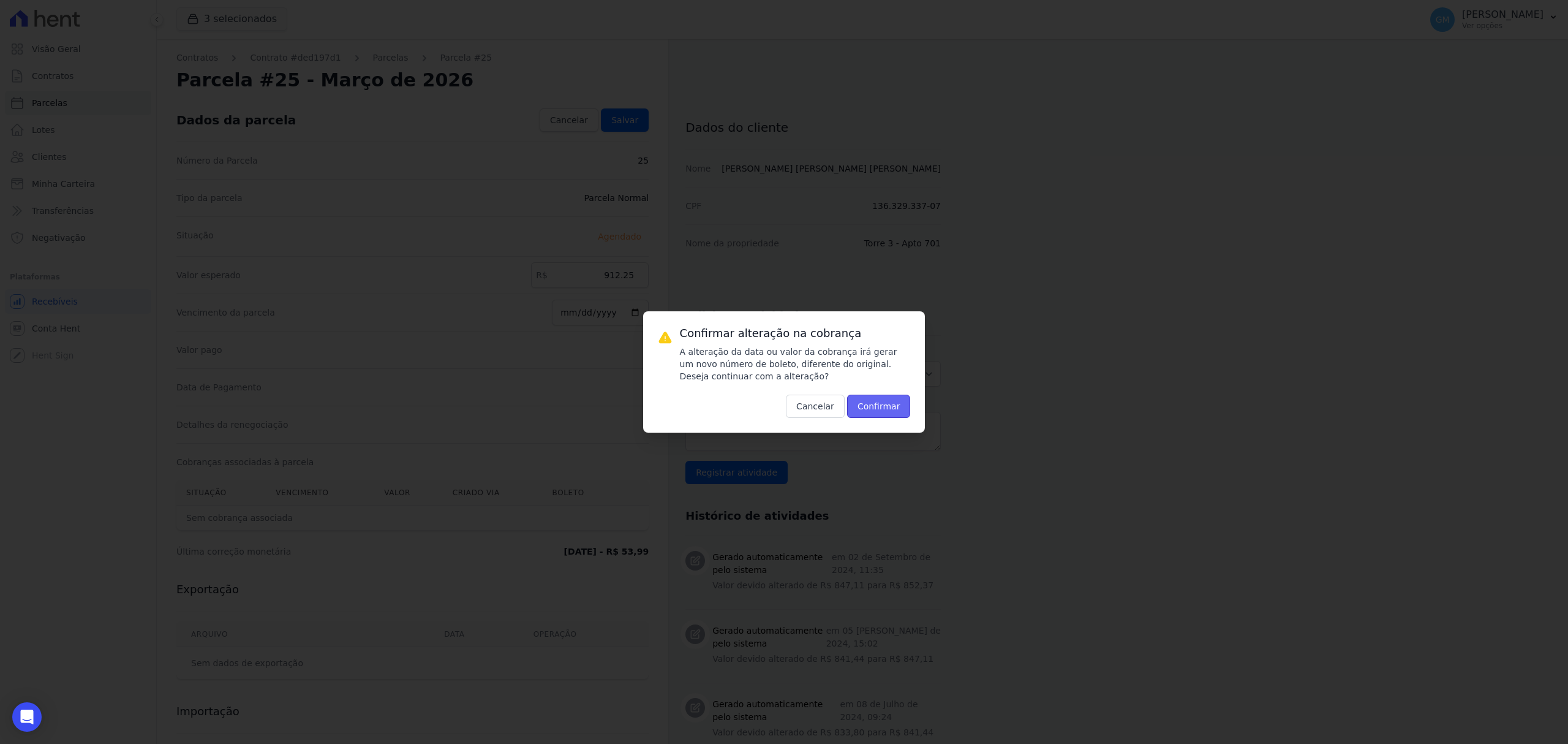
click at [881, 401] on button "Confirmar" at bounding box center [879, 406] width 64 height 23
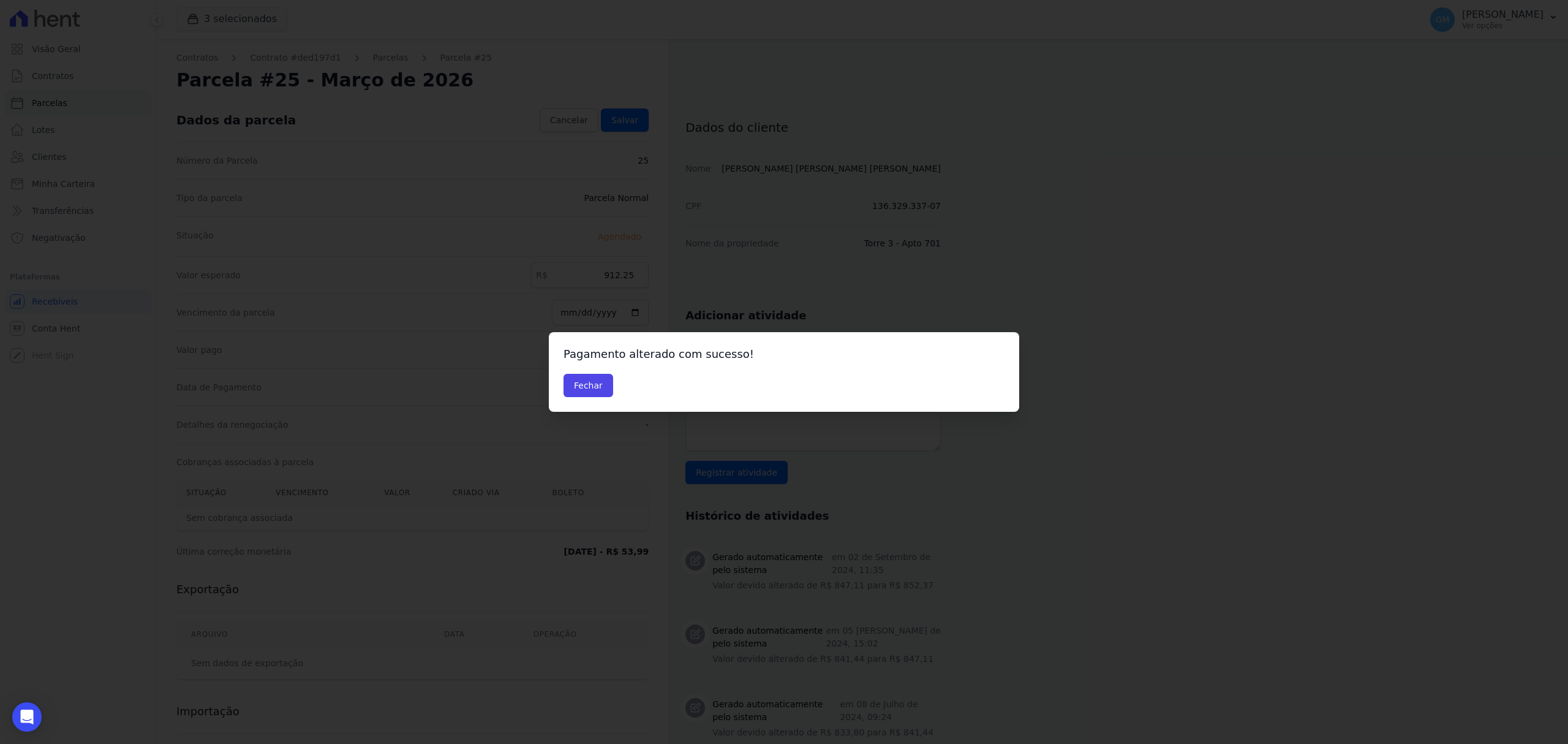
click at [613, 391] on div "Fechar" at bounding box center [784, 385] width 441 height 23
click at [591, 383] on button "Fechar" at bounding box center [588, 385] width 49 height 23
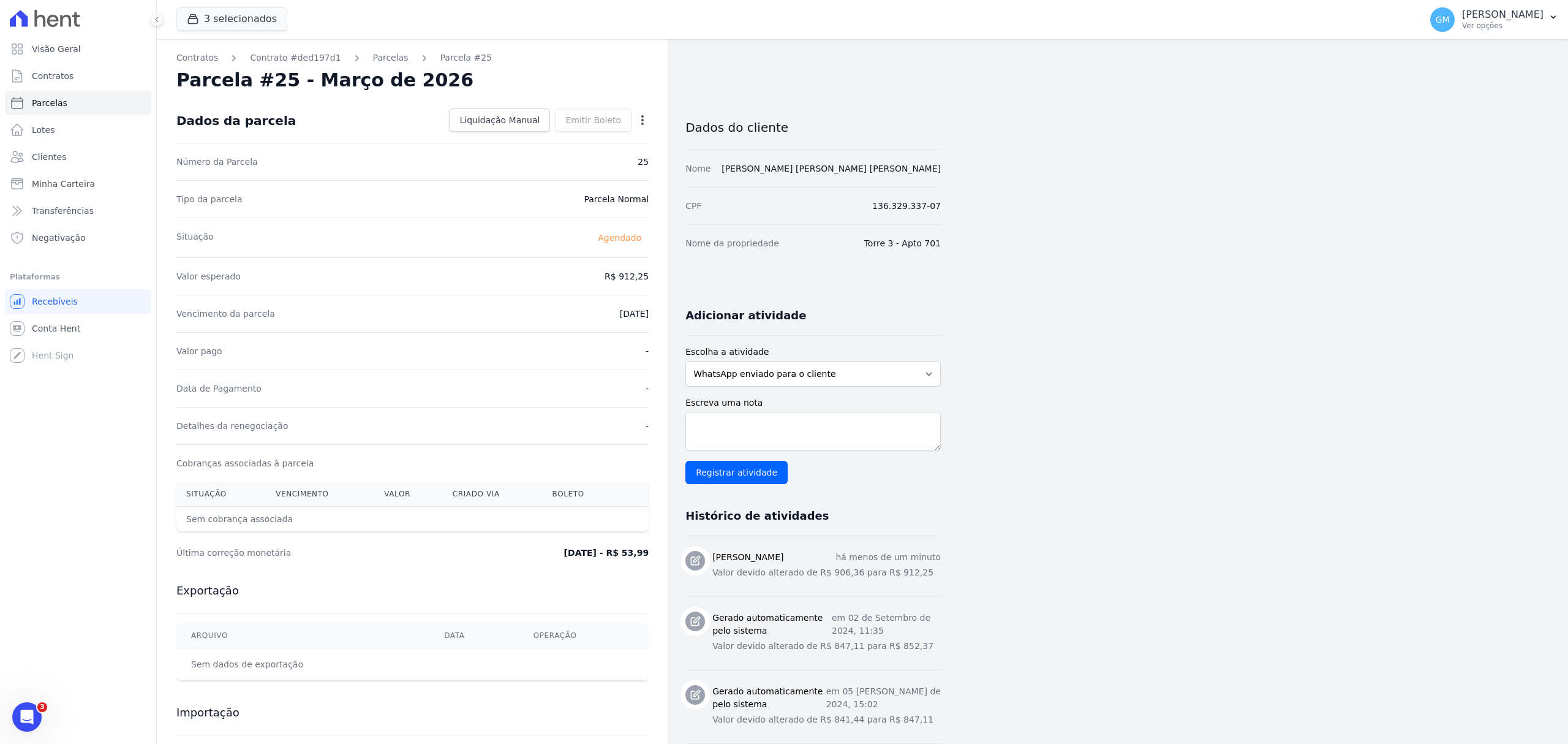
click at [640, 118] on icon "button" at bounding box center [642, 120] width 12 height 12
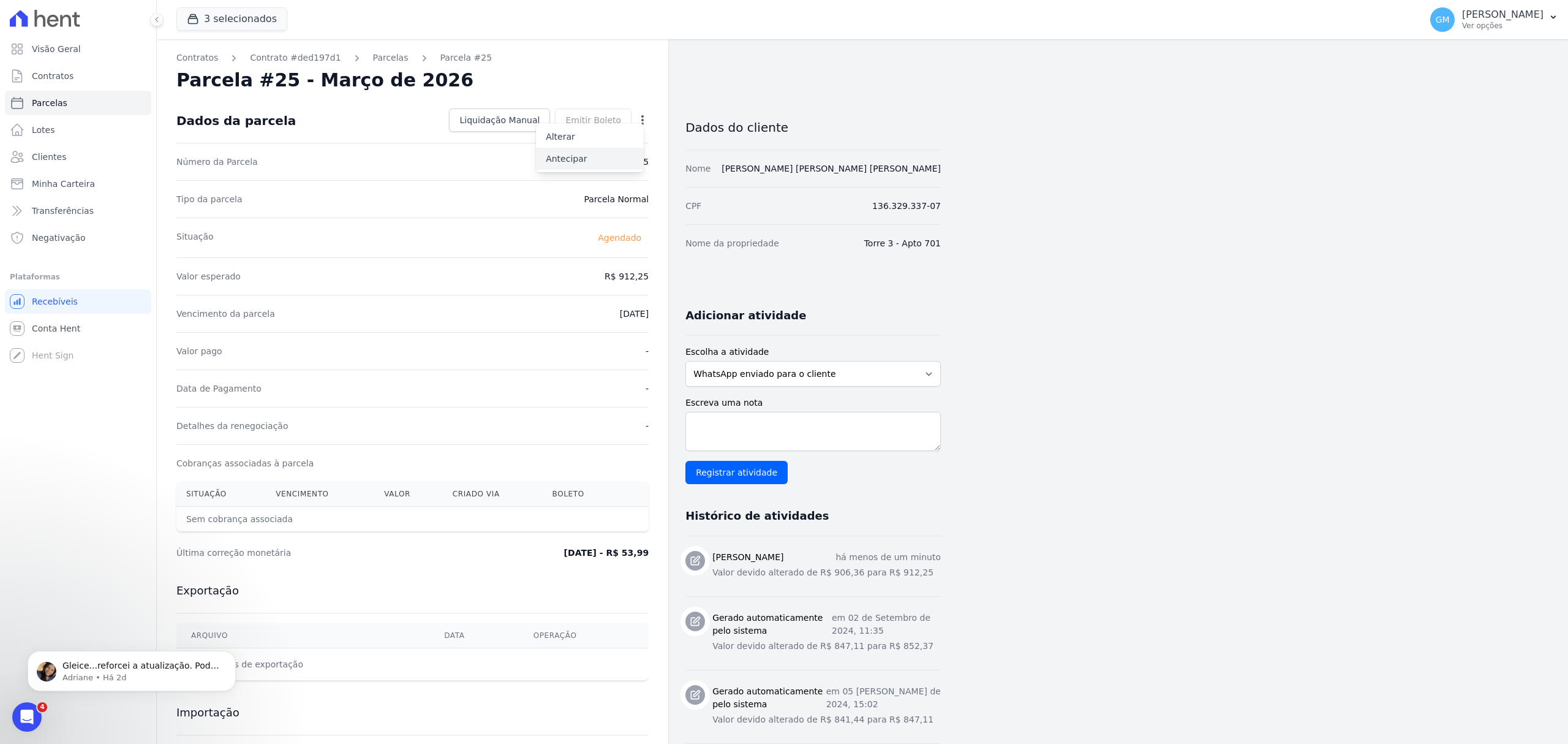
click at [597, 154] on link "Antecipar" at bounding box center [590, 159] width 108 height 22
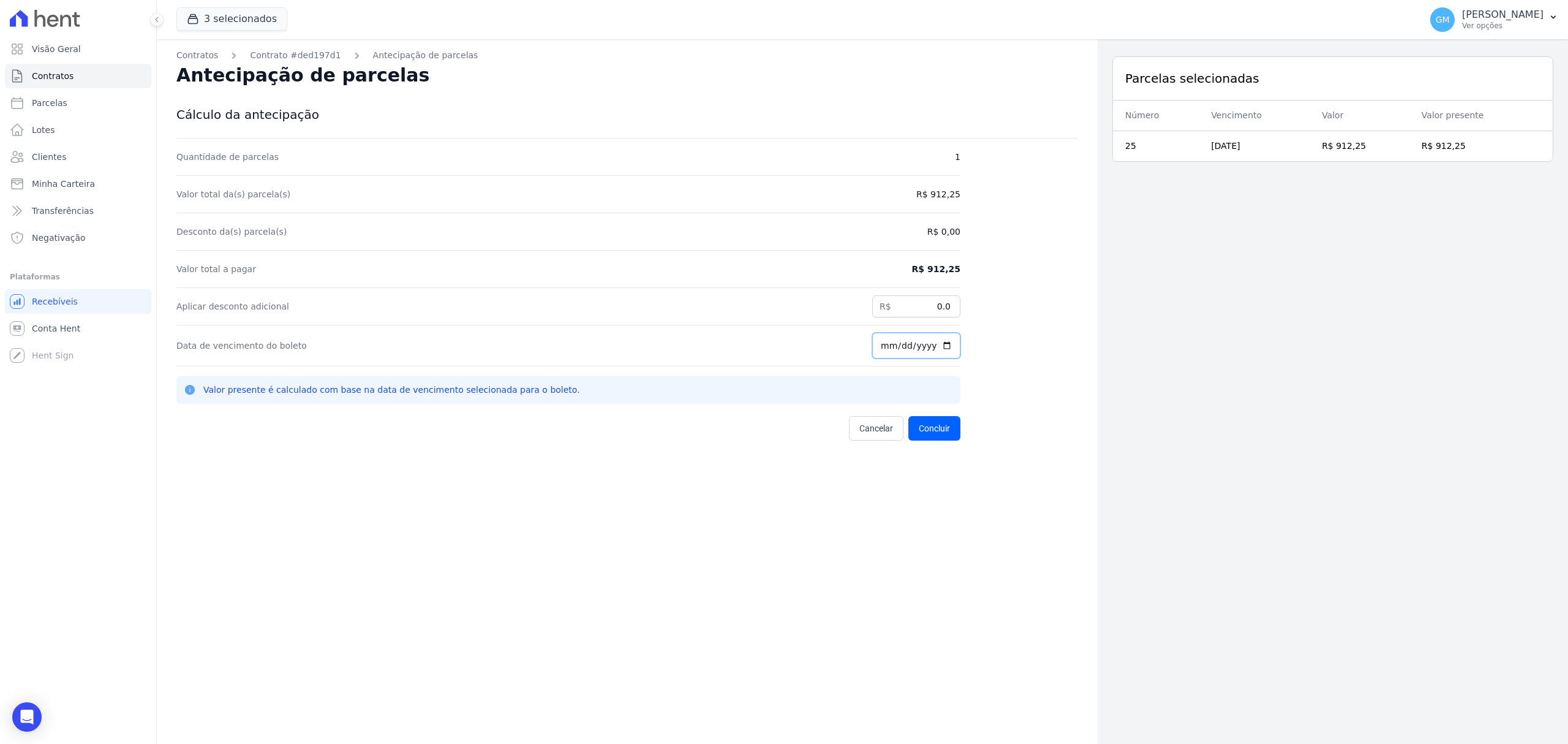
click at [946, 342] on input "[DATE]" at bounding box center [916, 346] width 88 height 26
type input "[DATE]"
click at [929, 430] on button "Concluir" at bounding box center [934, 429] width 52 height 24
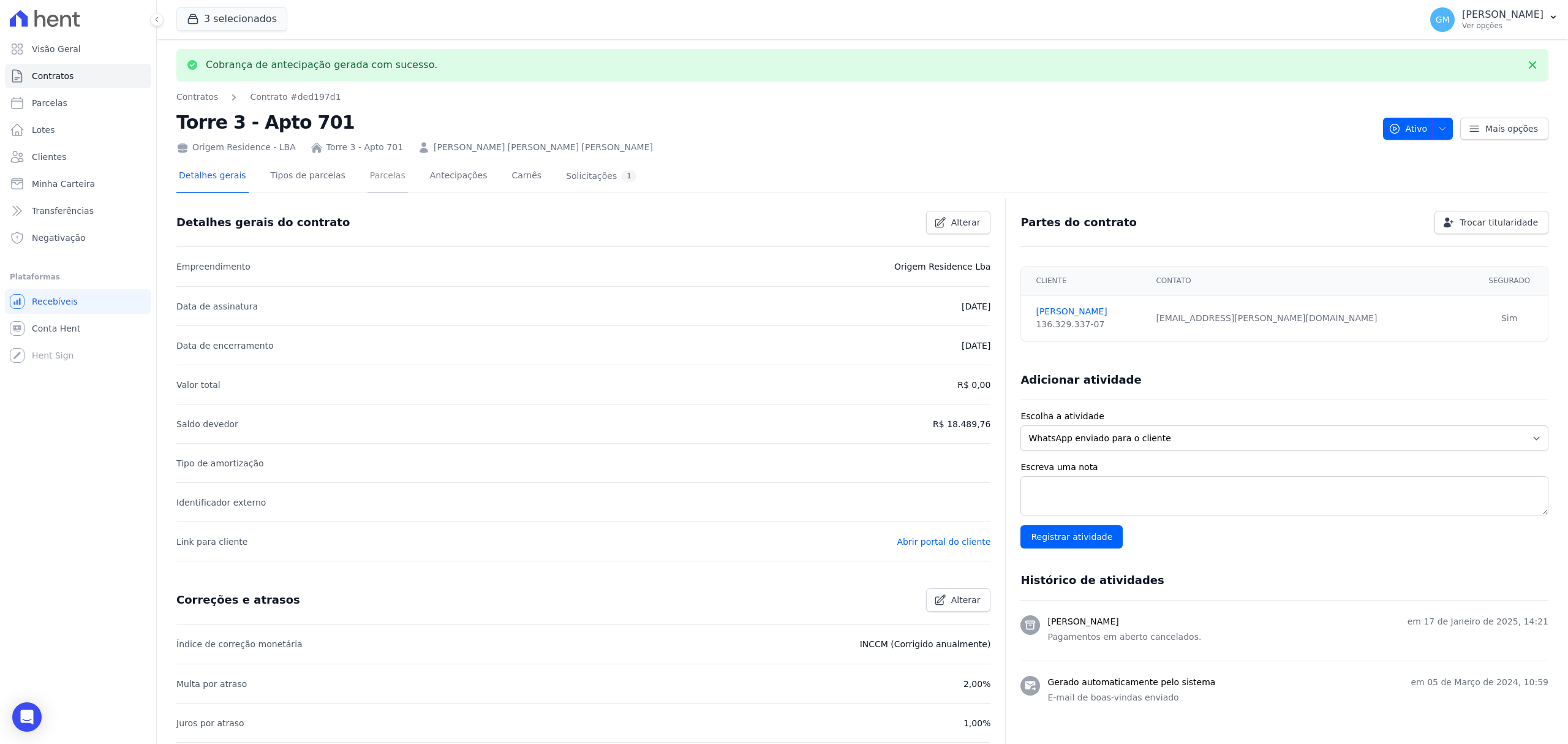
click at [367, 173] on link "Parcelas" at bounding box center [387, 177] width 40 height 33
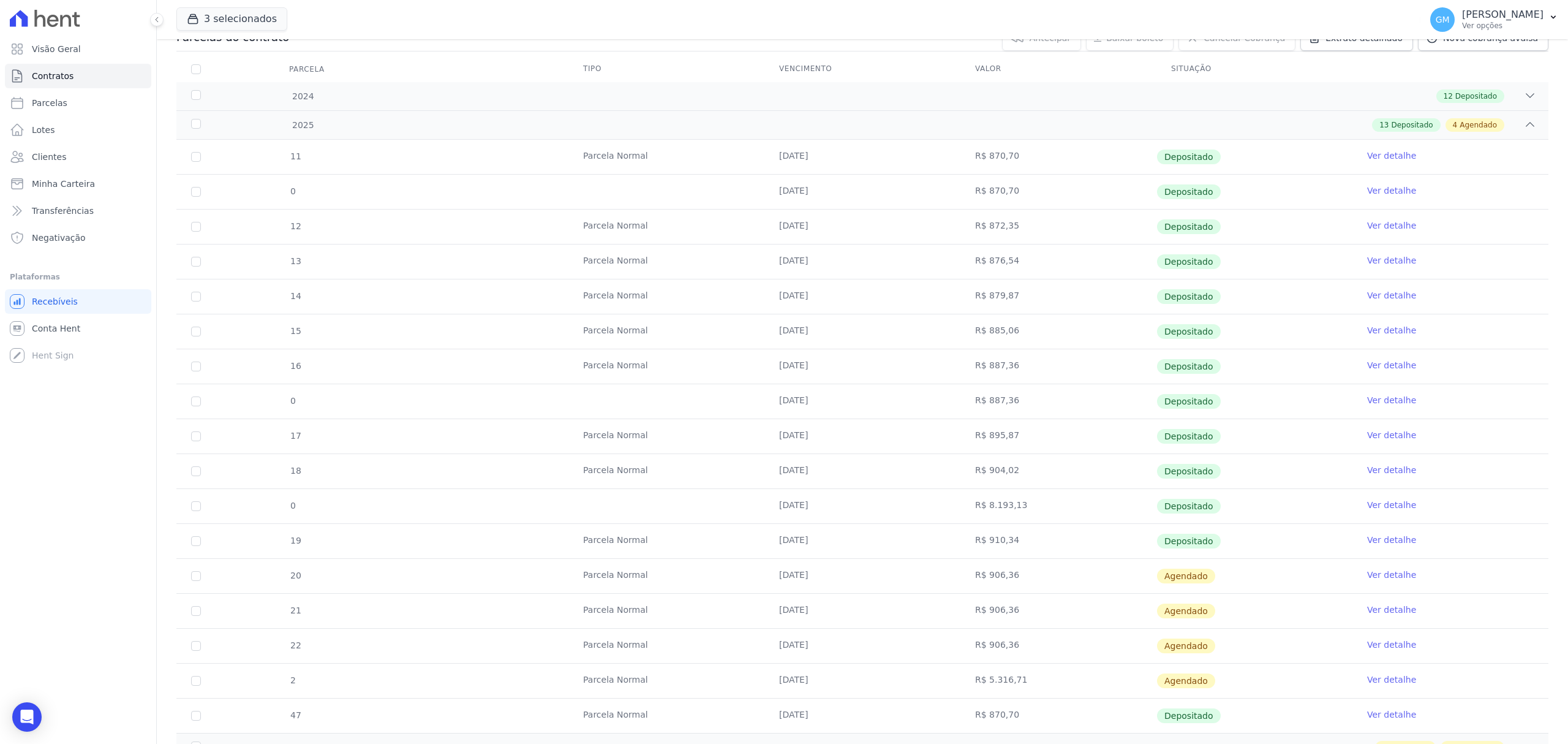
scroll to position [235, 0]
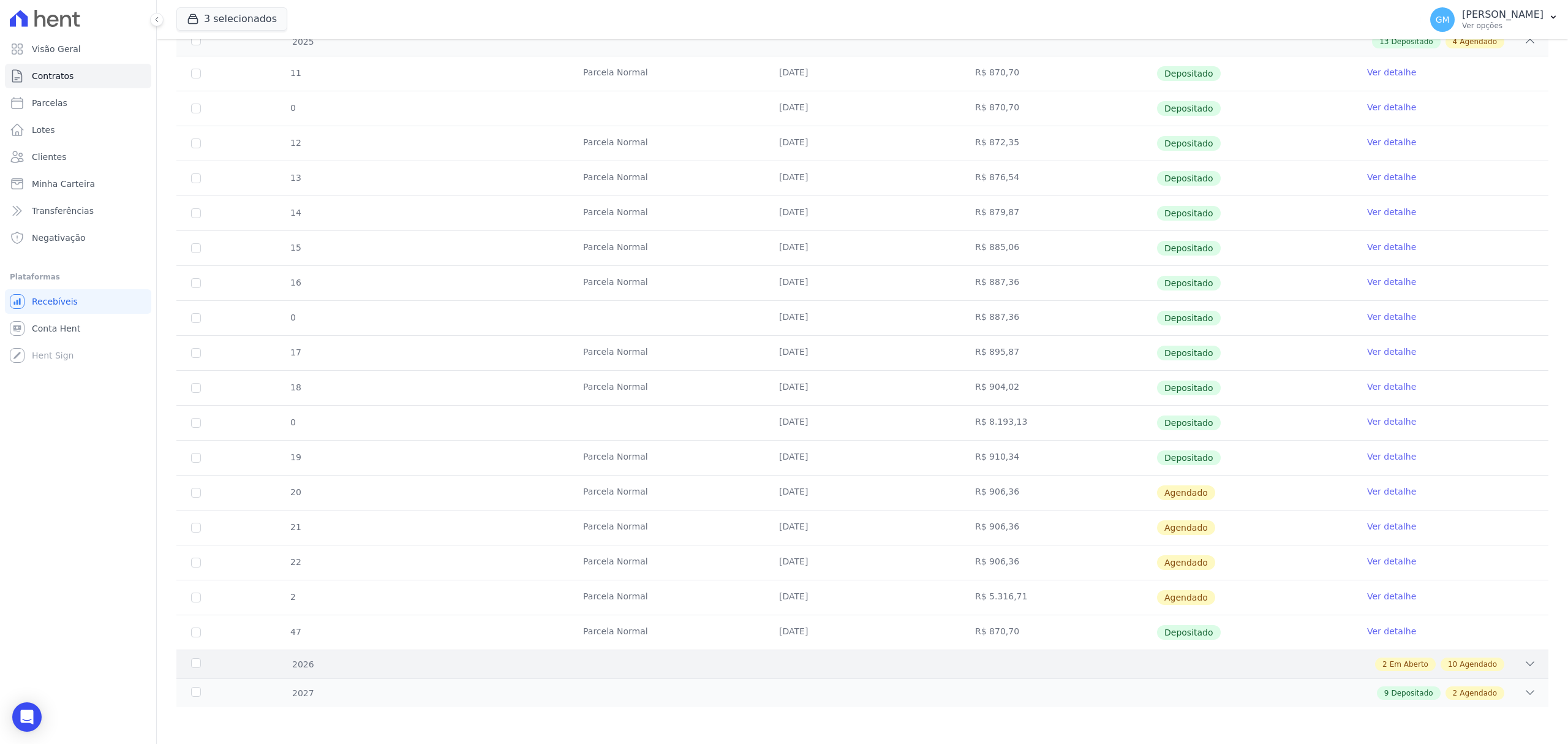
click at [1417, 667] on span "Em Aberto" at bounding box center [1409, 664] width 39 height 11
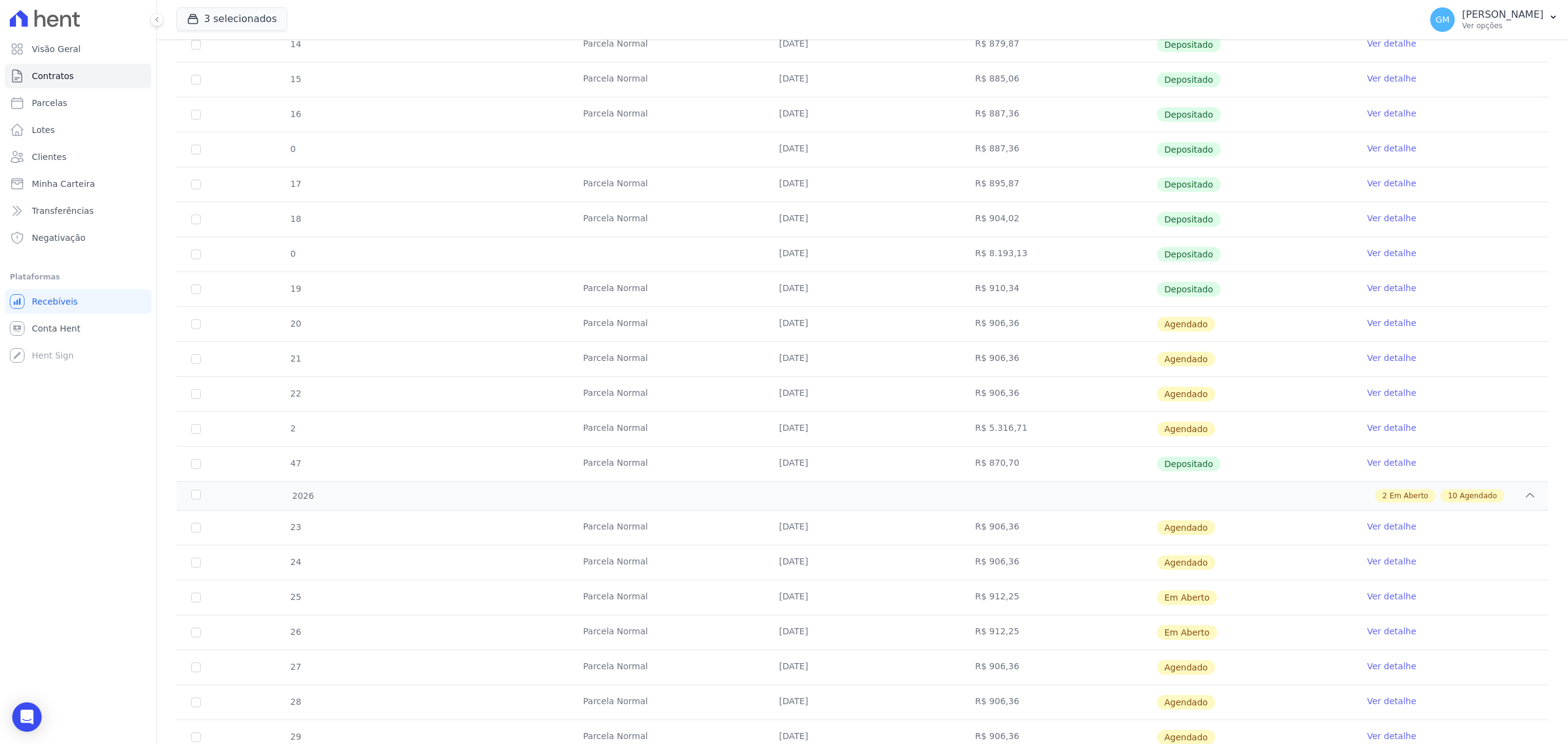
scroll to position [643, 0]
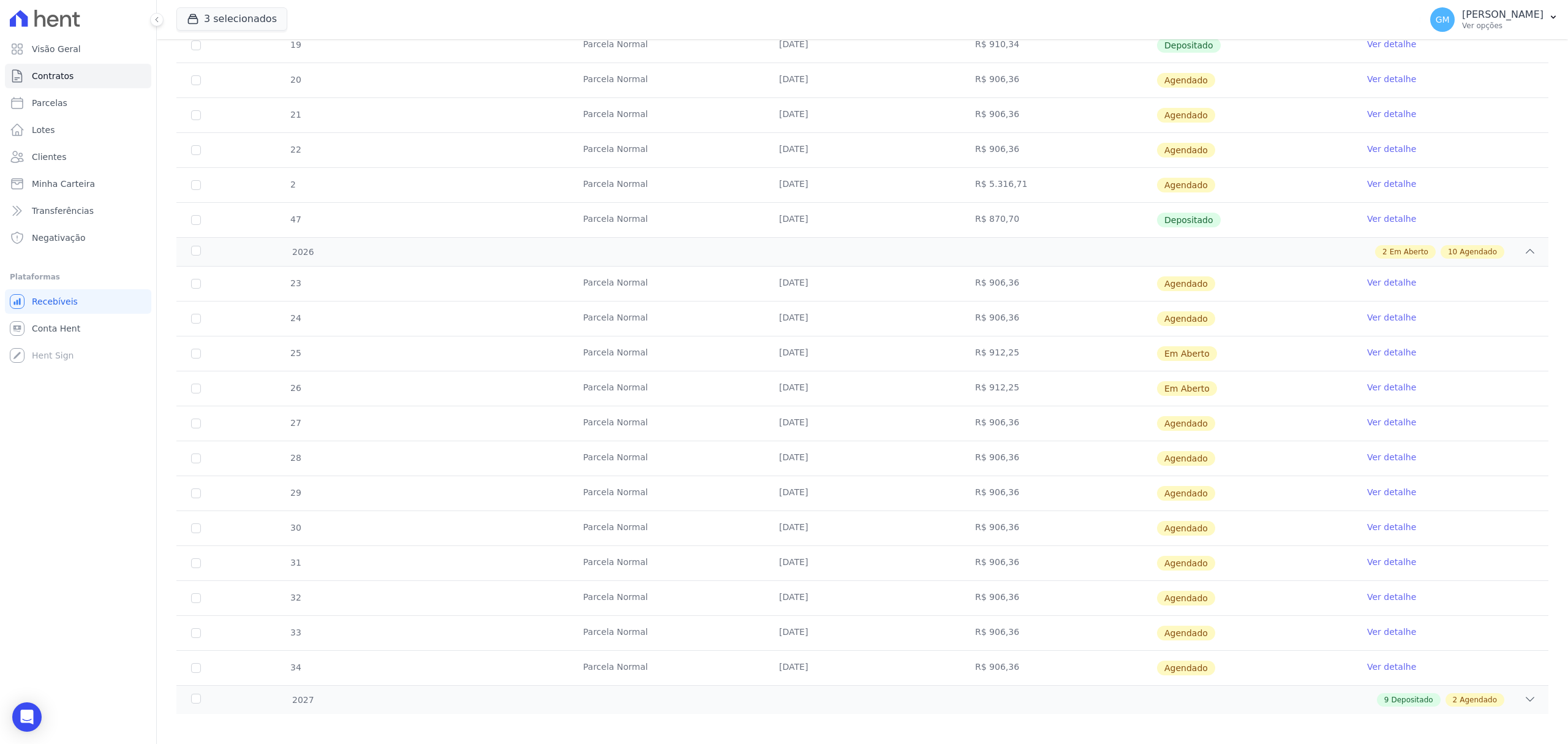
click at [1371, 359] on link "Ver detalhe" at bounding box center [1392, 352] width 49 height 12
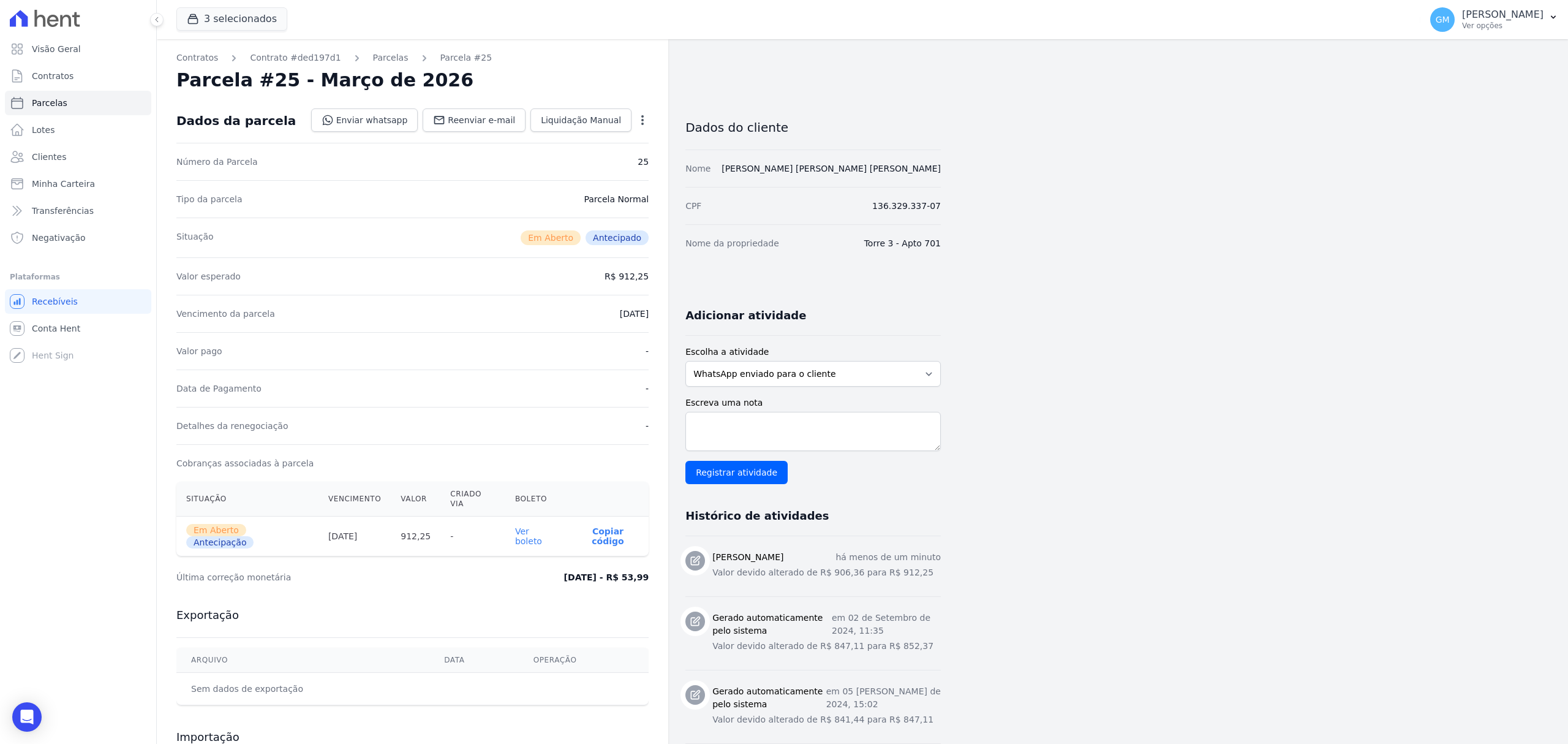
click at [530, 526] on link "Ver boleto" at bounding box center [529, 536] width 27 height 20
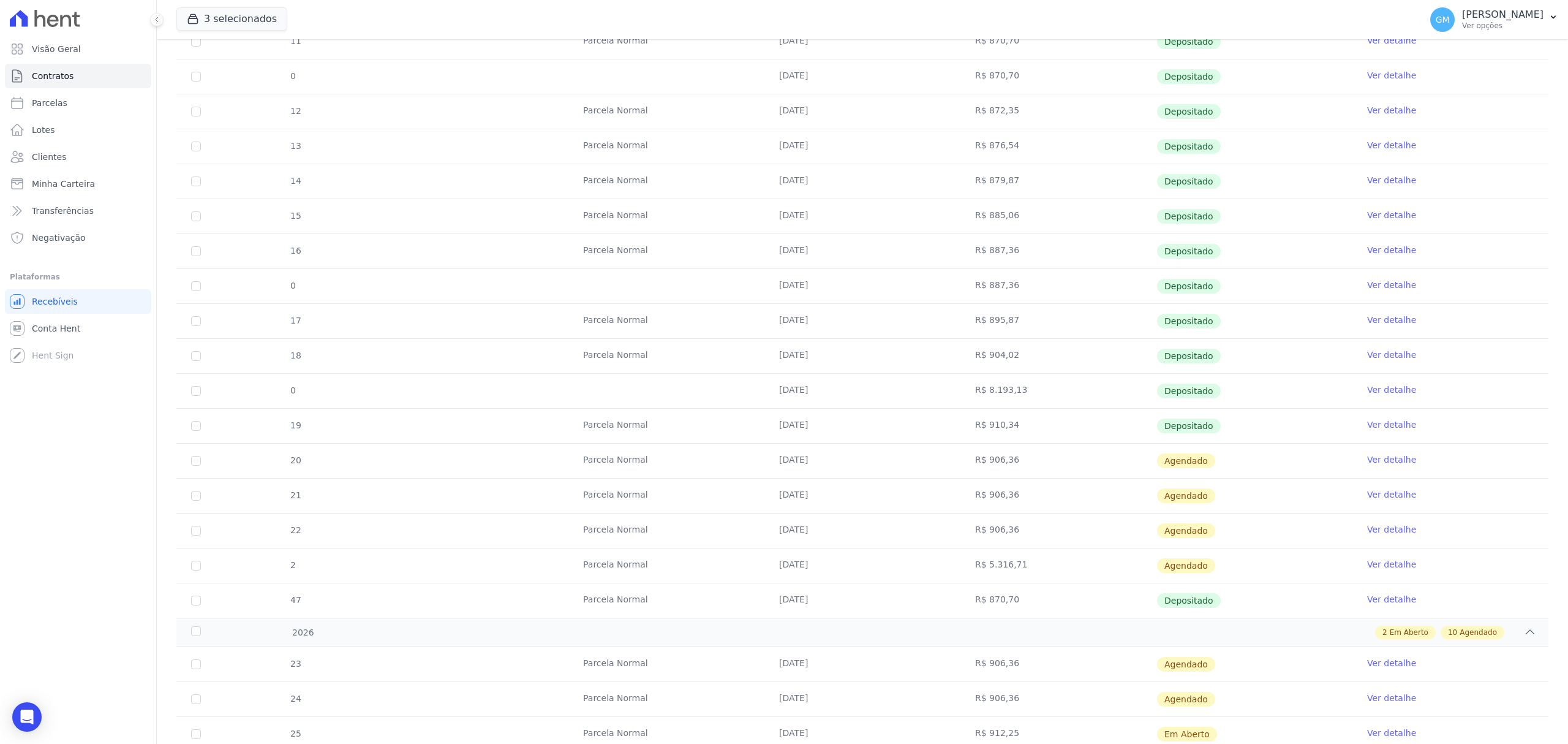
scroll to position [248, 0]
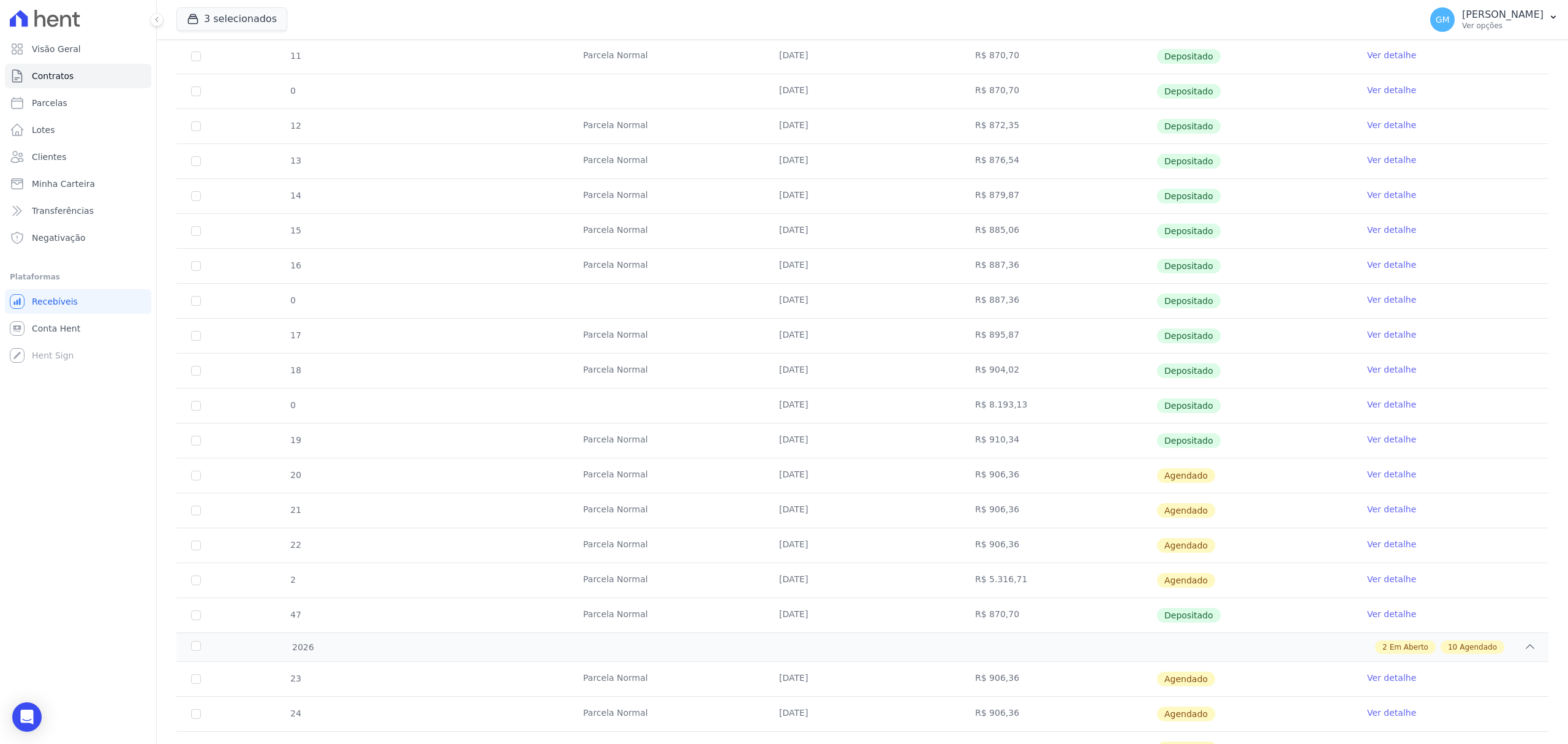
click at [1376, 338] on link "Ver detalhe" at bounding box center [1392, 334] width 49 height 12
click at [1384, 332] on link "Ver detalhe" at bounding box center [1392, 334] width 49 height 12
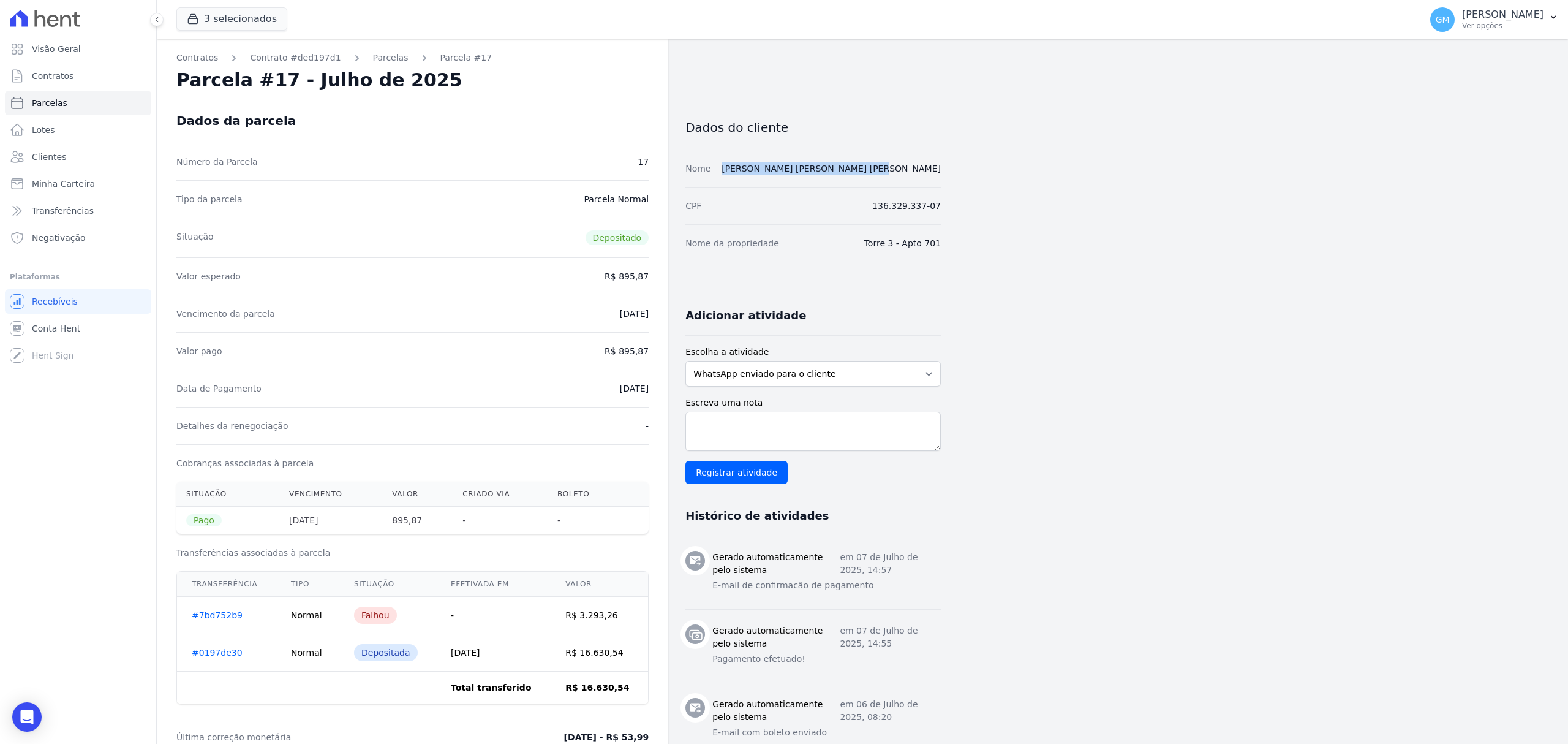
drag, startPoint x: 792, startPoint y: 172, endPoint x: 980, endPoint y: 170, distance: 188.0
click at [980, 170] on div "Contratos Contrato #ded197d1 [GEOGRAPHIC_DATA] Parcela #17 [GEOGRAPHIC_DATA] #1…" at bounding box center [852, 720] width 1392 height 1363
copy link "[PERSON_NAME] [PERSON_NAME] [PERSON_NAME]"
click at [27, 716] on icon "Open Intercom Messenger" at bounding box center [27, 716] width 14 height 16
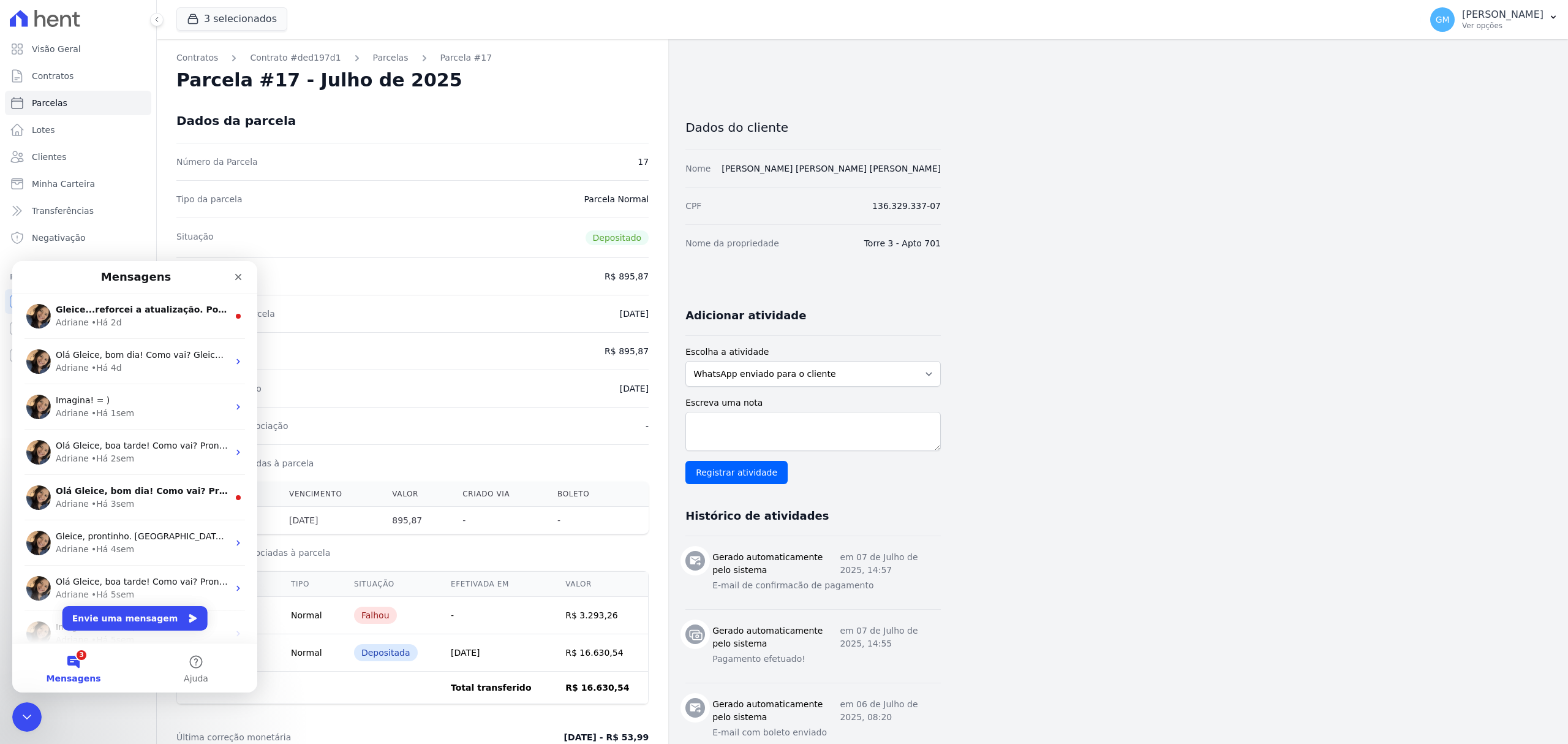
click at [116, 324] on div "[PERSON_NAME] • Há 2d" at bounding box center [142, 323] width 173 height 13
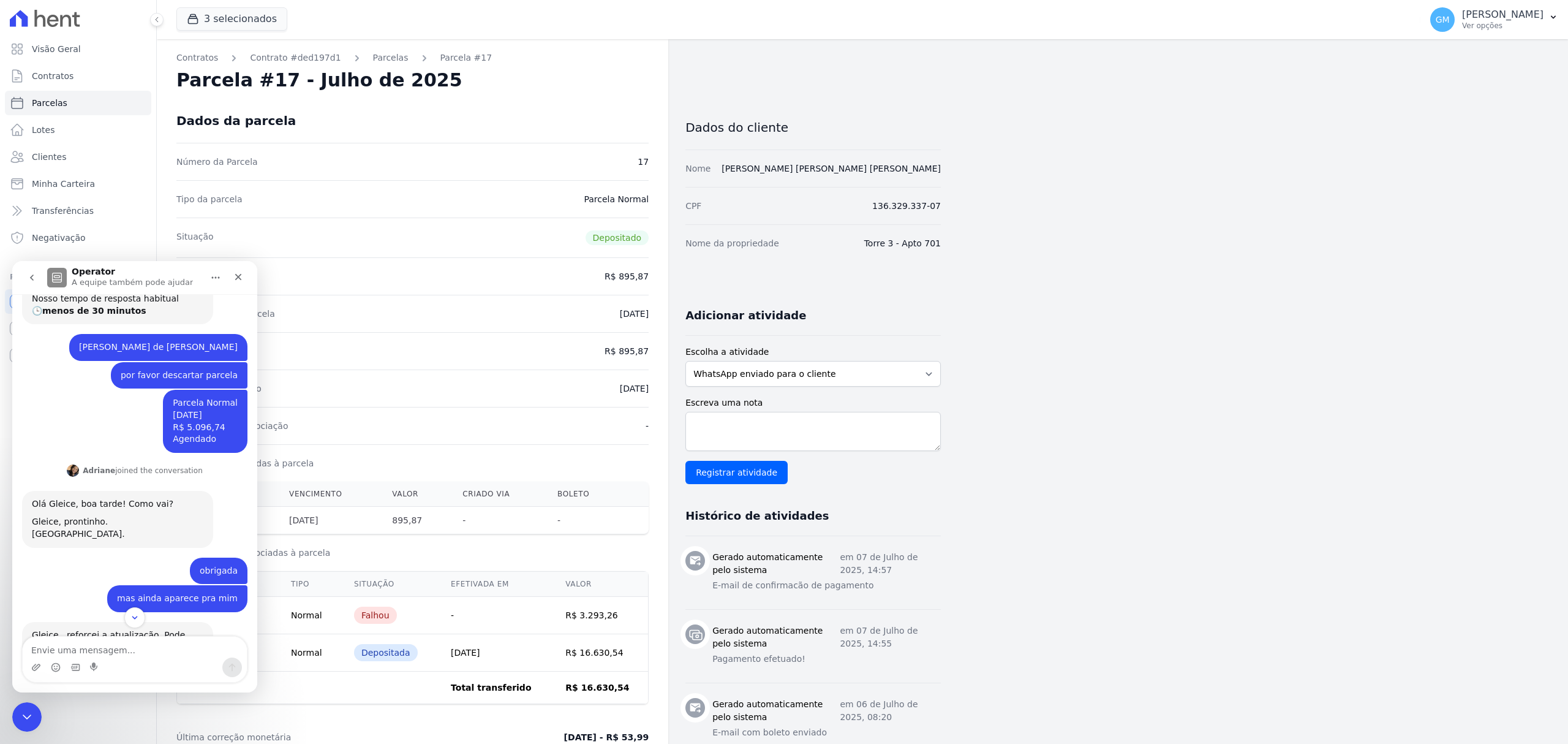
scroll to position [151, 0]
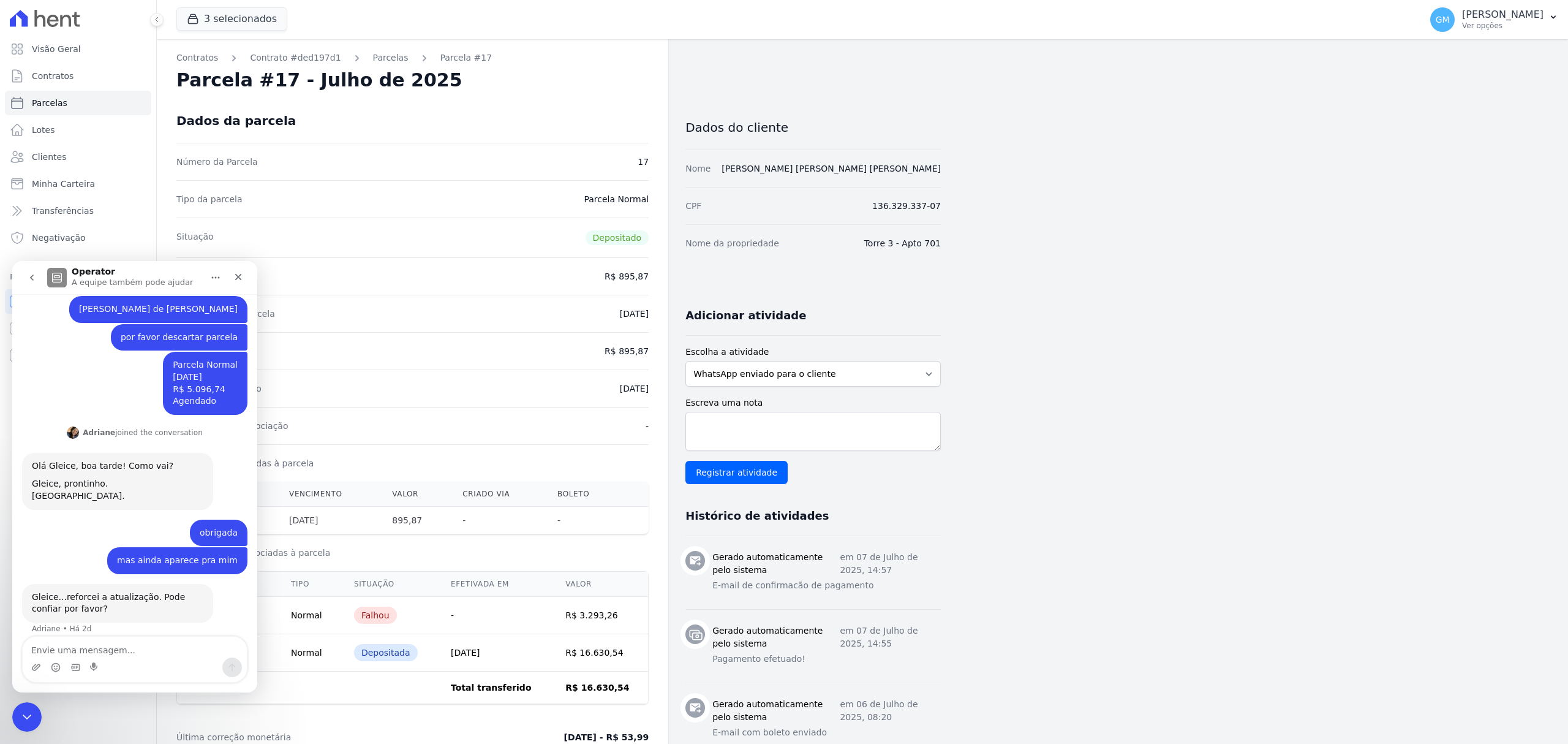
click at [27, 277] on icon "go back" at bounding box center [31, 277] width 10 height 10
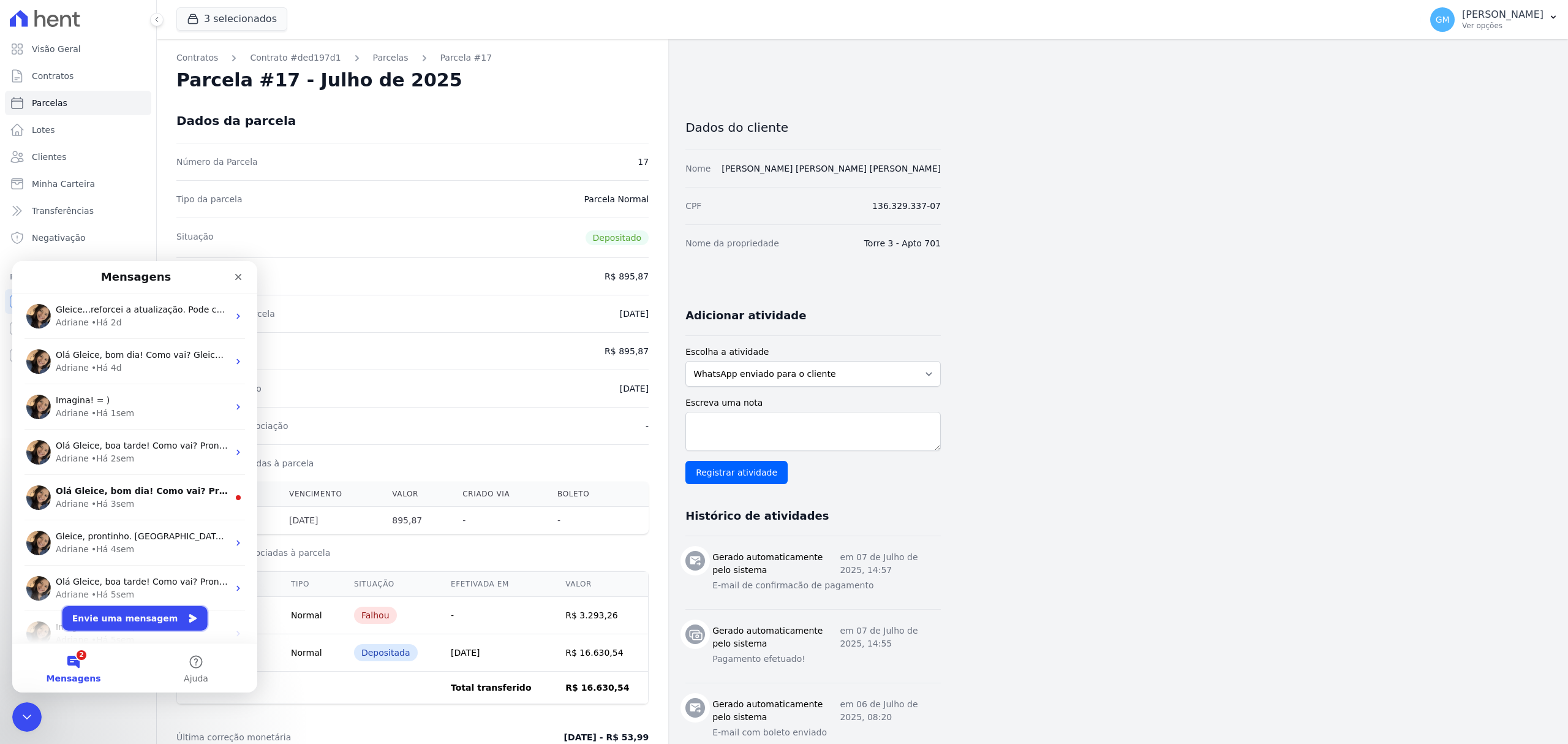
click at [140, 628] on button "Envie uma mensagem" at bounding box center [135, 618] width 145 height 24
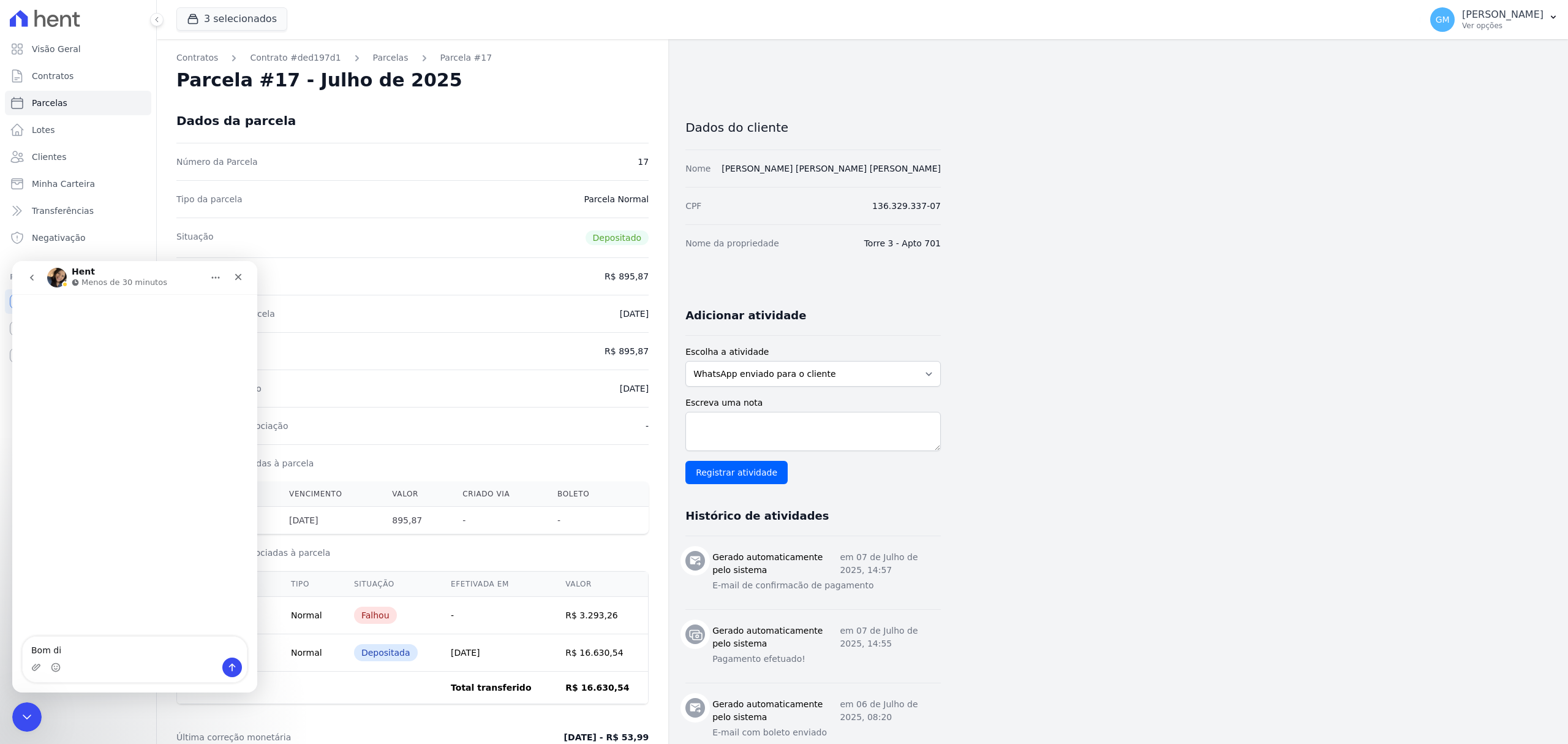
type textarea "Bom dia"
type textarea "[PERSON_NAME] [PERSON_NAME] [PERSON_NAME]"
type textarea "M"
type textarea "cliente [PERSON_NAME] [PERSON_NAME] [PERSON_NAME]"
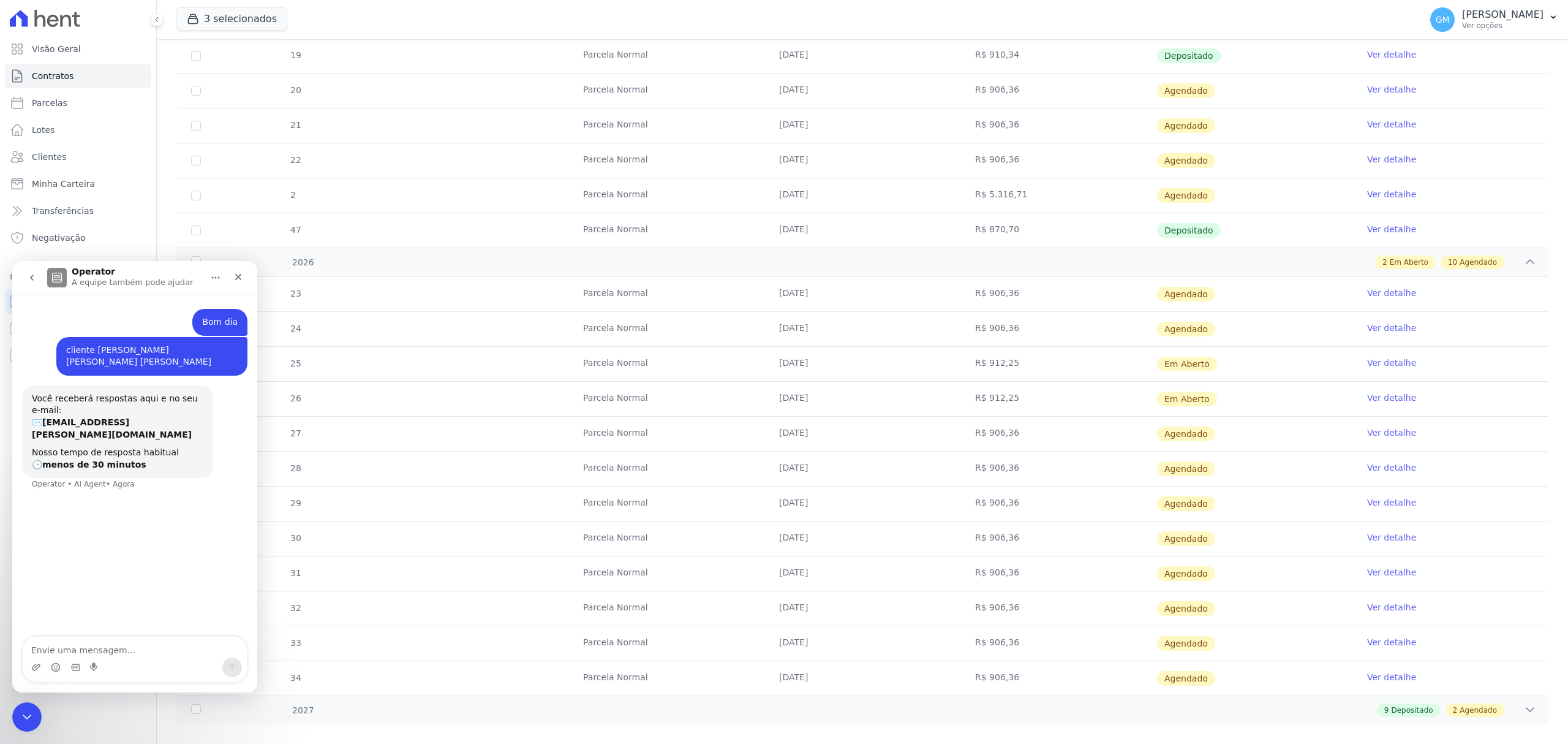
scroll to position [657, 0]
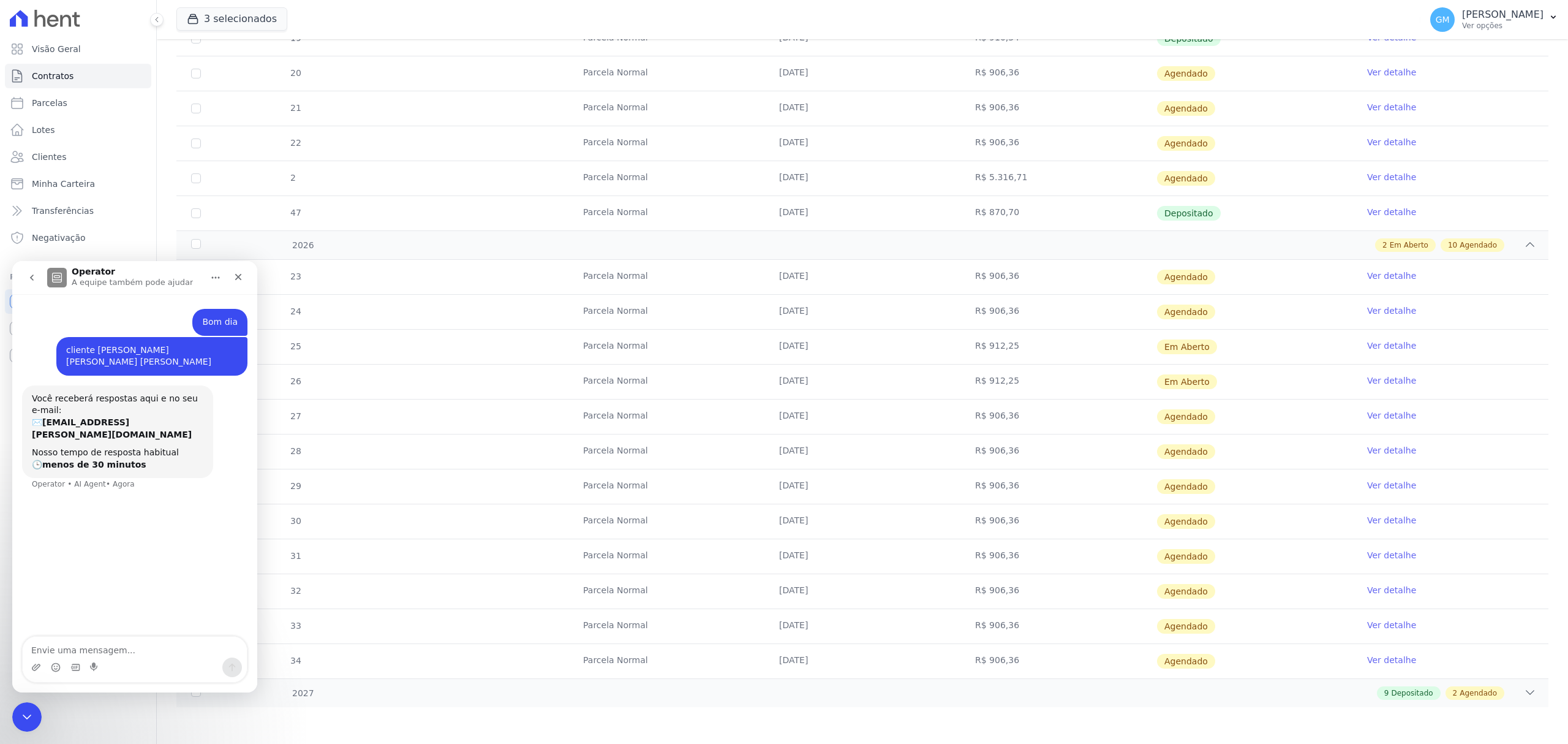
drag, startPoint x: 771, startPoint y: 380, endPoint x: 816, endPoint y: 382, distance: 45.0
click at [816, 382] on td "[DATE]" at bounding box center [862, 381] width 196 height 34
drag, startPoint x: 581, startPoint y: 414, endPoint x: 1224, endPoint y: 657, distance: 687.4
click at [1224, 657] on tbody "23 [GEOGRAPHIC_DATA] [DATE] R$ 906,36 [GEOGRAPHIC_DATA] Ver detalhe 24 [GEOGRAP…" at bounding box center [863, 468] width 1372 height 418
click at [901, 545] on td "[DATE]" at bounding box center [862, 556] width 196 height 34
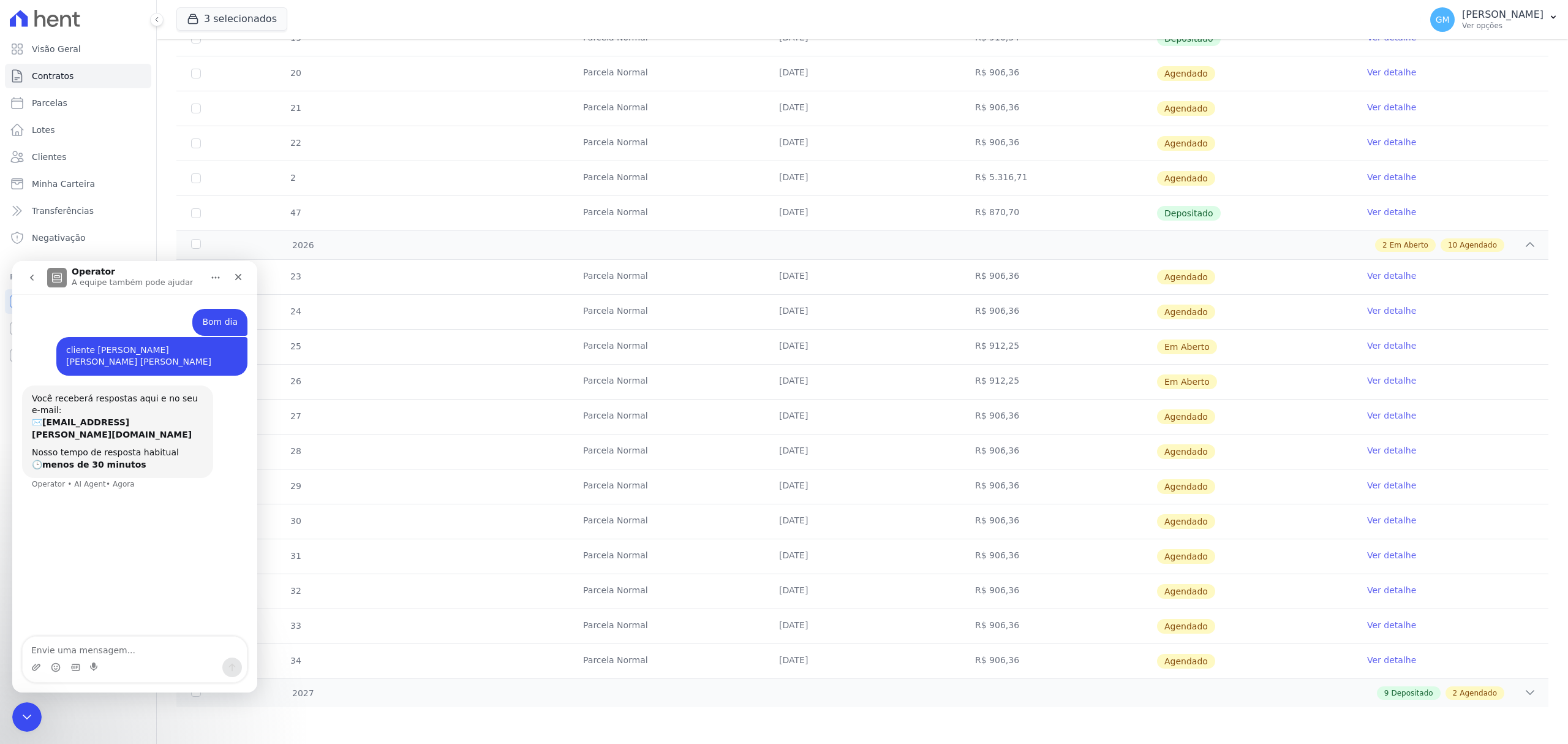
click at [141, 639] on textarea "Envie uma mensagem..." at bounding box center [134, 647] width 224 height 21
type textarea "por favor descartar essas parcelas"
click at [1453, 691] on span "2" at bounding box center [1456, 693] width 5 height 11
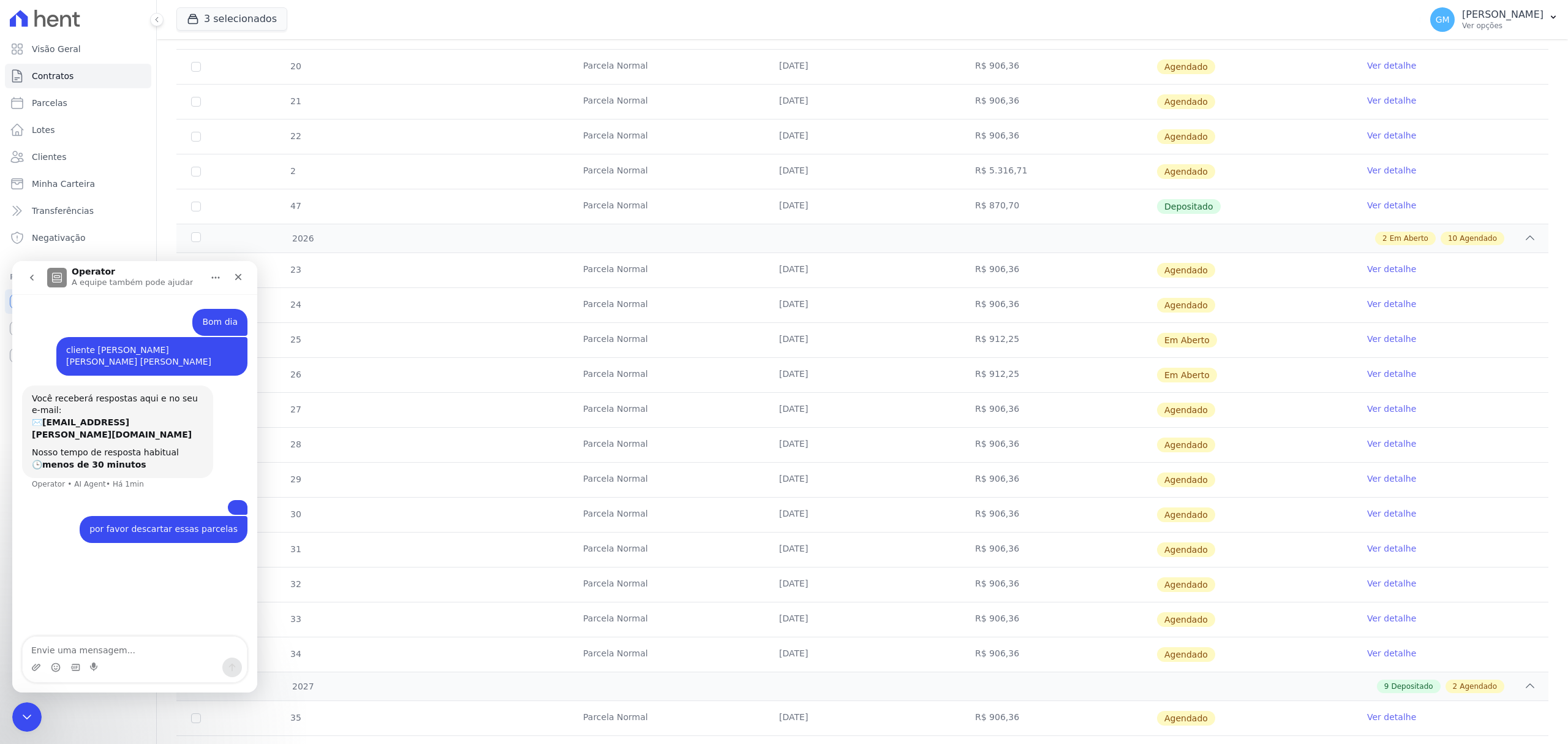
scroll to position [984, 0]
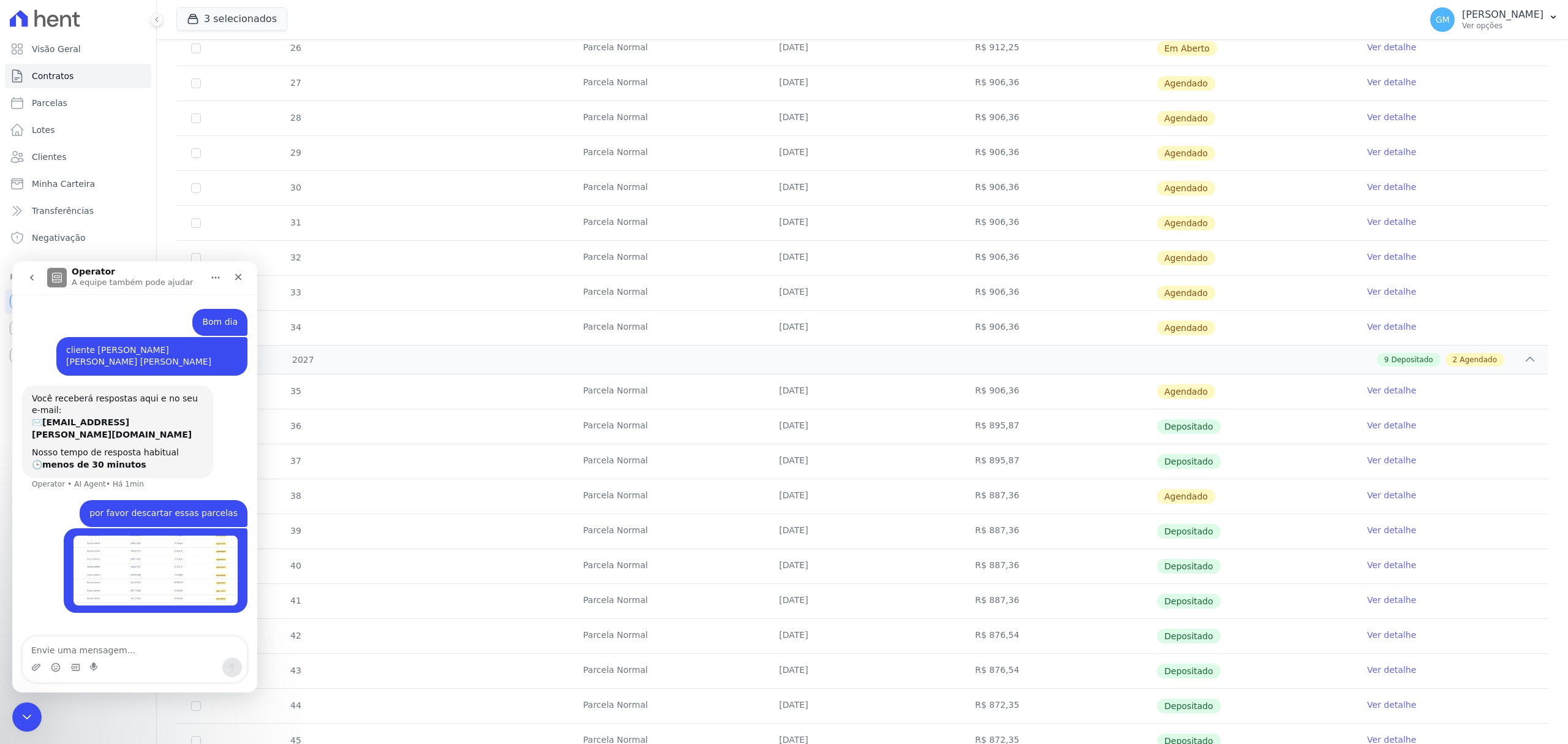
drag, startPoint x: 572, startPoint y: 394, endPoint x: 1211, endPoint y: 393, distance: 639.0
click at [1211, 393] on tr "35 [GEOGRAPHIC_DATA] [DATE] R$ 906,36 [GEOGRAPHIC_DATA] Ver detalhe" at bounding box center [863, 391] width 1372 height 34
copy tr "Parcela Normal [DATE] R$ 906,36 Agendado"
click at [143, 654] on textarea "Envie uma mensagem..." at bounding box center [134, 647] width 224 height 21
type textarea "Parcela Normal [DATE] R$ 906,36 Agendado"
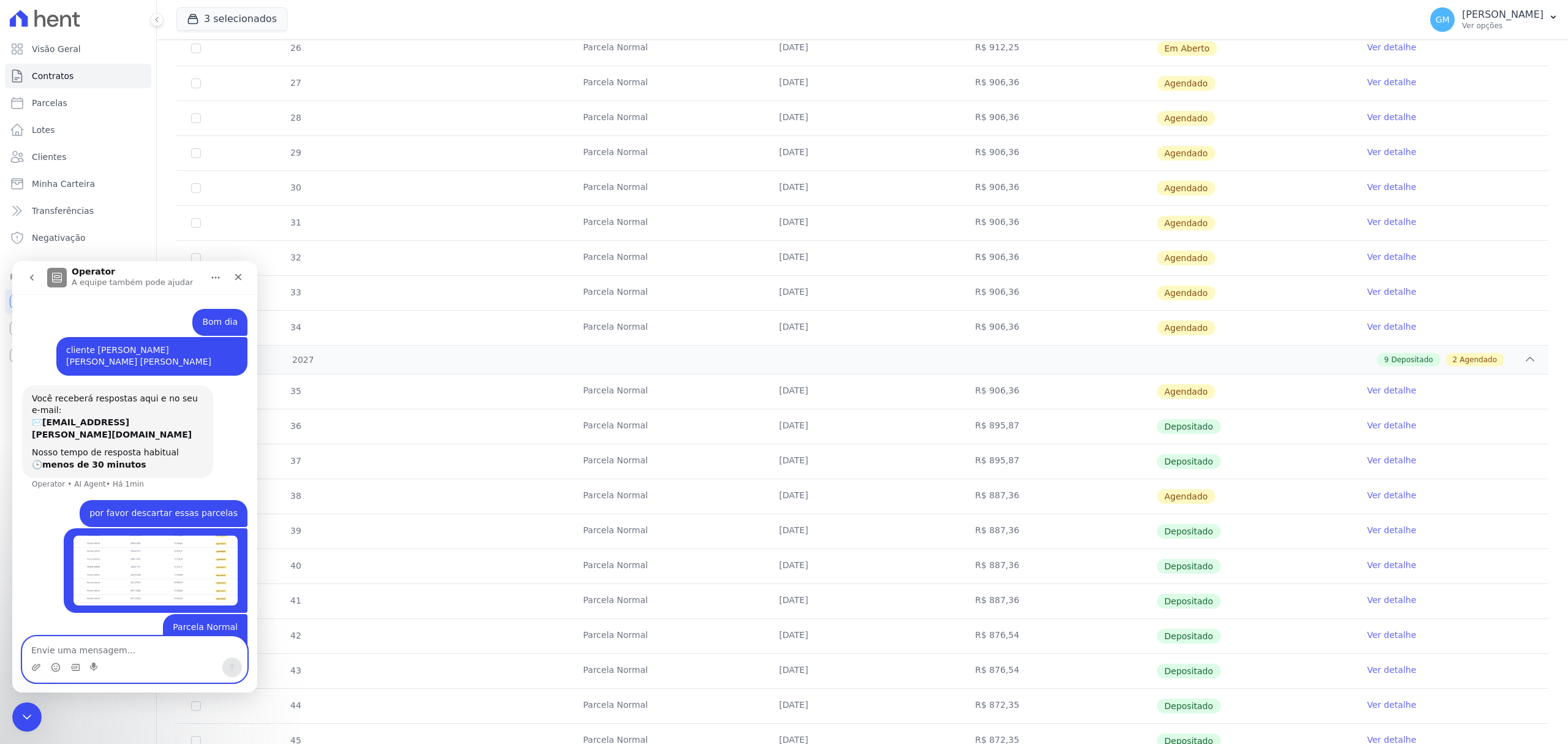
scroll to position [42, 0]
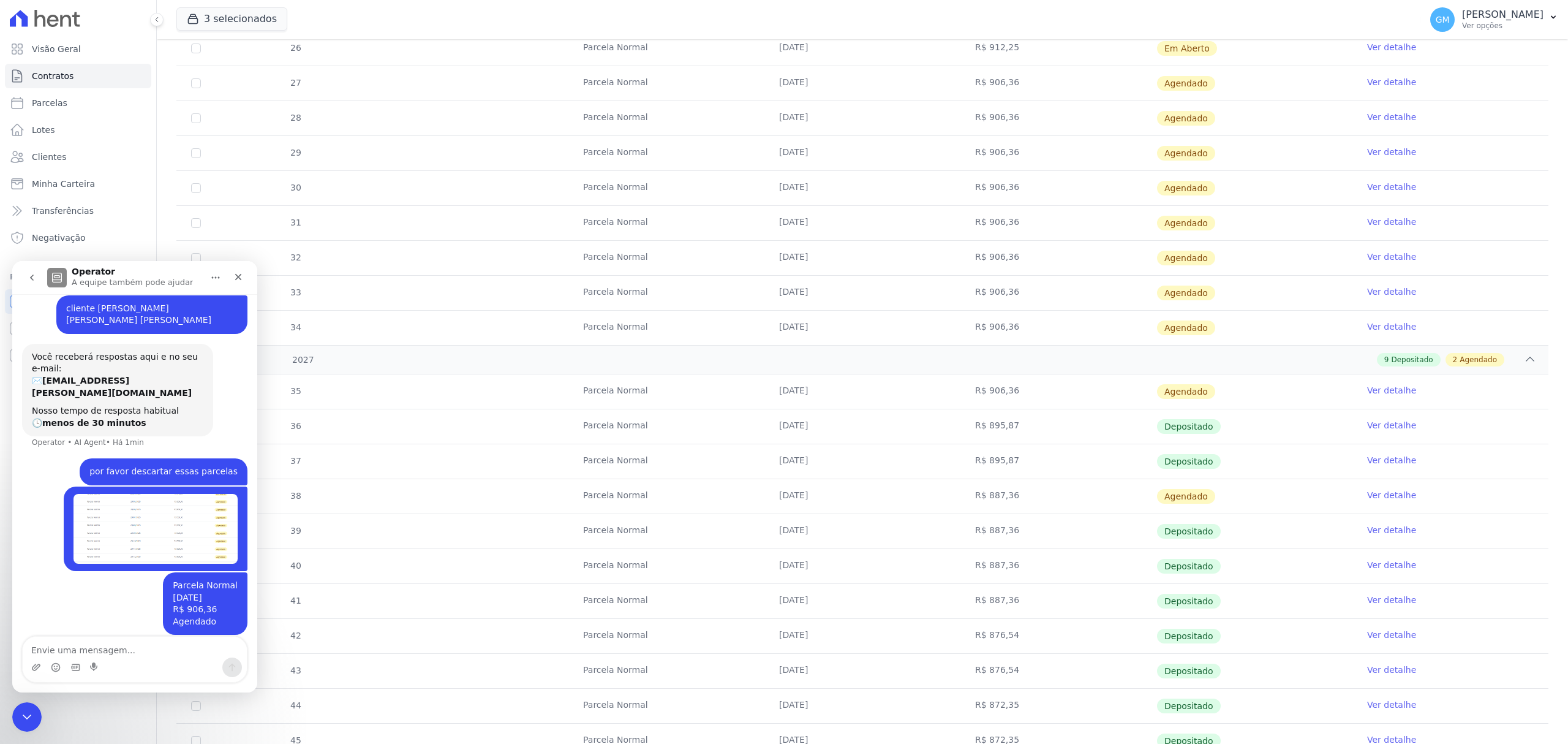
drag, startPoint x: 578, startPoint y: 504, endPoint x: 1209, endPoint y: 515, distance: 631.1
click at [1209, 513] on tr "38 [GEOGRAPHIC_DATA] [DATE] R$ 887,36 [GEOGRAPHIC_DATA] Ver detalhe" at bounding box center [863, 496] width 1372 height 35
copy tr "Parcela Normal [DATE] R$ 887,36 Agendado"
click at [187, 641] on textarea "Envie uma mensagem..." at bounding box center [134, 647] width 224 height 21
type textarea "Parcela Normal [DATE] R$ 887,36 Agendado"
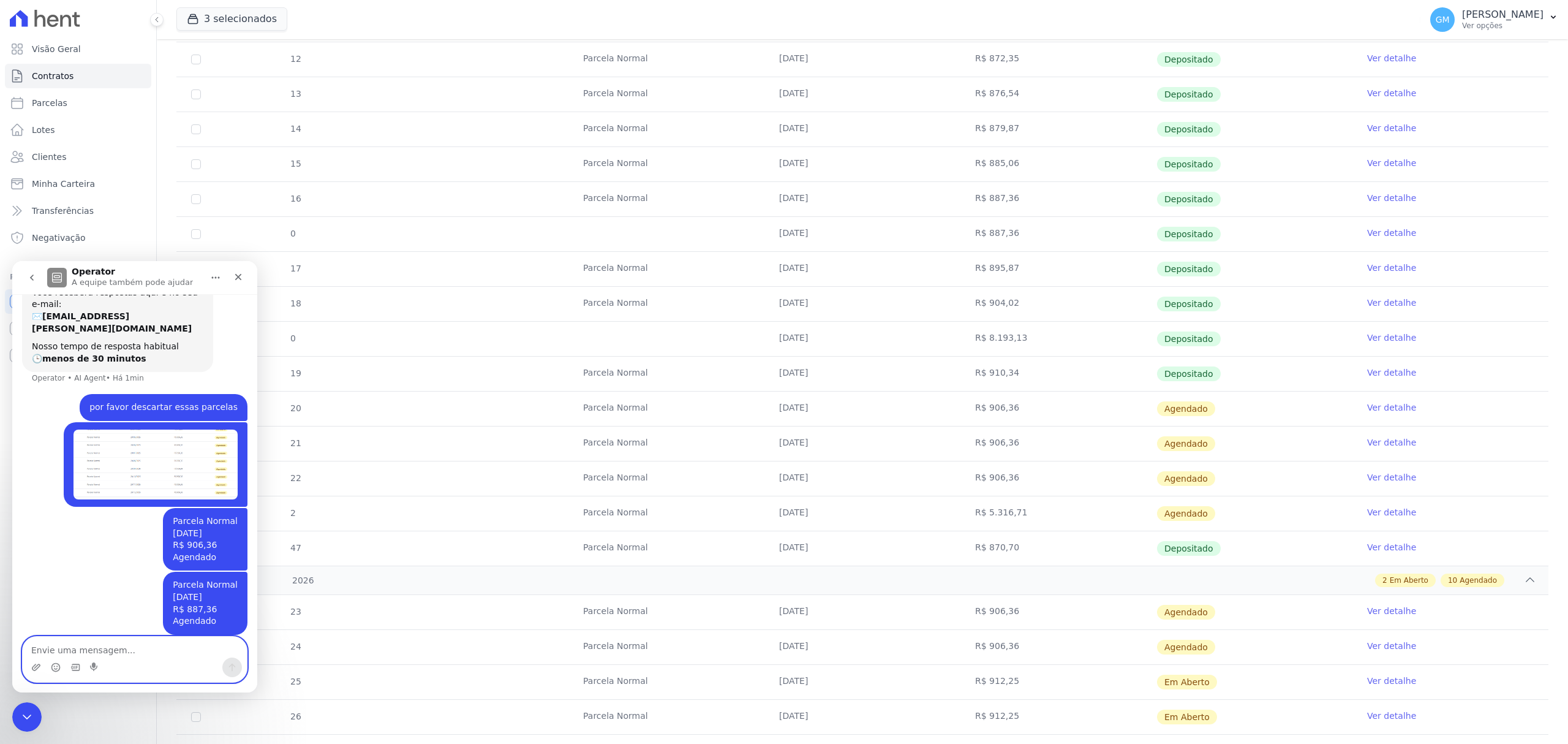
scroll to position [308, 0]
